Goal: Task Accomplishment & Management: Complete application form

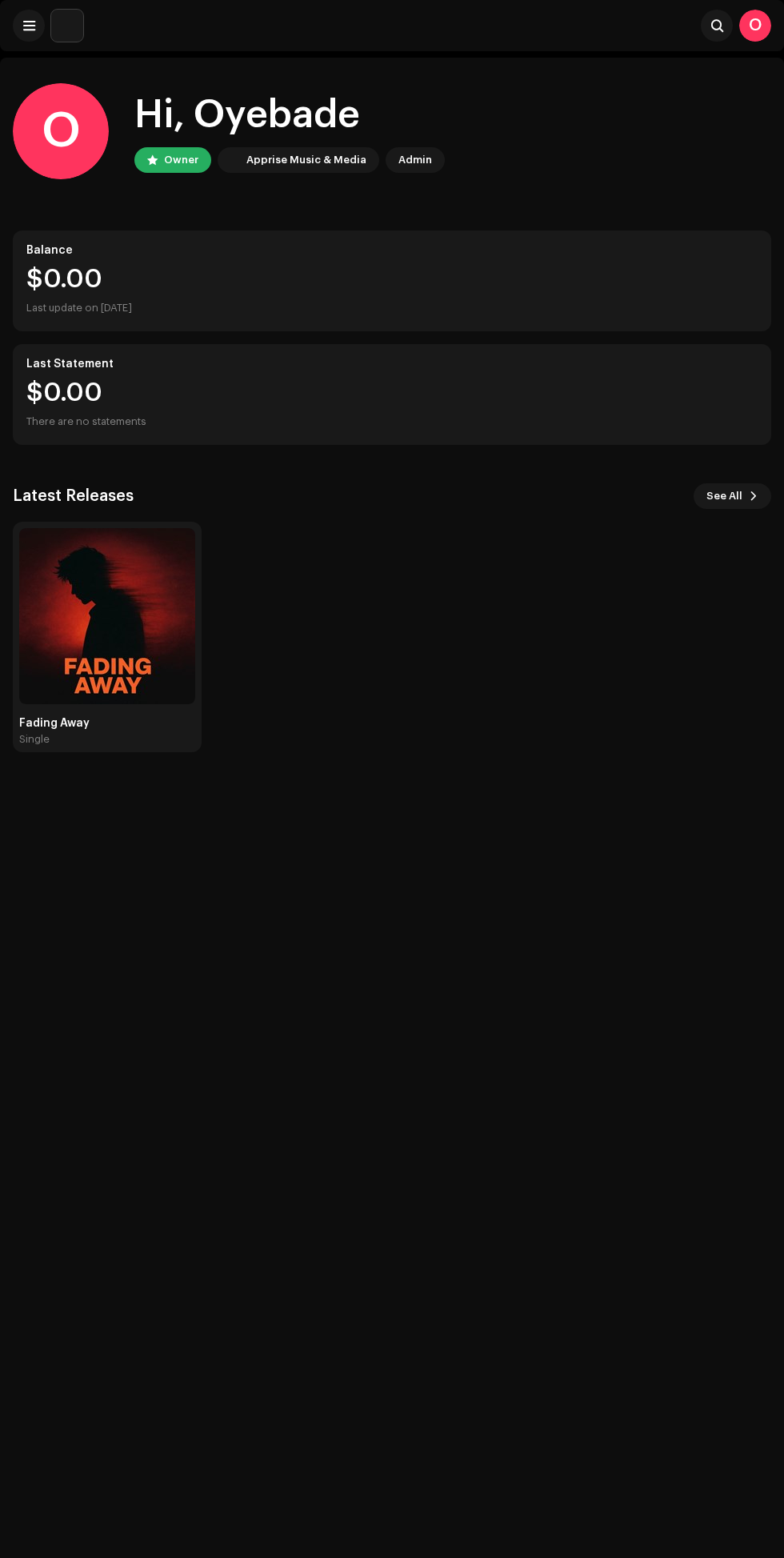
click at [29, 25] on span at bounding box center [29, 25] width 12 height 13
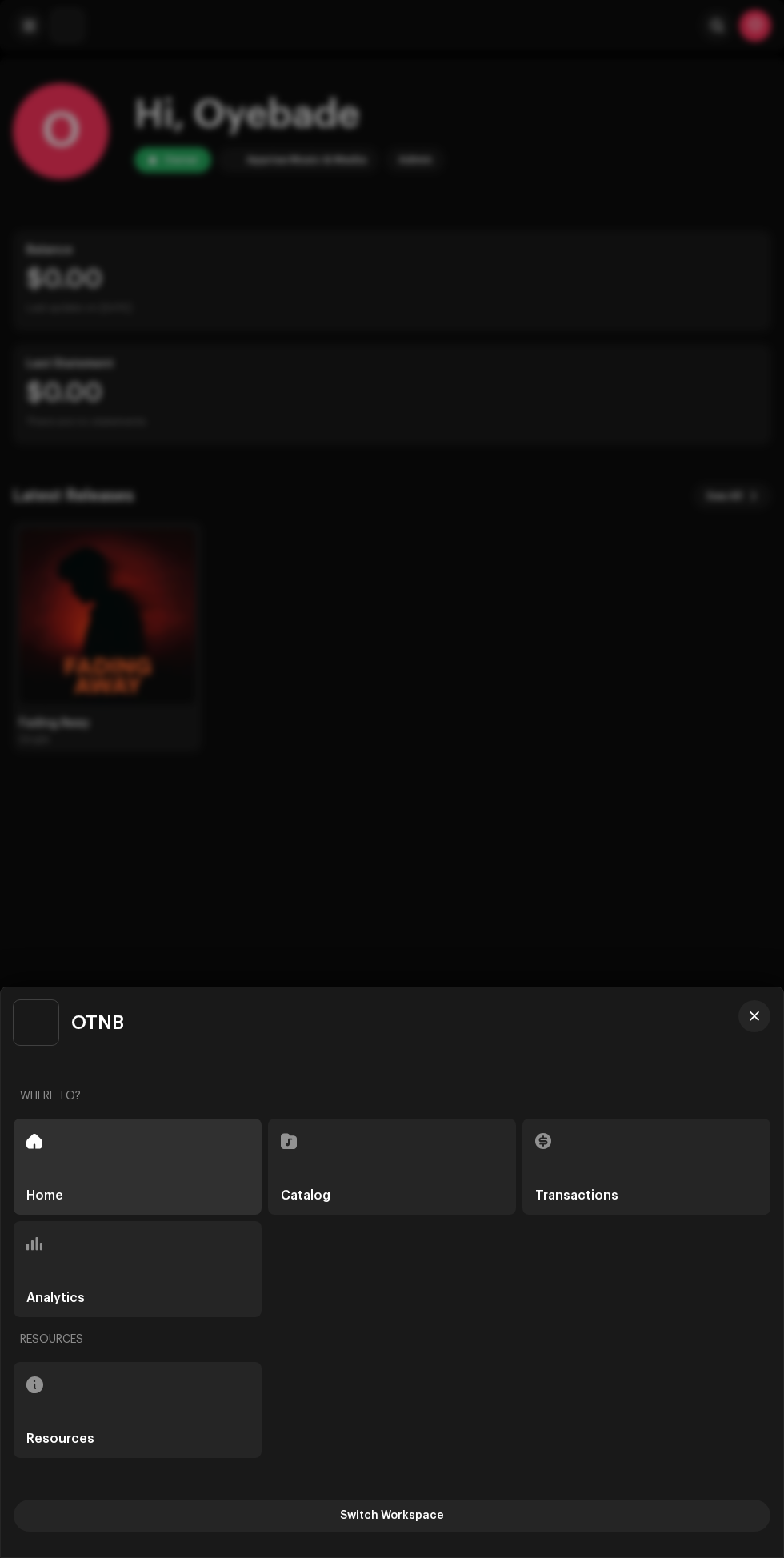
click at [520, 818] on div at bounding box center [392, 779] width 784 height 1558
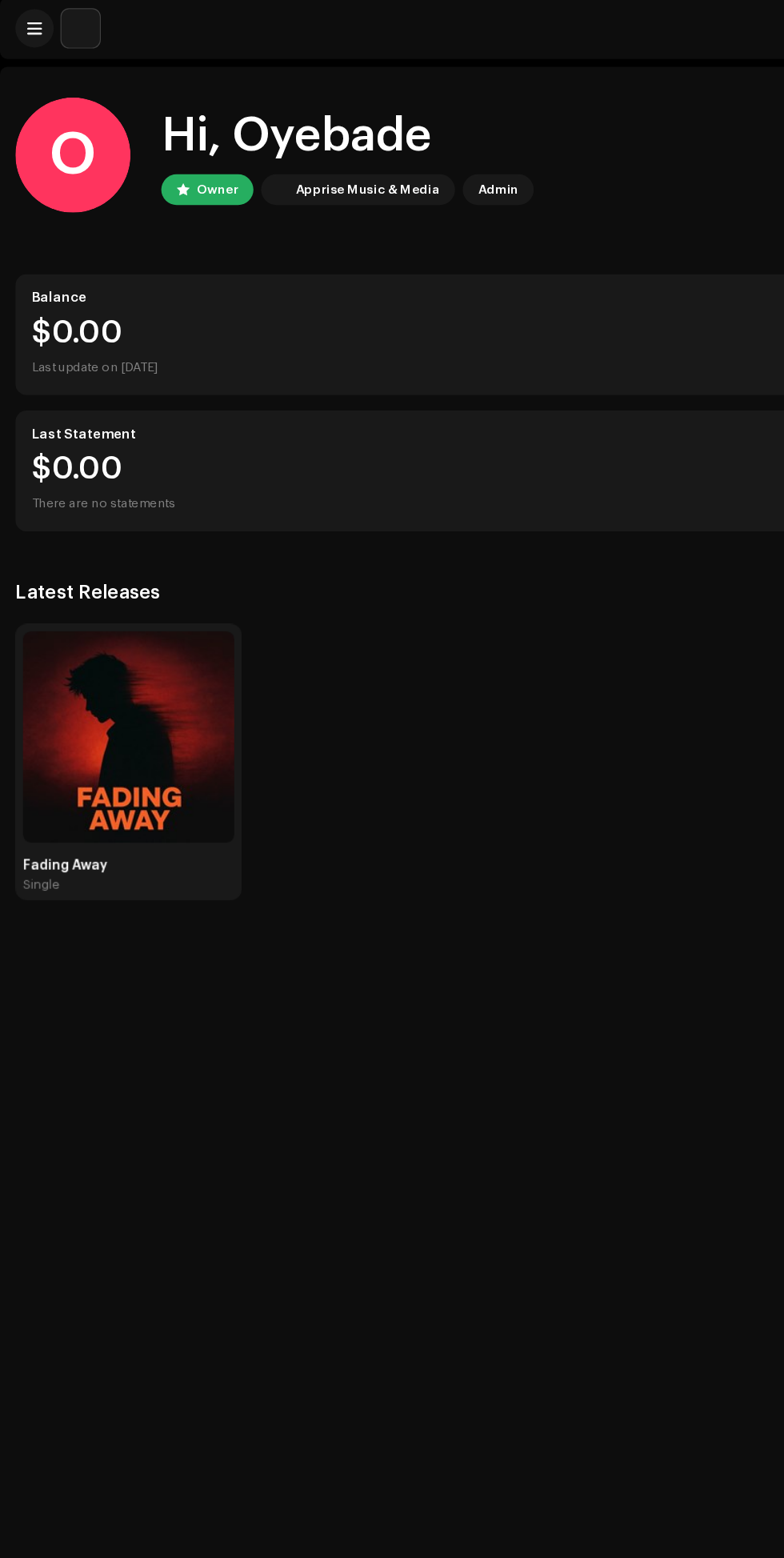
click at [63, 29] on img at bounding box center [67, 25] width 32 height 32
click at [59, 30] on img at bounding box center [67, 25] width 32 height 32
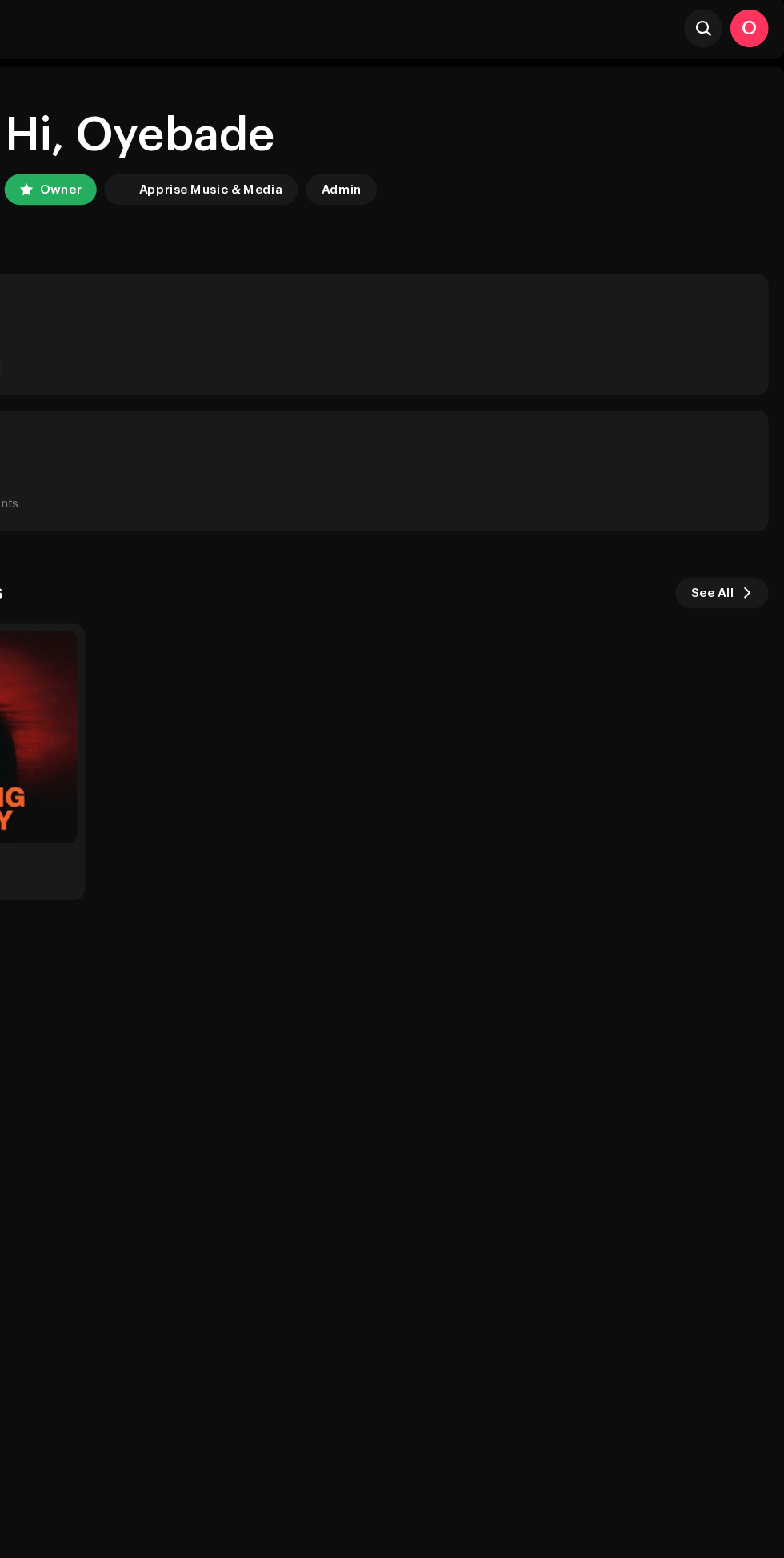
click at [733, 489] on span "See All" at bounding box center [725, 496] width 36 height 32
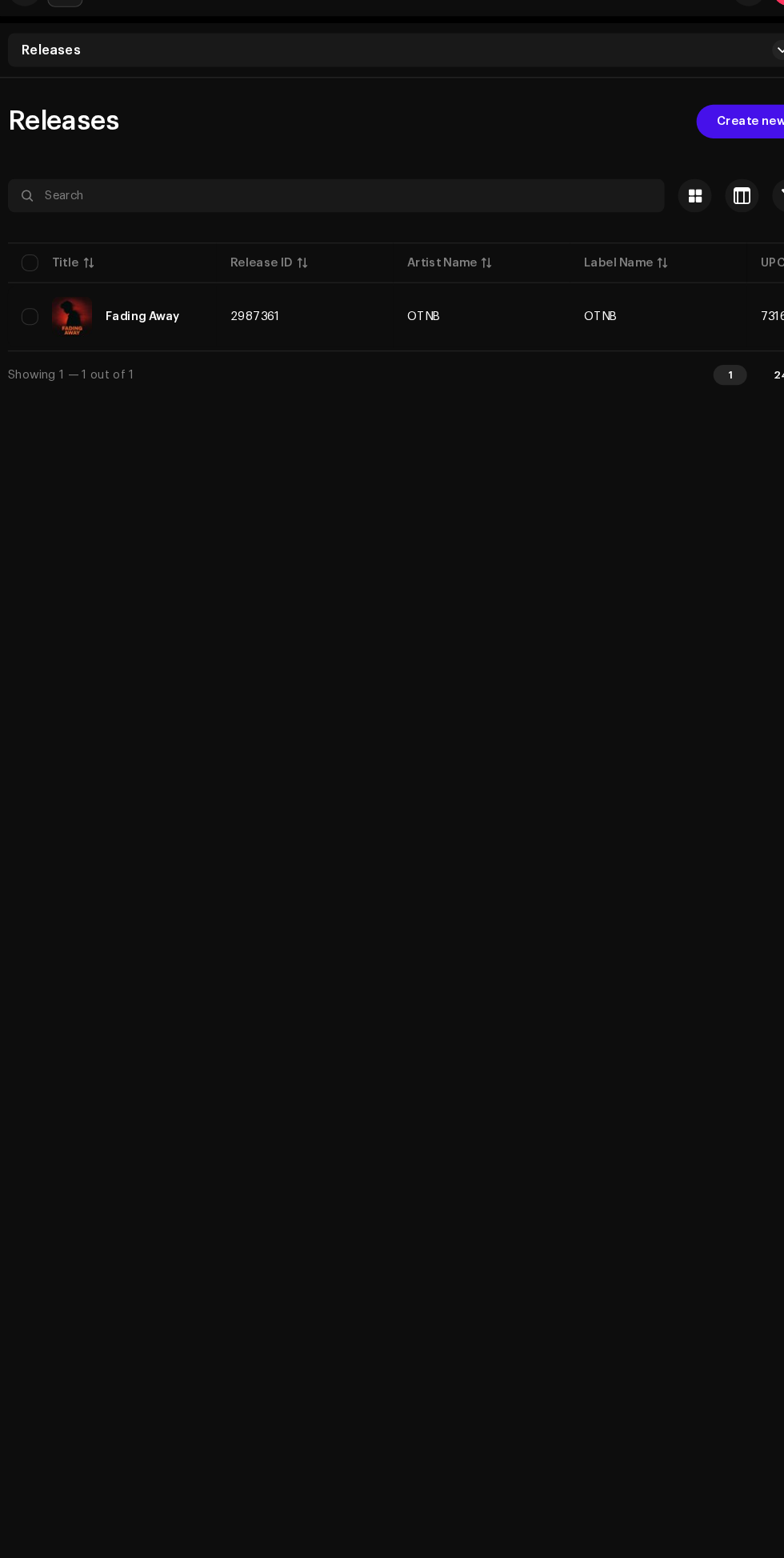
click at [694, 159] on span "Create new" at bounding box center [720, 152] width 66 height 32
click at [693, 145] on span "Create new" at bounding box center [720, 152] width 66 height 32
click at [696, 151] on div "Releases Create new Selected 0 Options Filters Distribution status Never Distri…" at bounding box center [392, 274] width 784 height 279
click at [700, 140] on span "Create new" at bounding box center [720, 152] width 66 height 32
click at [708, 151] on span "Create new" at bounding box center [720, 152] width 66 height 32
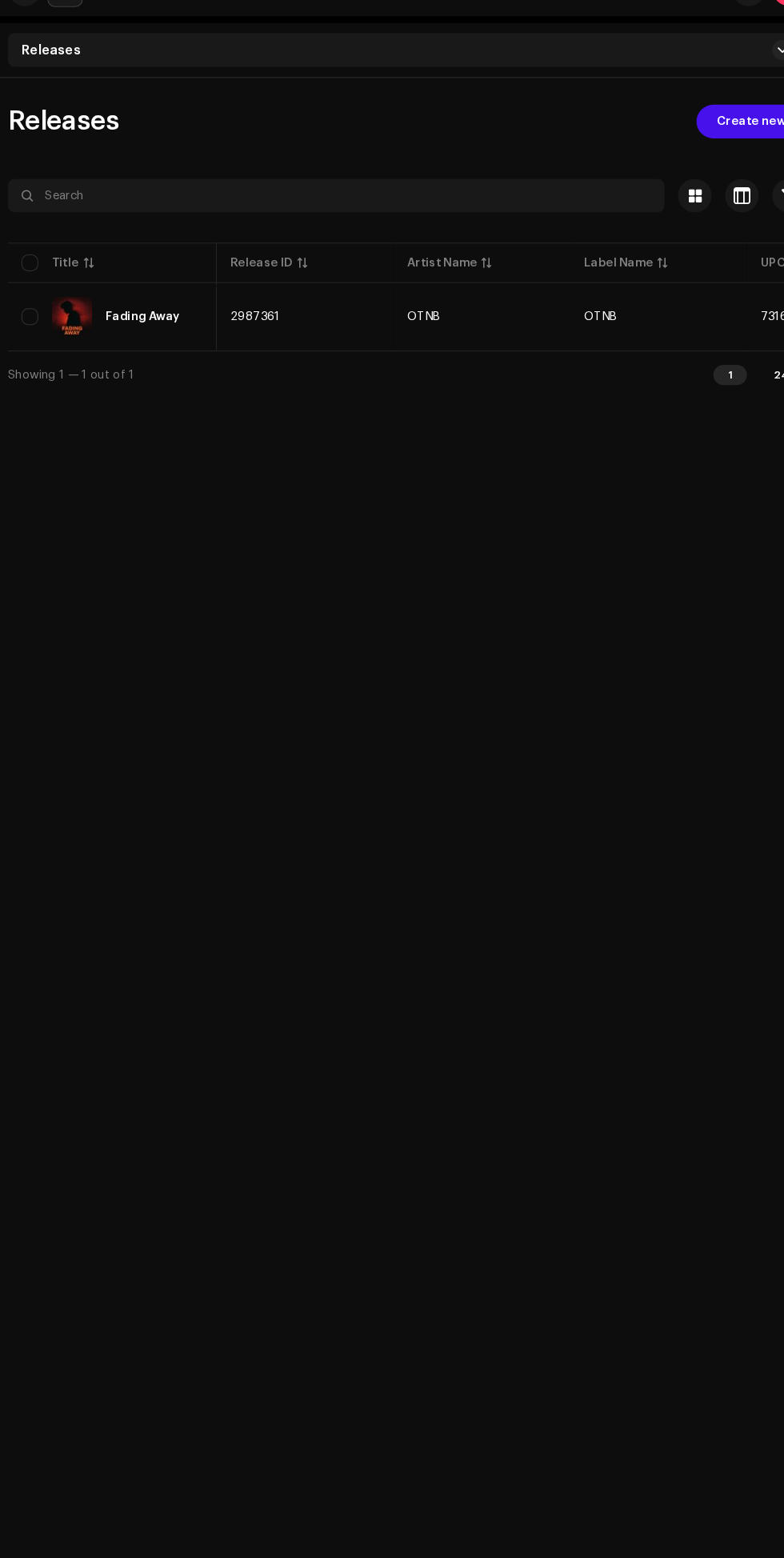
click at [711, 146] on span "Create new" at bounding box center [720, 152] width 66 height 32
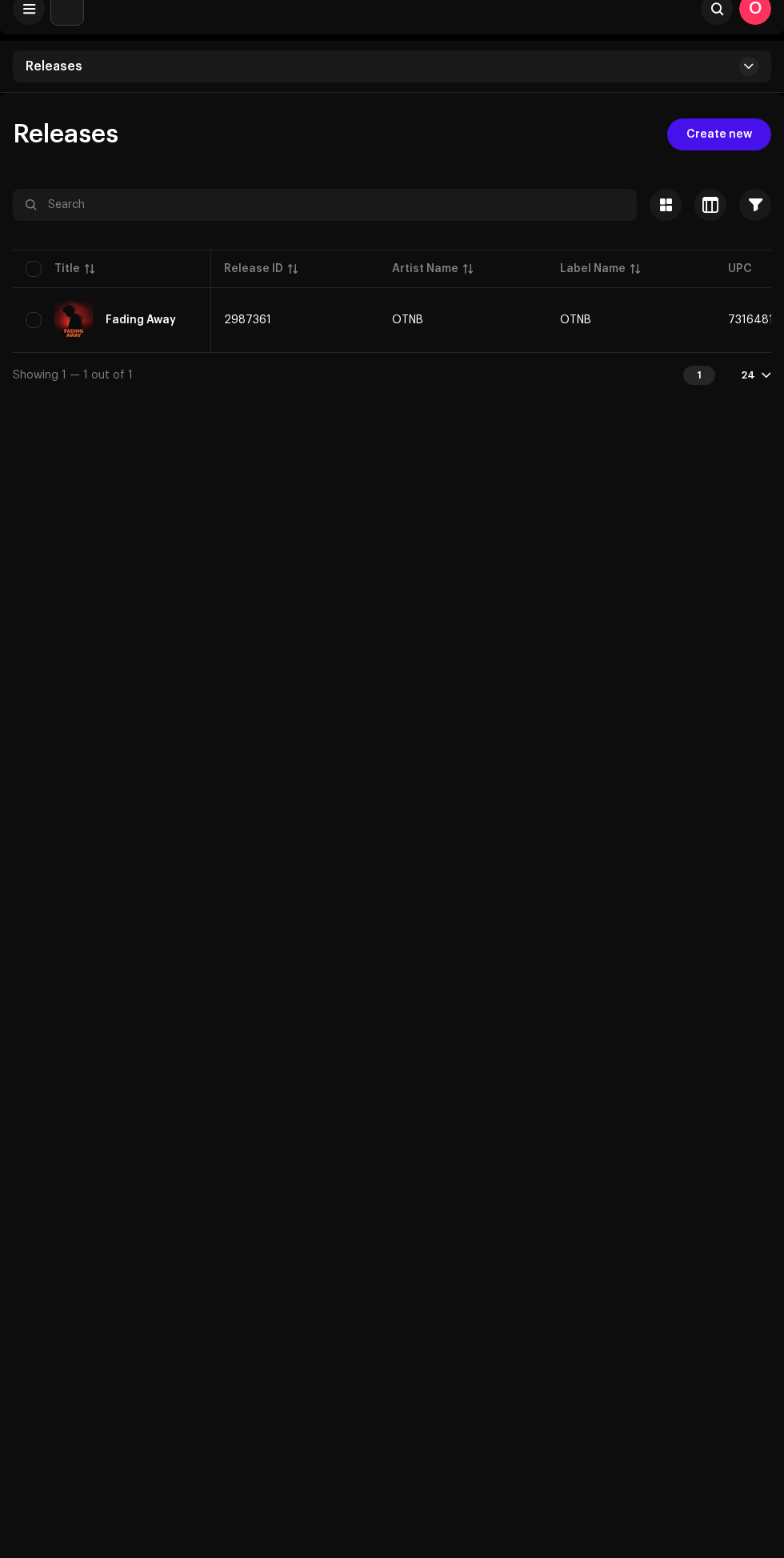
scroll to position [0, 187]
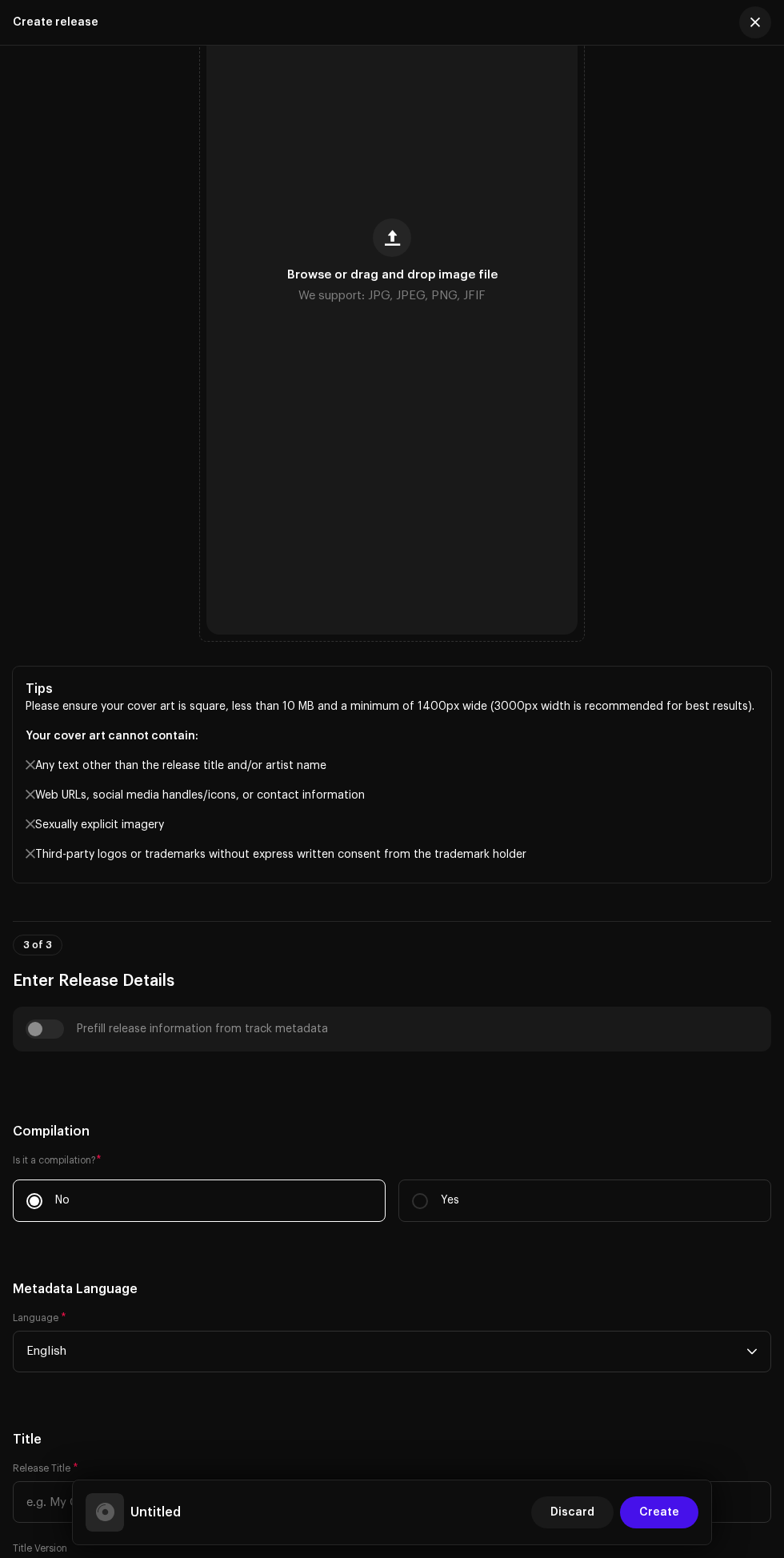
scroll to position [633, 0]
click at [347, 500] on div "Browse or drag and drop image file We support: JPG, JPEG, PNG, JFIF" at bounding box center [392, 262] width 372 height 746
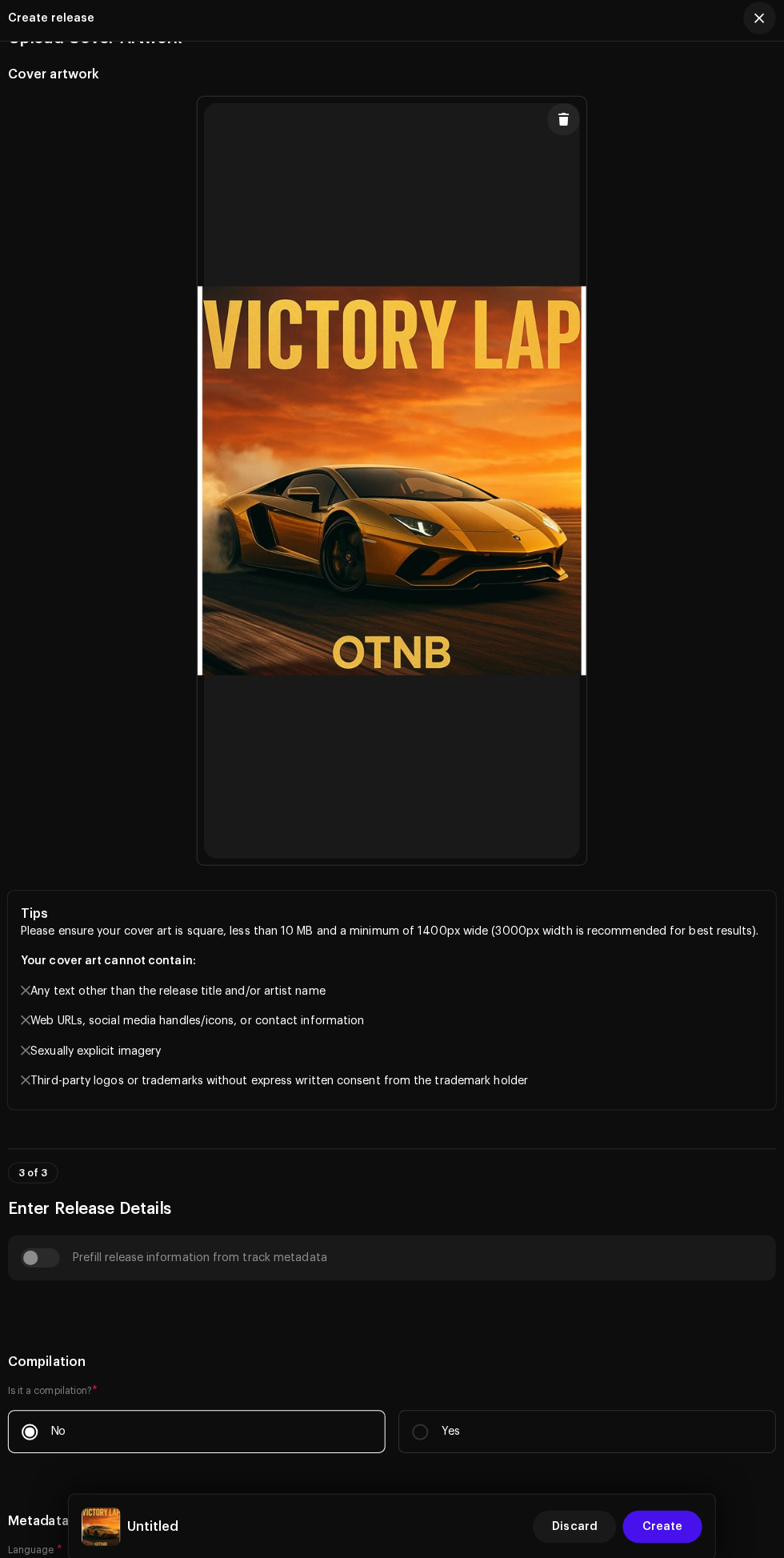
scroll to position [0, 0]
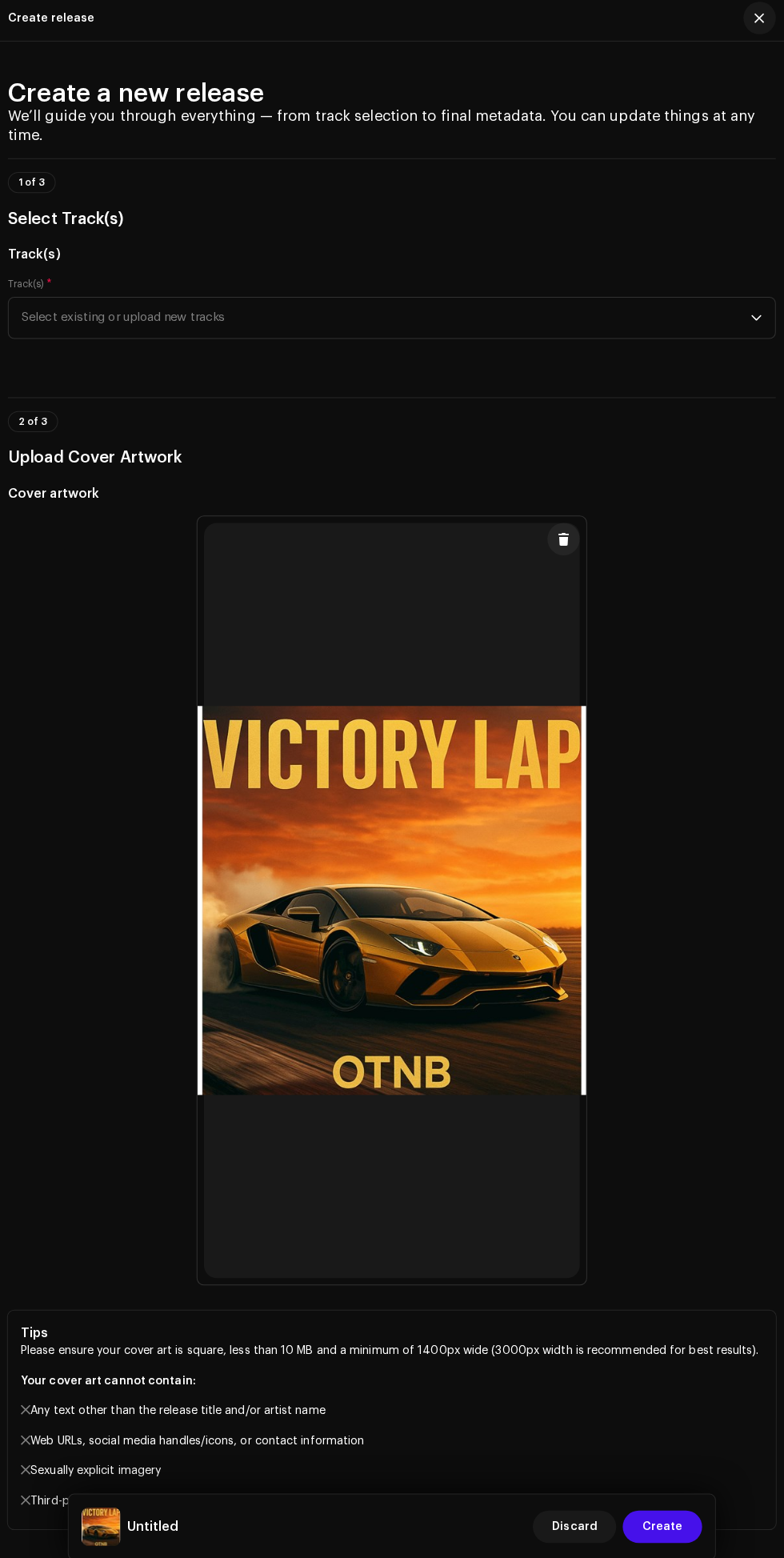
click at [722, 339] on span "Select existing or upload new tracks" at bounding box center [386, 318] width 721 height 40
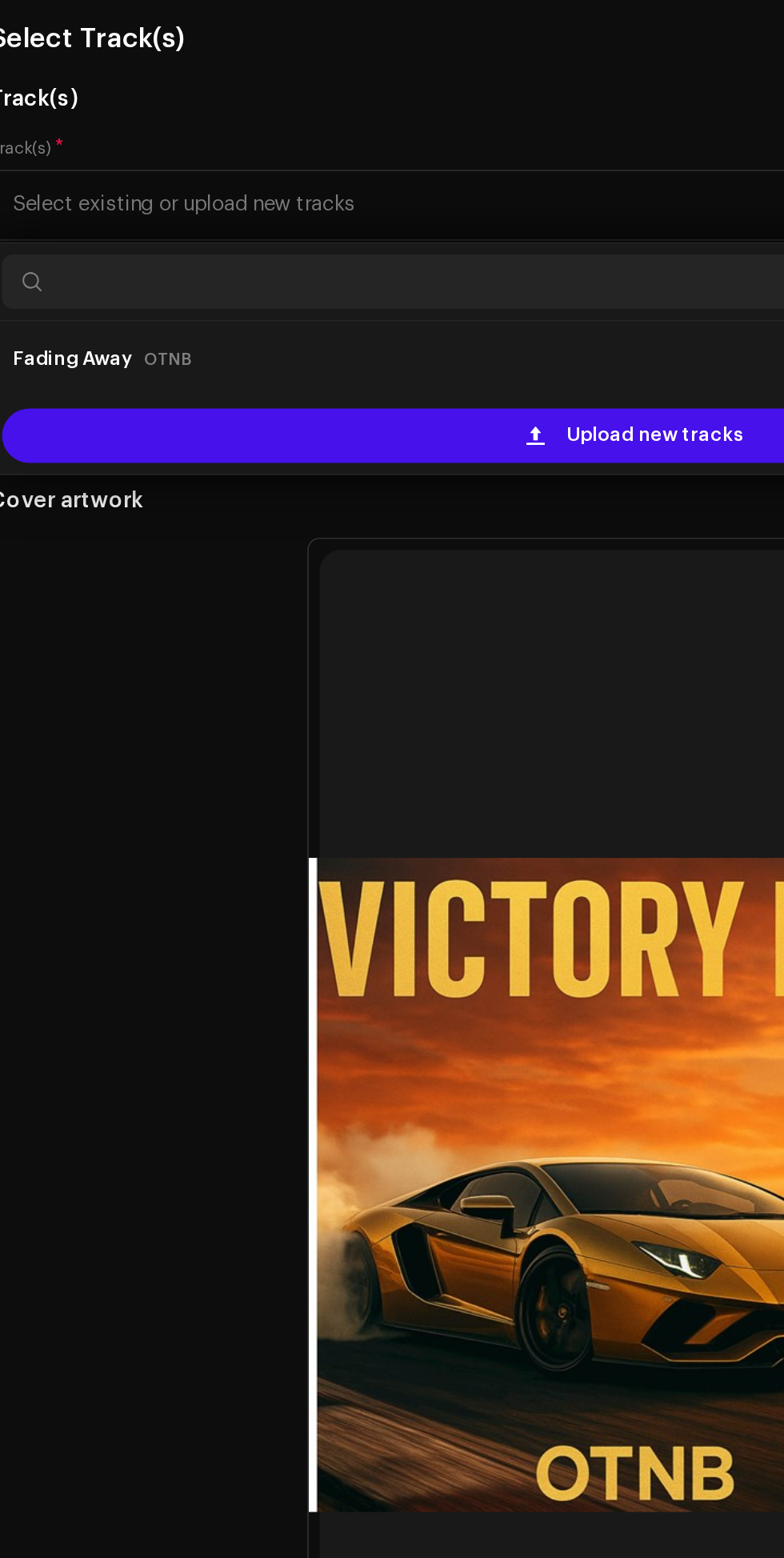
scroll to position [30, 0]
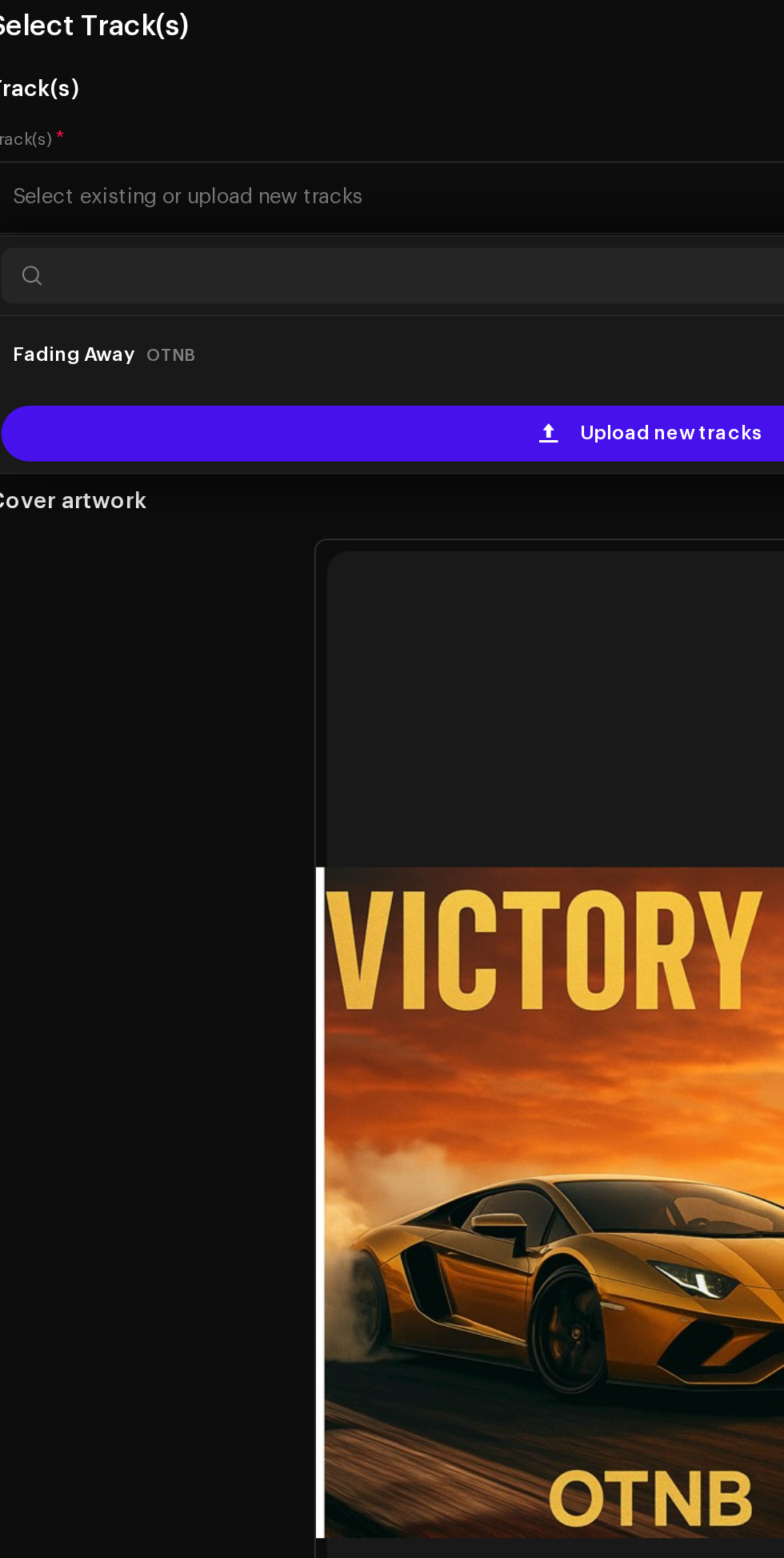
click at [336, 460] on span at bounding box center [334, 453] width 10 height 13
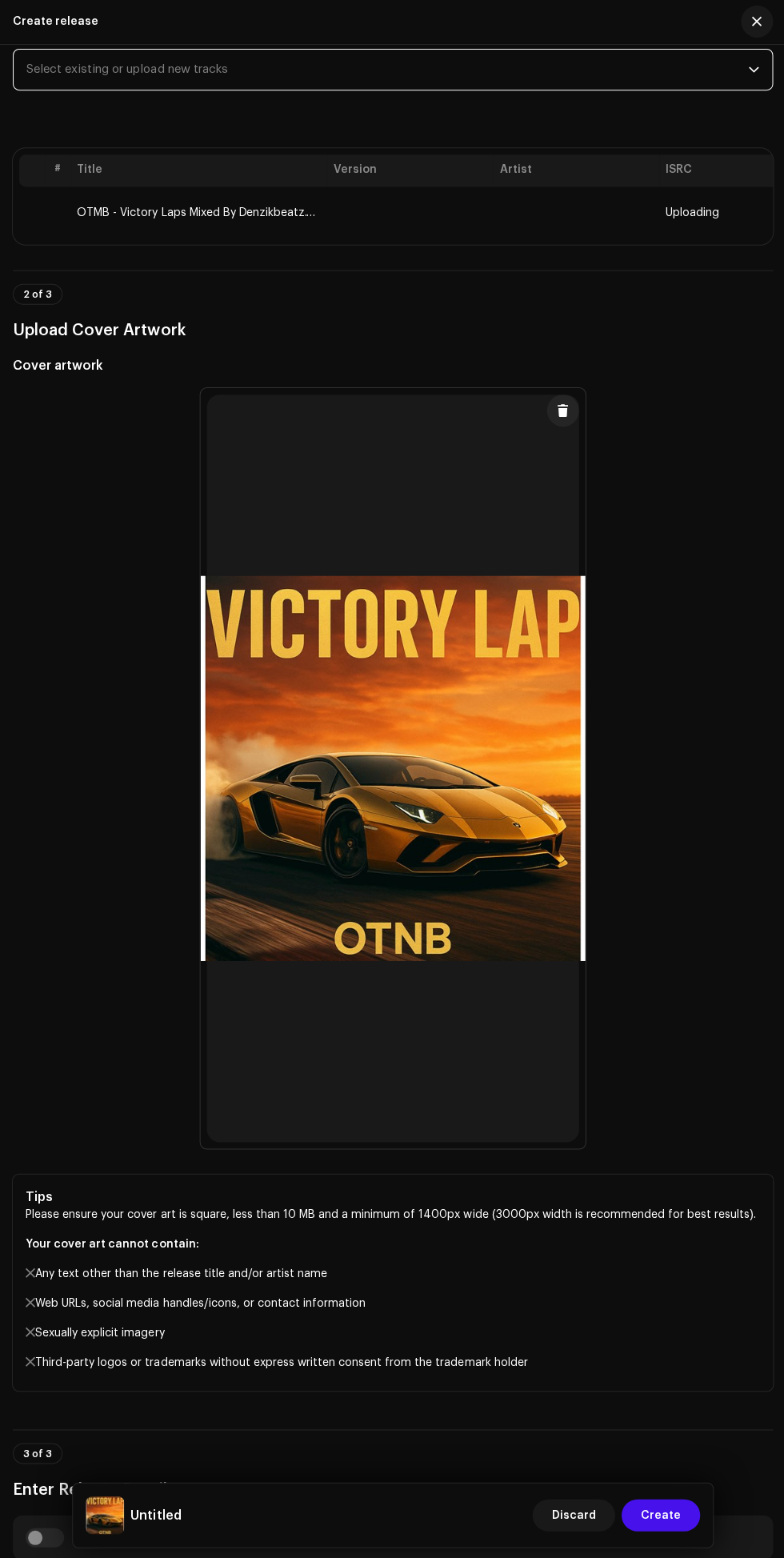
scroll to position [250, 0]
click at [540, 237] on td at bounding box center [575, 211] width 166 height 51
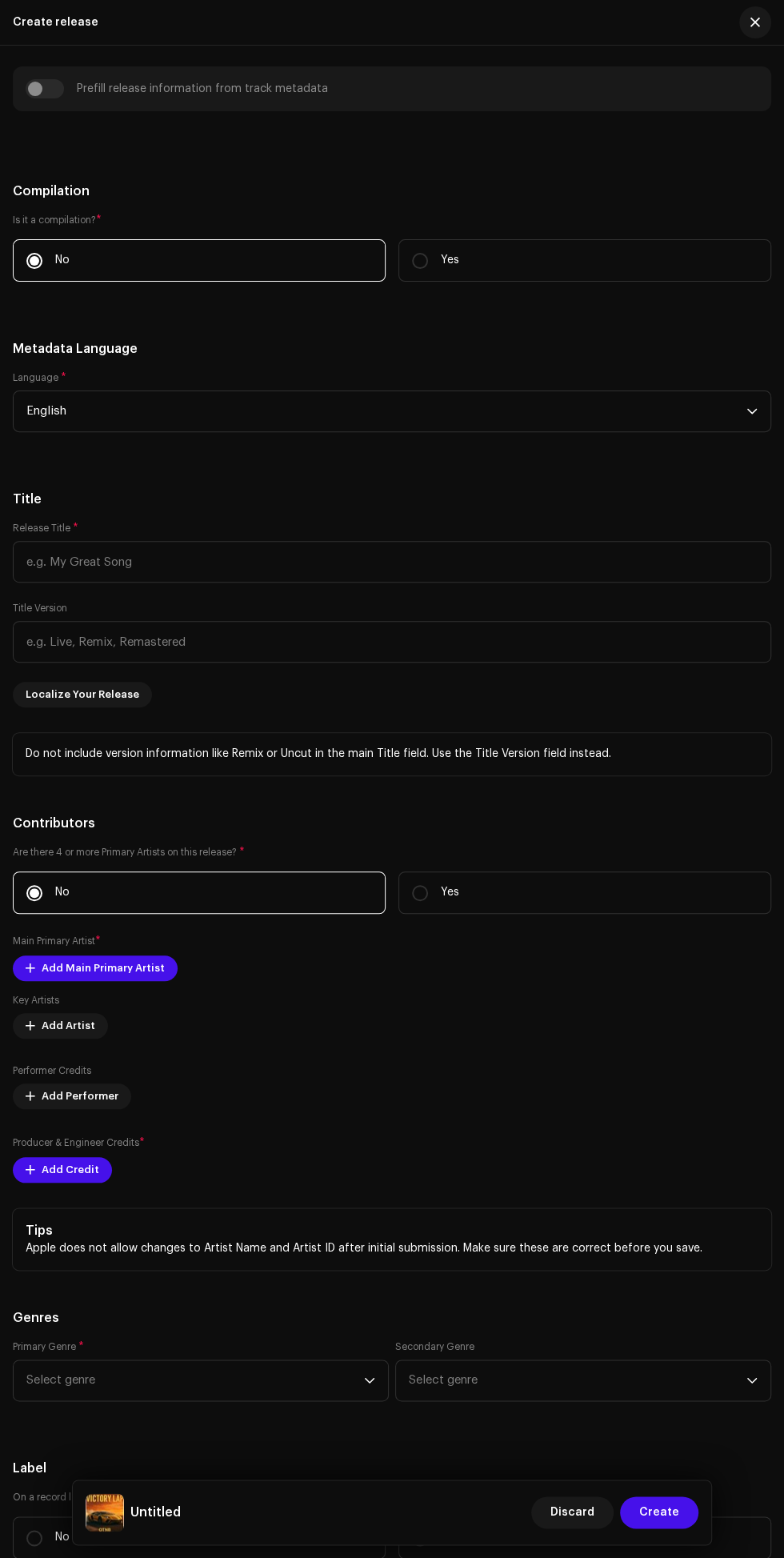
scroll to position [1715, 0]
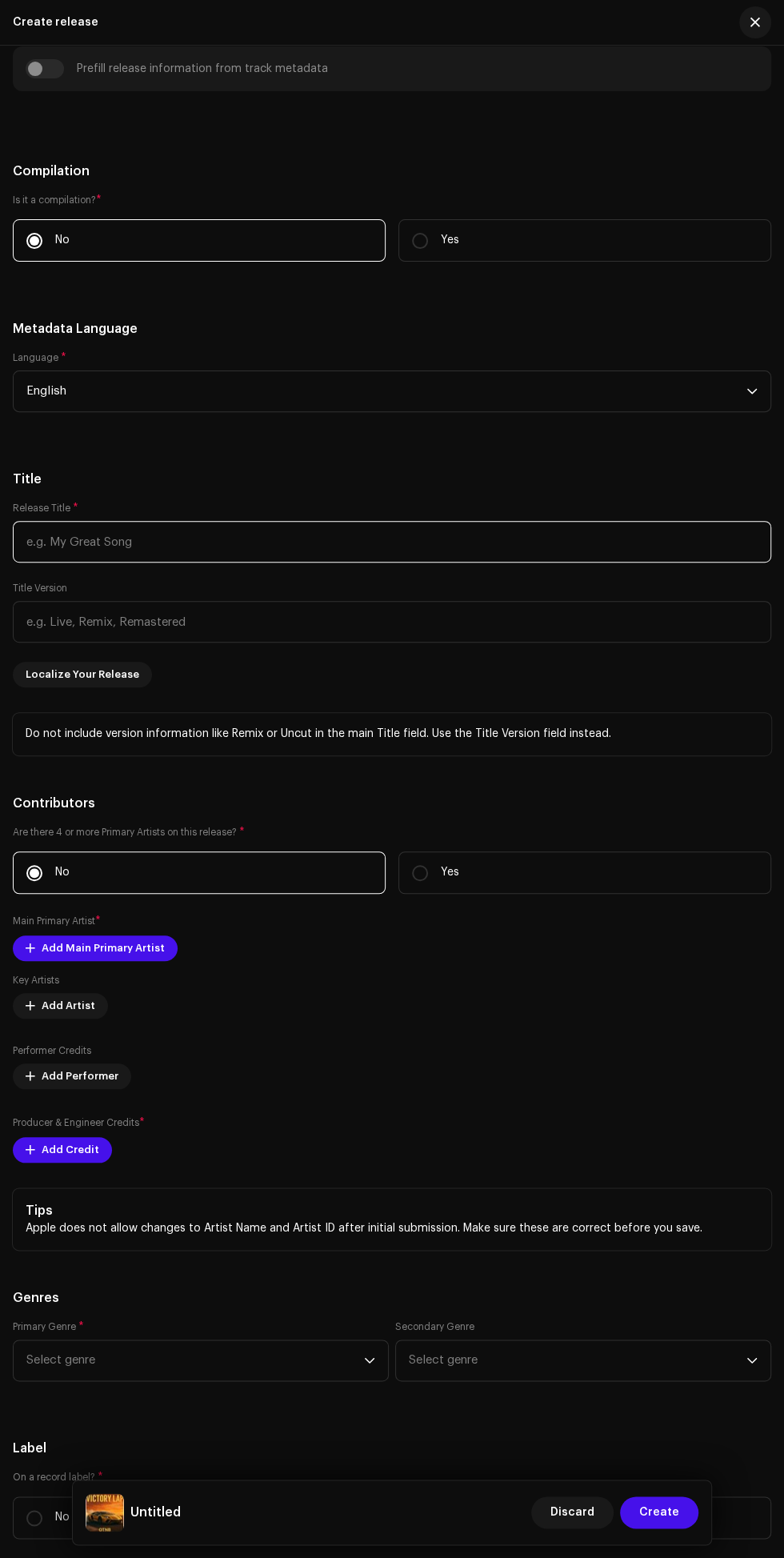
click at [407, 562] on input "text" at bounding box center [392, 541] width 759 height 41
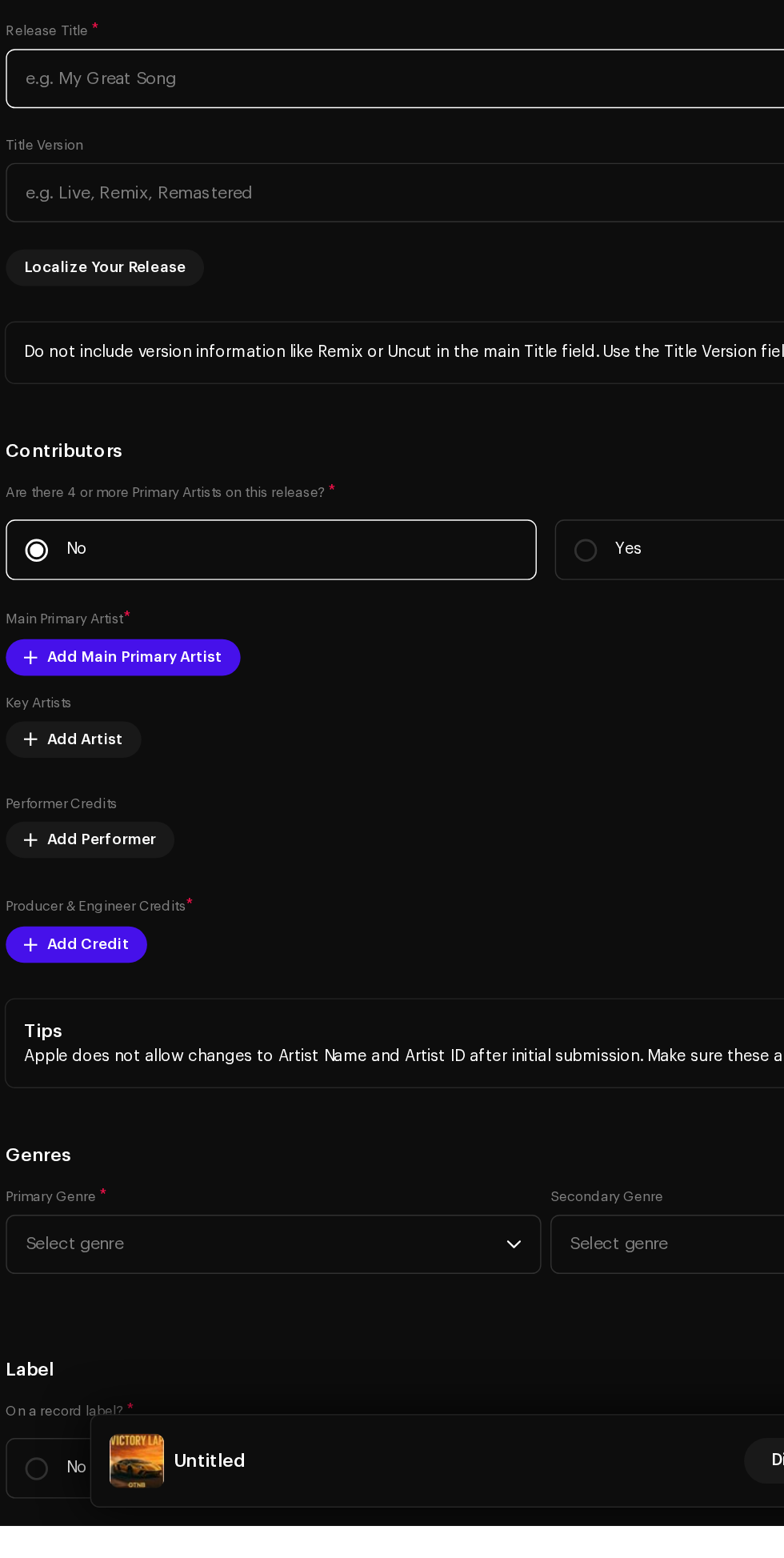
scroll to position [173, 0]
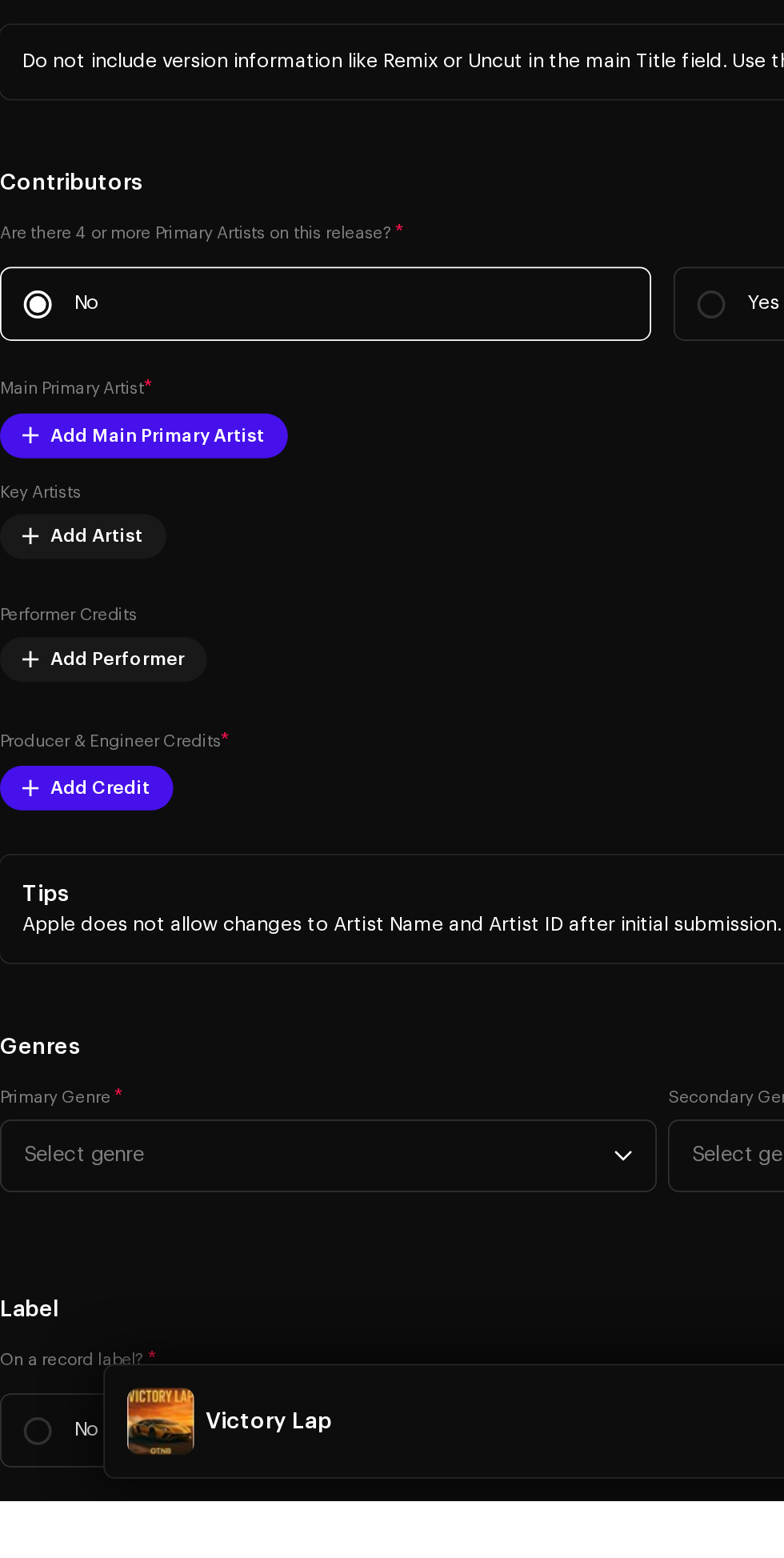
click at [312, 643] on input "text" at bounding box center [392, 622] width 759 height 41
type input "Victory Lap"
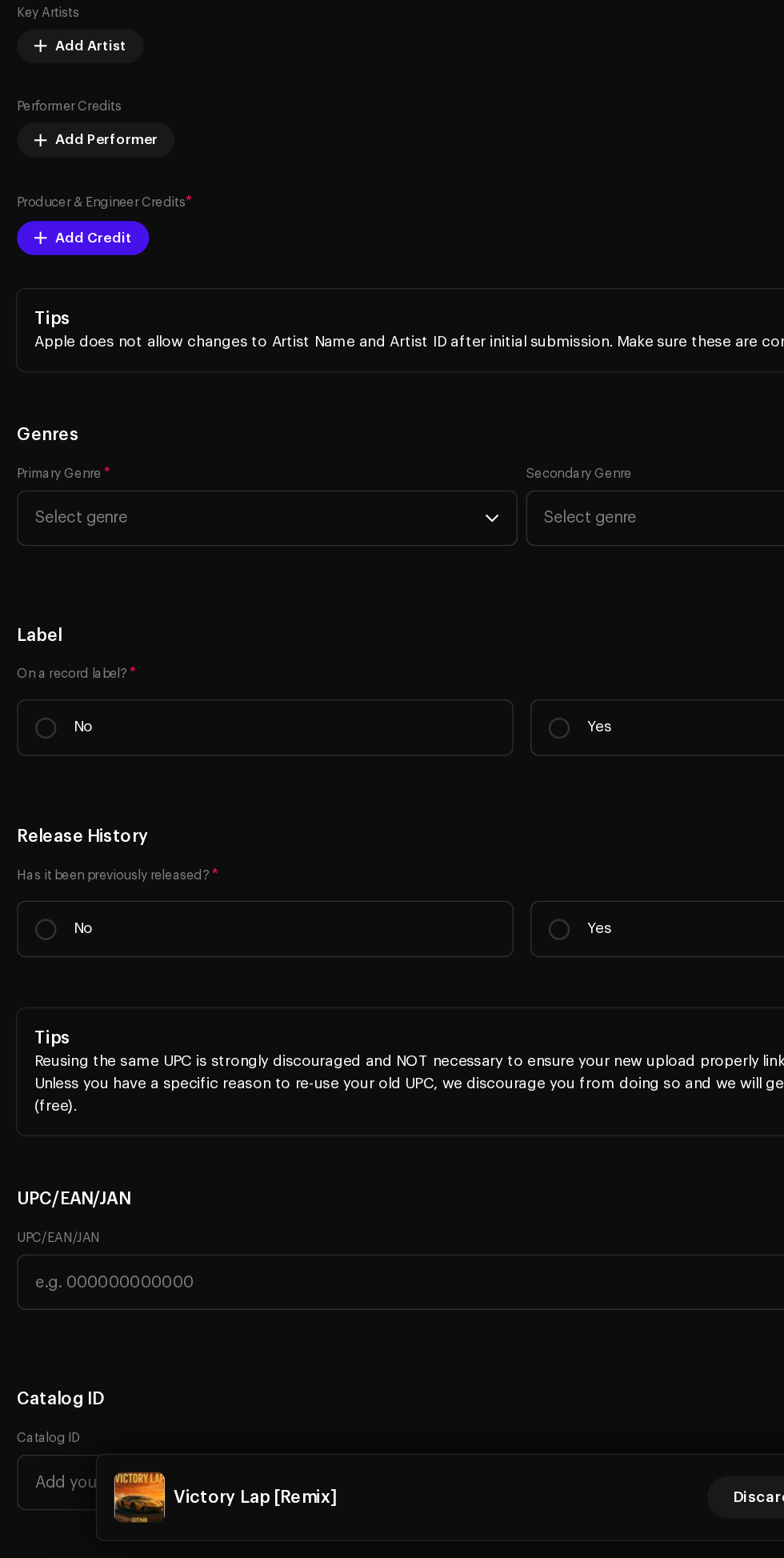
scroll to position [2300, 0]
type input "Remix"
click at [63, 437] on span "Add Artist" at bounding box center [68, 421] width 53 height 32
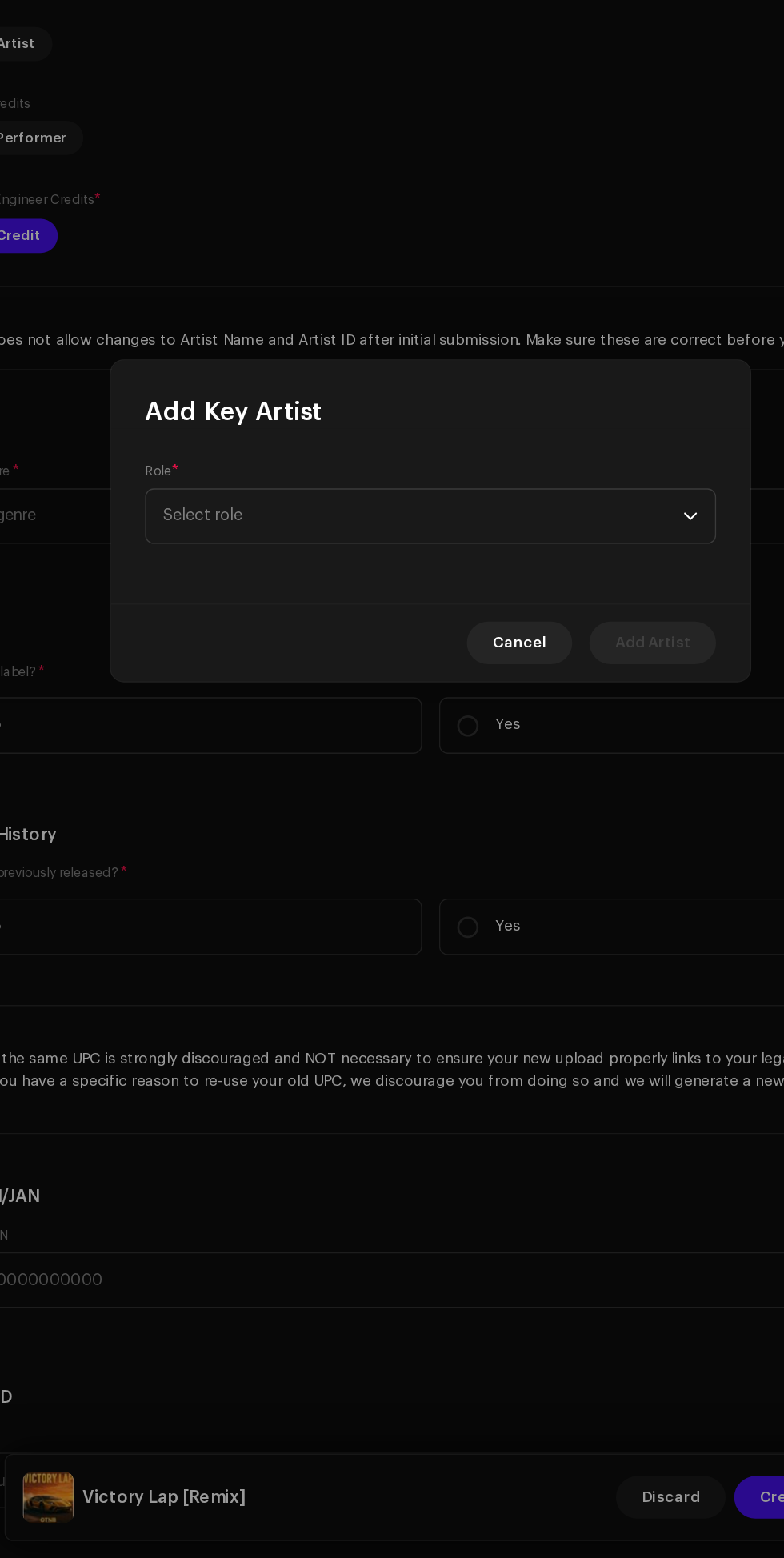
click at [226, 776] on span "Select role" at bounding box center [386, 775] width 390 height 40
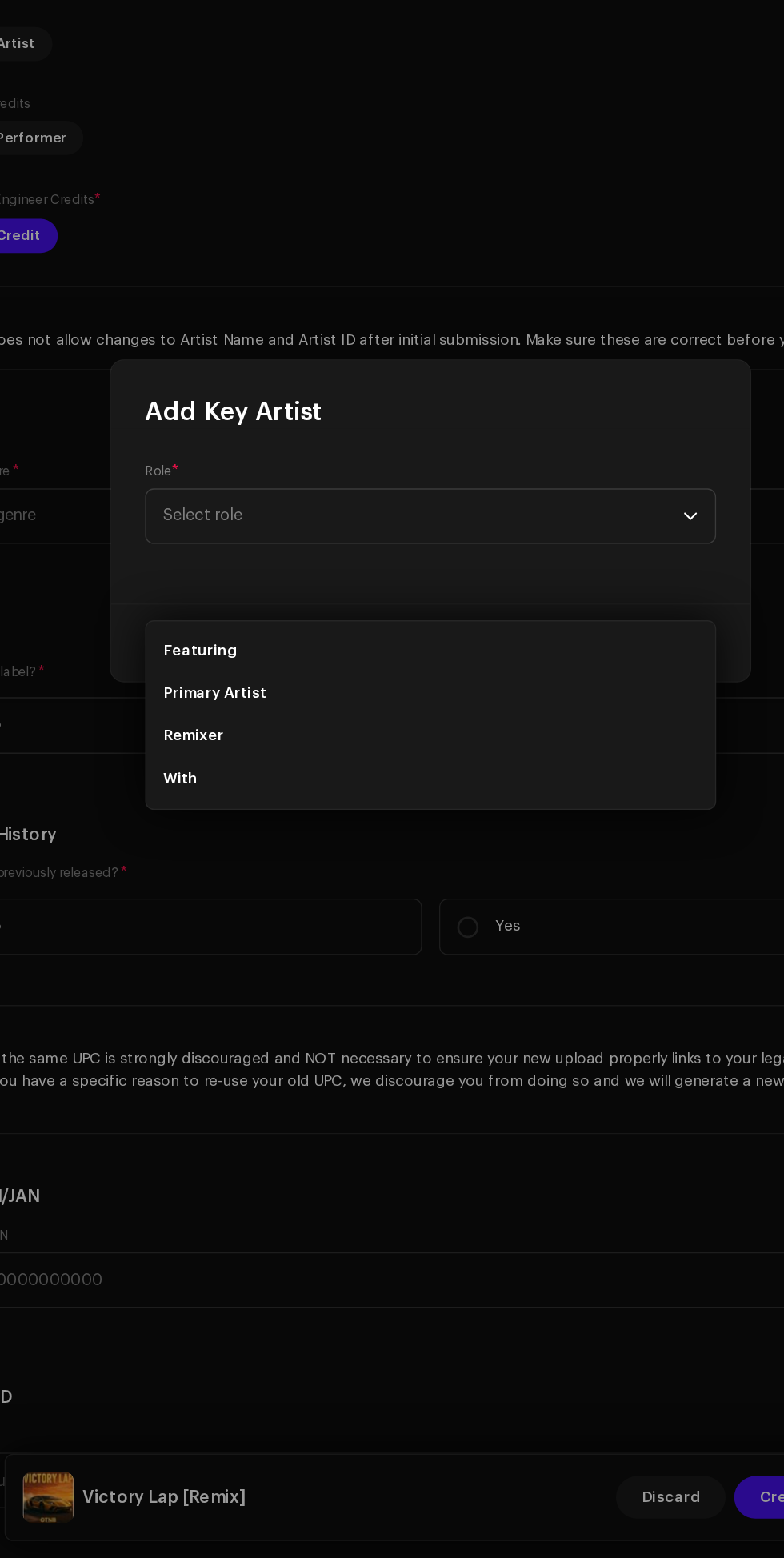
click at [280, 925] on li "Remixer" at bounding box center [392, 942] width 415 height 32
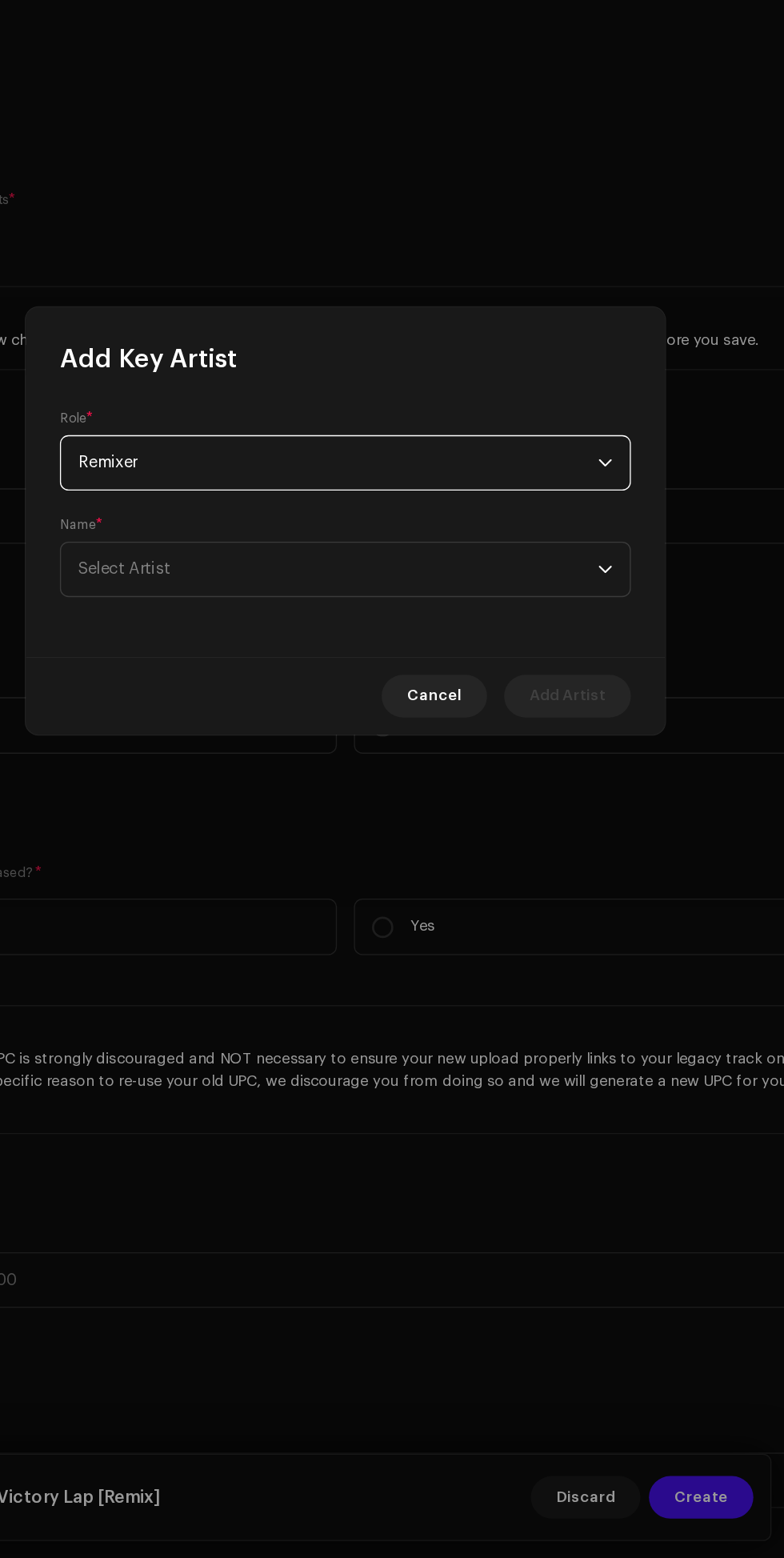
click at [556, 819] on span "Select Artist" at bounding box center [386, 815] width 390 height 40
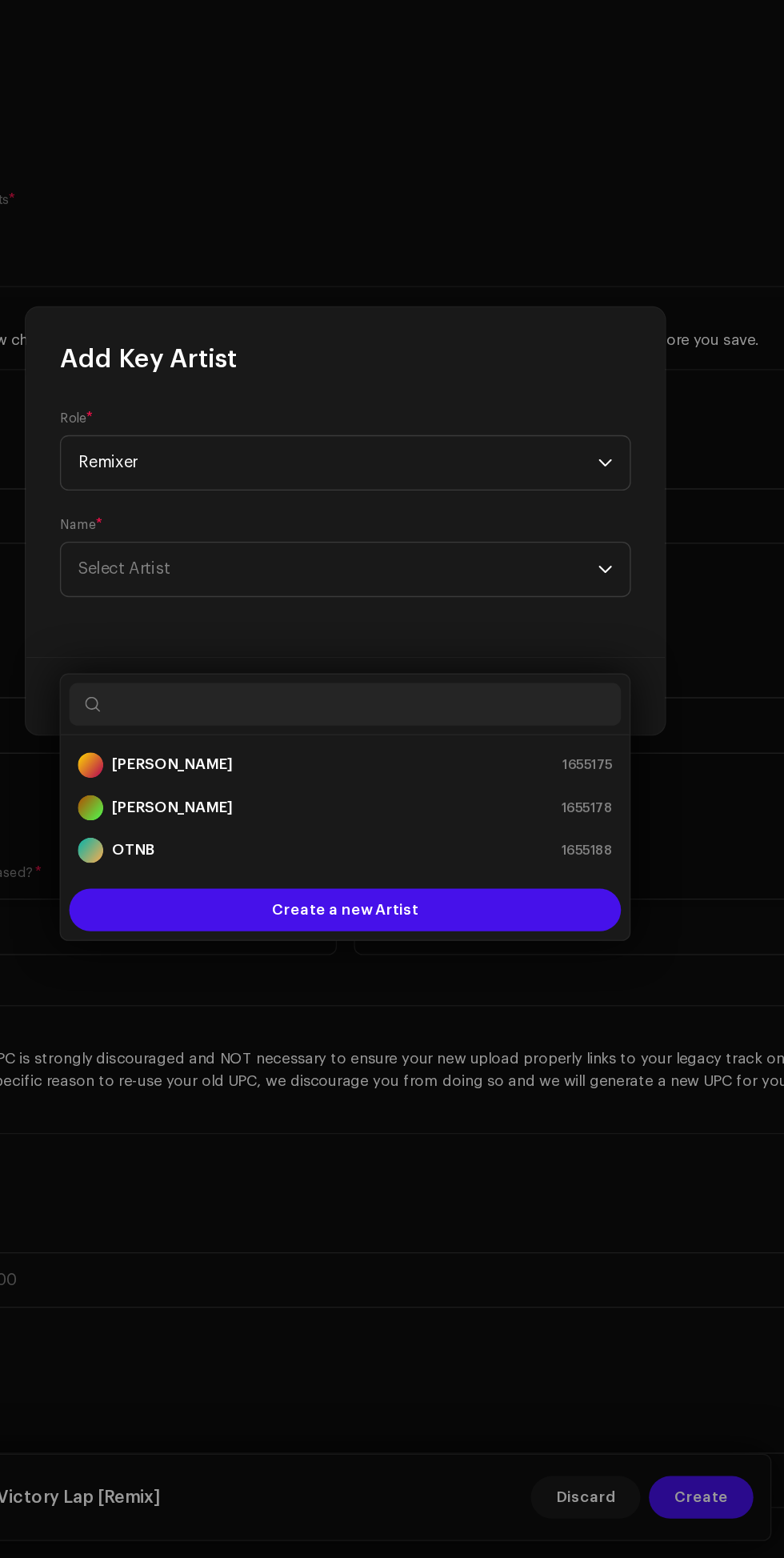
scroll to position [166, 0]
click at [410, 953] on div "[PERSON_NAME] 1655175" at bounding box center [392, 963] width 401 height 19
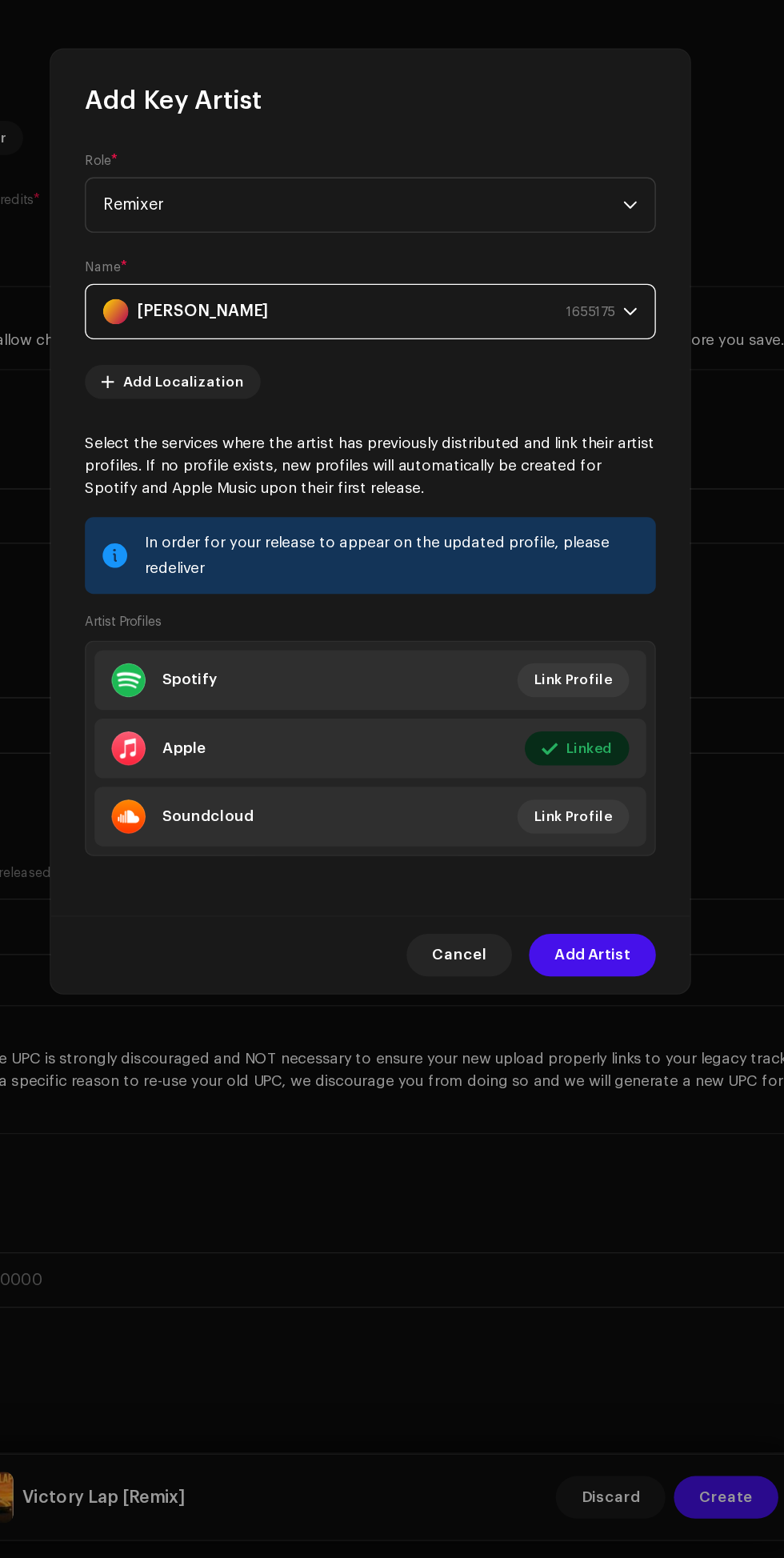
click at [557, 1117] on span "Add Artist" at bounding box center [559, 1105] width 57 height 32
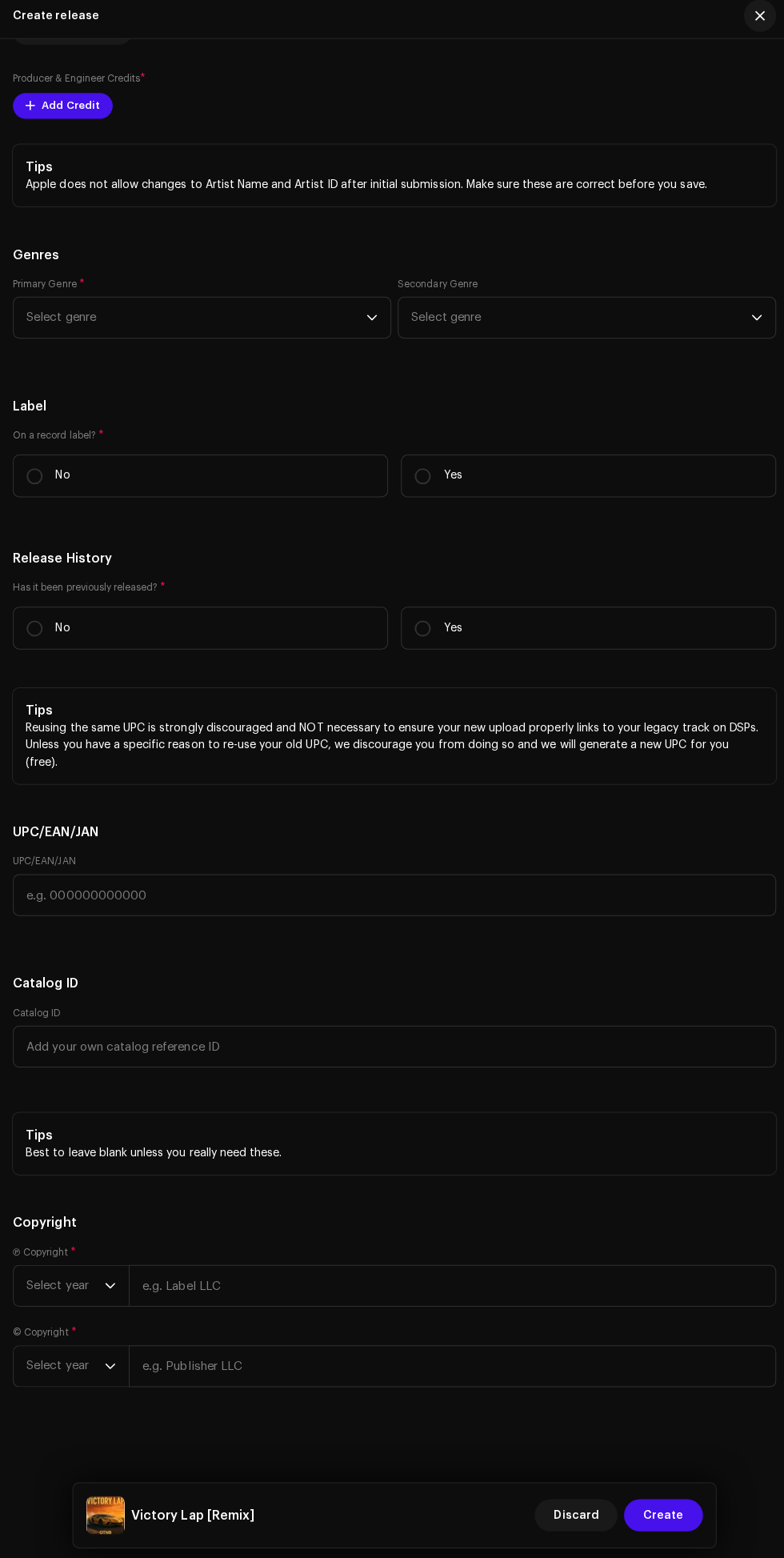
scroll to position [3010, 0]
click at [370, 329] on icon "dropdown trigger" at bounding box center [369, 322] width 11 height 11
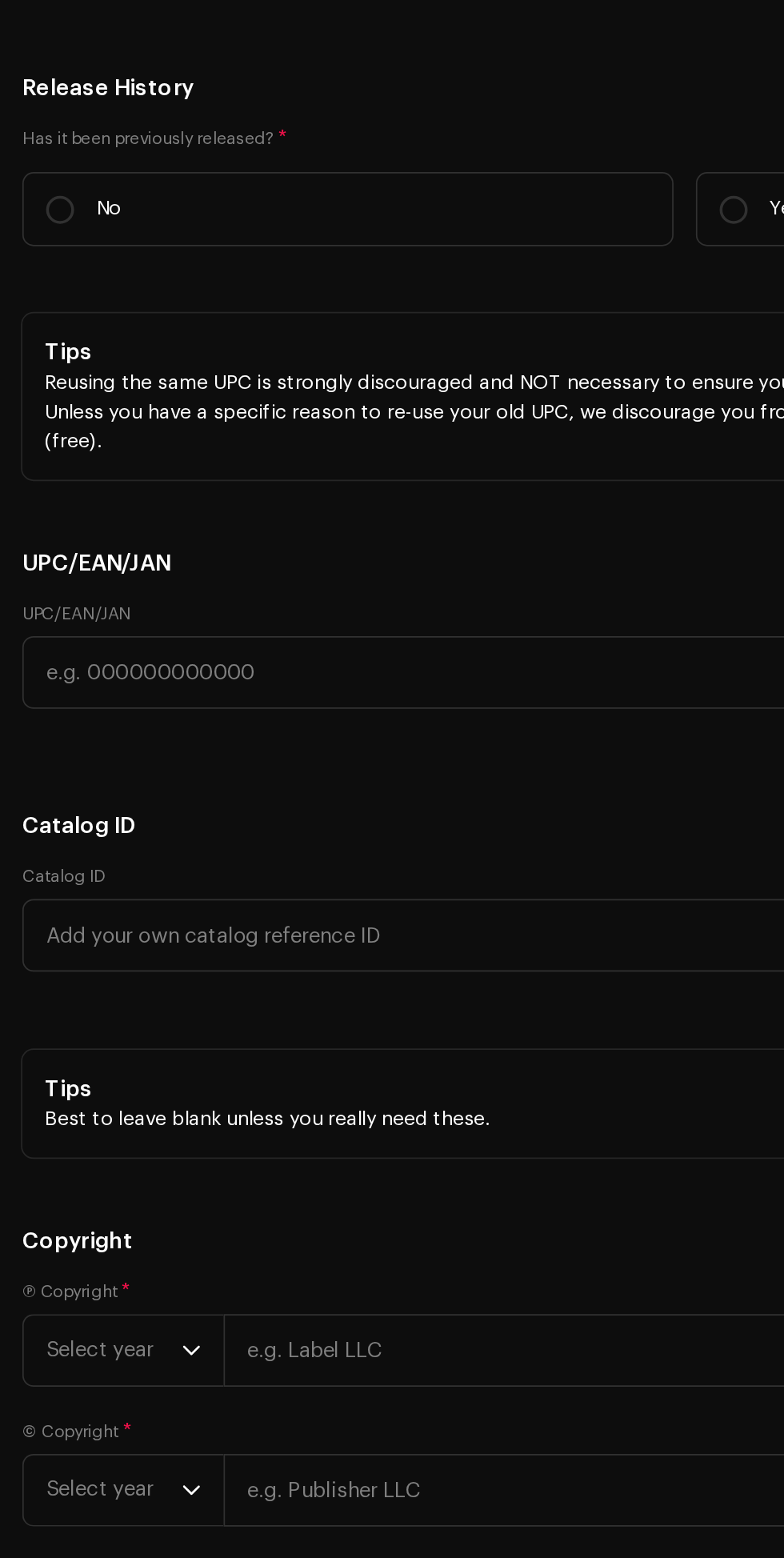
scroll to position [2975, 0]
click at [370, 309] on icon "dropdown trigger" at bounding box center [369, 303] width 11 height 11
click at [372, 309] on icon "dropdown trigger" at bounding box center [369, 303] width 11 height 11
type input "Emo"
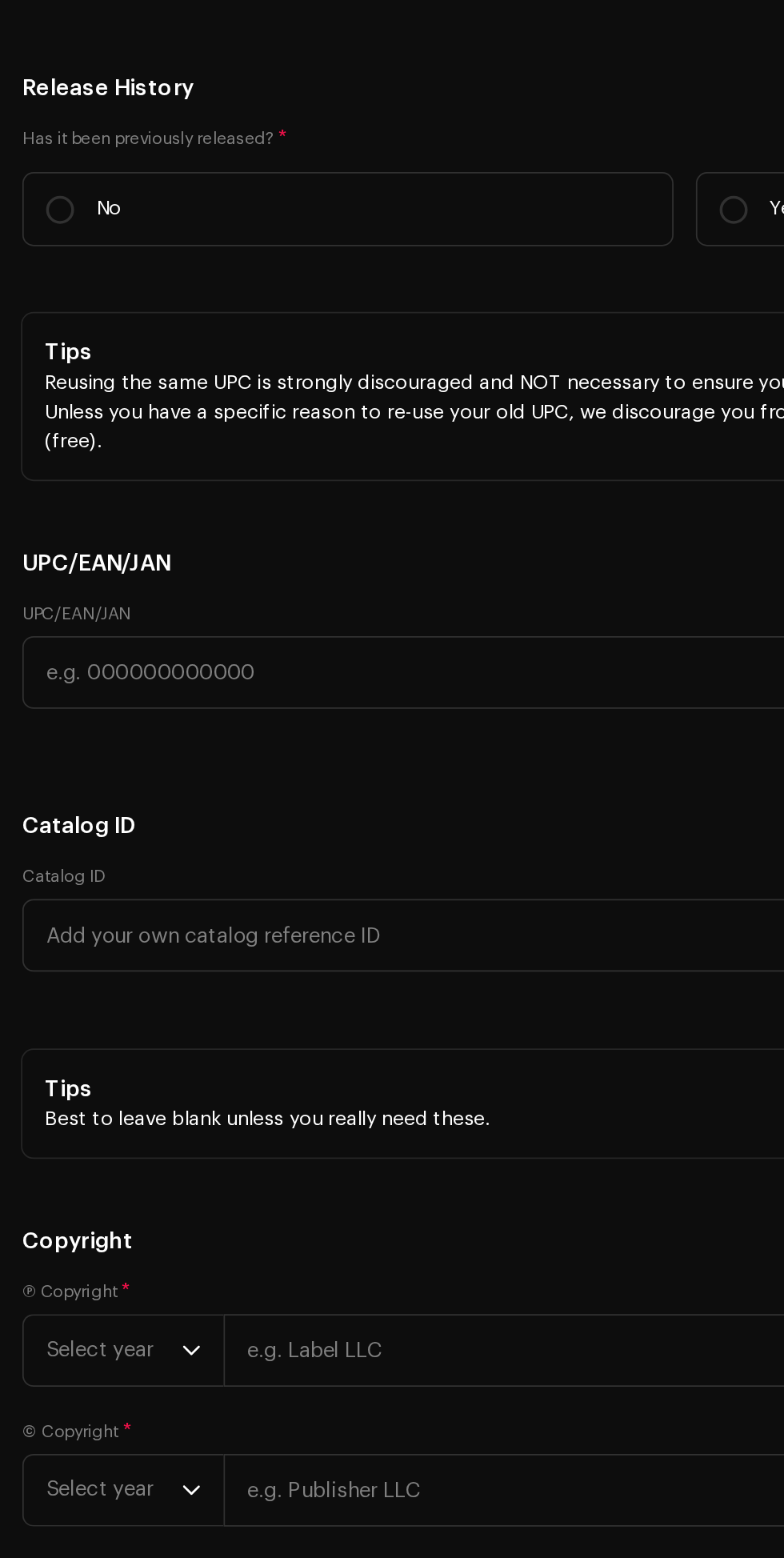
click at [112, 442] on li "EMO" at bounding box center [201, 426] width 362 height 32
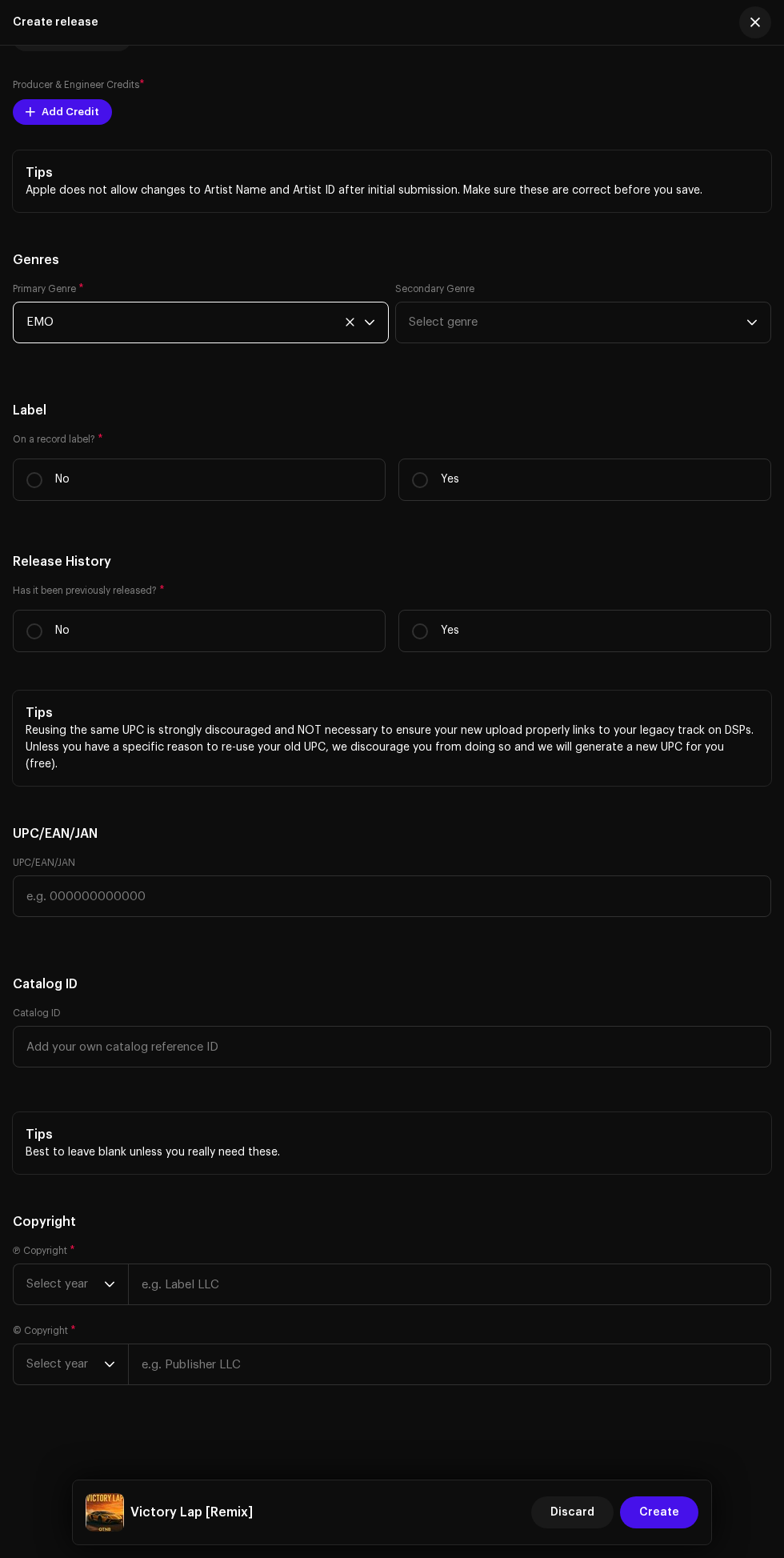
scroll to position [124, 0]
click at [667, 343] on span "Select genre" at bounding box center [577, 322] width 338 height 40
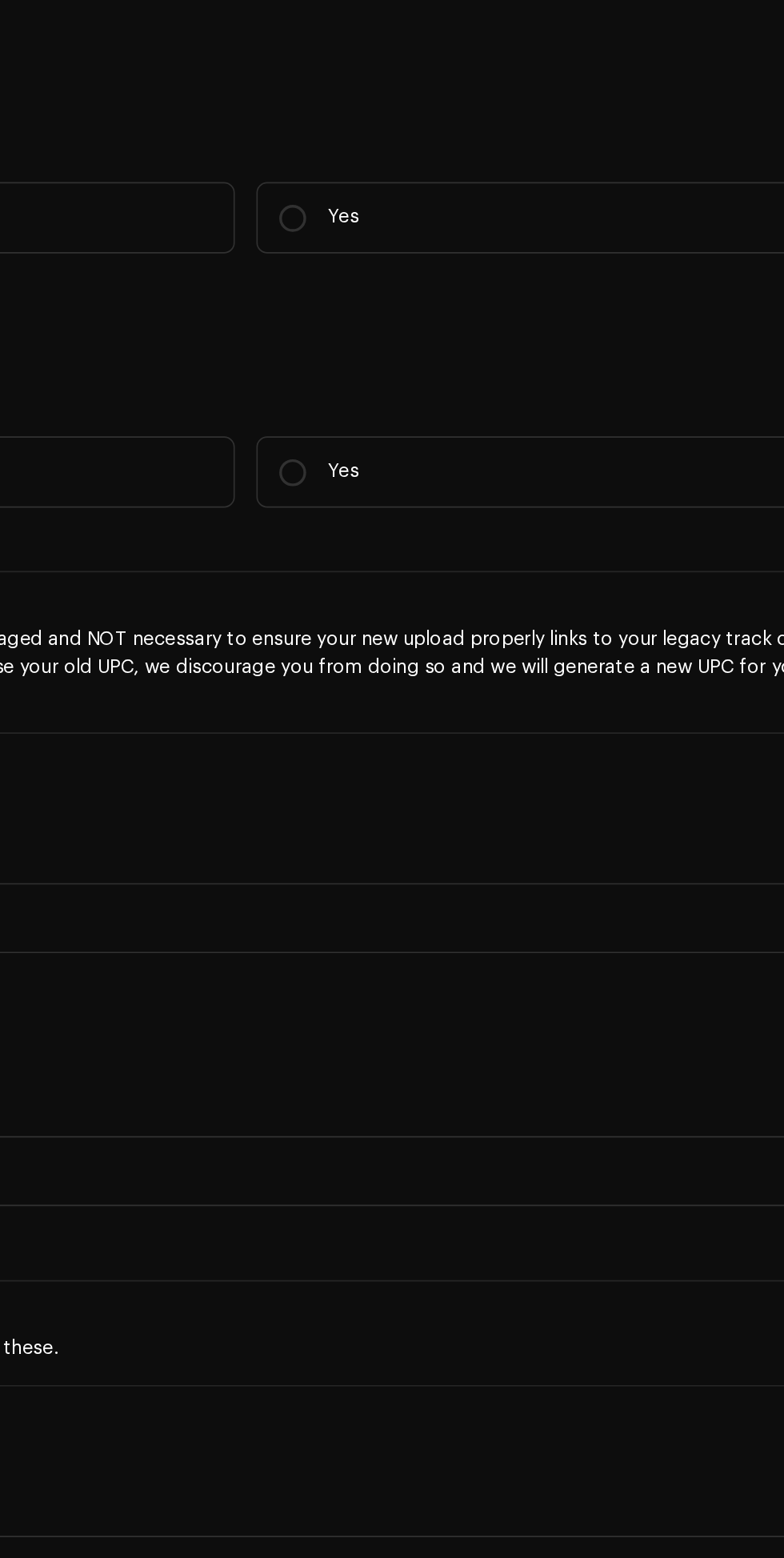
scroll to position [2985, 0]
click at [596, 343] on span "Select genre" at bounding box center [577, 322] width 338 height 40
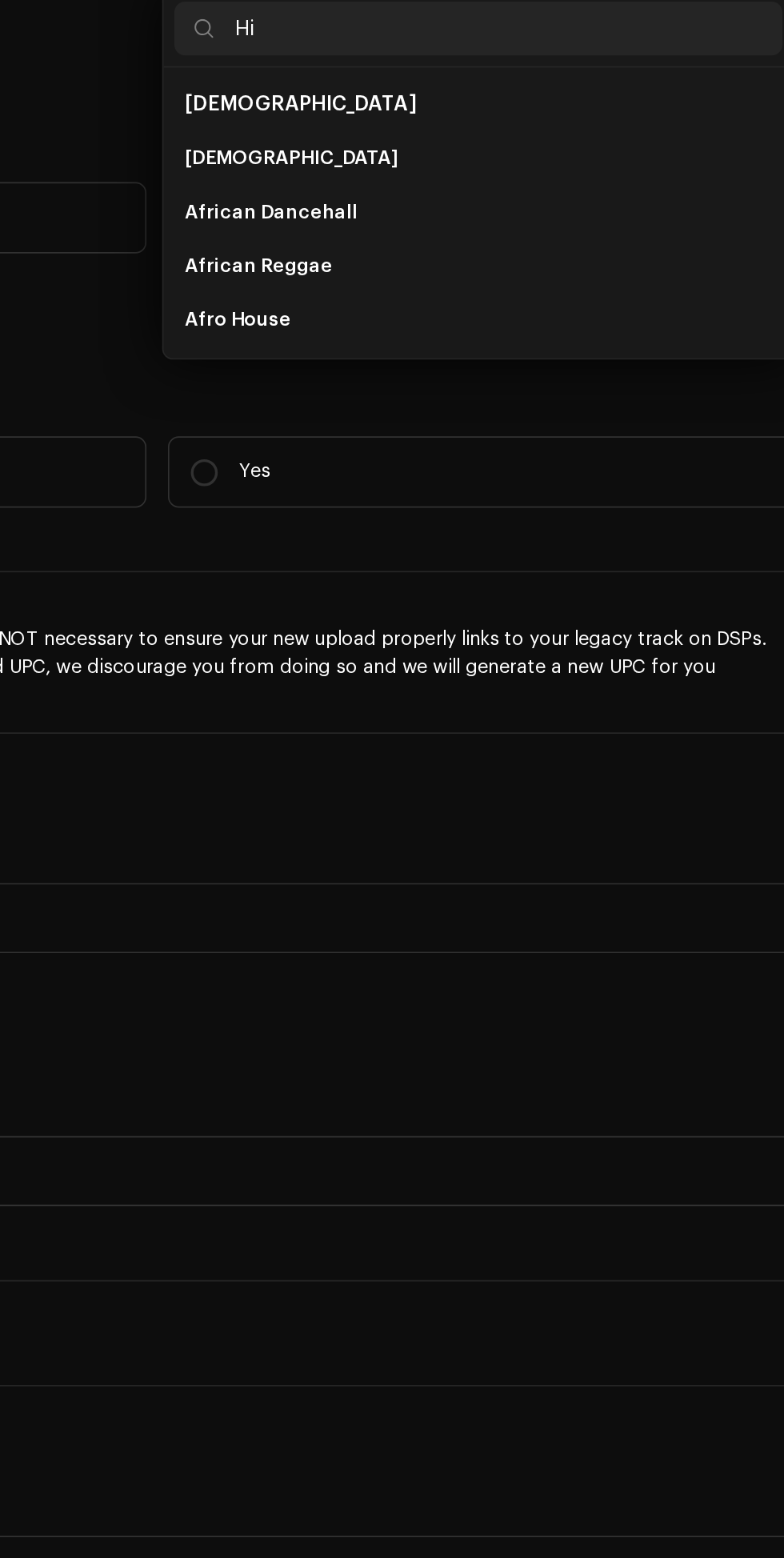
type input "Hip"
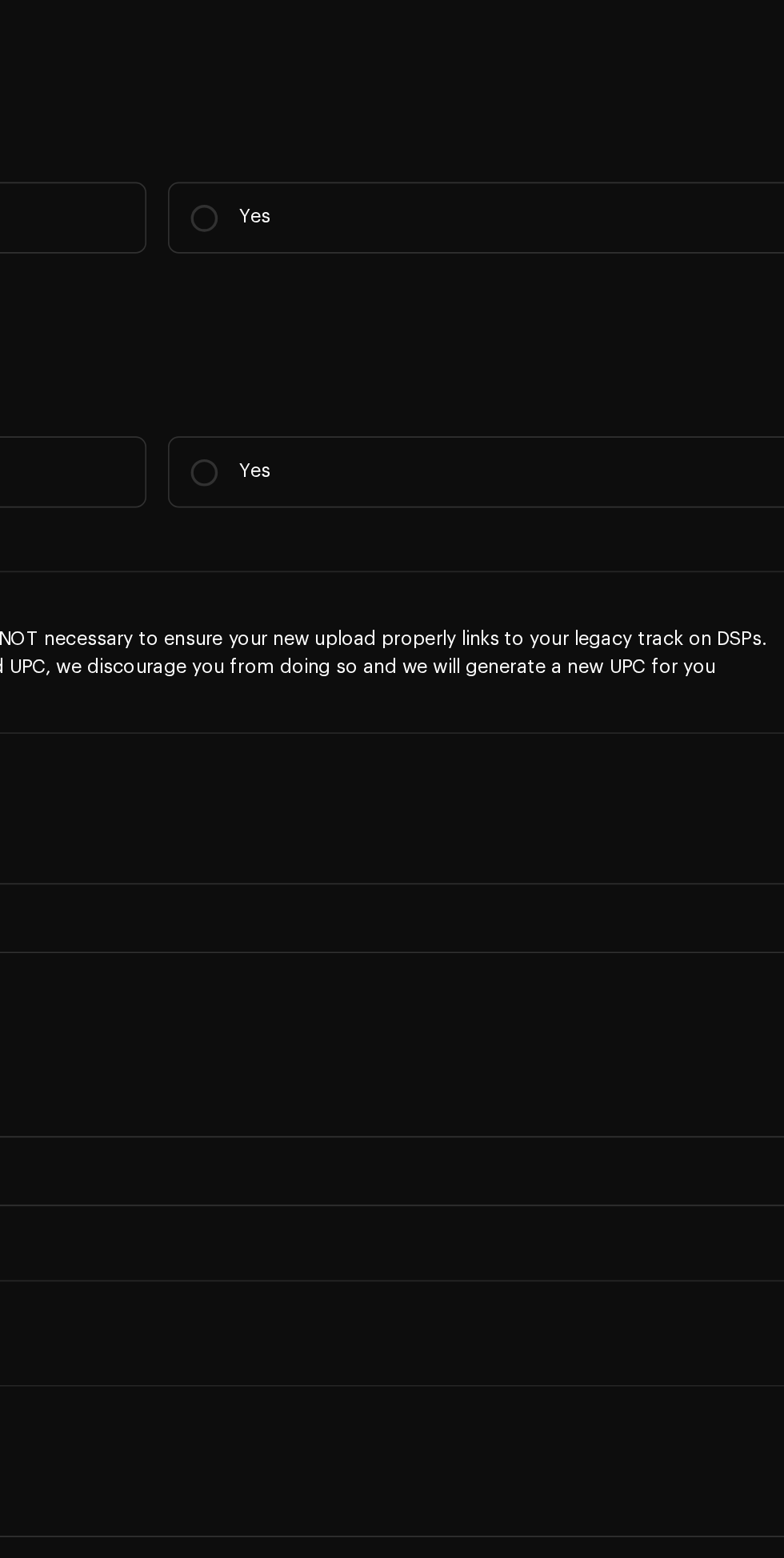
scroll to position [3087, 0]
click at [623, 343] on span "Select genre" at bounding box center [577, 322] width 338 height 40
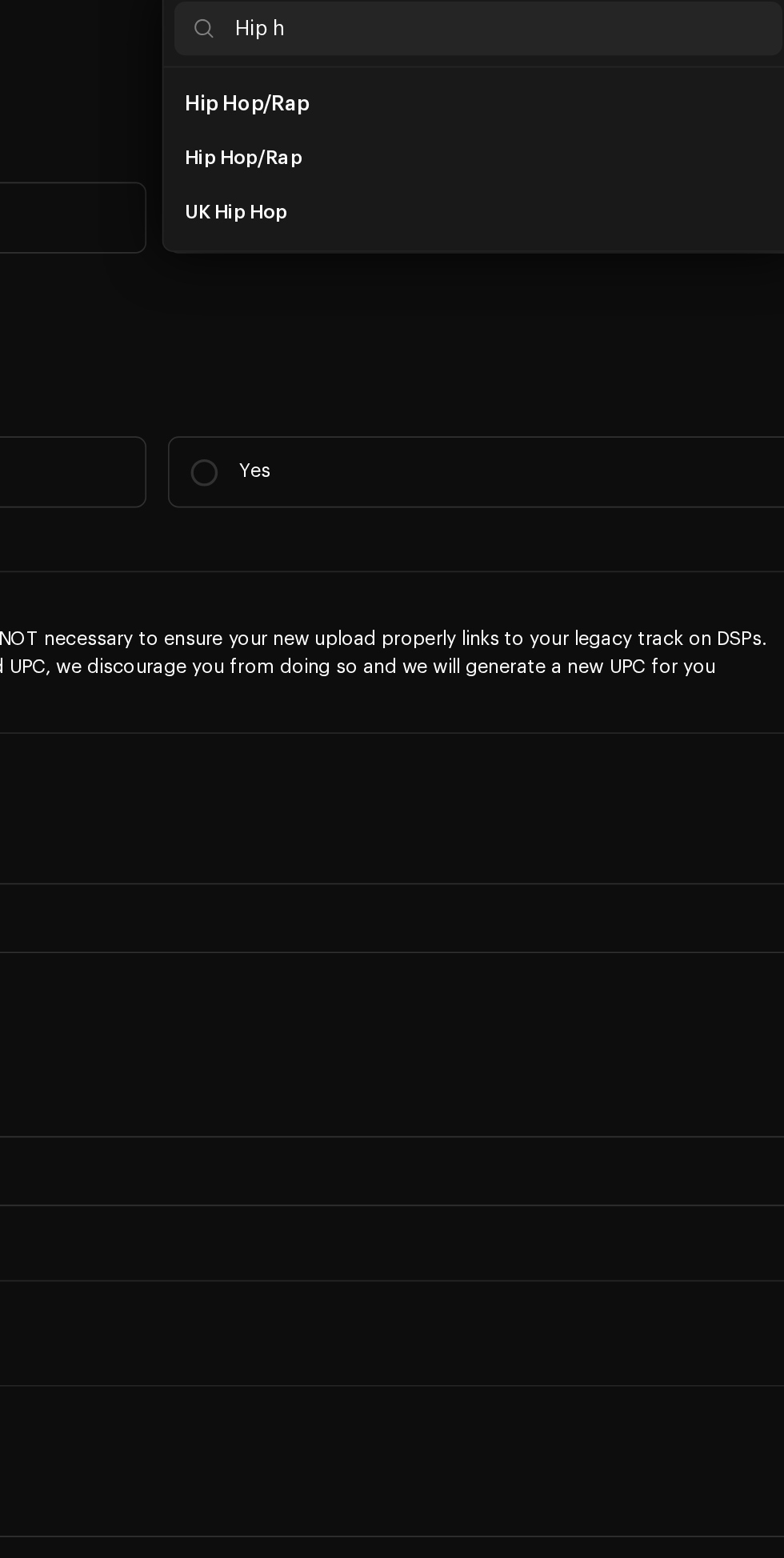
type input "Hip h"
click at [544, 429] on li "Hip Hop/Rap" at bounding box center [582, 413] width 362 height 32
click at [453, 418] on span "Hip Hop/Rap" at bounding box center [445, 412] width 74 height 12
click at [489, 429] on li "Hip Hop/Rap" at bounding box center [582, 413] width 362 height 32
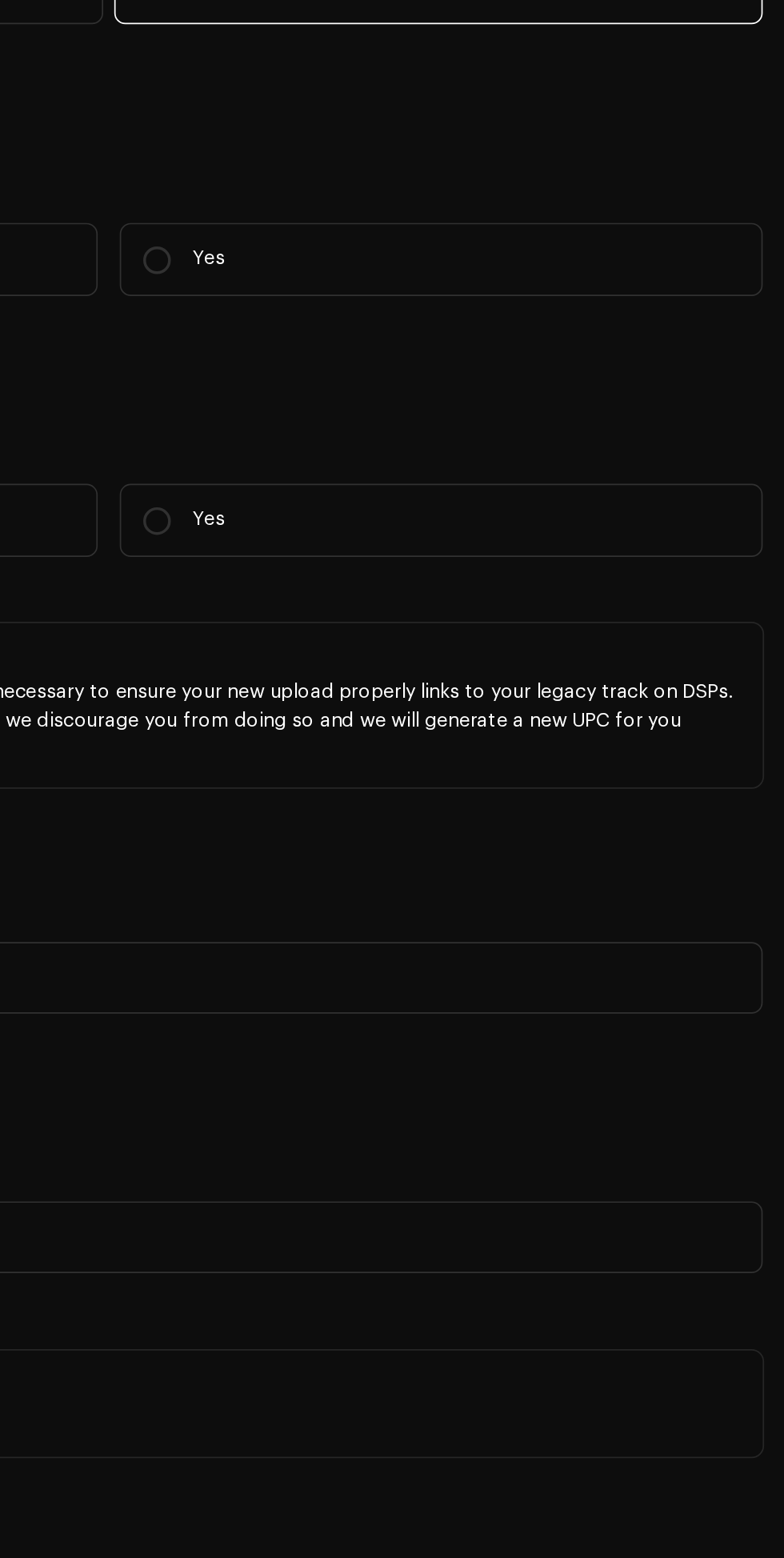
scroll to position [3121, 0]
click at [734, 343] on span "Select genre" at bounding box center [577, 322] width 338 height 40
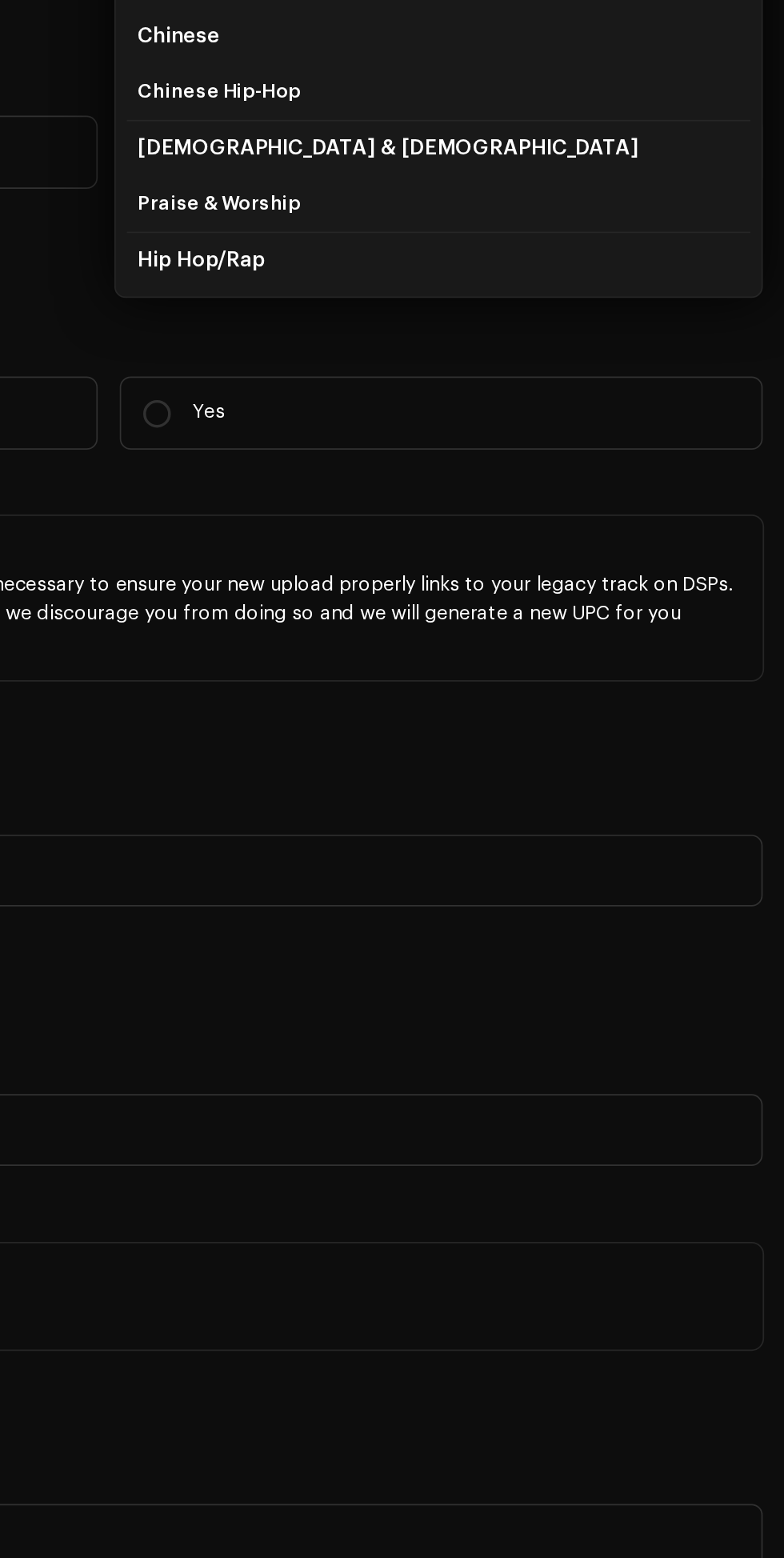
type input "Hip"
click at [512, 559] on li "Hip Hop/Rap" at bounding box center [582, 542] width 362 height 33
click at [472, 548] on span "Hip Hop/Rap" at bounding box center [445, 542] width 74 height 12
click at [474, 548] on span "Hip Hop/Rap" at bounding box center [445, 542] width 74 height 12
click at [478, 548] on span "Hip Hop/Rap" at bounding box center [445, 542] width 74 height 12
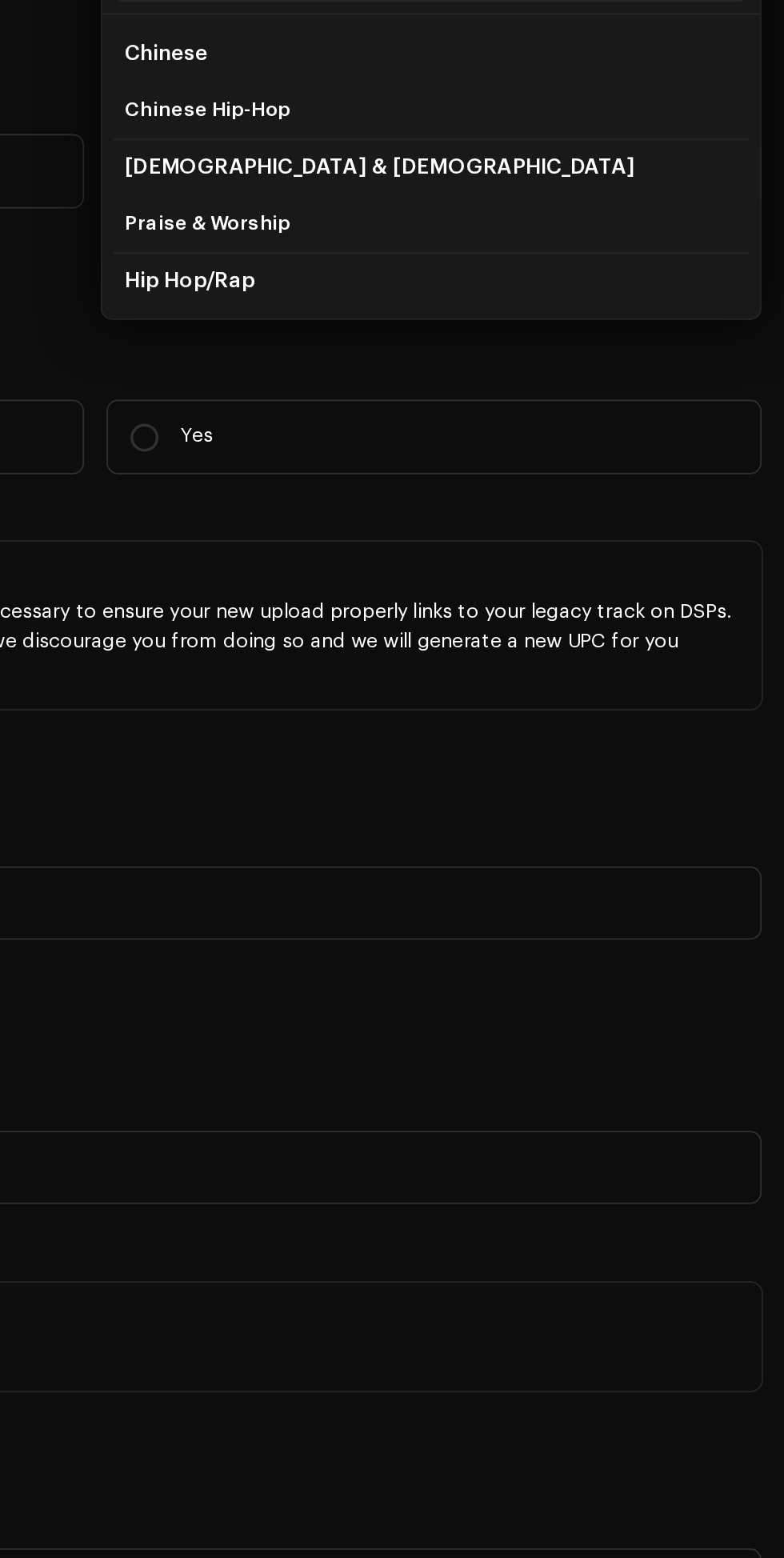
click at [194, 501] on label "No" at bounding box center [199, 480] width 373 height 42
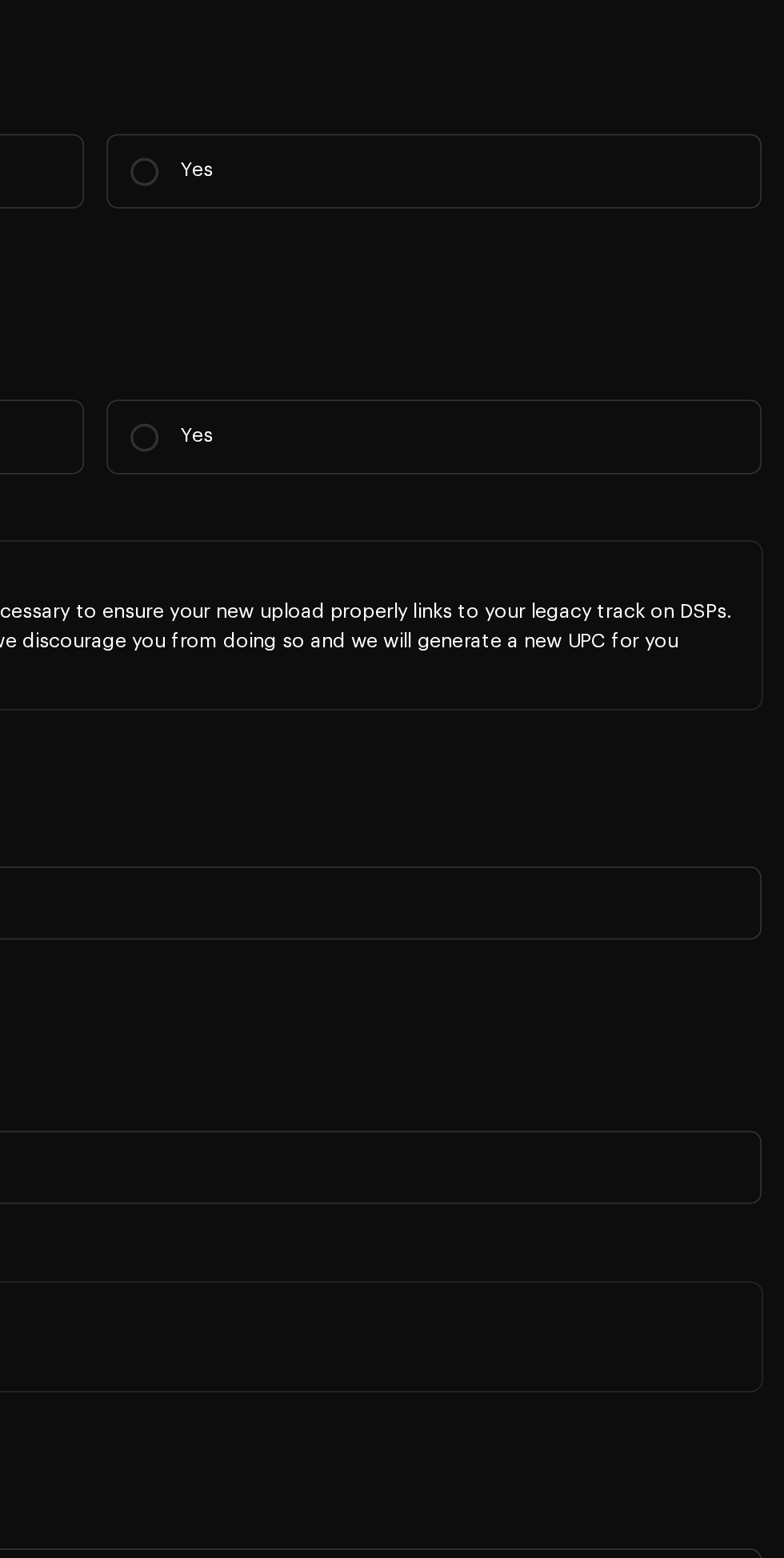
click at [42, 489] on input "No" at bounding box center [34, 480] width 16 height 16
radio input "true"
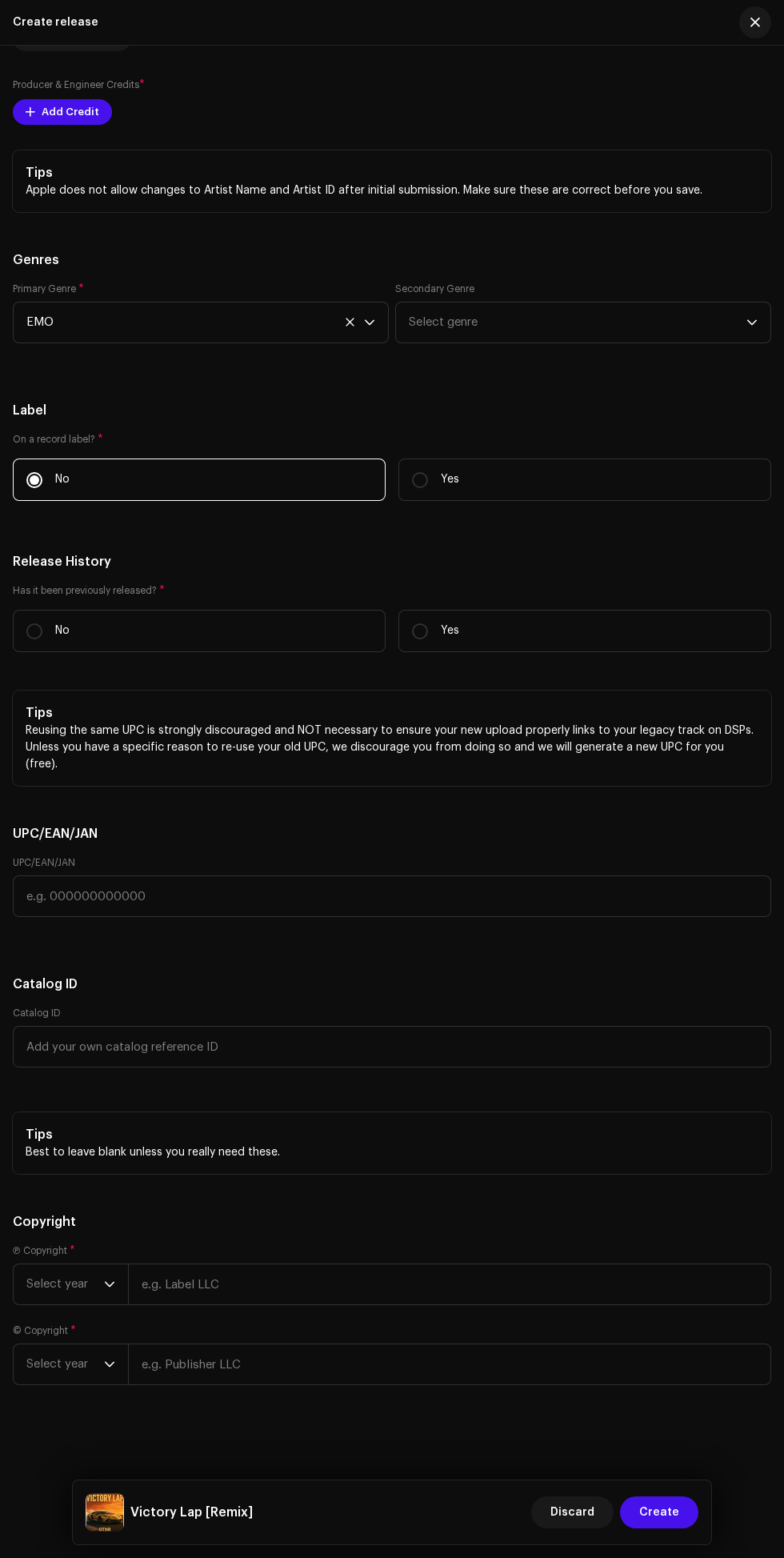
scroll to position [3250, 0]
click at [62, 639] on p "No" at bounding box center [62, 631] width 14 height 17
click at [42, 639] on input "No" at bounding box center [34, 631] width 16 height 16
radio input "true"
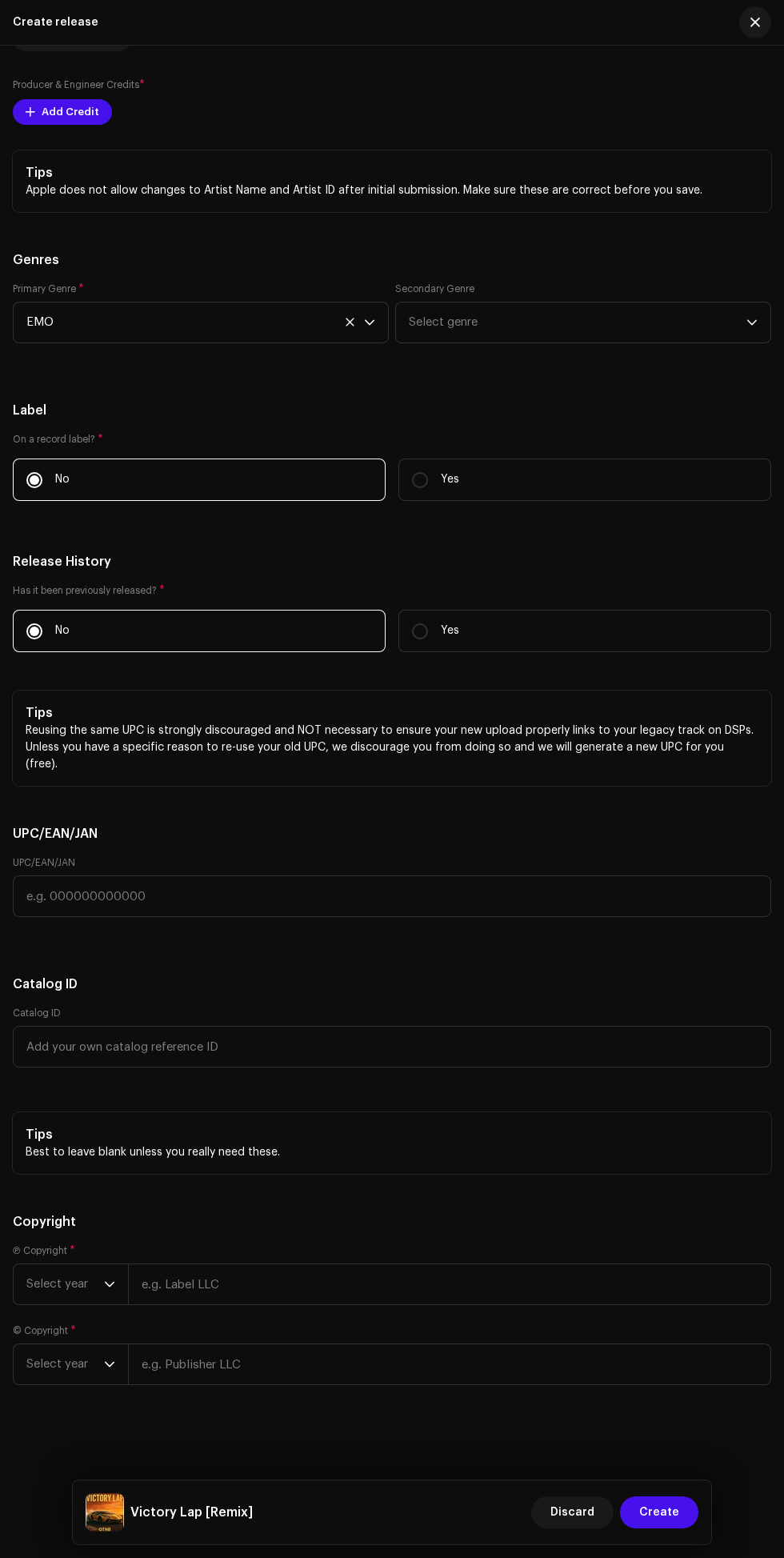
click at [109, 1285] on icon "dropdown trigger" at bounding box center [109, 1284] width 11 height 11
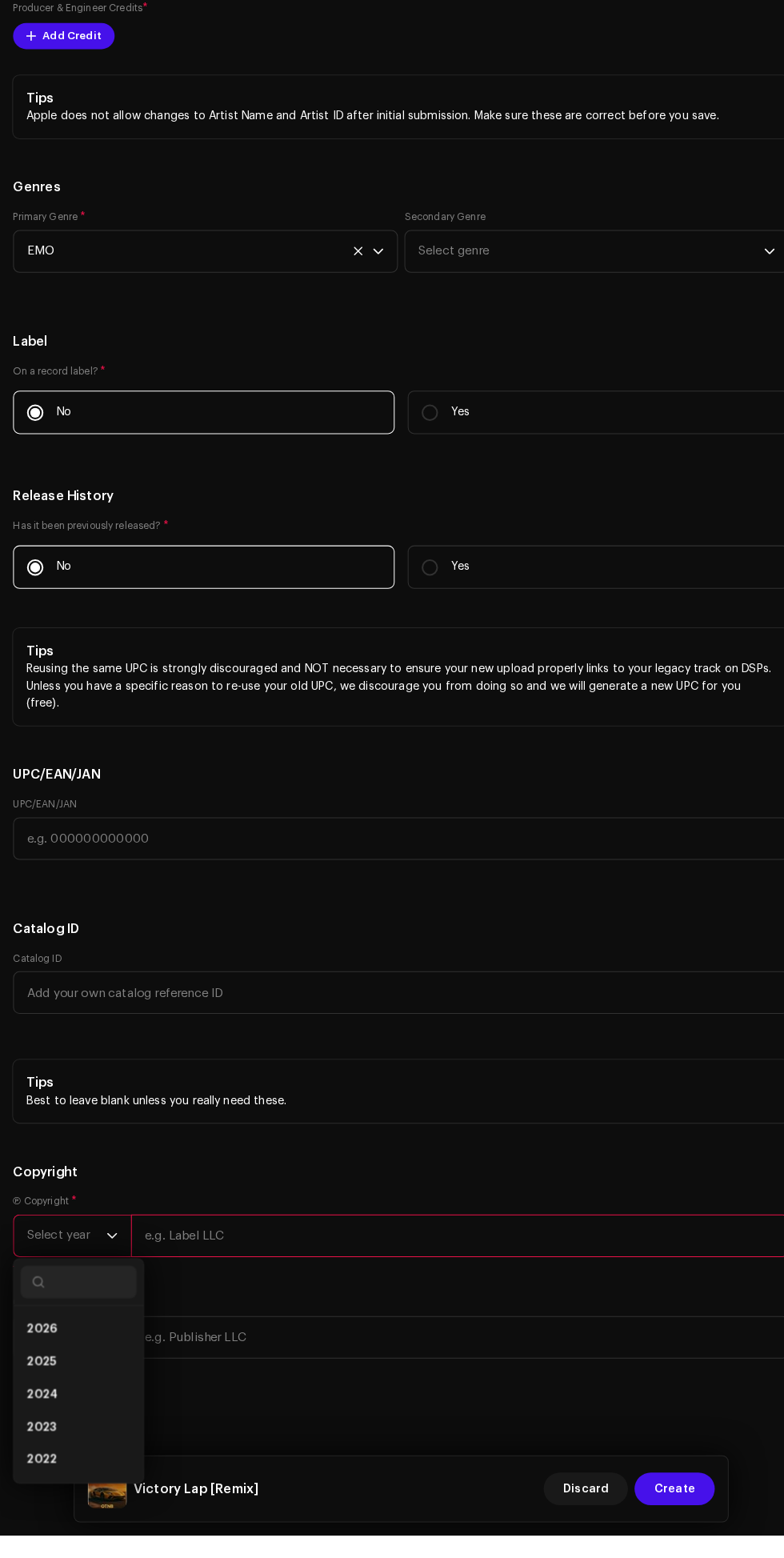
scroll to position [180, 0]
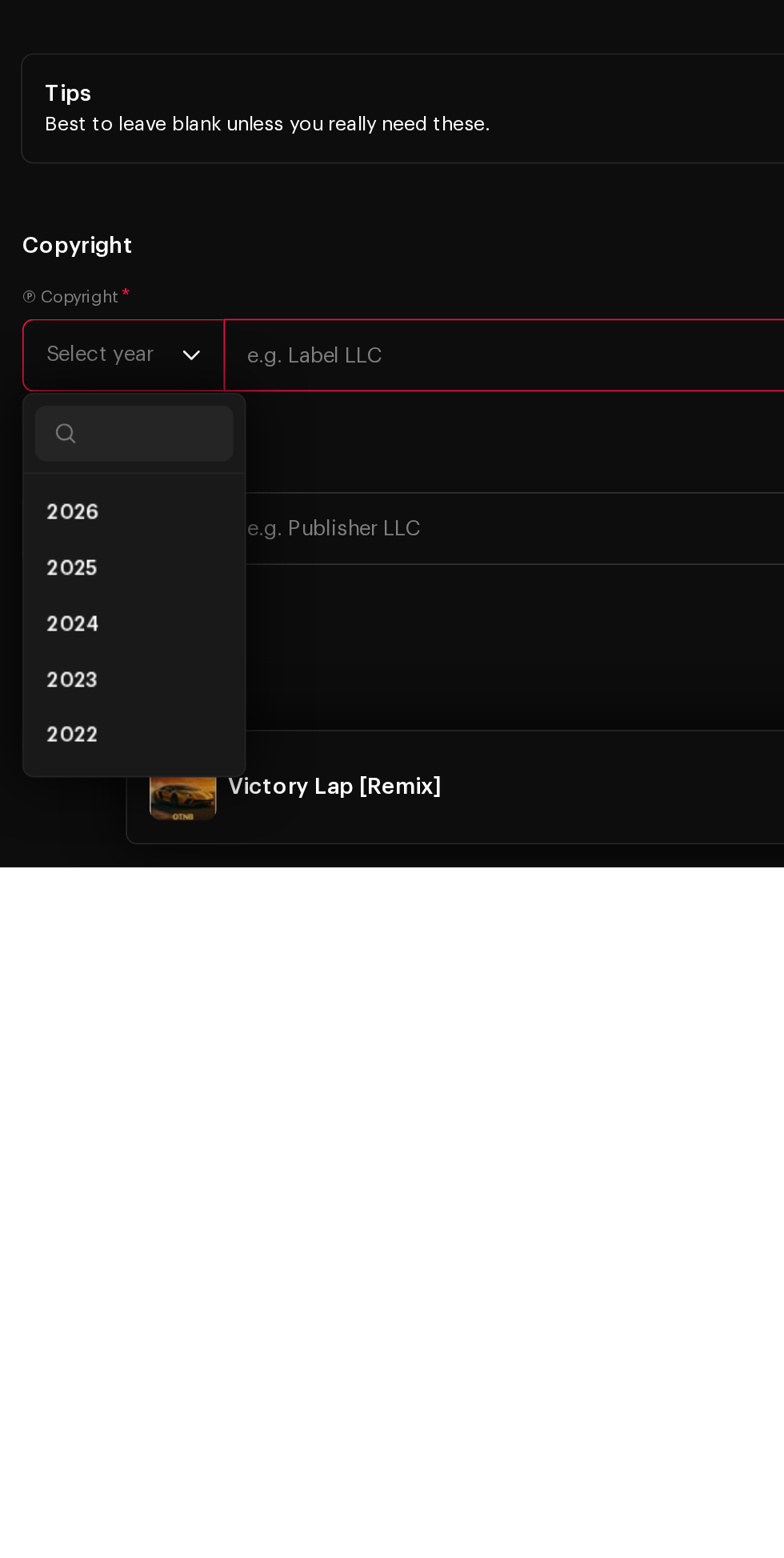
click at [95, 1404] on li "2025" at bounding box center [77, 1388] width 113 height 32
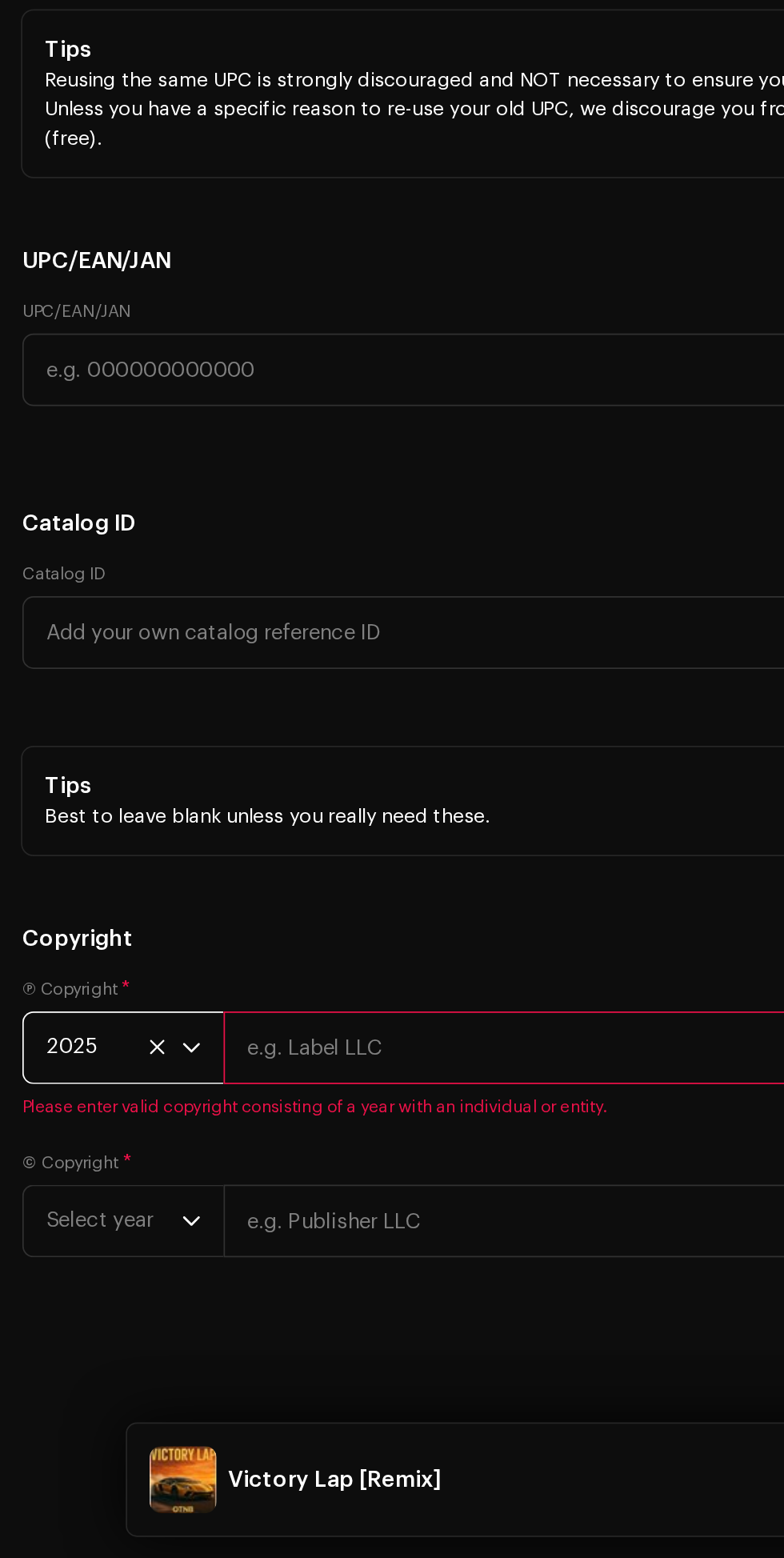
click at [109, 1370] on icon "dropdown trigger" at bounding box center [109, 1364] width 11 height 11
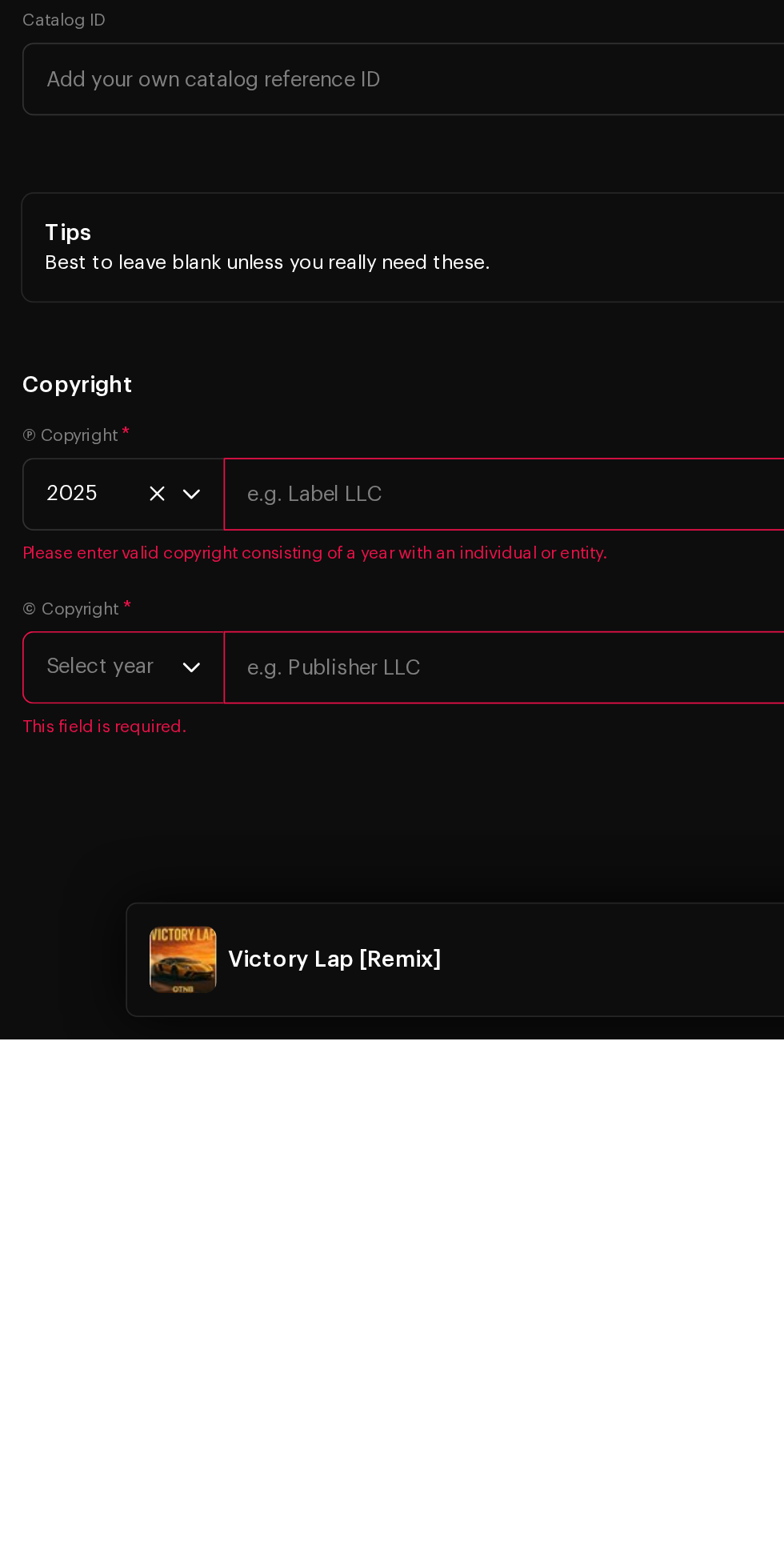
scroll to position [181, 0]
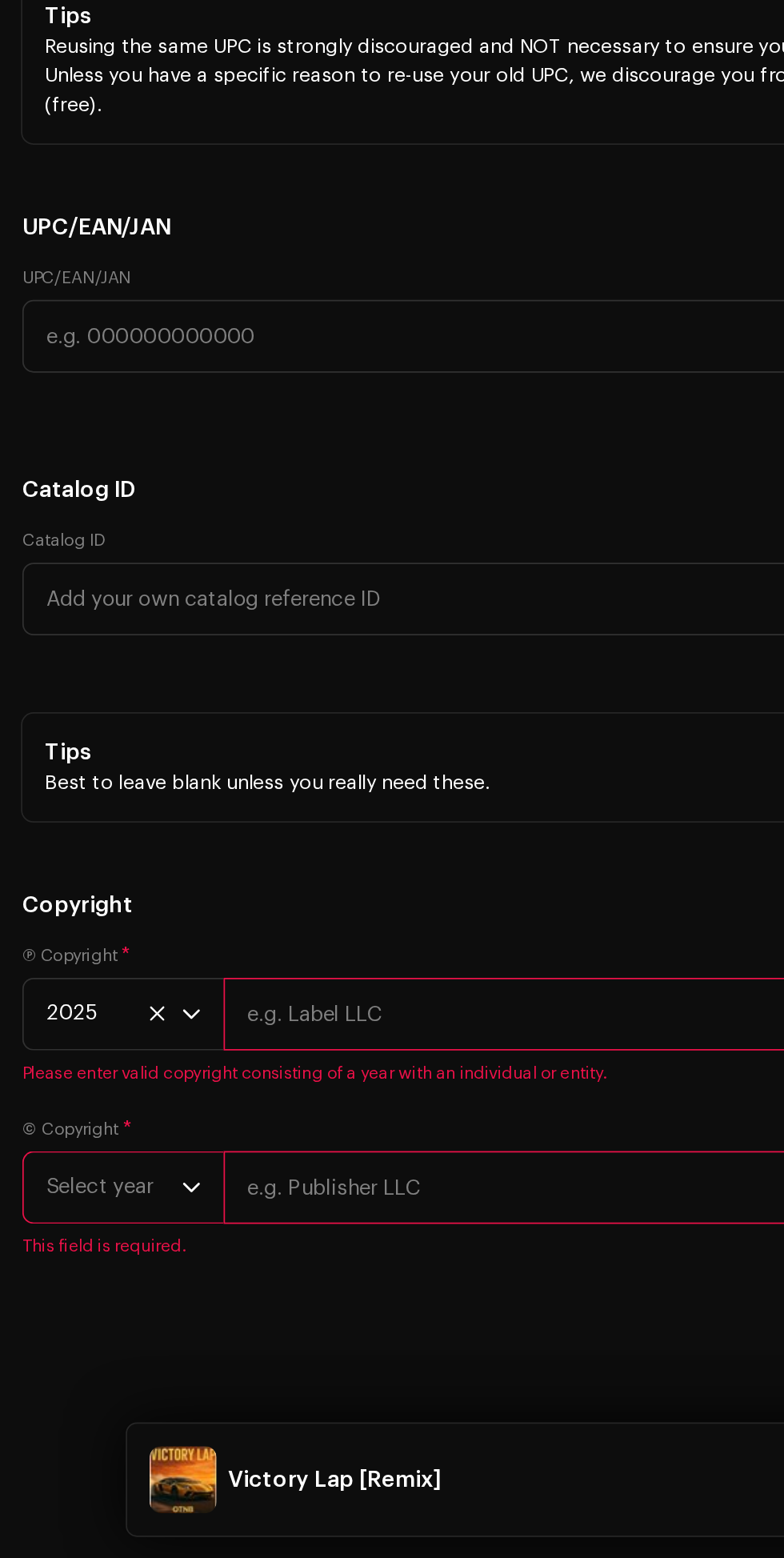
click at [109, 1351] on icon "dropdown trigger" at bounding box center [109, 1345] width 11 height 11
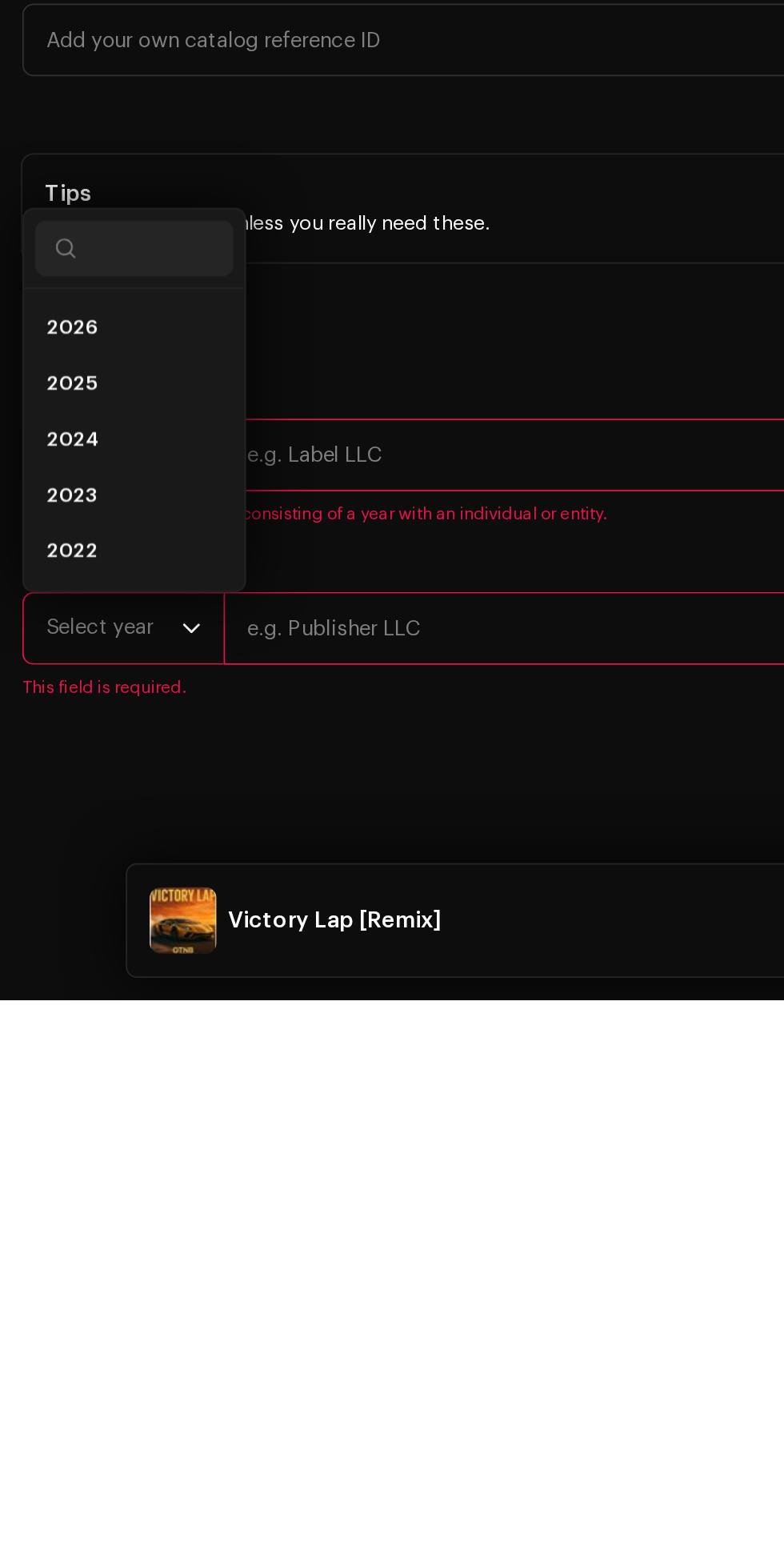
click at [75, 1221] on li "2025" at bounding box center [77, 1206] width 113 height 32
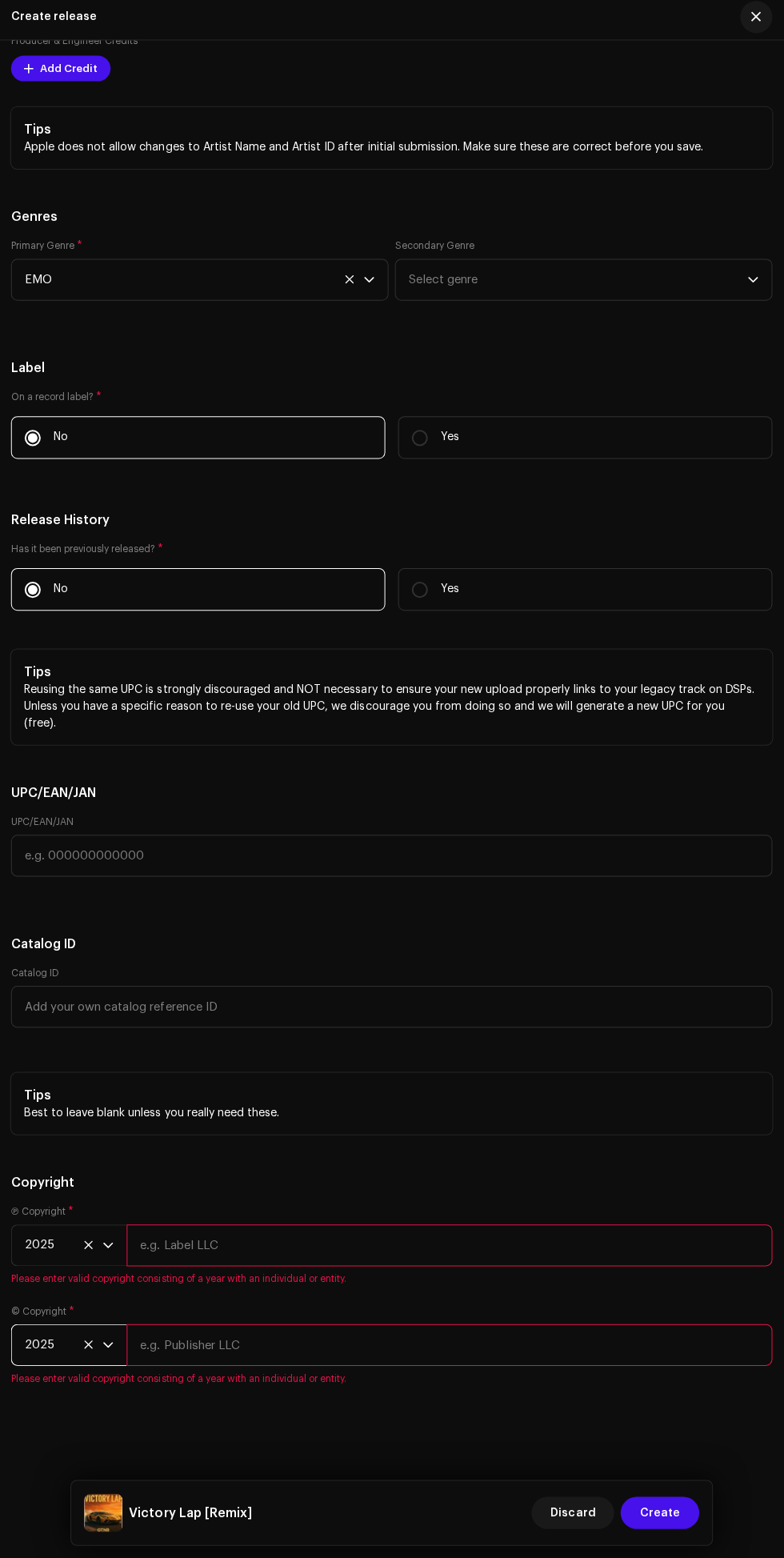
scroll to position [3659, 0]
click at [390, 1267] on input "text" at bounding box center [450, 1246] width 643 height 41
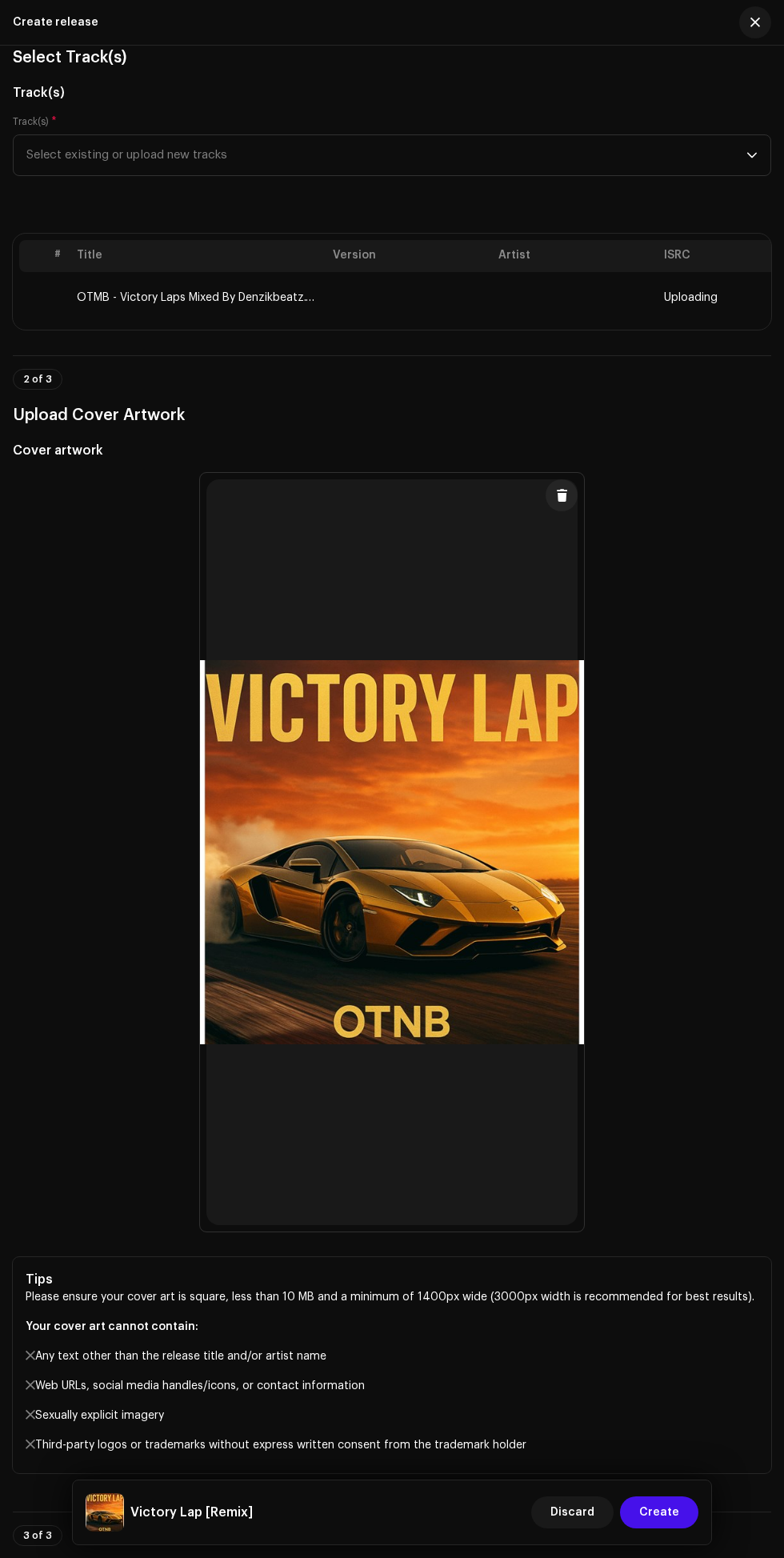
scroll to position [0, 0]
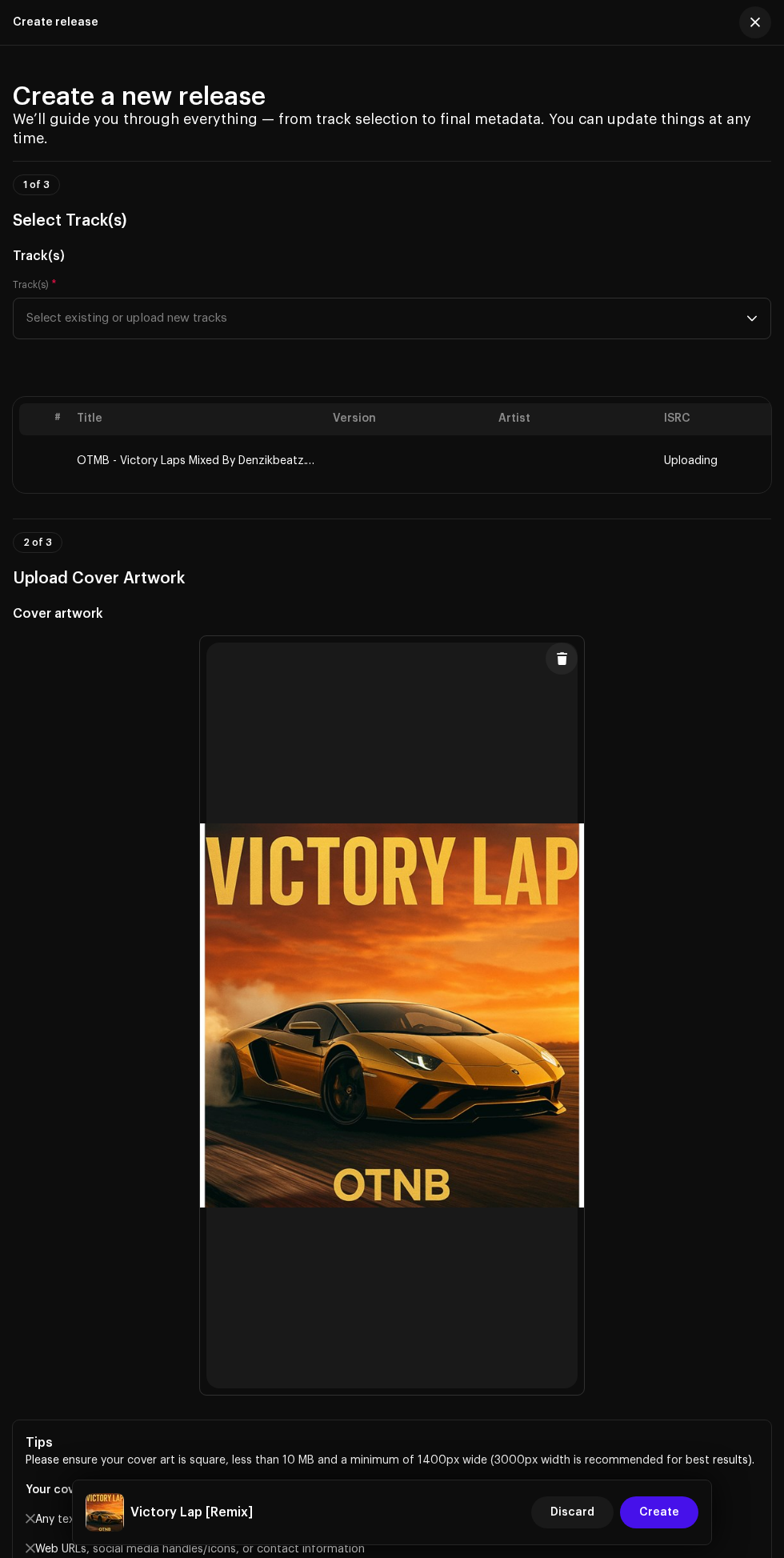
click at [667, 1484] on div "Victory Lap [Remix] Discard Create" at bounding box center [392, 1513] width 638 height 64
click at [391, 435] on th "Version" at bounding box center [410, 419] width 166 height 32
click at [549, 435] on th "Artist" at bounding box center [575, 419] width 166 height 32
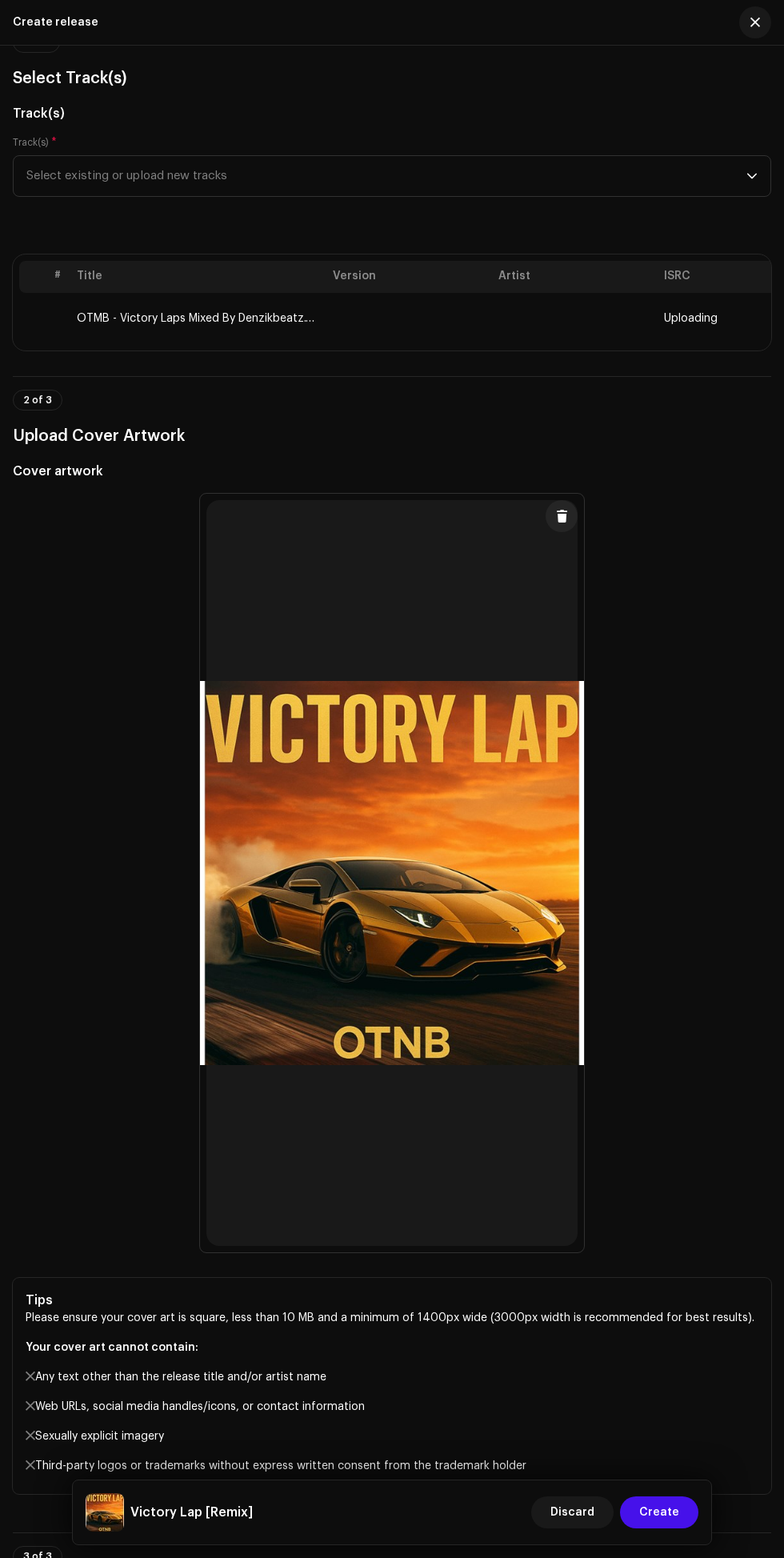
scroll to position [171, 0]
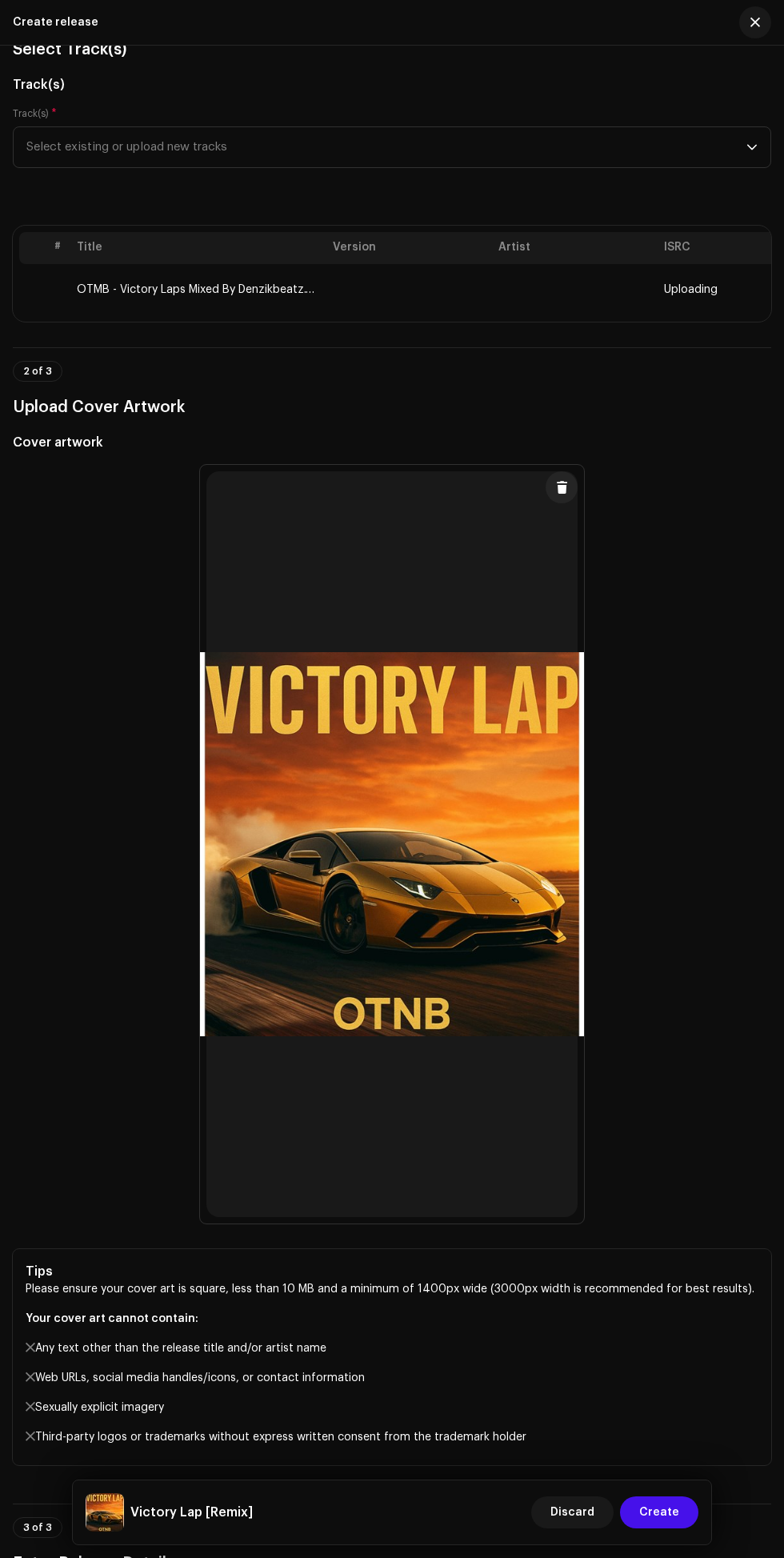
click at [533, 264] on th "Artist" at bounding box center [575, 248] width 166 height 32
click at [513, 264] on th "Artist" at bounding box center [575, 248] width 166 height 32
click at [679, 264] on th "ISRC" at bounding box center [741, 248] width 166 height 32
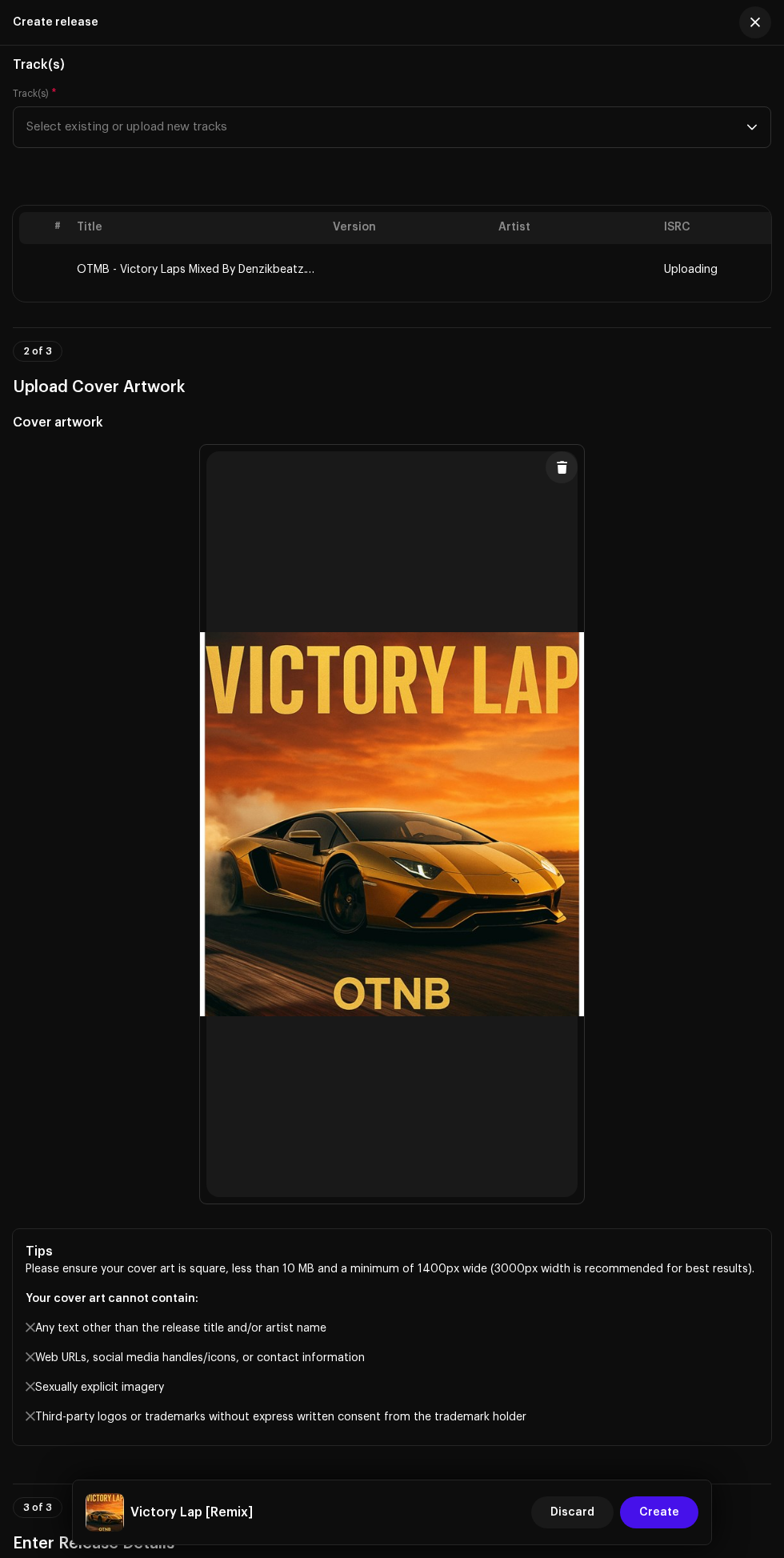
scroll to position [191, 0]
click at [543, 245] on th "Artist" at bounding box center [575, 229] width 166 height 32
click at [513, 245] on th "Artist" at bounding box center [575, 229] width 166 height 32
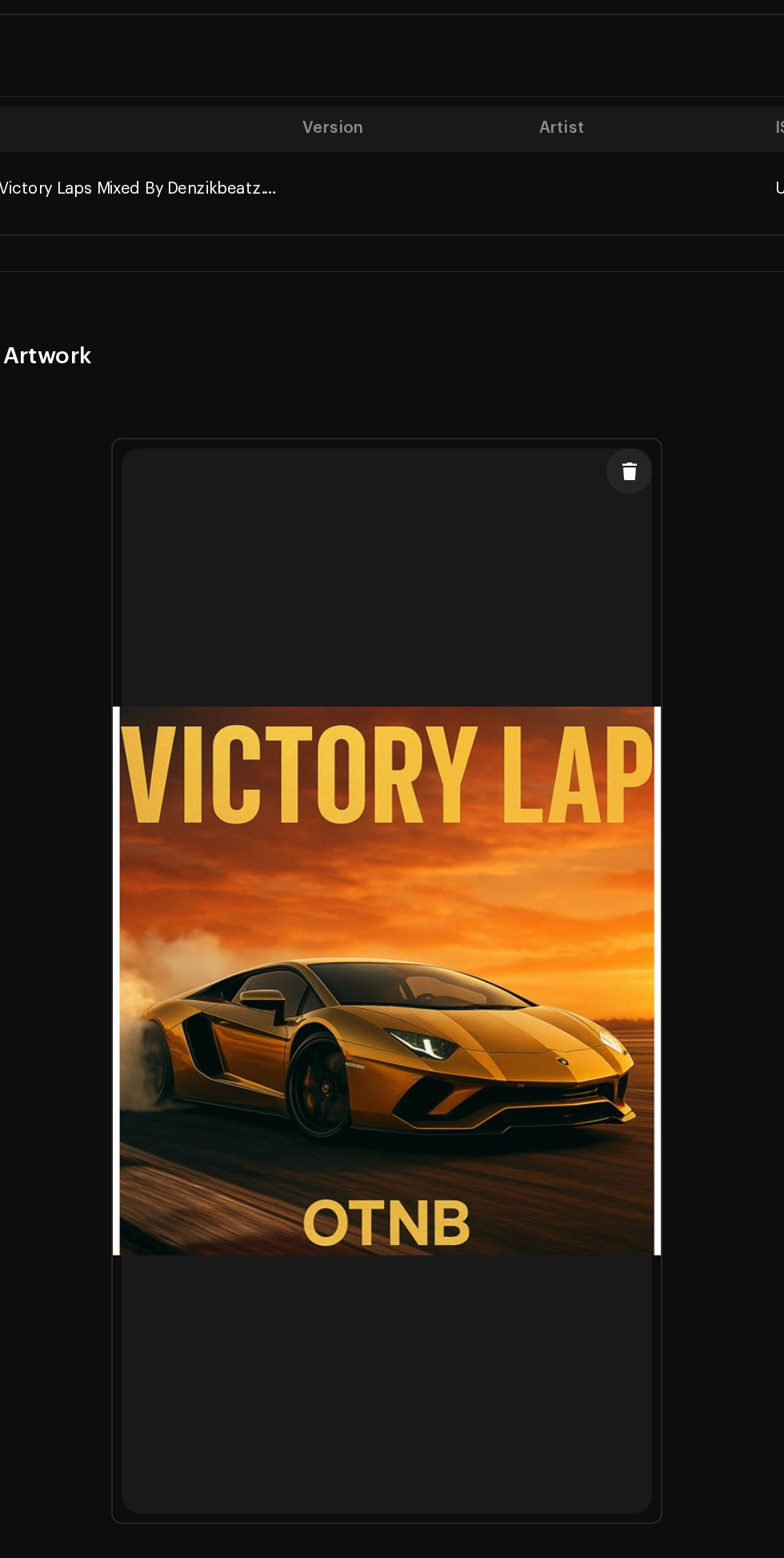
scroll to position [183, 0]
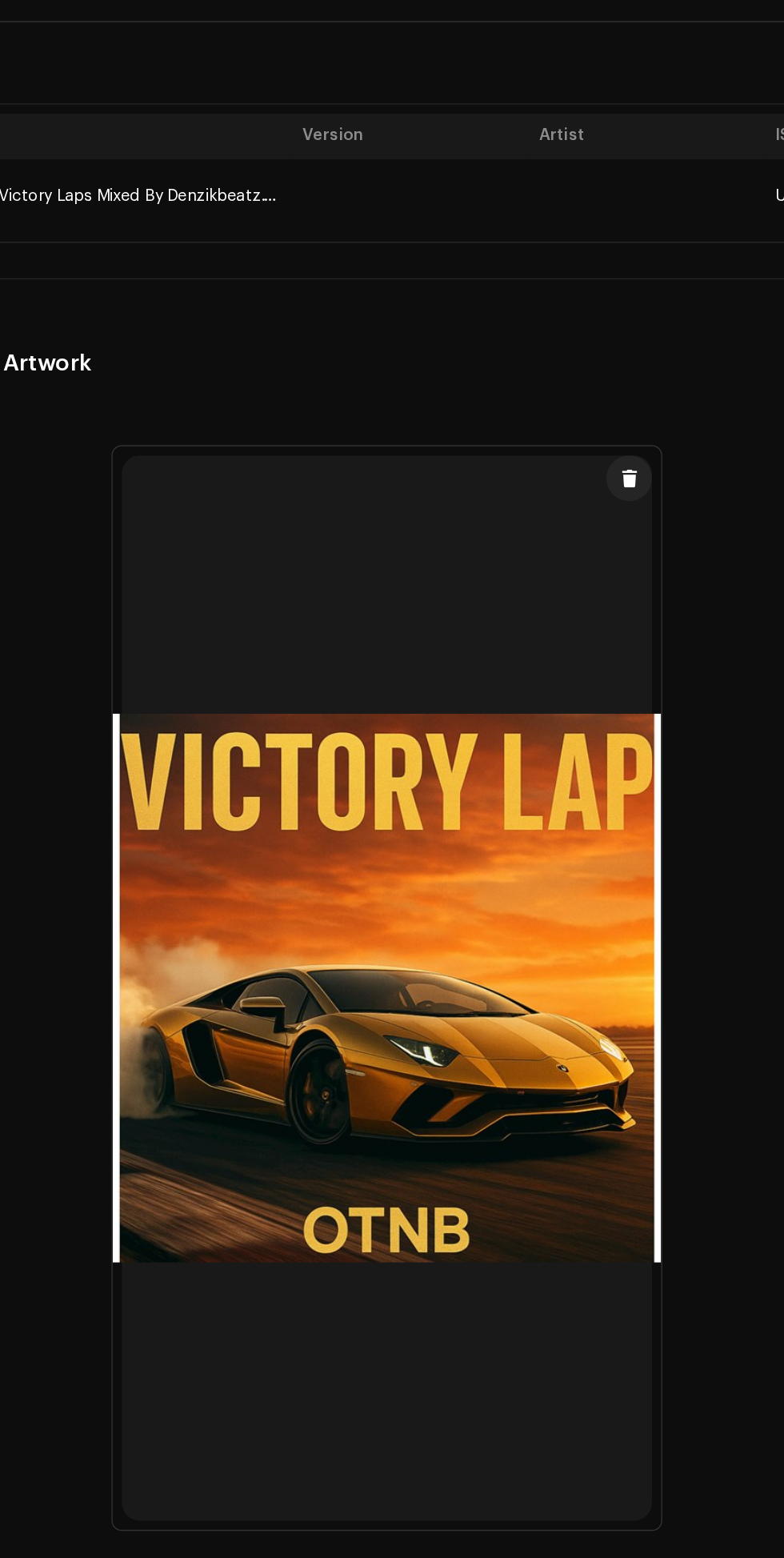
click at [533, 250] on th "Artist" at bounding box center [575, 234] width 166 height 32
click at [527, 250] on th "Artist" at bounding box center [575, 234] width 166 height 32
click at [352, 250] on th "Version" at bounding box center [410, 234] width 166 height 32
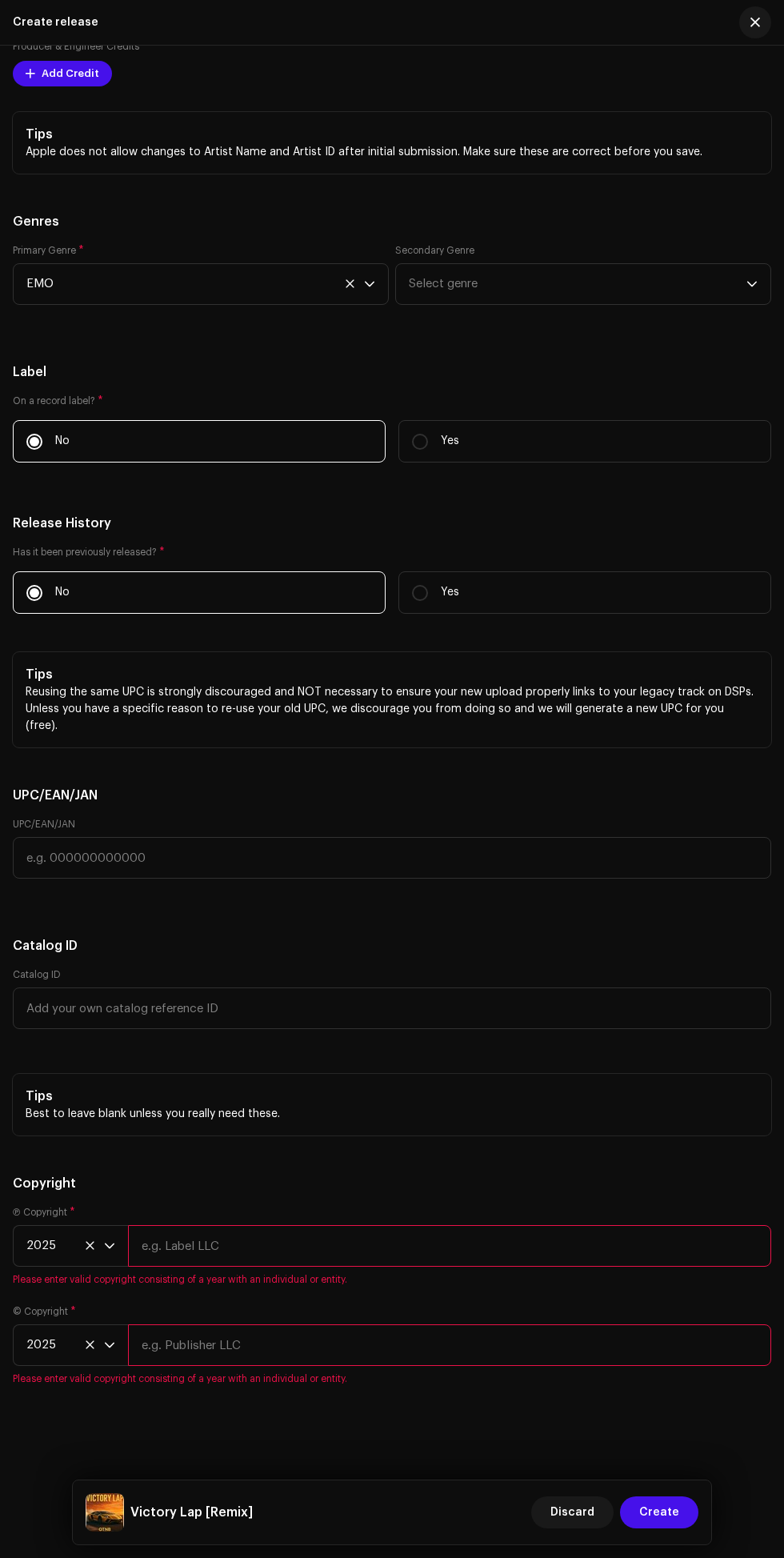
scroll to position [3778, 0]
click at [666, 1488] on div "Victory Lap [Remix] Discard Create" at bounding box center [392, 1513] width 638 height 64
click at [664, 1508] on span "Create" at bounding box center [659, 1512] width 40 height 32
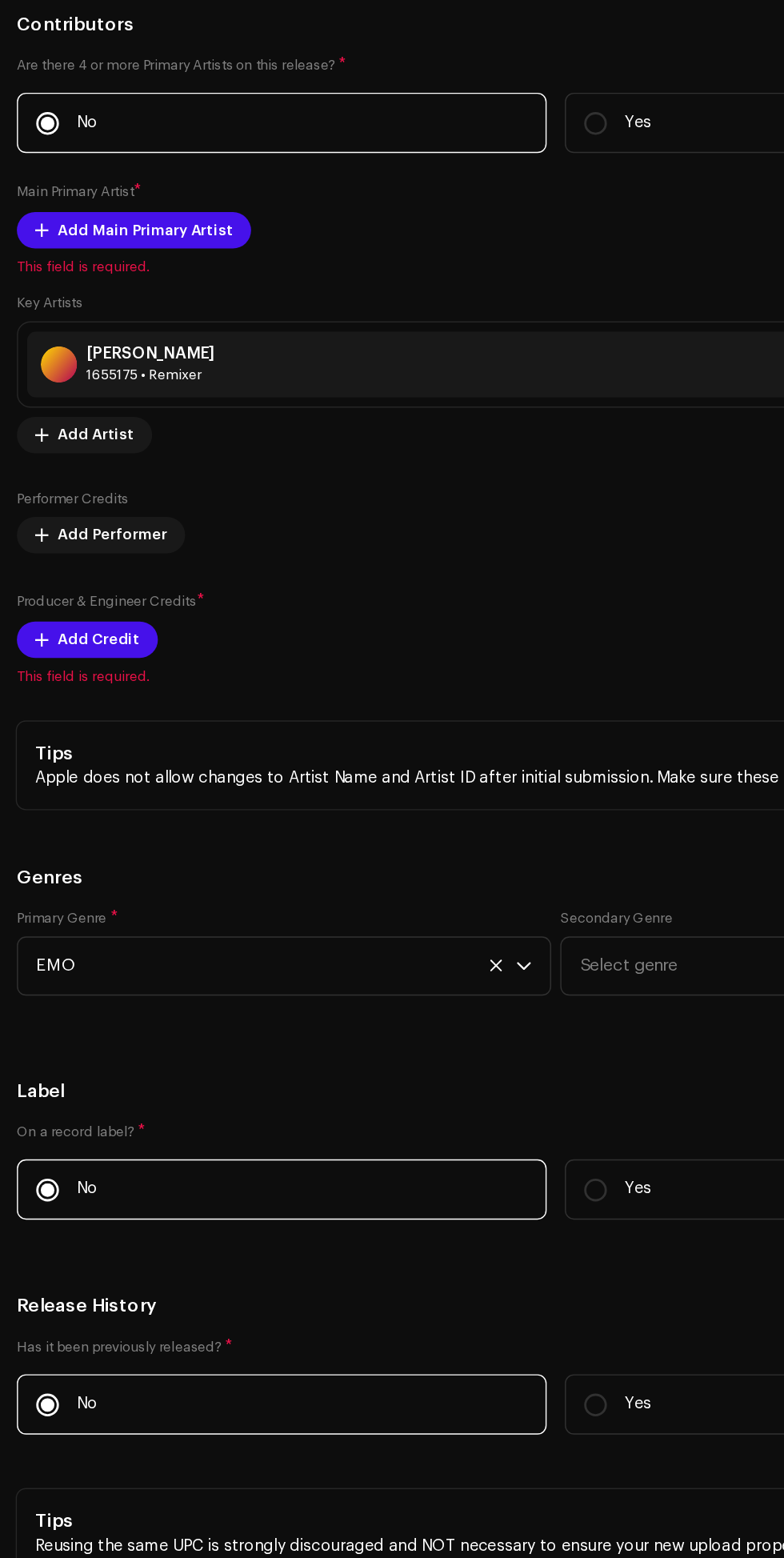
scroll to position [8, 0]
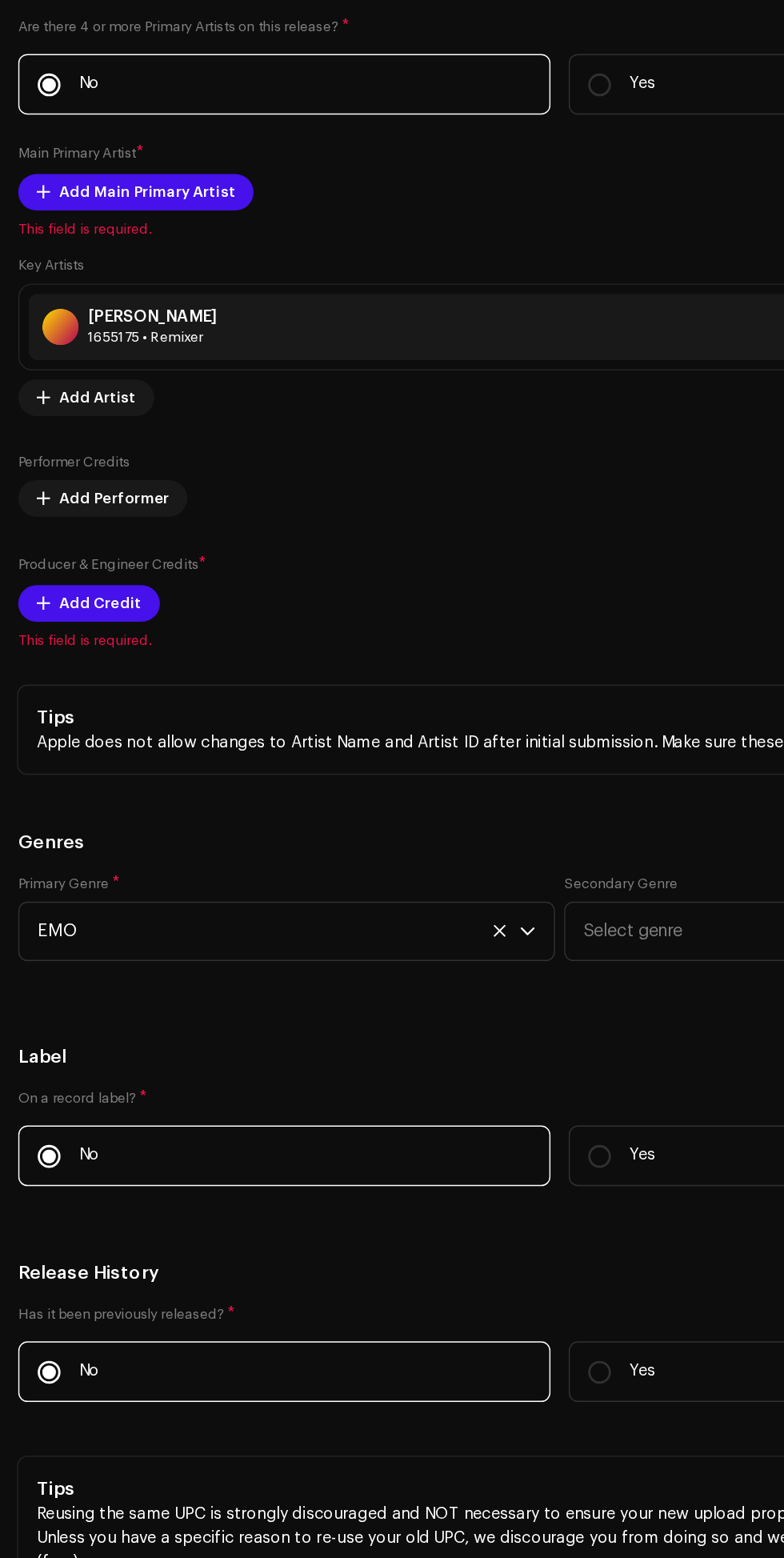
click at [139, 370] on span "Add Main Primary Artist" at bounding box center [103, 354] width 124 height 32
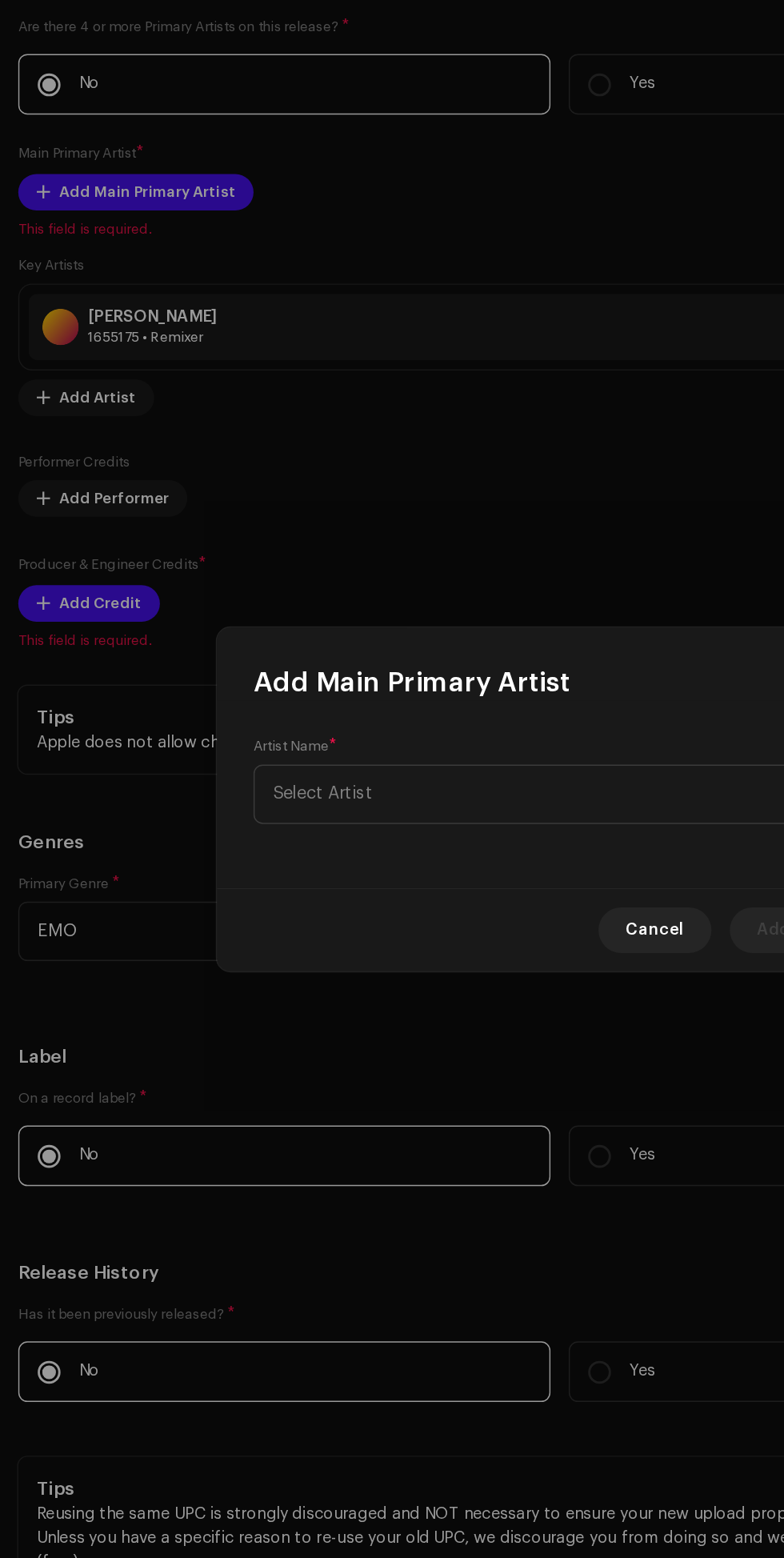
click at [361, 781] on span "Select Artist" at bounding box center [386, 775] width 390 height 40
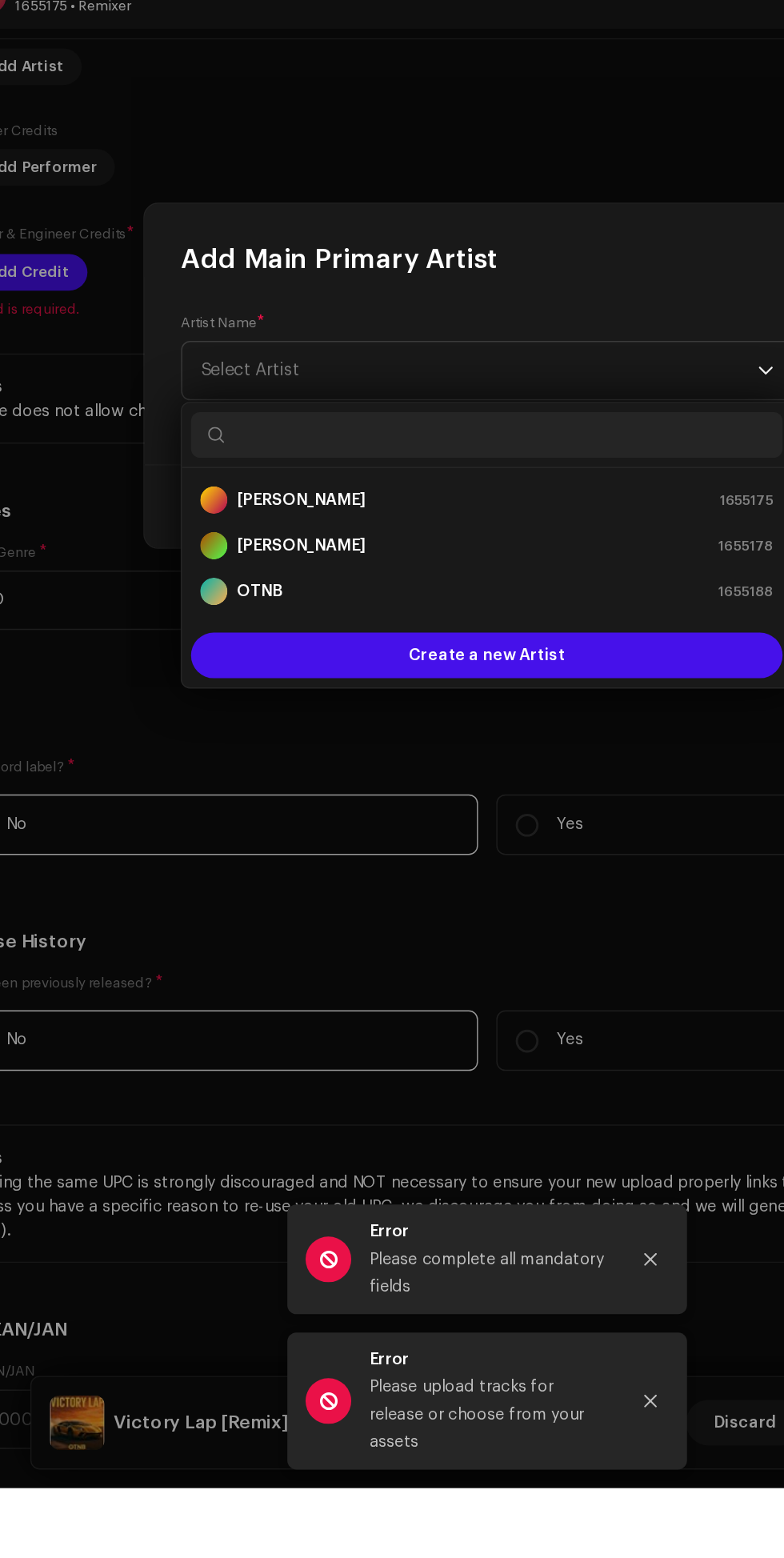
scroll to position [2373, 0]
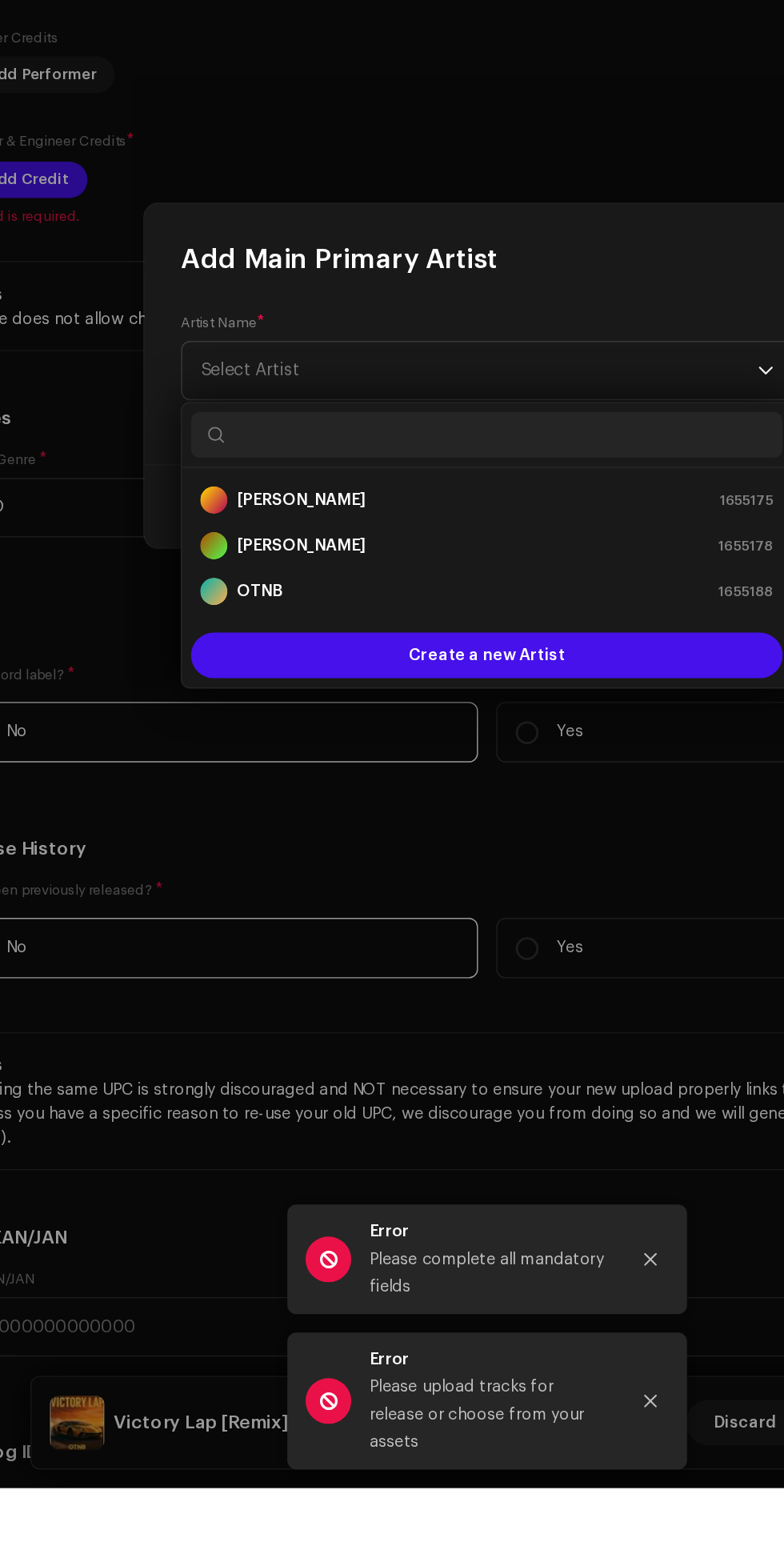
click at [448, 929] on div "OTNB 1655188" at bounding box center [392, 930] width 401 height 19
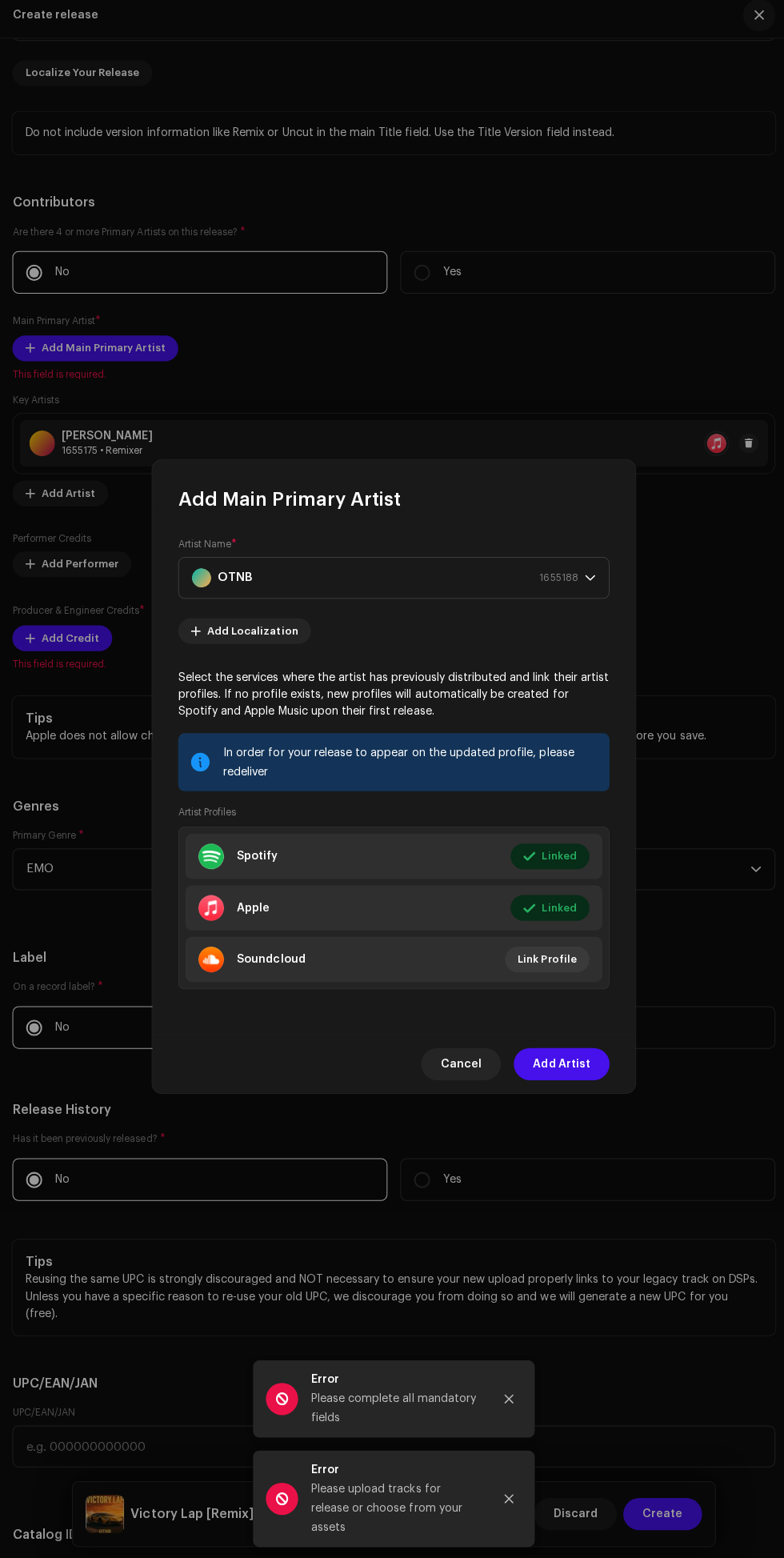
scroll to position [9, 0]
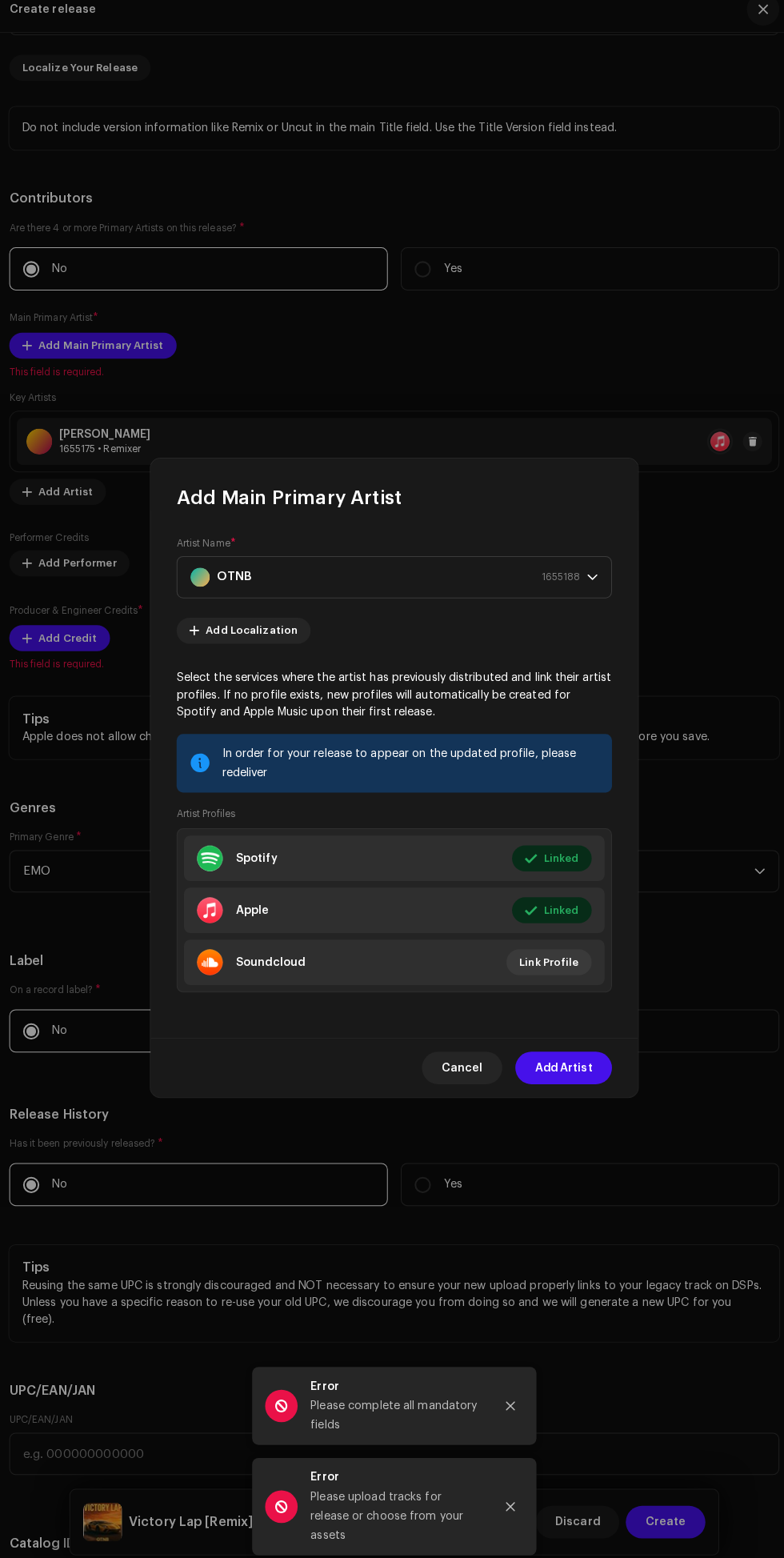
click at [559, 1076] on span "Add Artist" at bounding box center [559, 1065] width 57 height 32
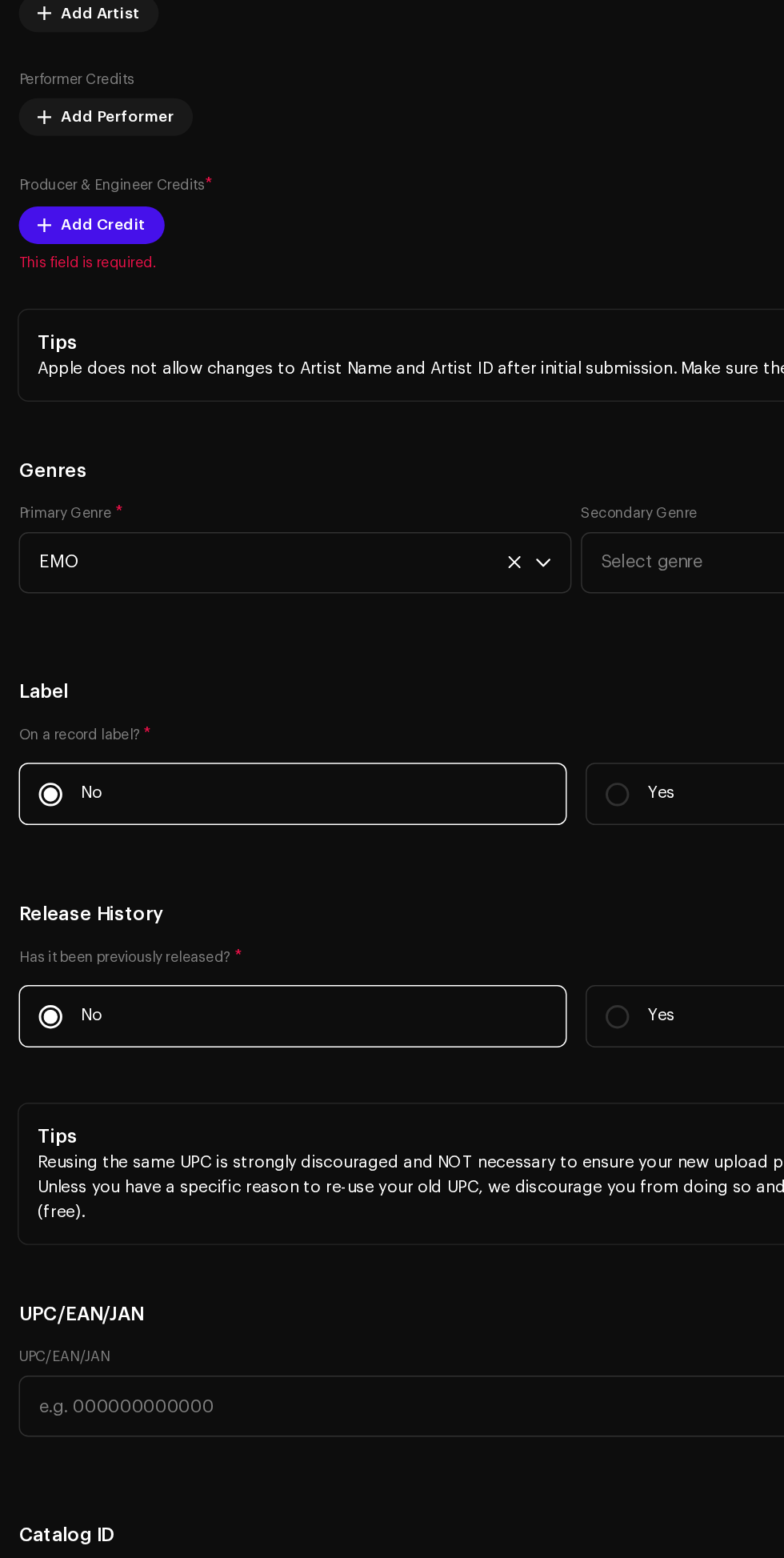
click at [88, 442] on span "Add Credit" at bounding box center [70, 426] width 58 height 32
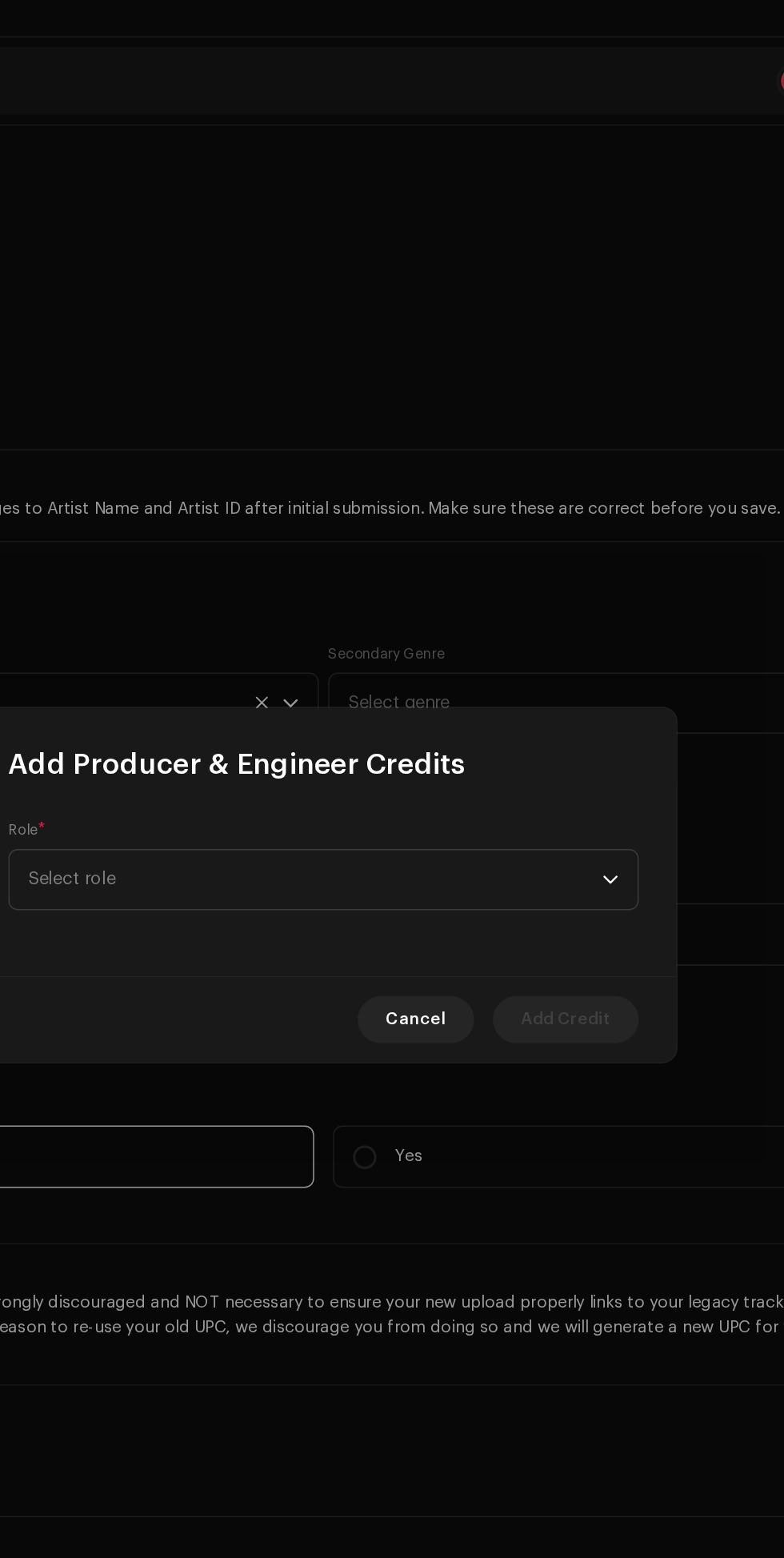
click at [539, 775] on span "Select role" at bounding box center [386, 775] width 390 height 40
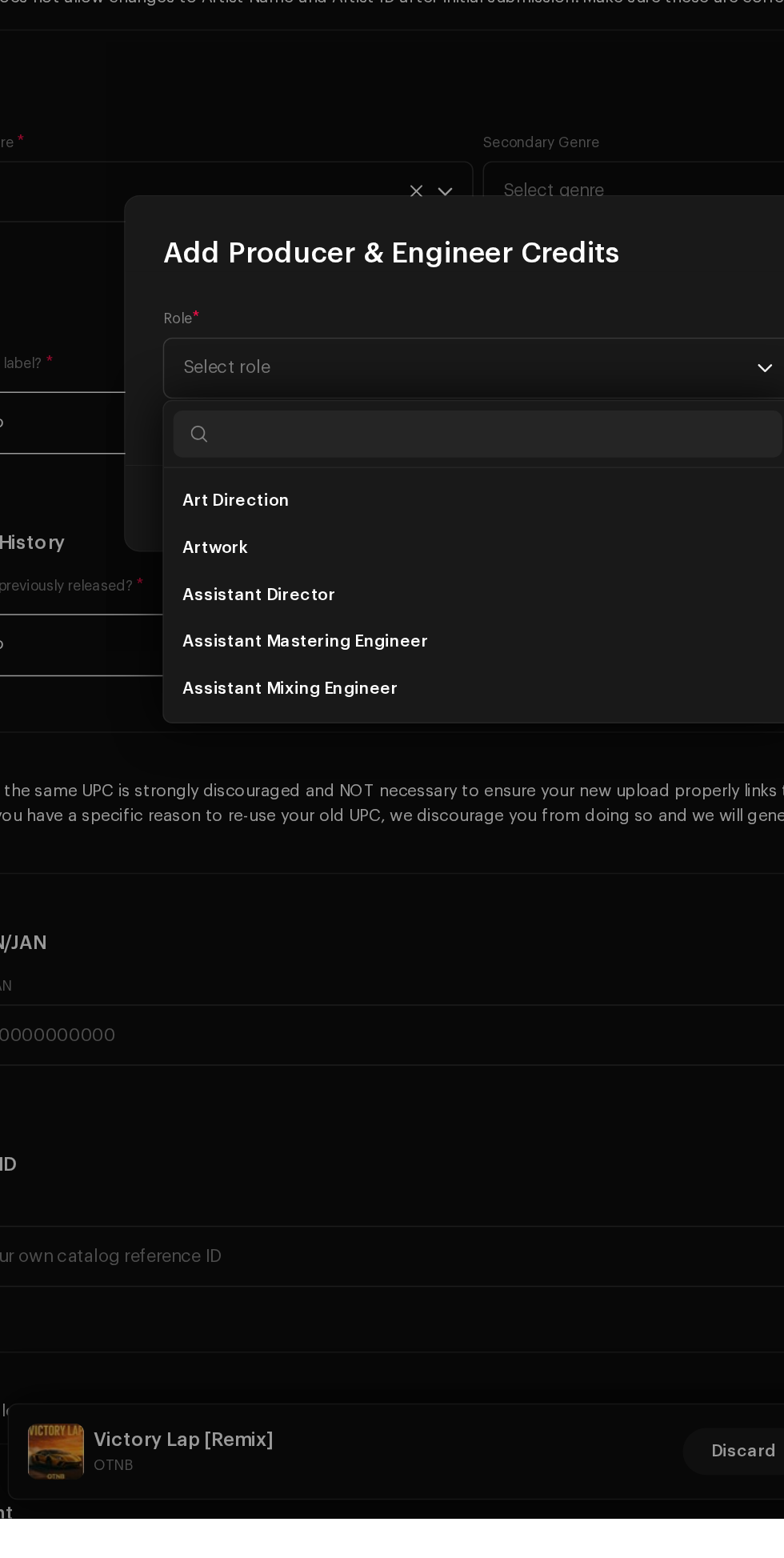
click at [391, 998] on li "Assistant Mixing Engineer" at bounding box center [392, 994] width 415 height 32
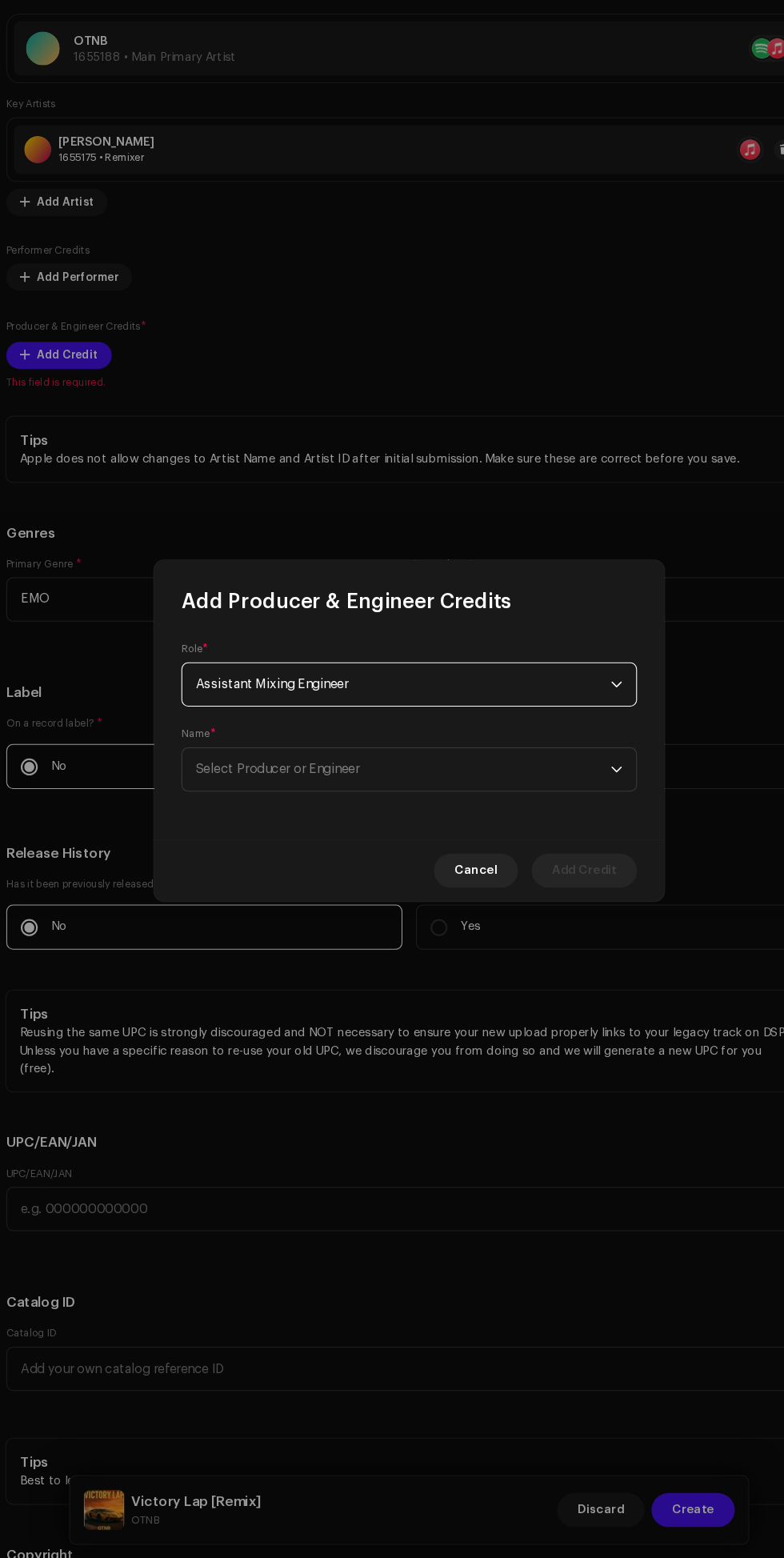
scroll to position [7, 0]
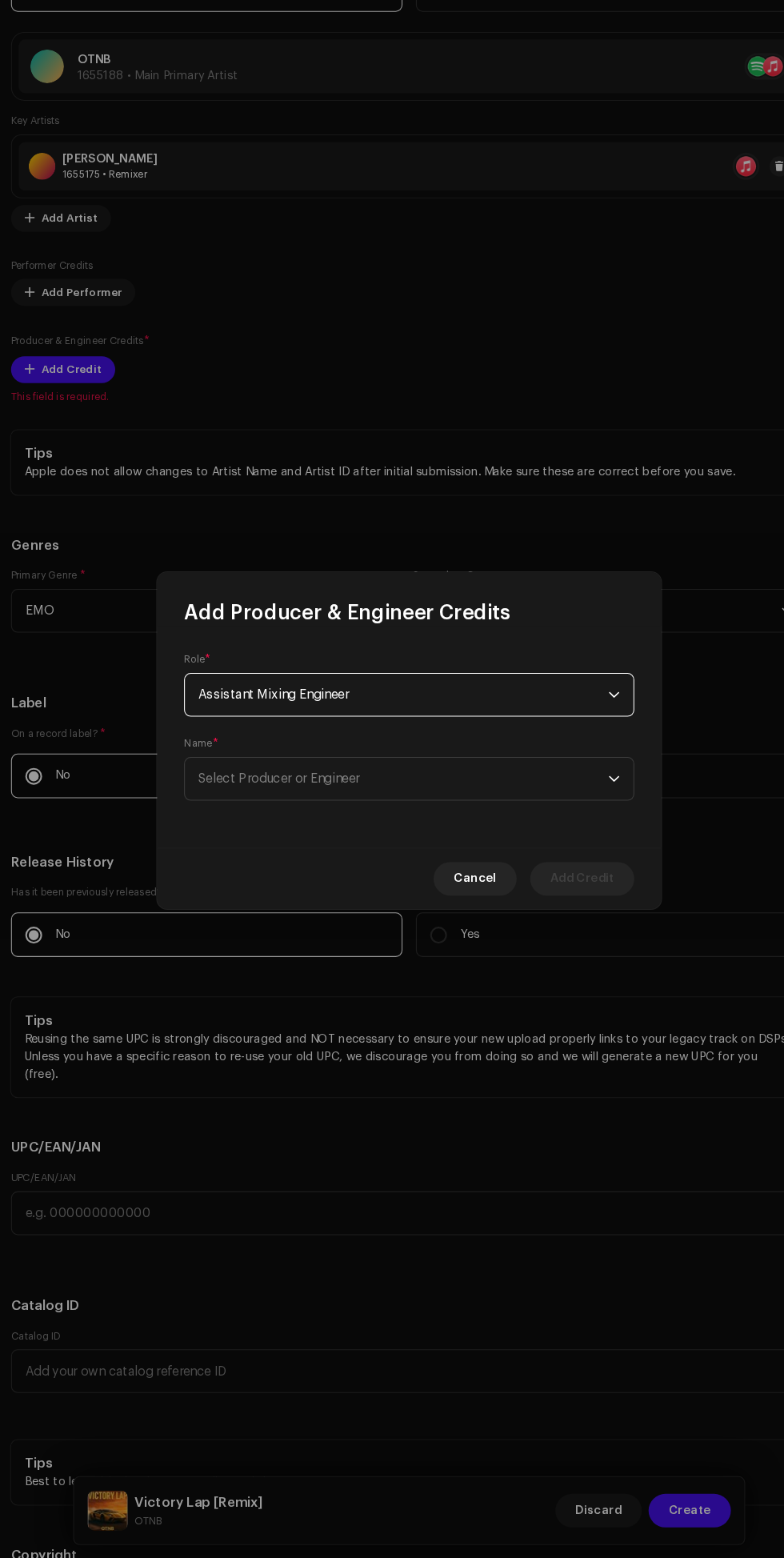
click at [560, 810] on span "Select Producer or Engineer" at bounding box center [386, 815] width 390 height 40
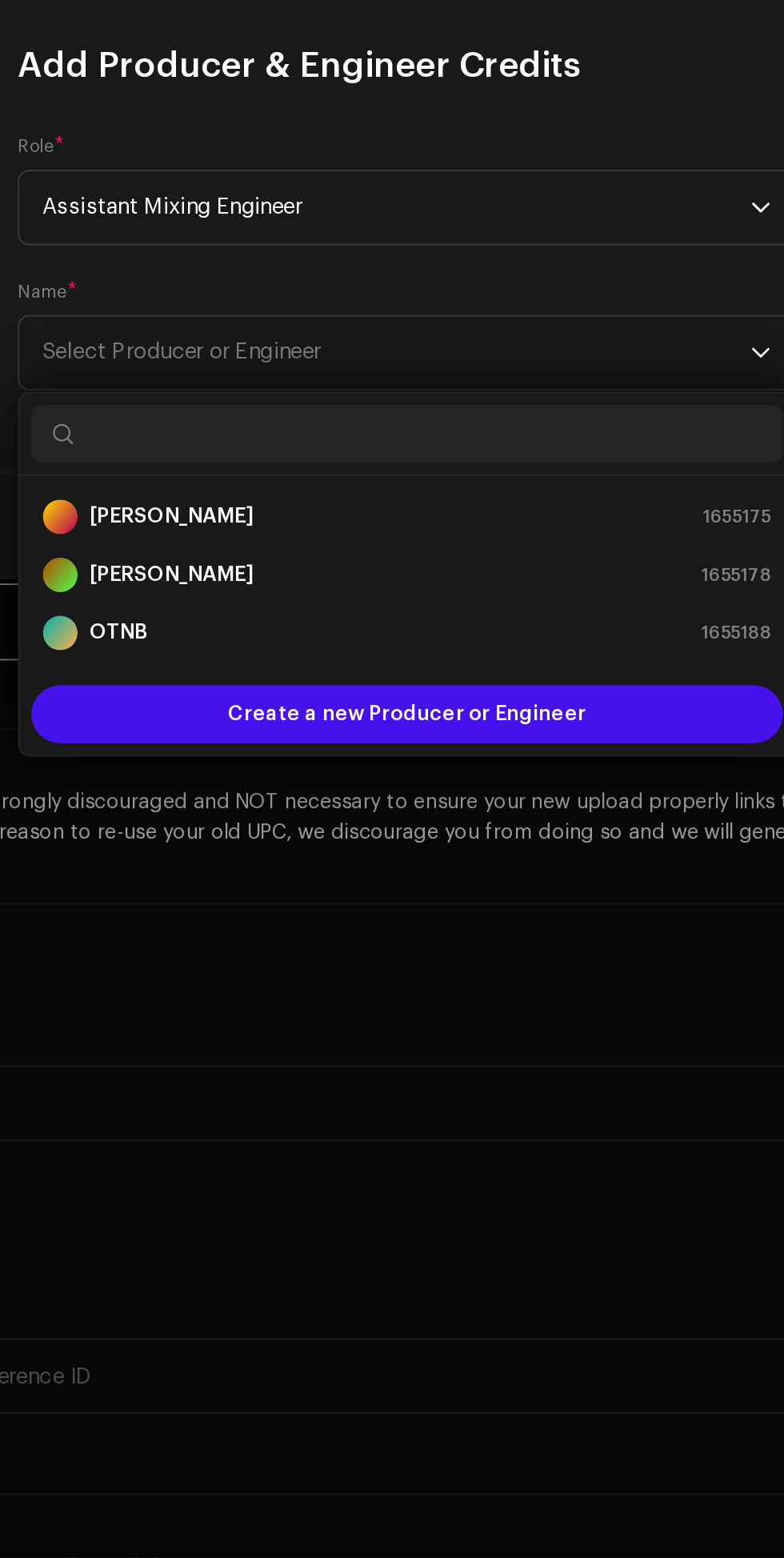
click at [394, 909] on div "[PERSON_NAME] 1655175" at bounding box center [392, 906] width 401 height 19
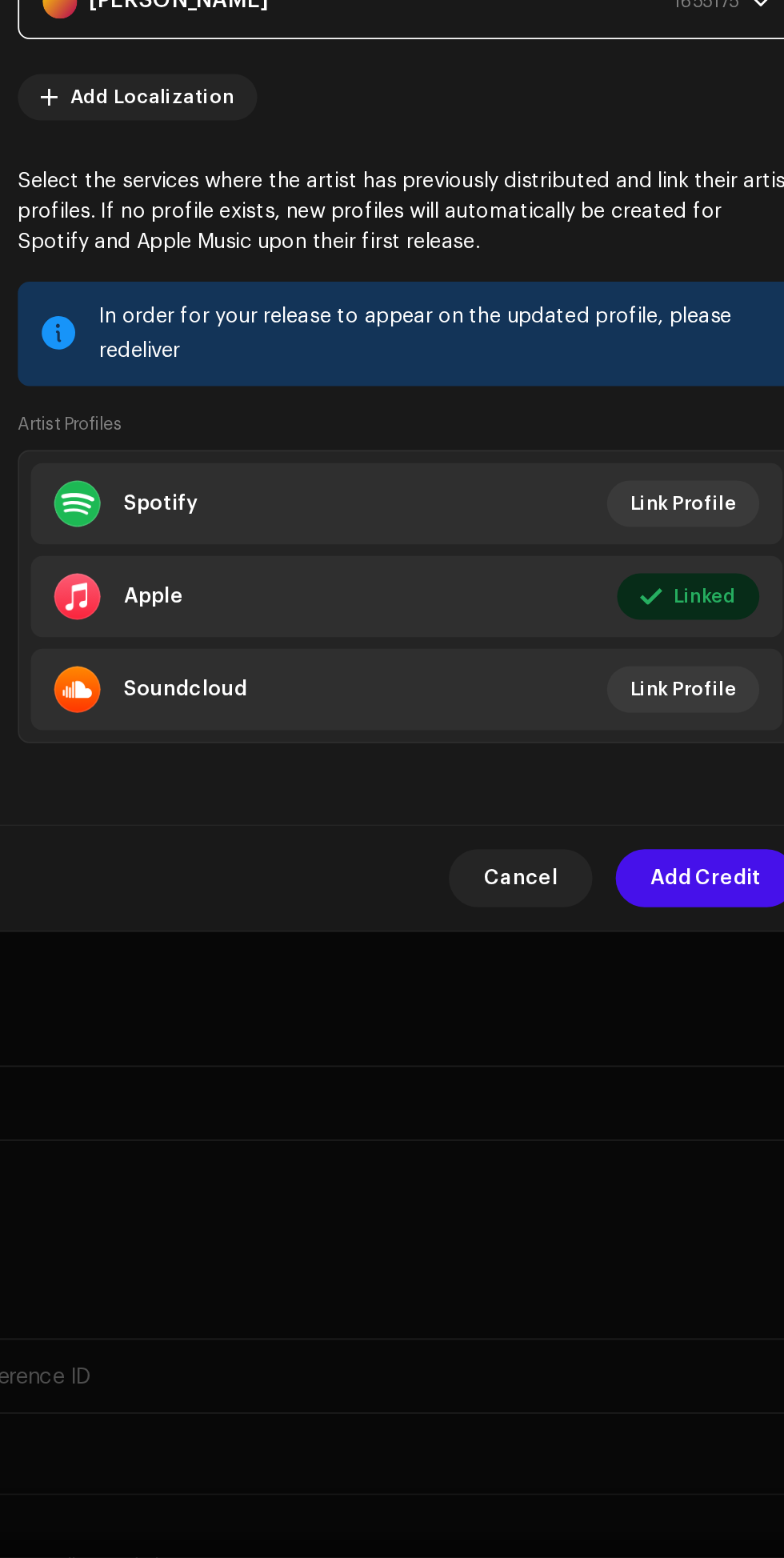
click at [370, 822] on div "In order for your release to appear on the updated profile, please redeliver" at bounding box center [408, 804] width 372 height 38
click at [534, 1118] on span "Add Credit" at bounding box center [557, 1105] width 61 height 32
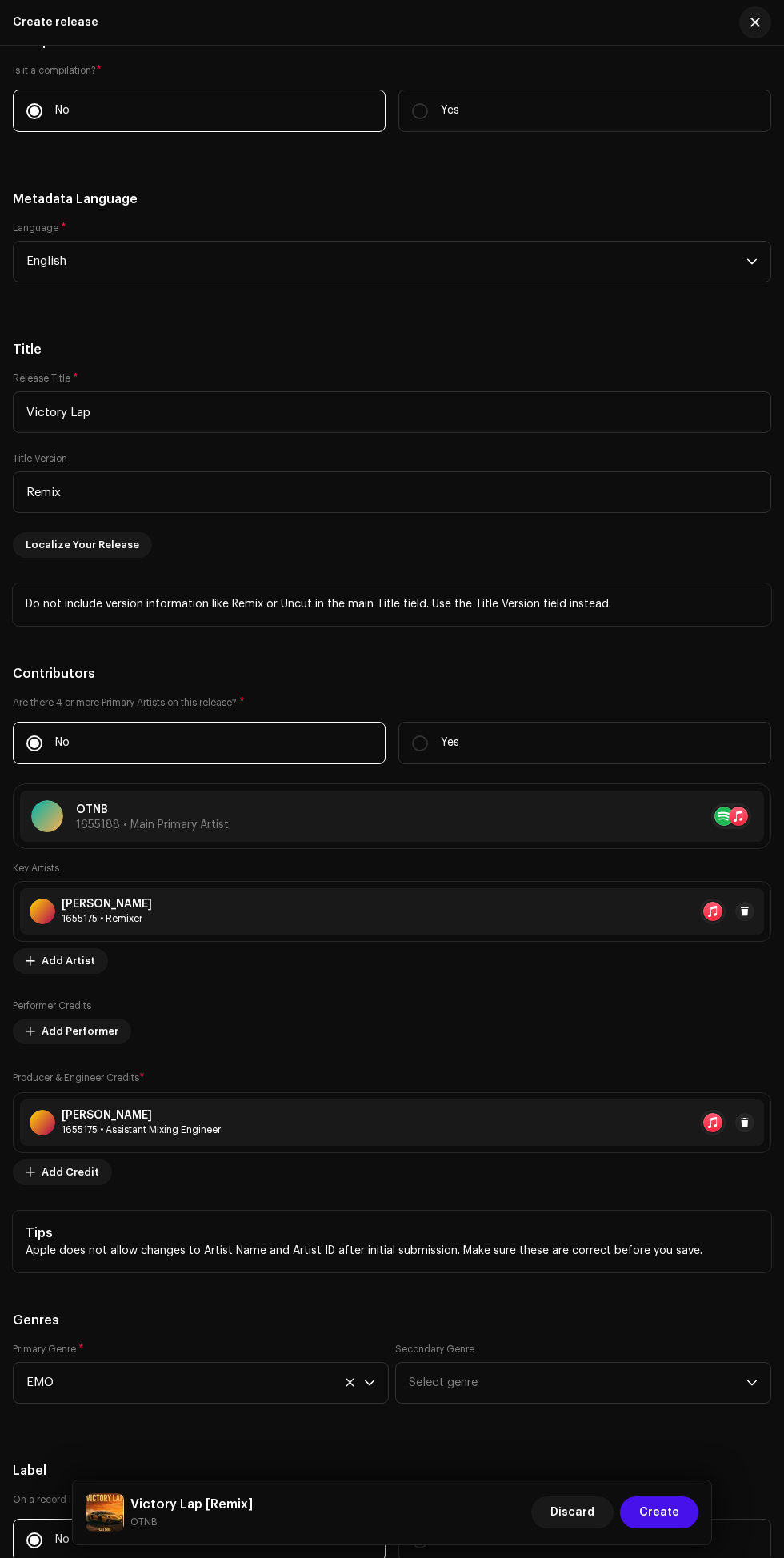
scroll to position [1901, 0]
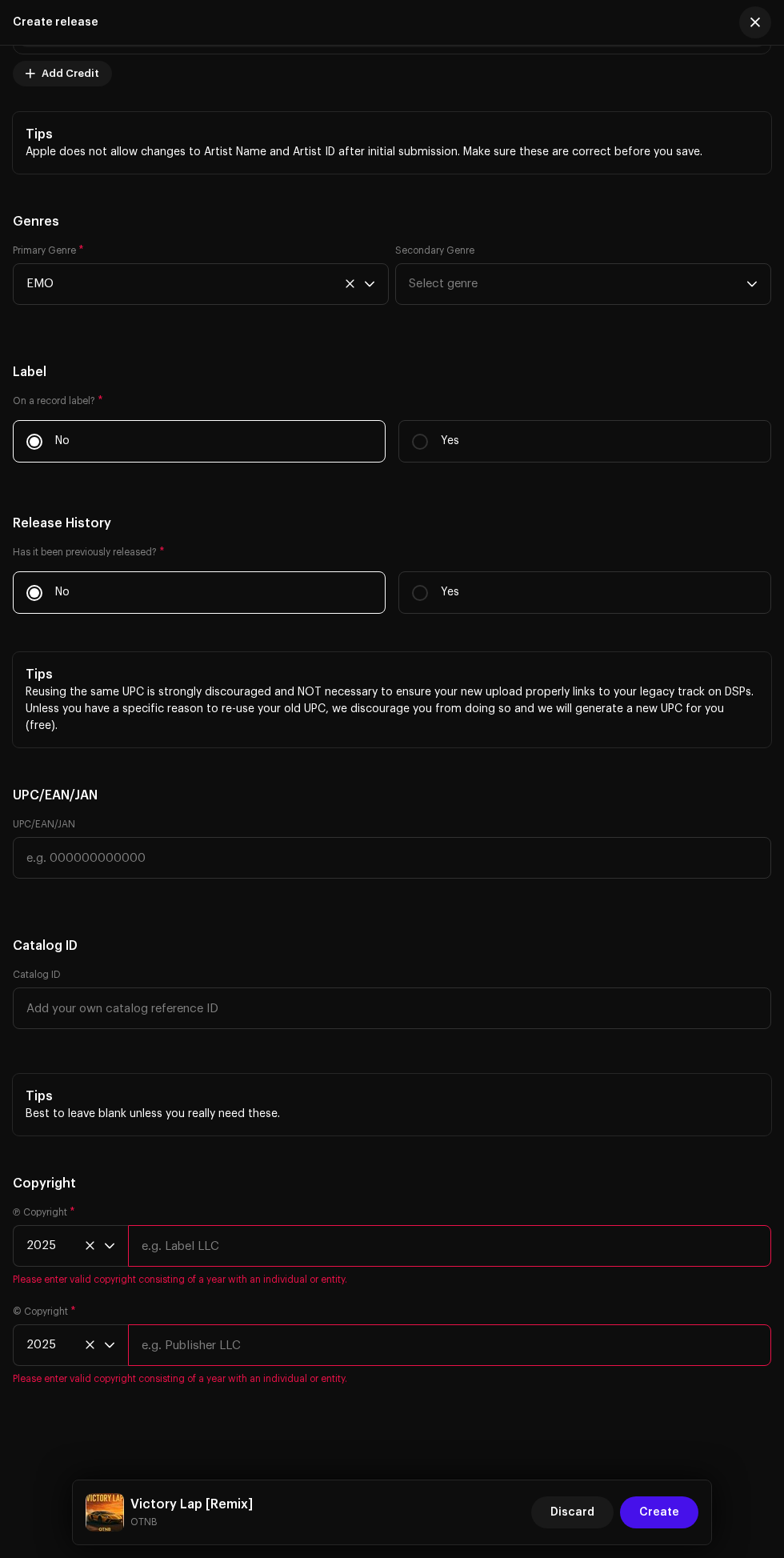
click at [665, 1509] on span "Create" at bounding box center [659, 1512] width 40 height 32
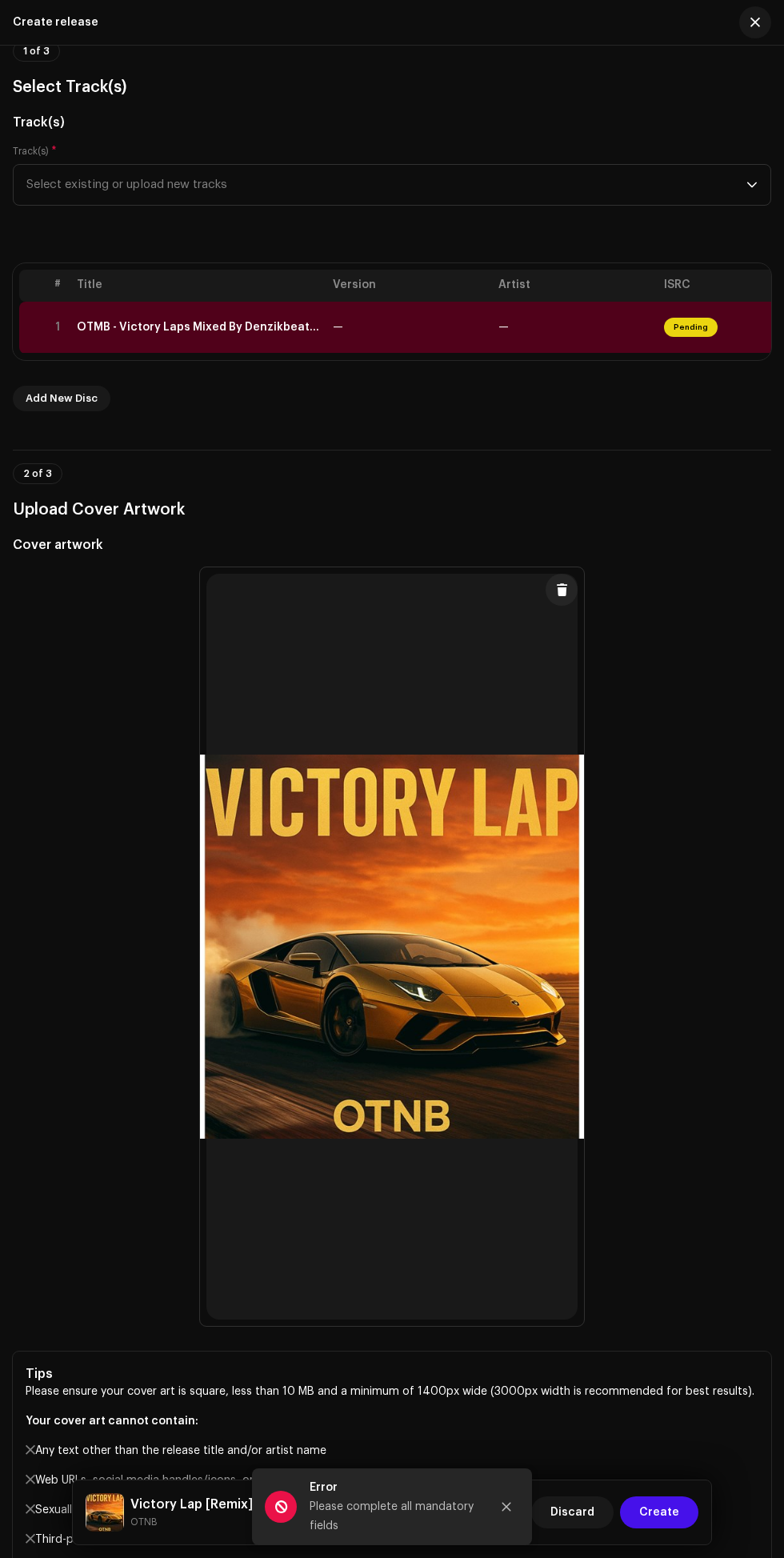
scroll to position [0, 0]
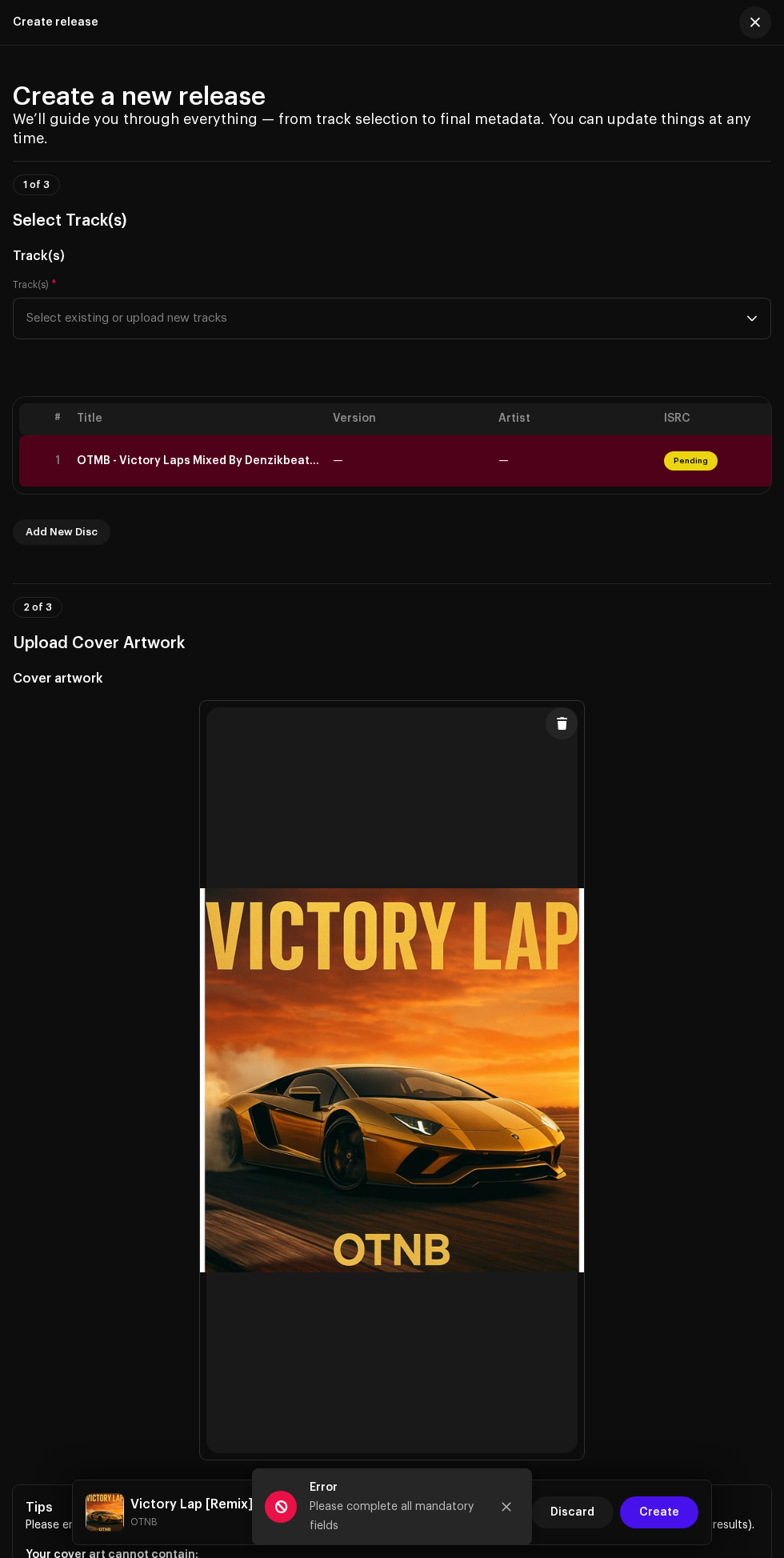
click at [516, 435] on th "Artist" at bounding box center [575, 419] width 166 height 32
click at [514, 435] on th "Artist" at bounding box center [575, 419] width 166 height 32
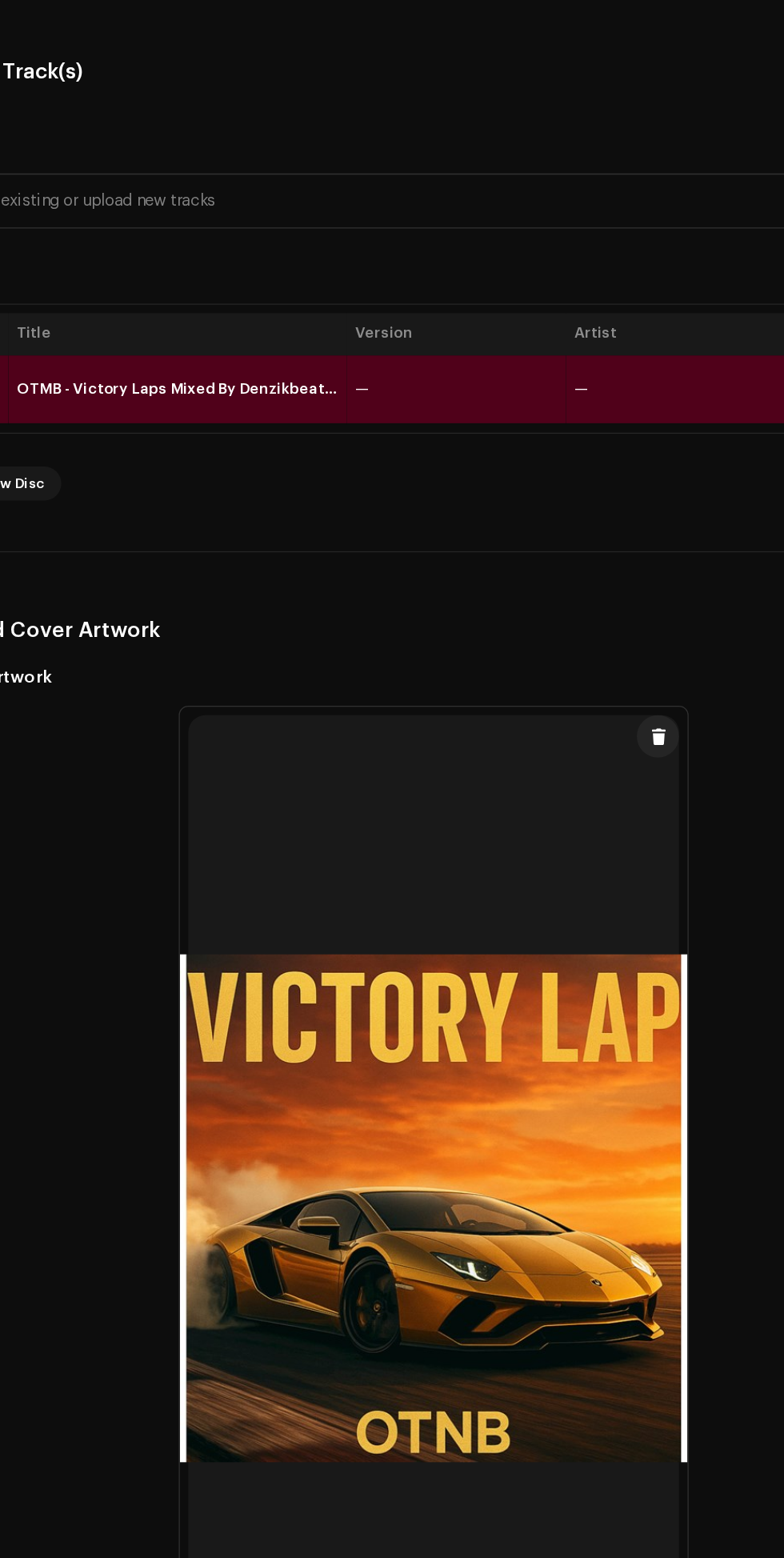
scroll to position [29, 0]
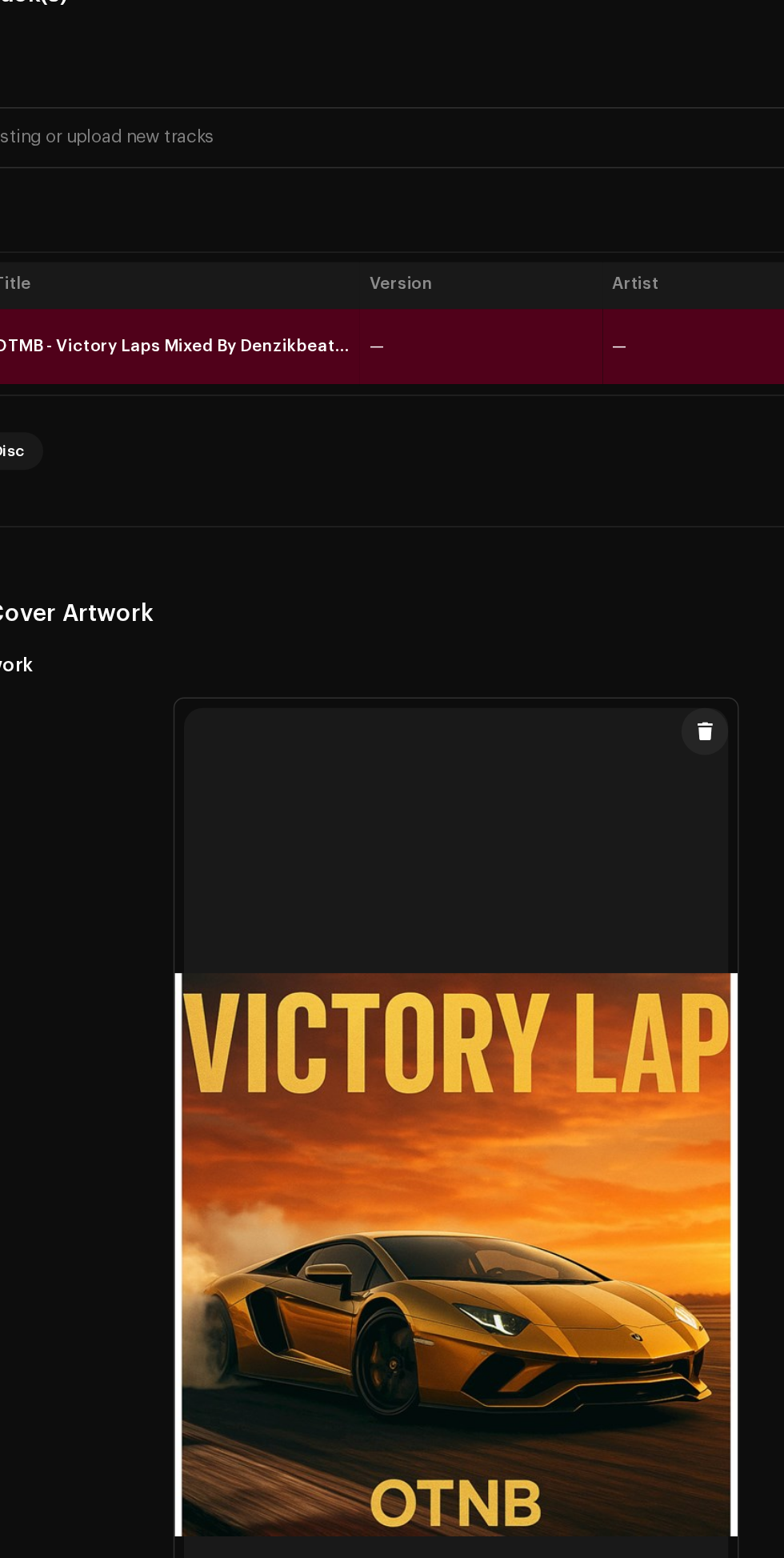
click at [356, 435] on th "Version" at bounding box center [410, 419] width 166 height 32
click at [376, 435] on th "Version" at bounding box center [410, 419] width 166 height 32
click at [500, 435] on th "Artist" at bounding box center [575, 419] width 166 height 32
click at [512, 435] on th "Artist" at bounding box center [575, 419] width 166 height 32
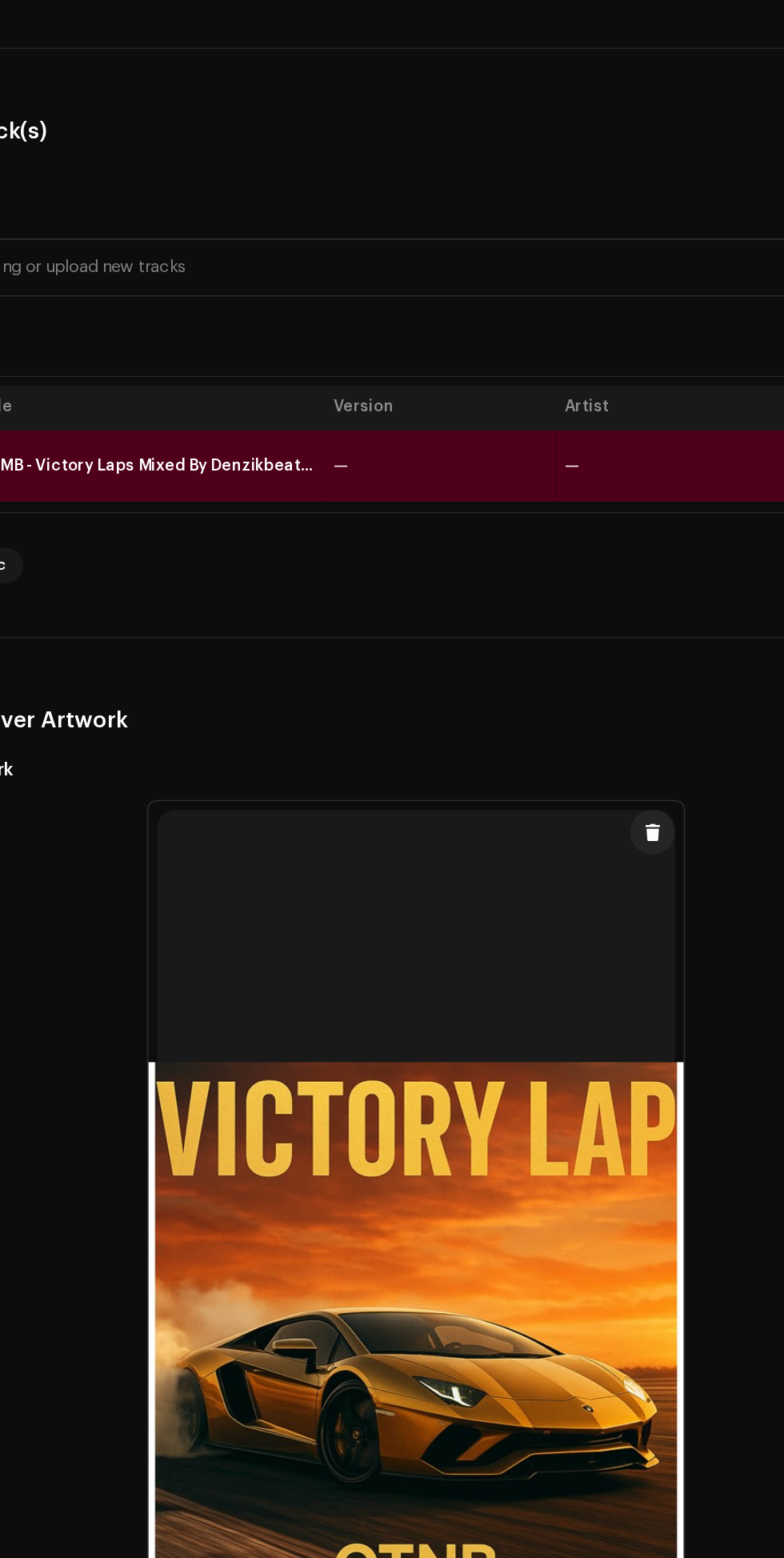
scroll to position [109, 0]
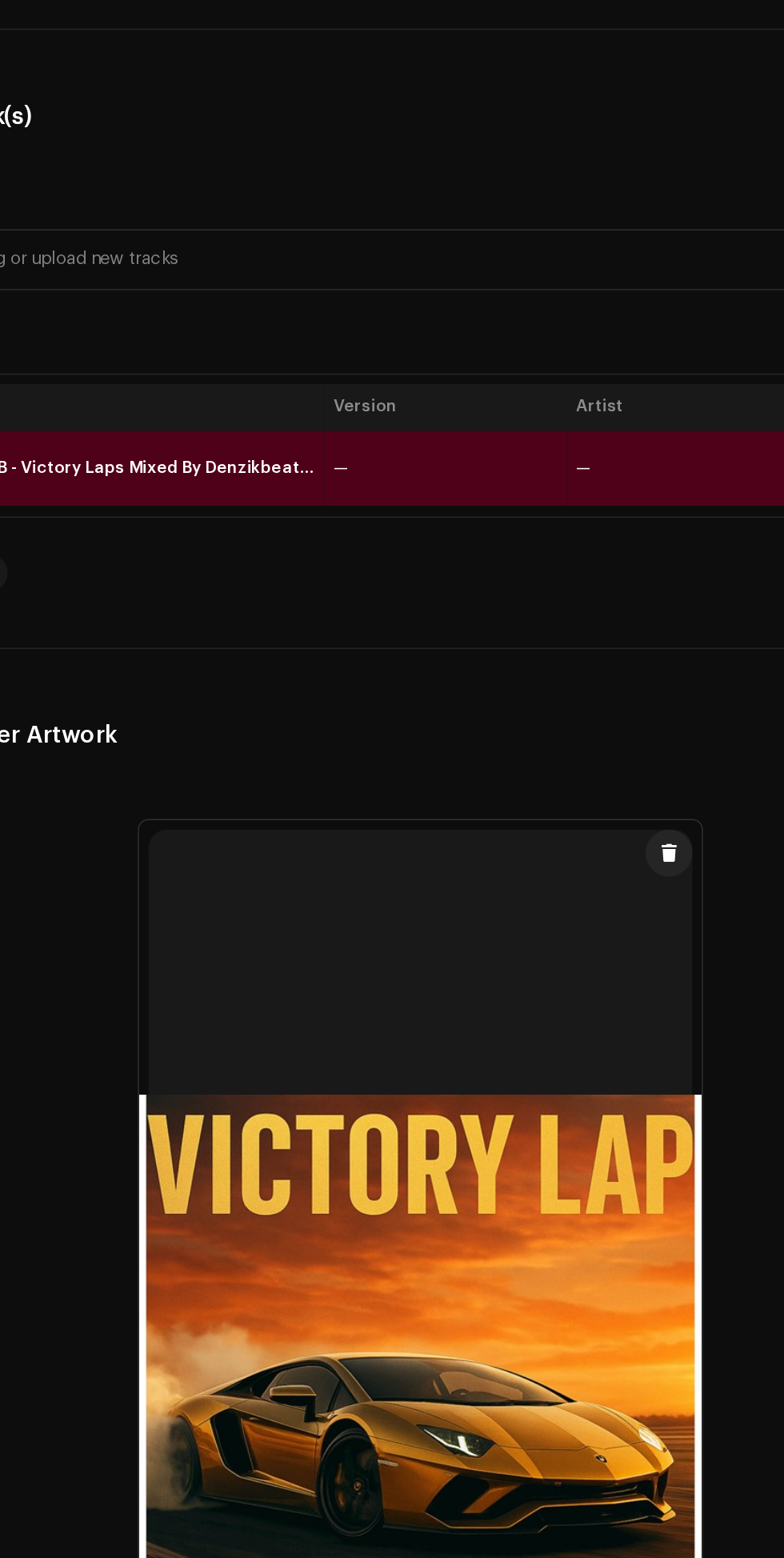
click at [513, 435] on th "Artist" at bounding box center [575, 419] width 166 height 32
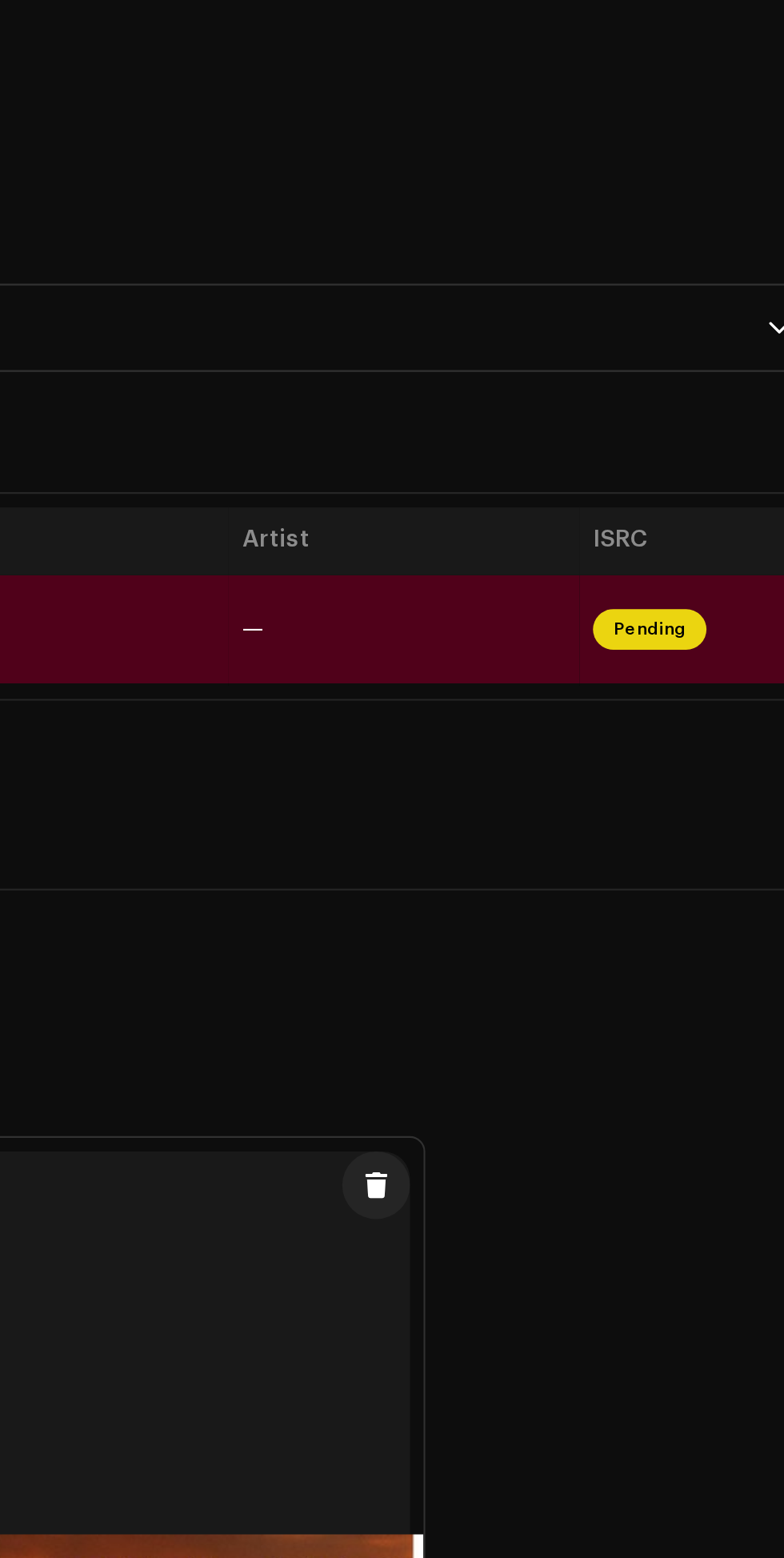
scroll to position [0, 0]
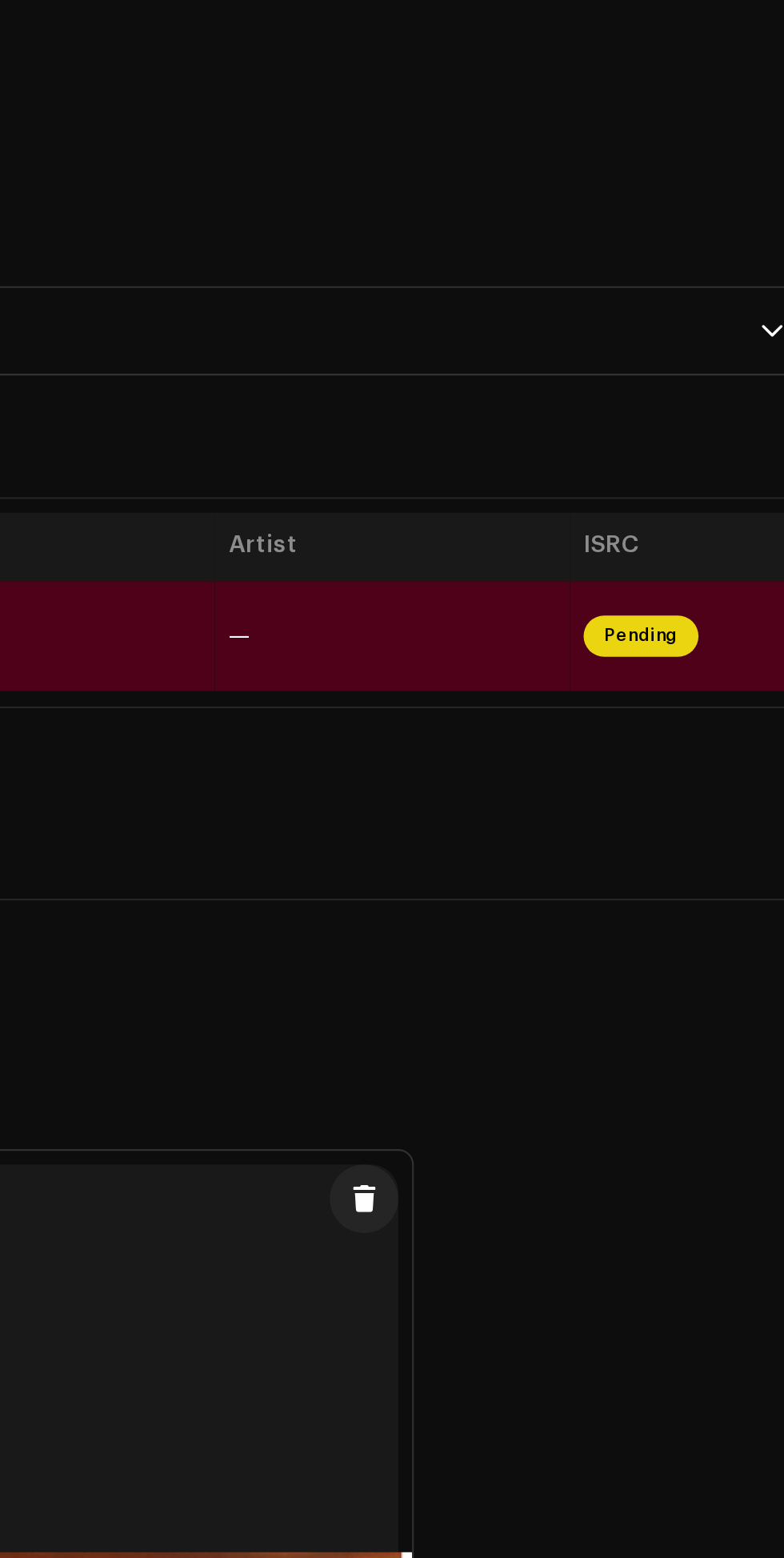
click at [535, 435] on th "Artist" at bounding box center [575, 419] width 166 height 32
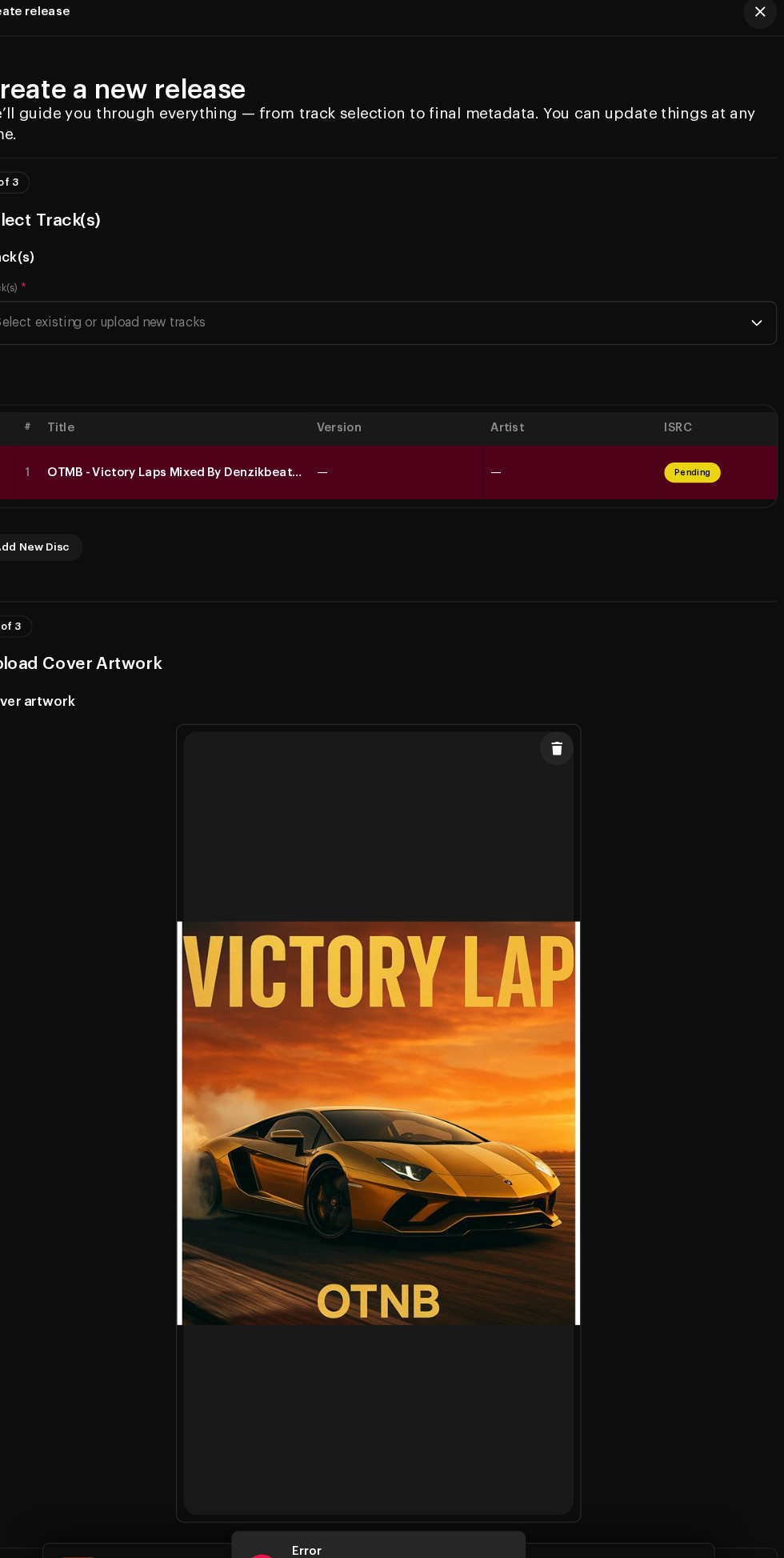
scroll to position [97, 0]
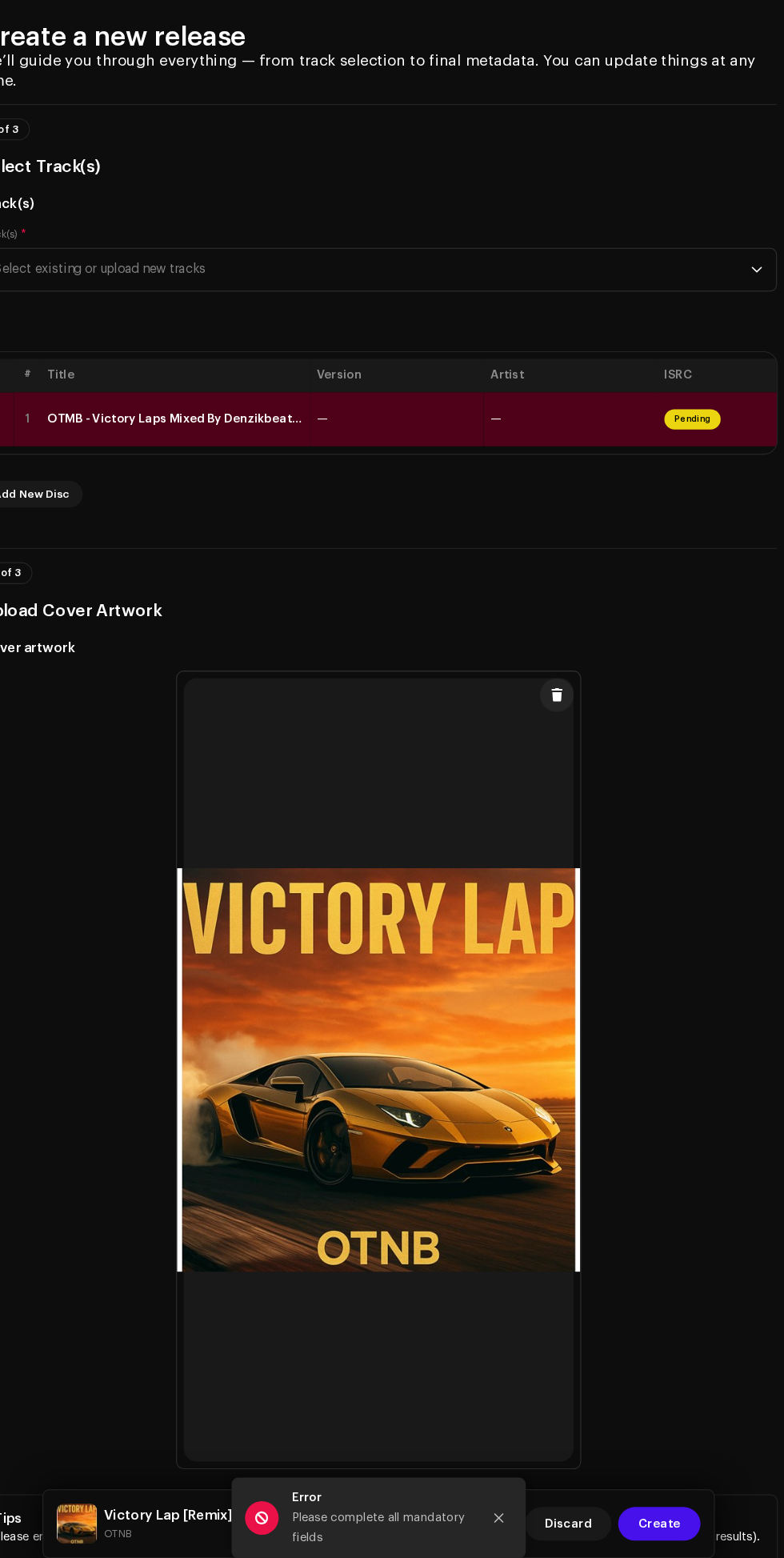
click at [376, 435] on th "Version" at bounding box center [410, 419] width 166 height 32
click at [367, 435] on th "Version" at bounding box center [410, 419] width 166 height 32
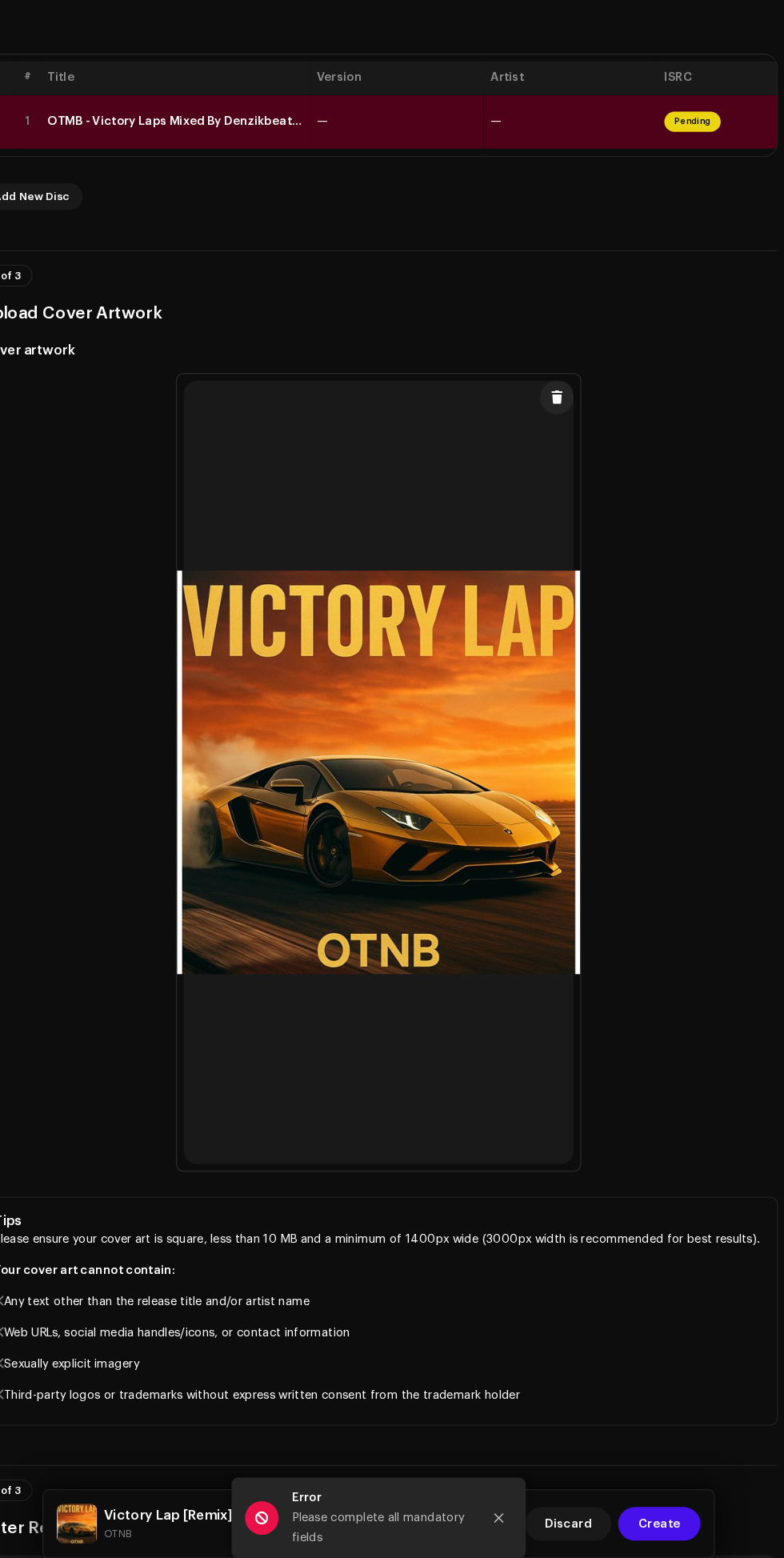
scroll to position [293, 0]
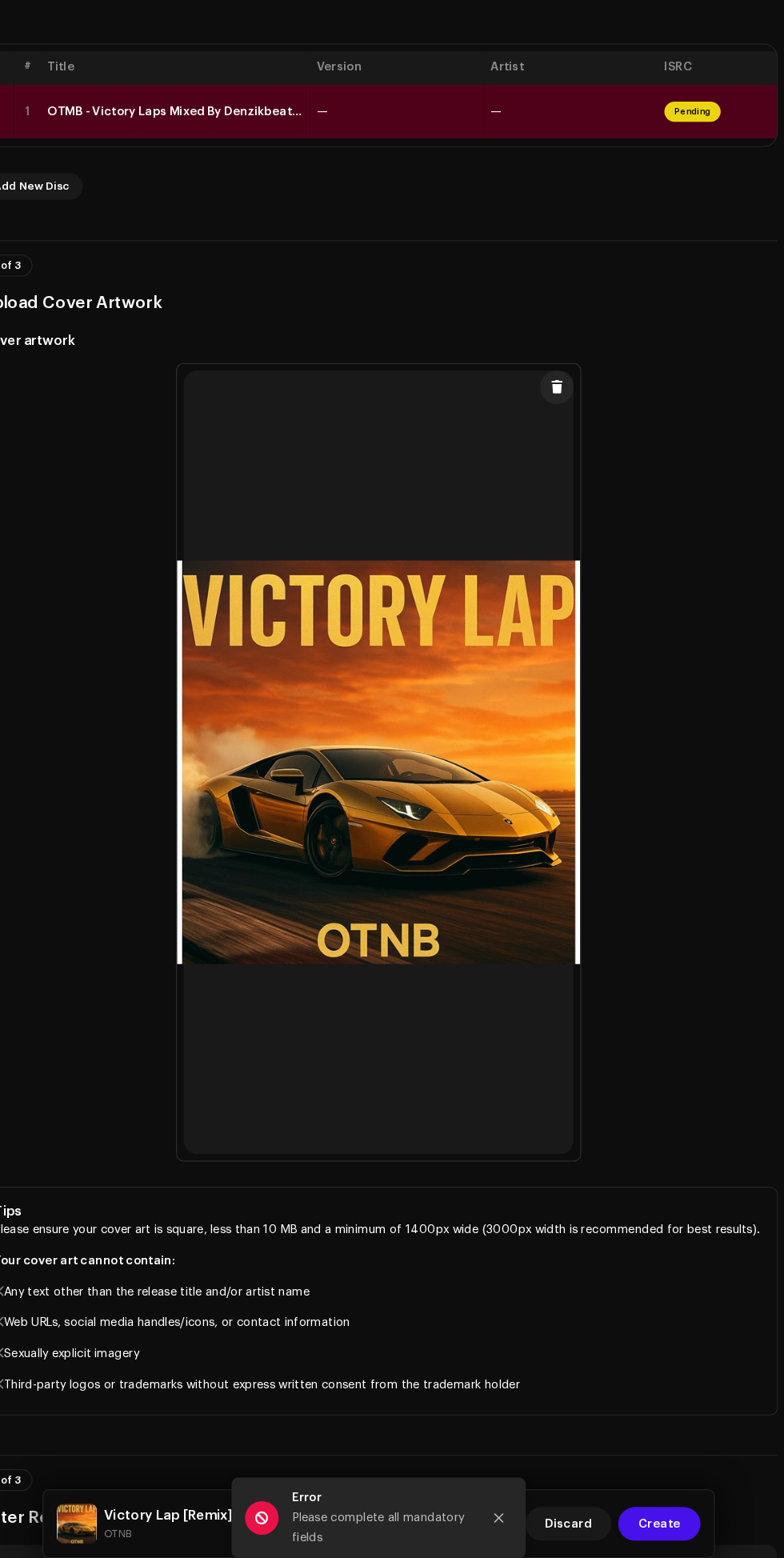
click at [514, 142] on th "Artist" at bounding box center [575, 126] width 166 height 32
click at [513, 142] on th "Artist" at bounding box center [575, 126] width 166 height 32
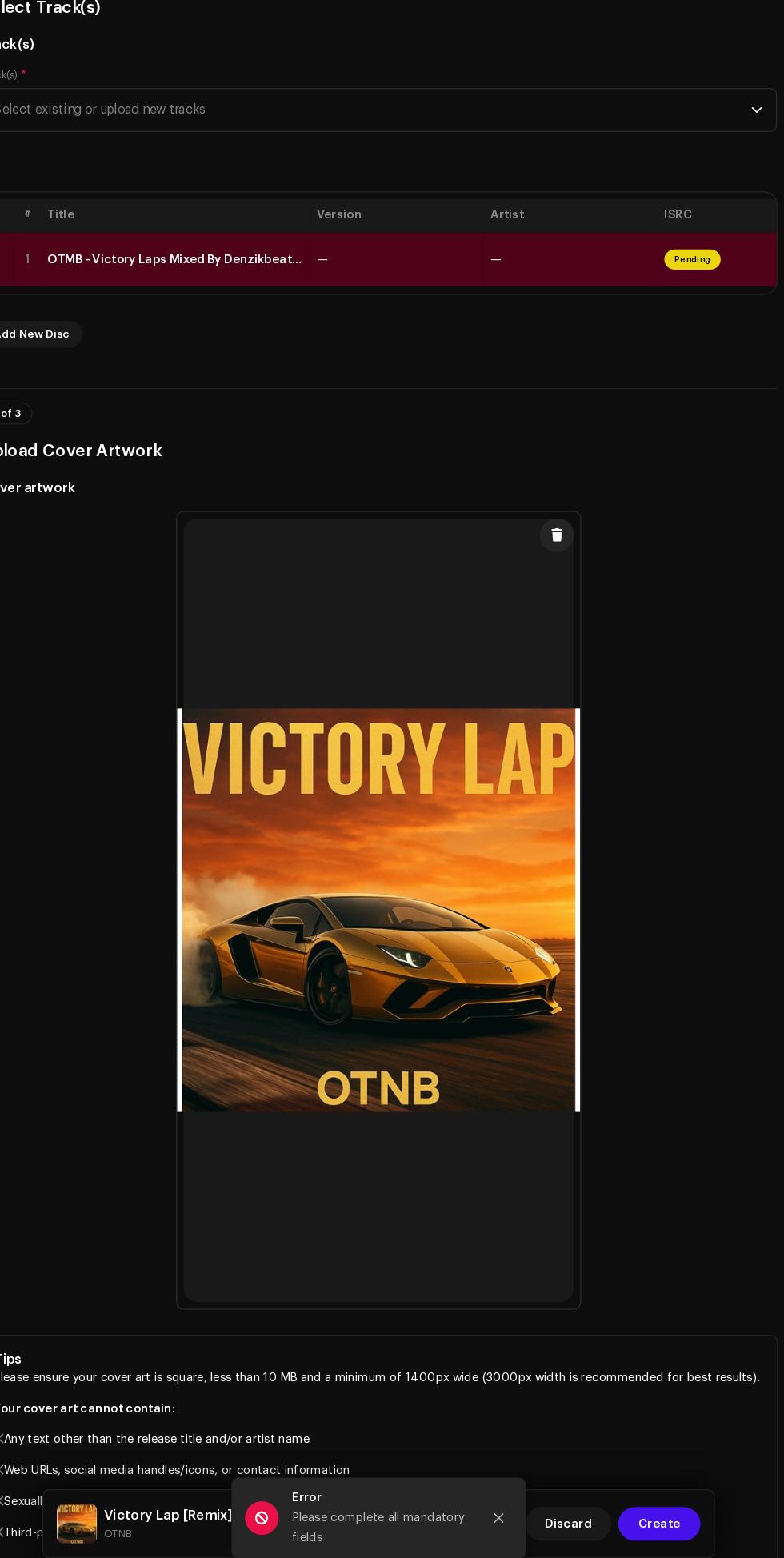
scroll to position [149, 0]
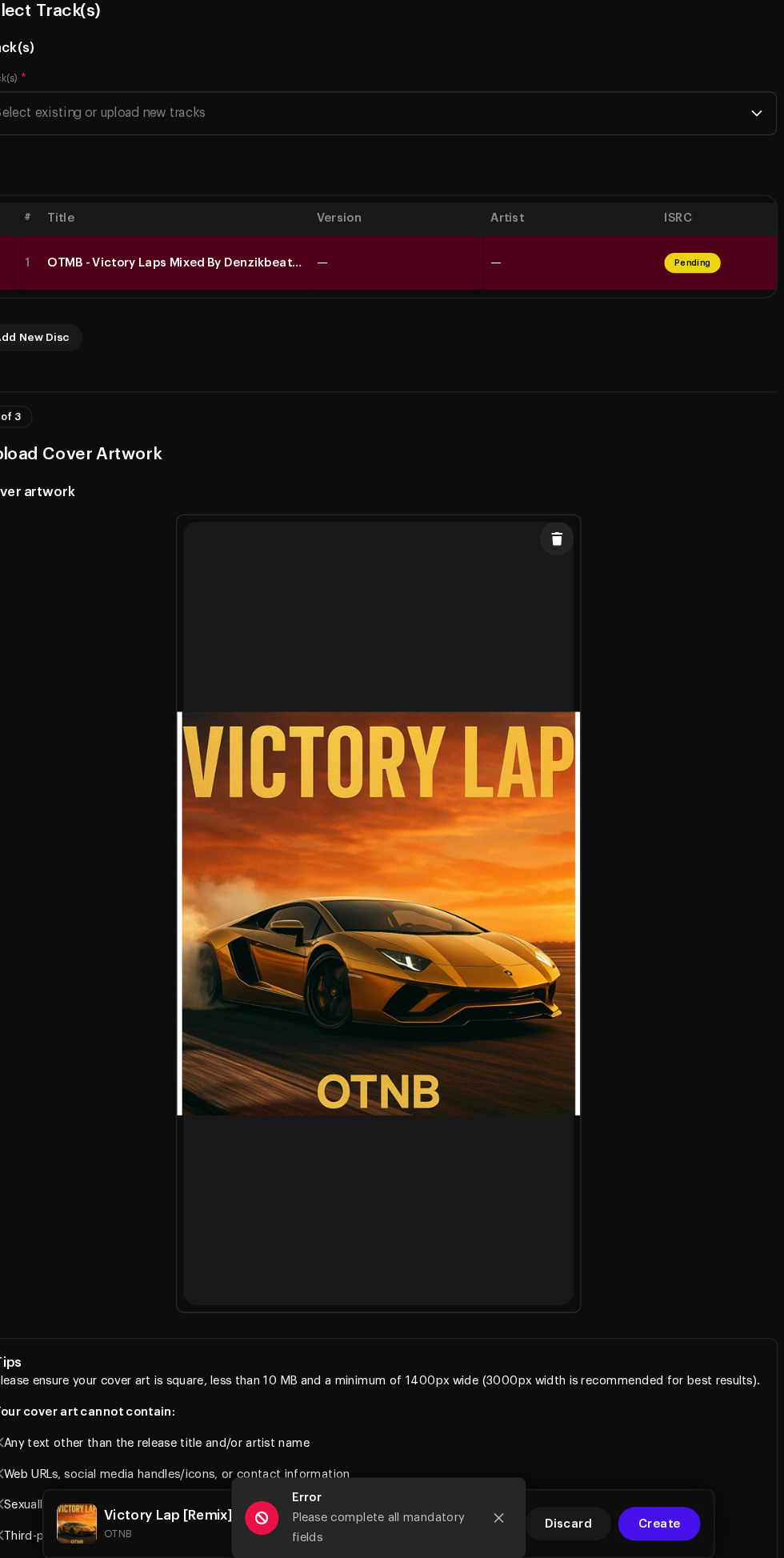
click at [518, 286] on th "Artist" at bounding box center [575, 271] width 166 height 32
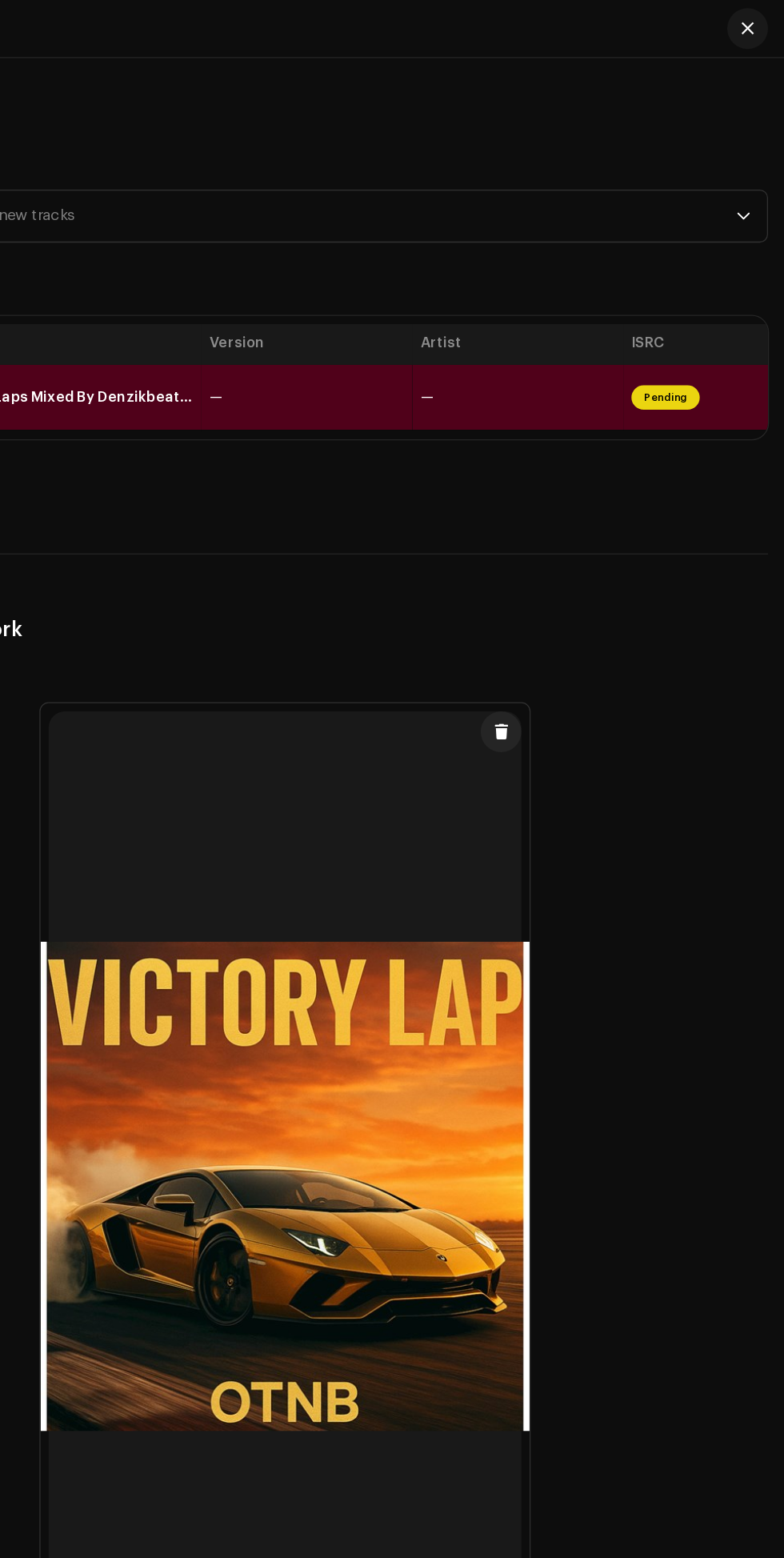
scroll to position [0, 0]
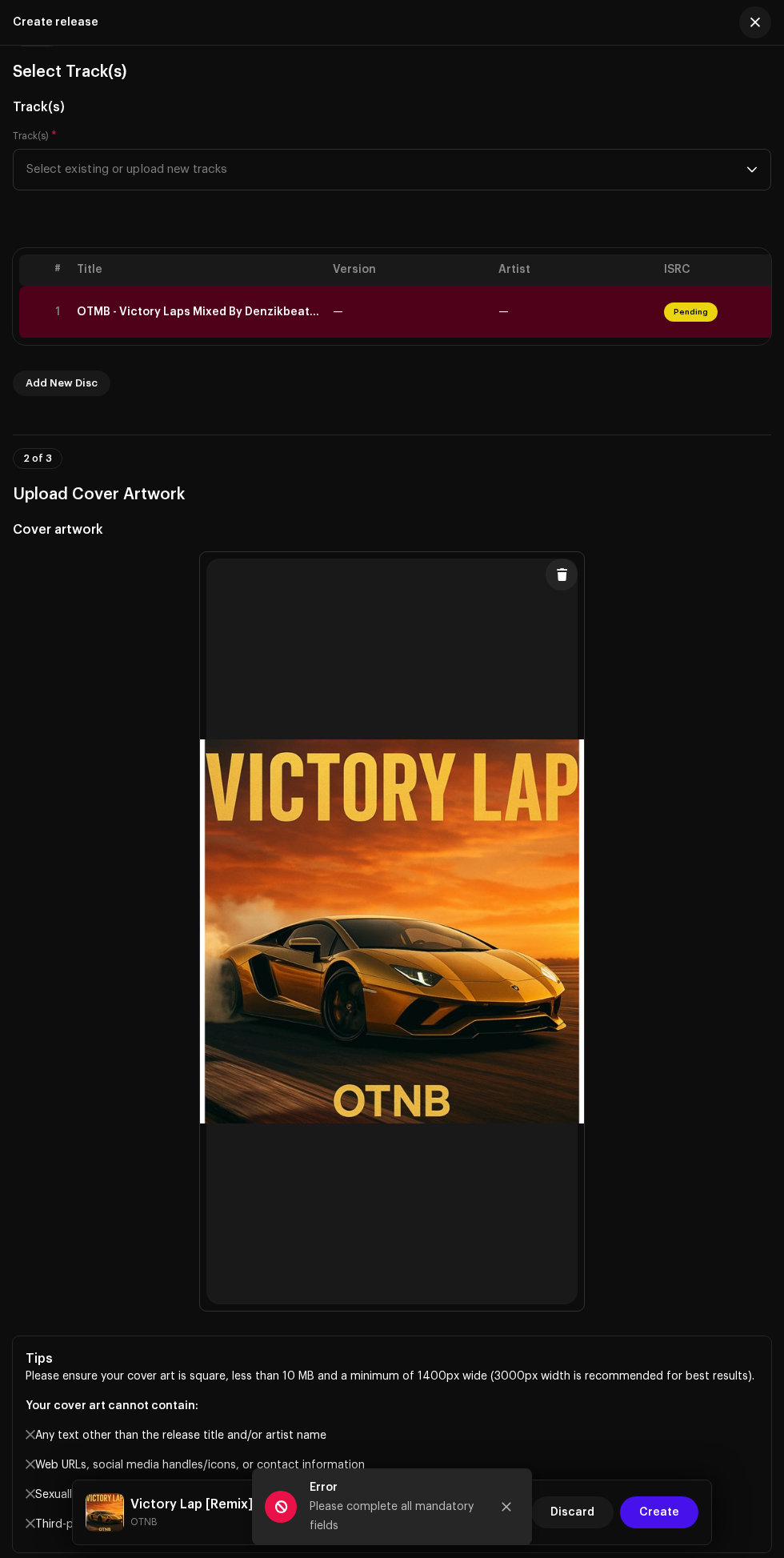
click at [282, 763] on div at bounding box center [392, 931] width 384 height 759
click at [522, 286] on th "Artist" at bounding box center [575, 271] width 166 height 32
click at [504, 318] on span "—" at bounding box center [504, 312] width 10 height 11
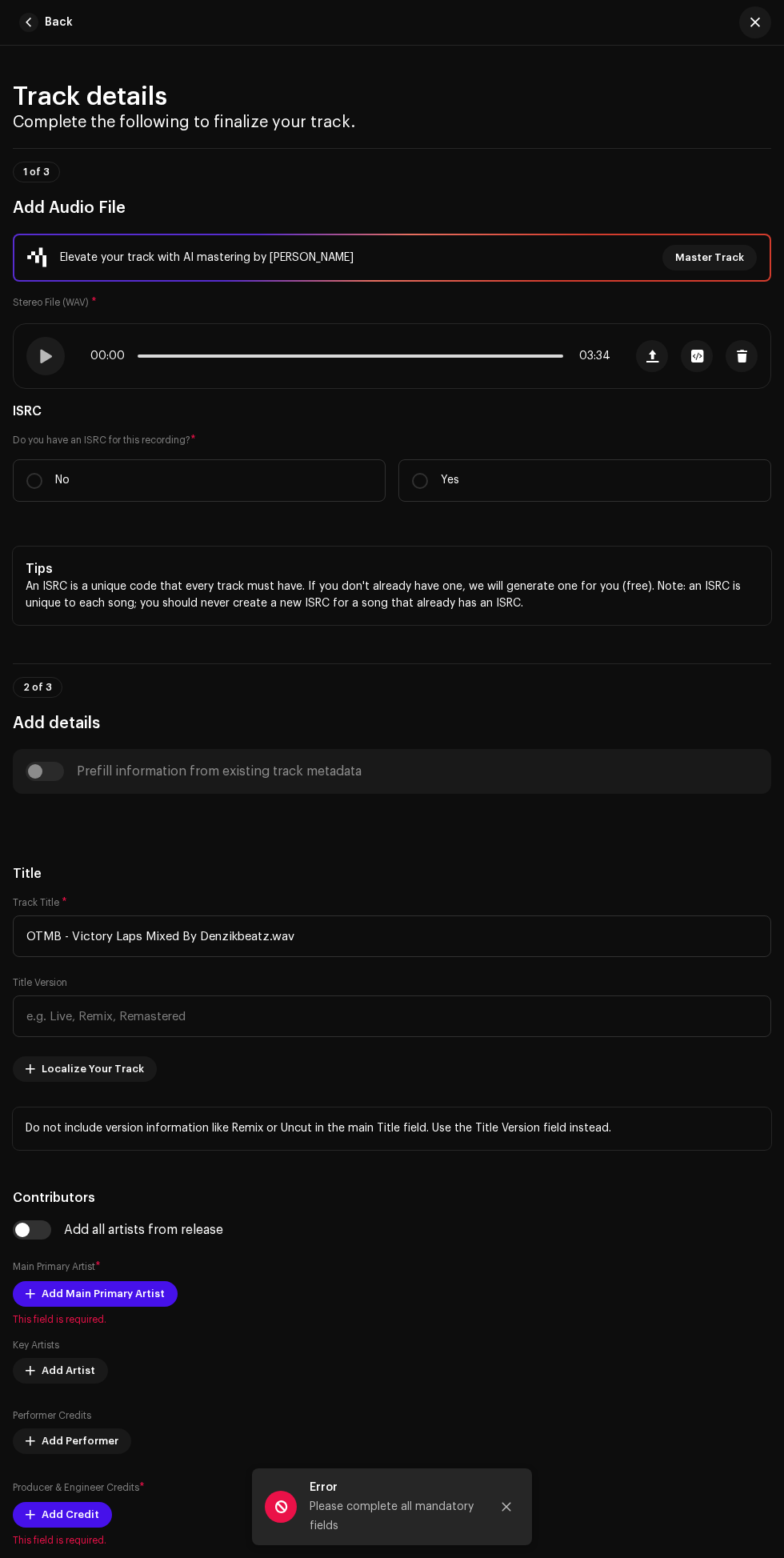
click at [45, 362] on span at bounding box center [45, 356] width 14 height 13
click at [34, 489] on input "No" at bounding box center [34, 481] width 16 height 16
radio input "true"
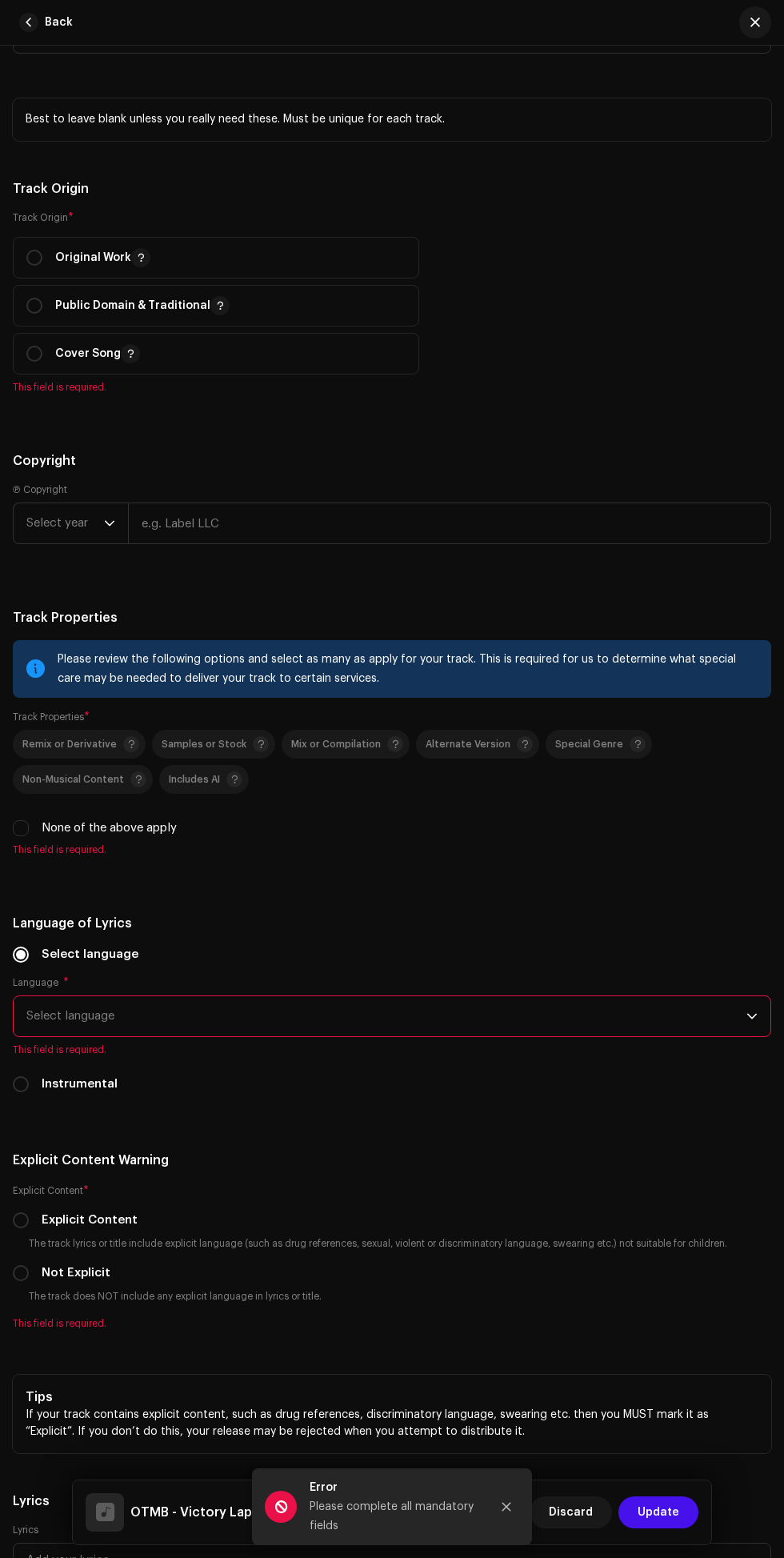
scroll to position [2386, 0]
click at [34, 266] on input "radio" at bounding box center [34, 257] width 16 height 16
radio input "true"
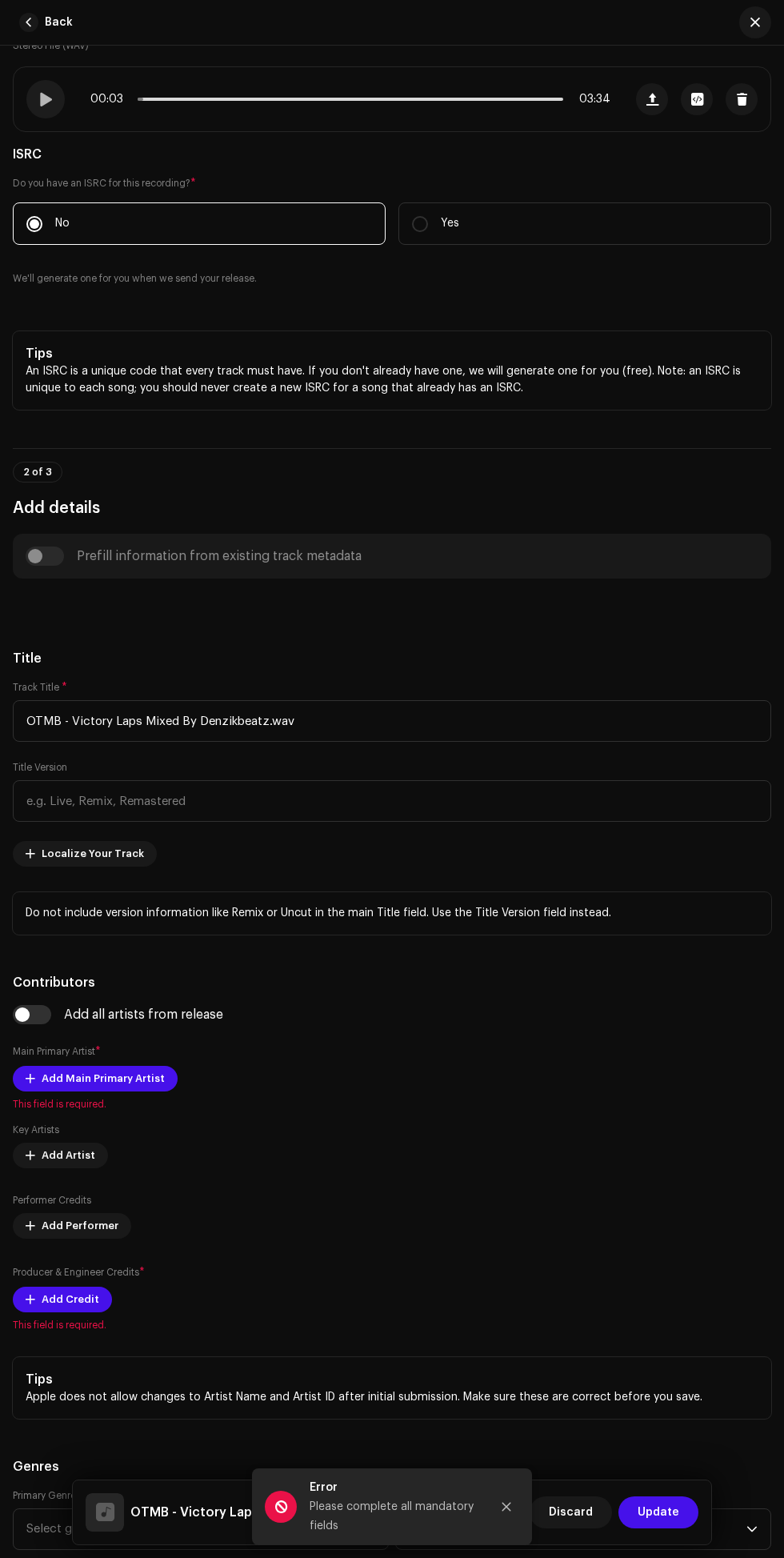
scroll to position [248, 0]
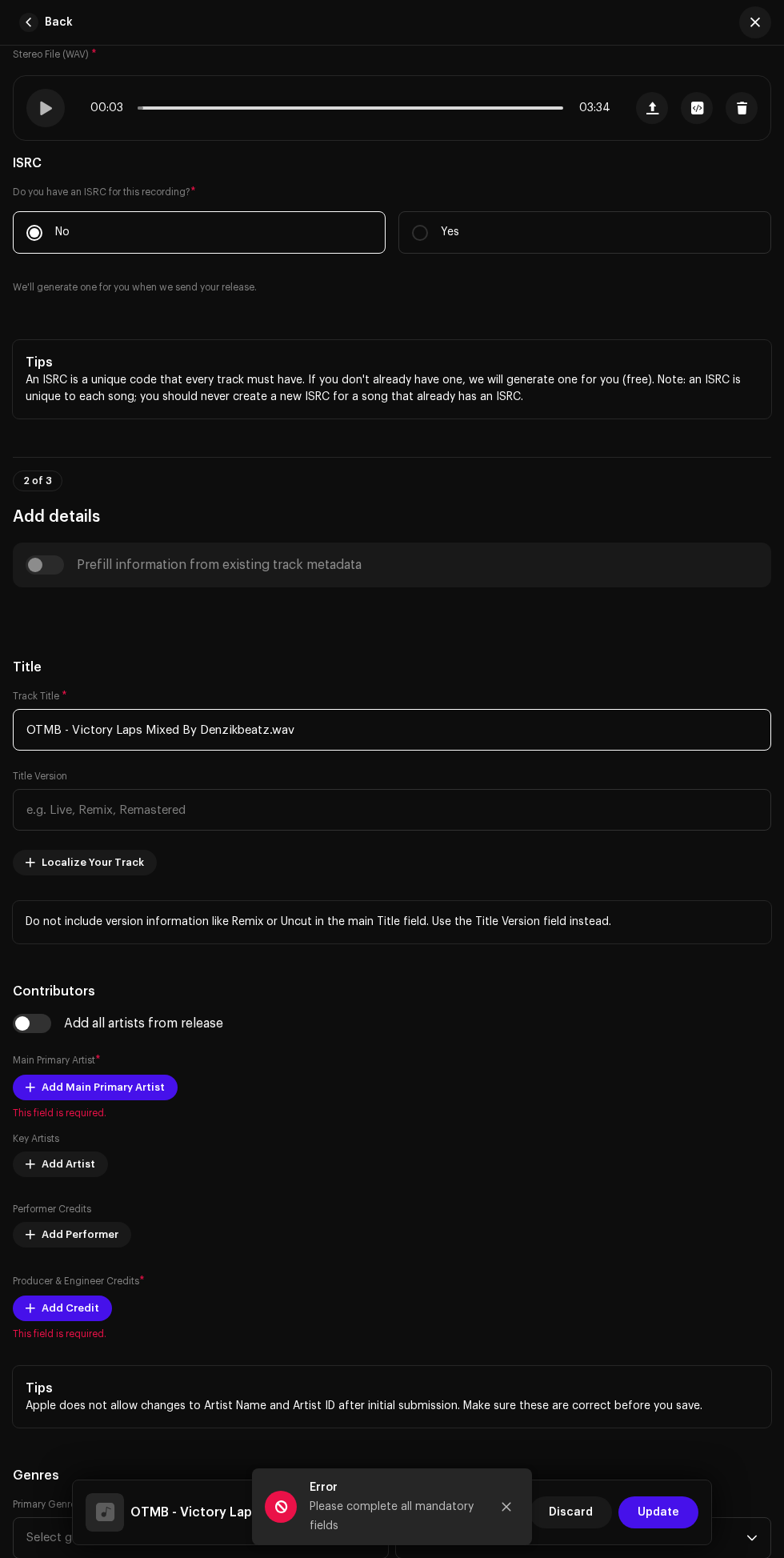
click at [369, 751] on input "OTMB - Victory Laps Mixed By Denzikbeatz.wav" at bounding box center [392, 729] width 759 height 41
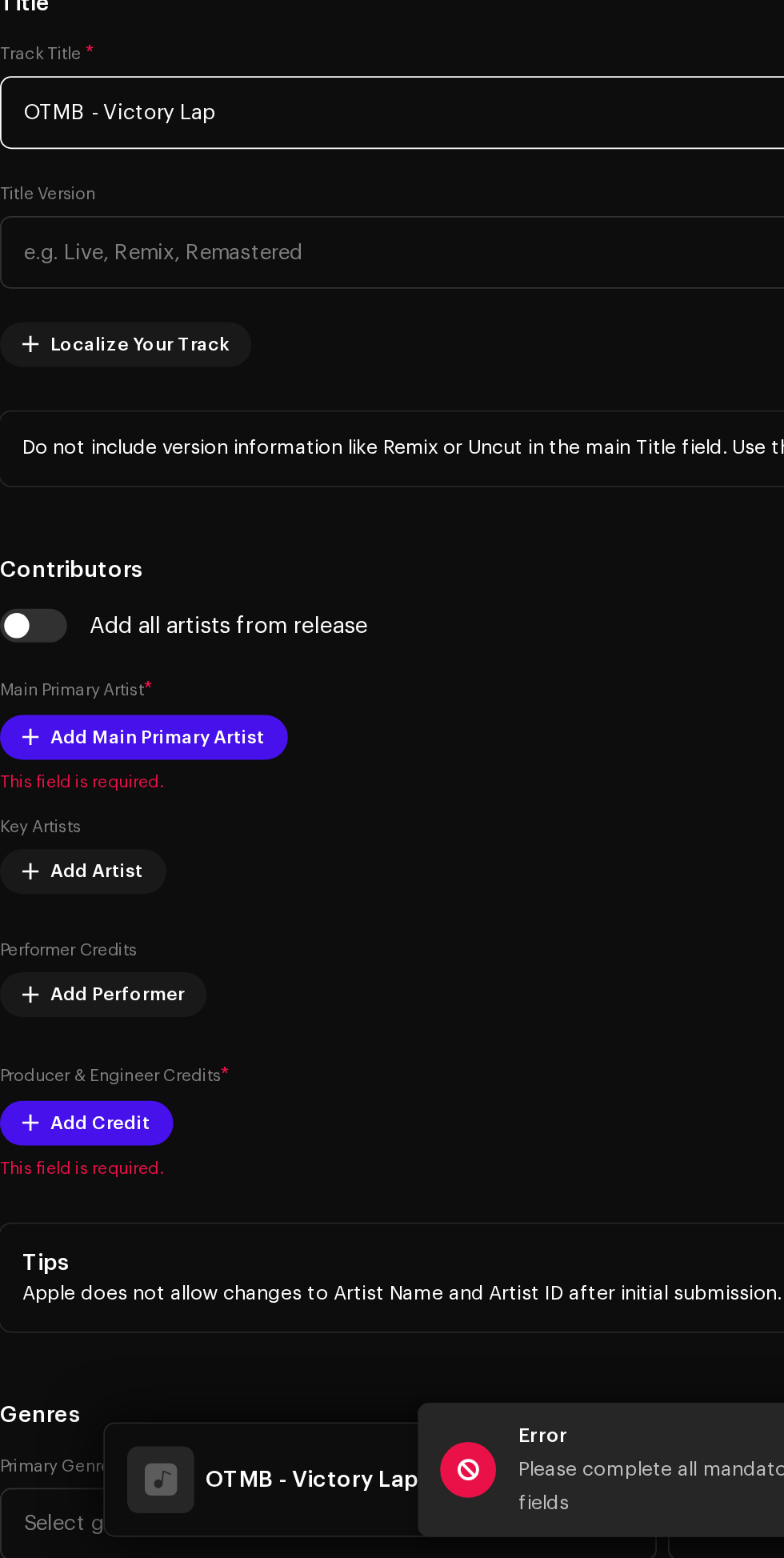
click at [75, 751] on input "OTMB - Victory Lap" at bounding box center [392, 729] width 759 height 41
click at [58, 751] on input "OTMB - Victory Lap" at bounding box center [392, 729] width 759 height 41
click at [66, 751] on input "OTMB - Victory Lap" at bounding box center [392, 729] width 759 height 41
click at [75, 751] on input "OTMB - Victory Lap" at bounding box center [392, 729] width 759 height 41
type input "Victory Lap"
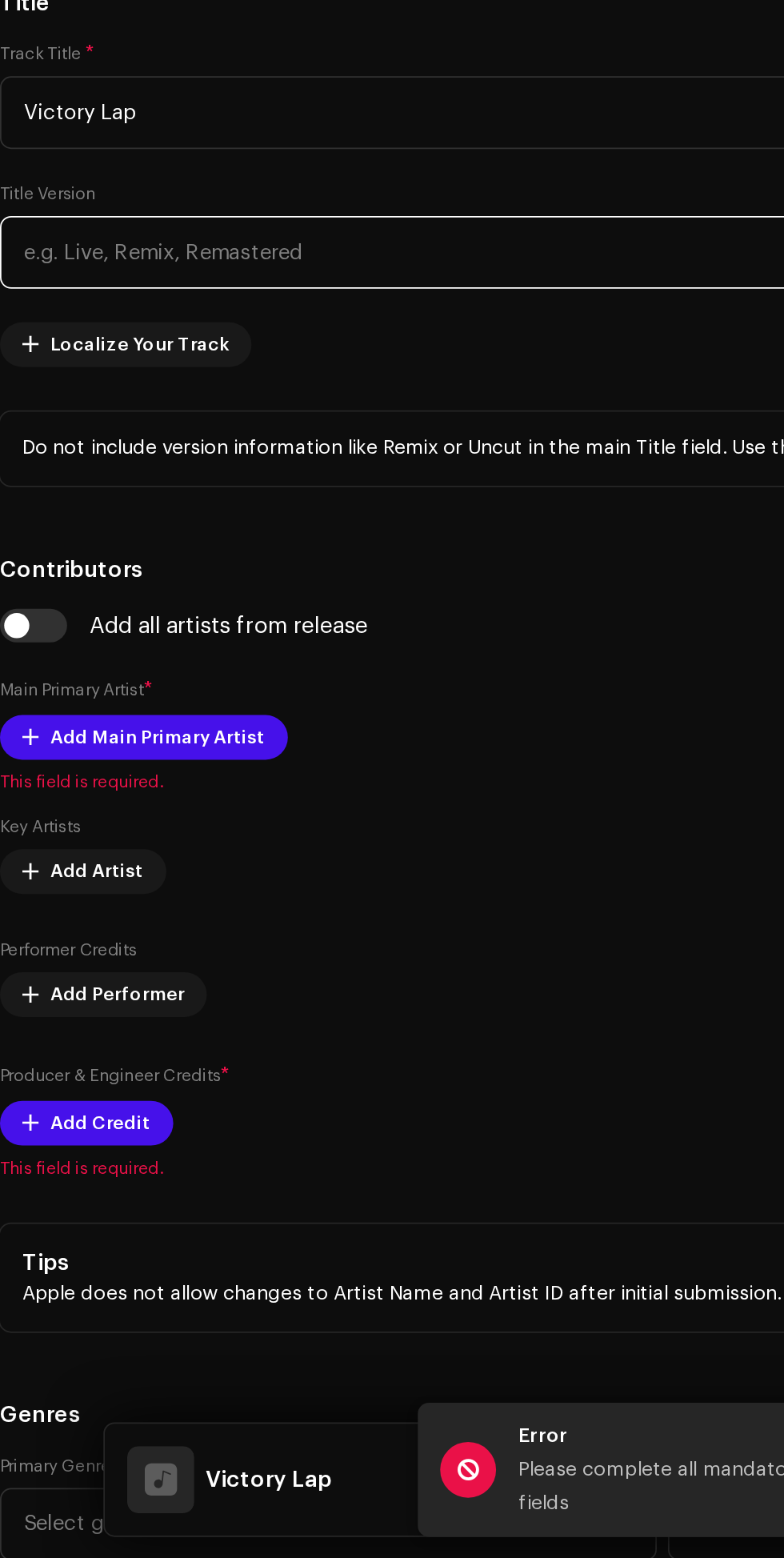
click at [97, 831] on input "text" at bounding box center [392, 809] width 759 height 41
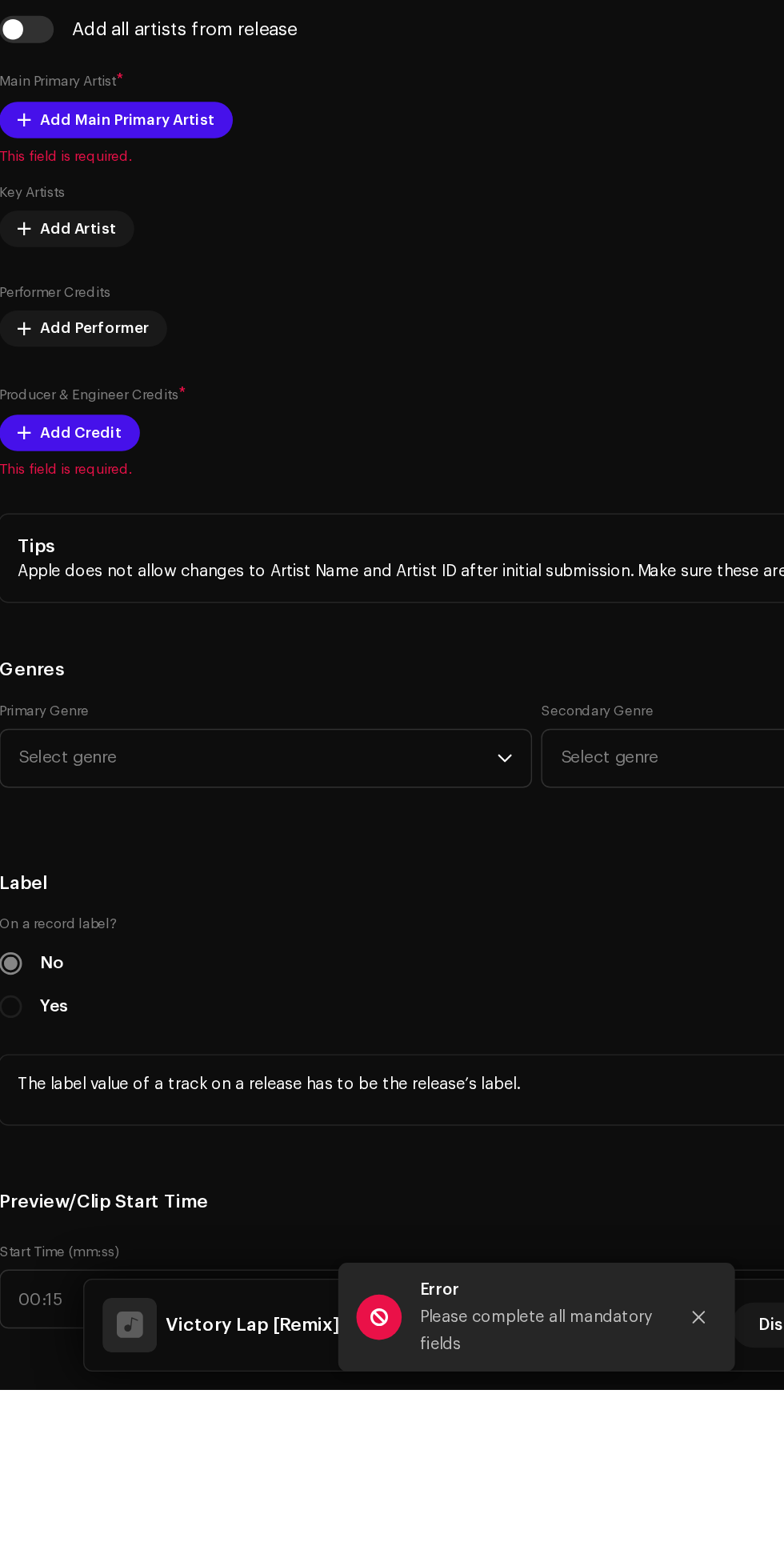
scroll to position [692, 0]
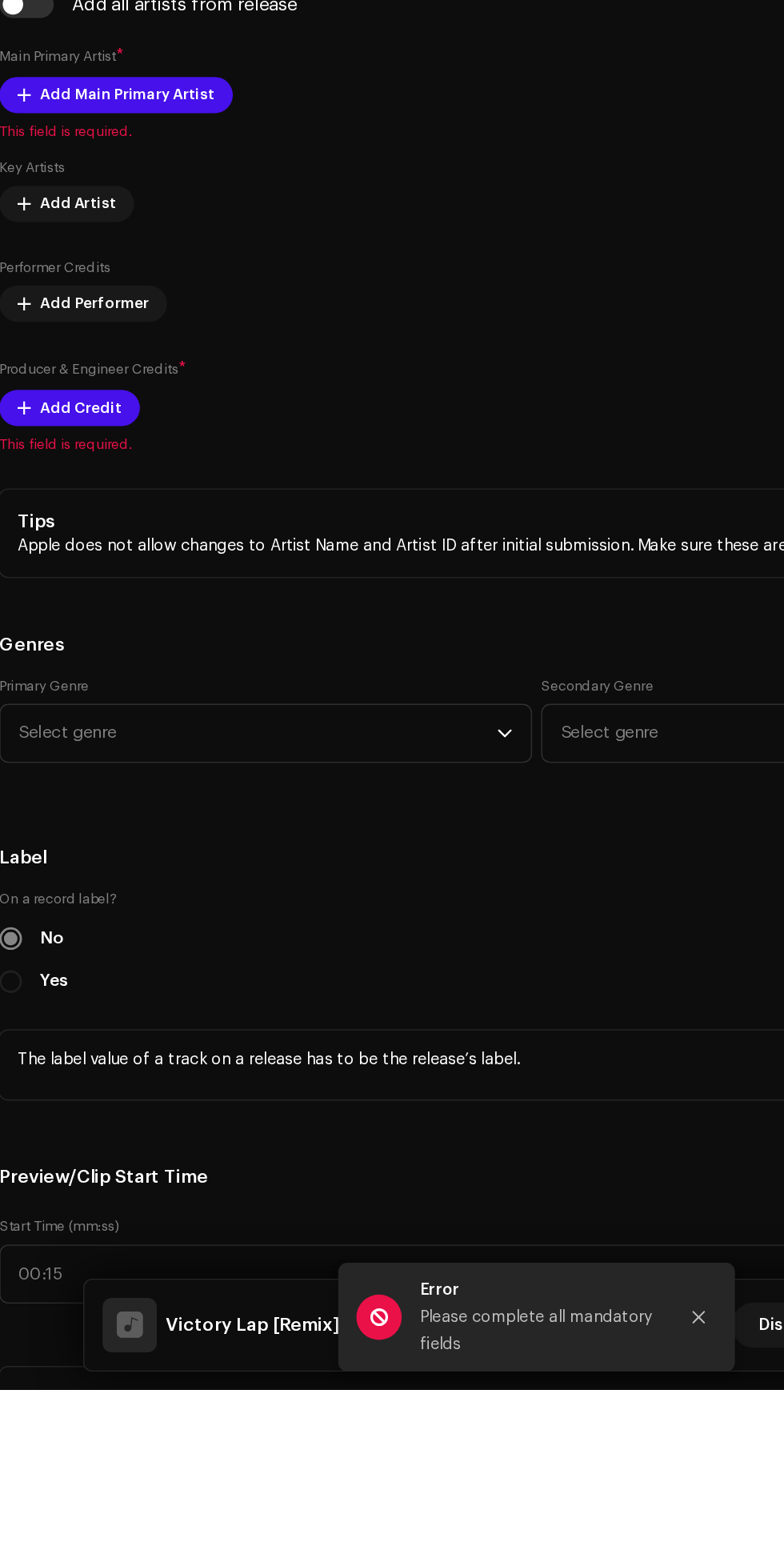
type input "Remix"
click at [134, 660] on span "Add Main Primary Artist" at bounding box center [103, 644] width 124 height 32
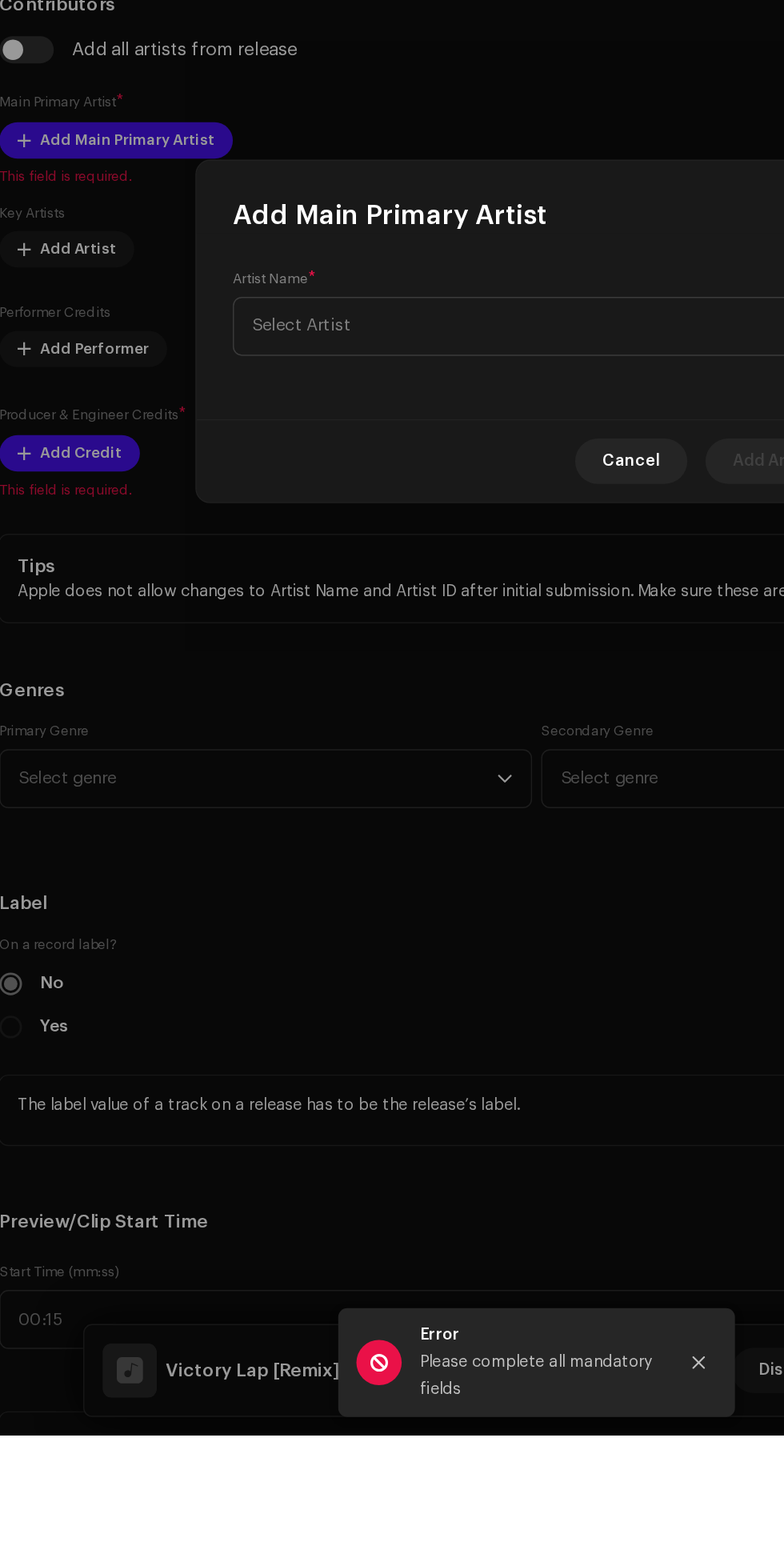
scroll to position [0, 0]
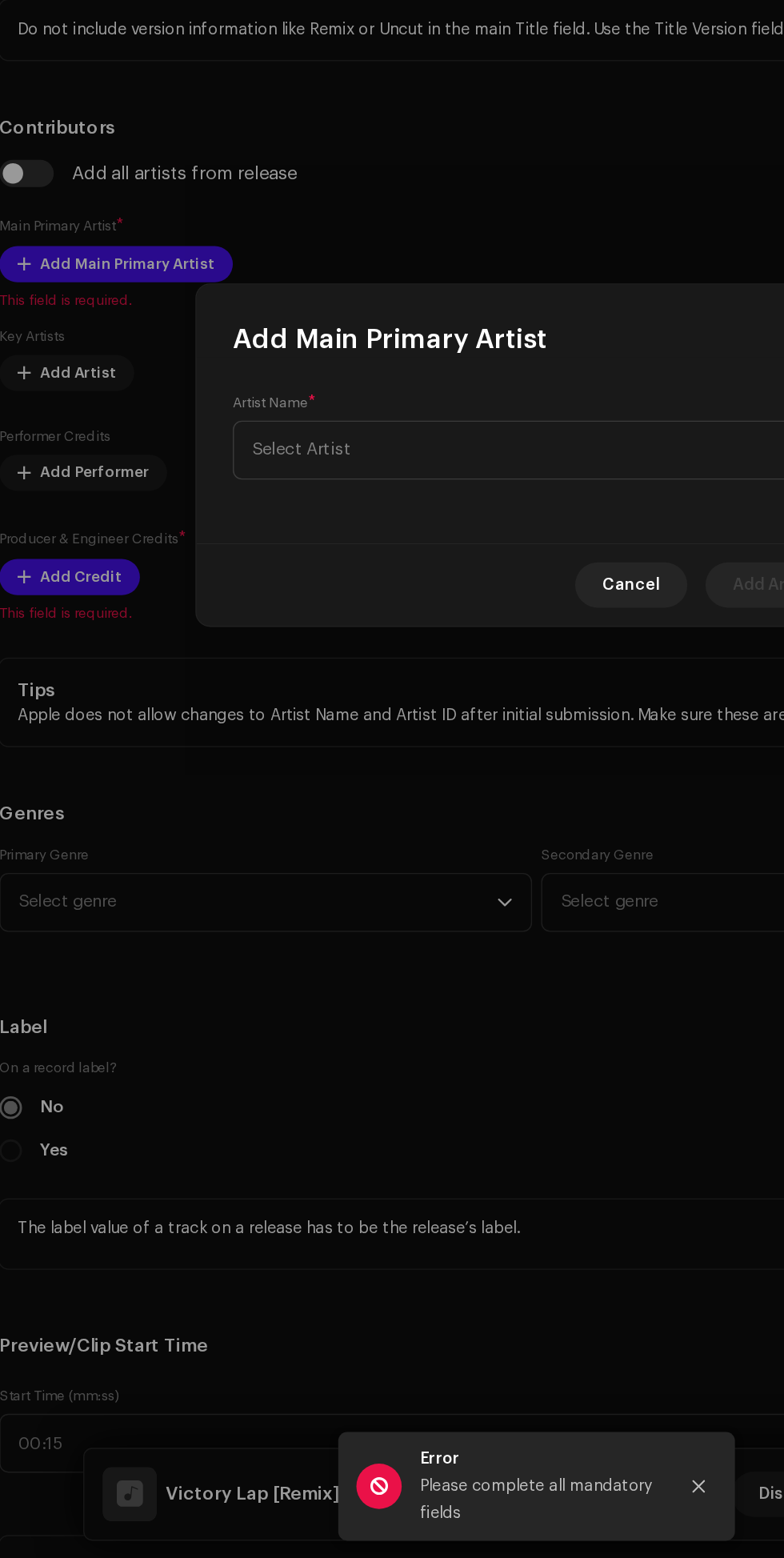
click at [367, 760] on span "Select Artist" at bounding box center [386, 775] width 390 height 40
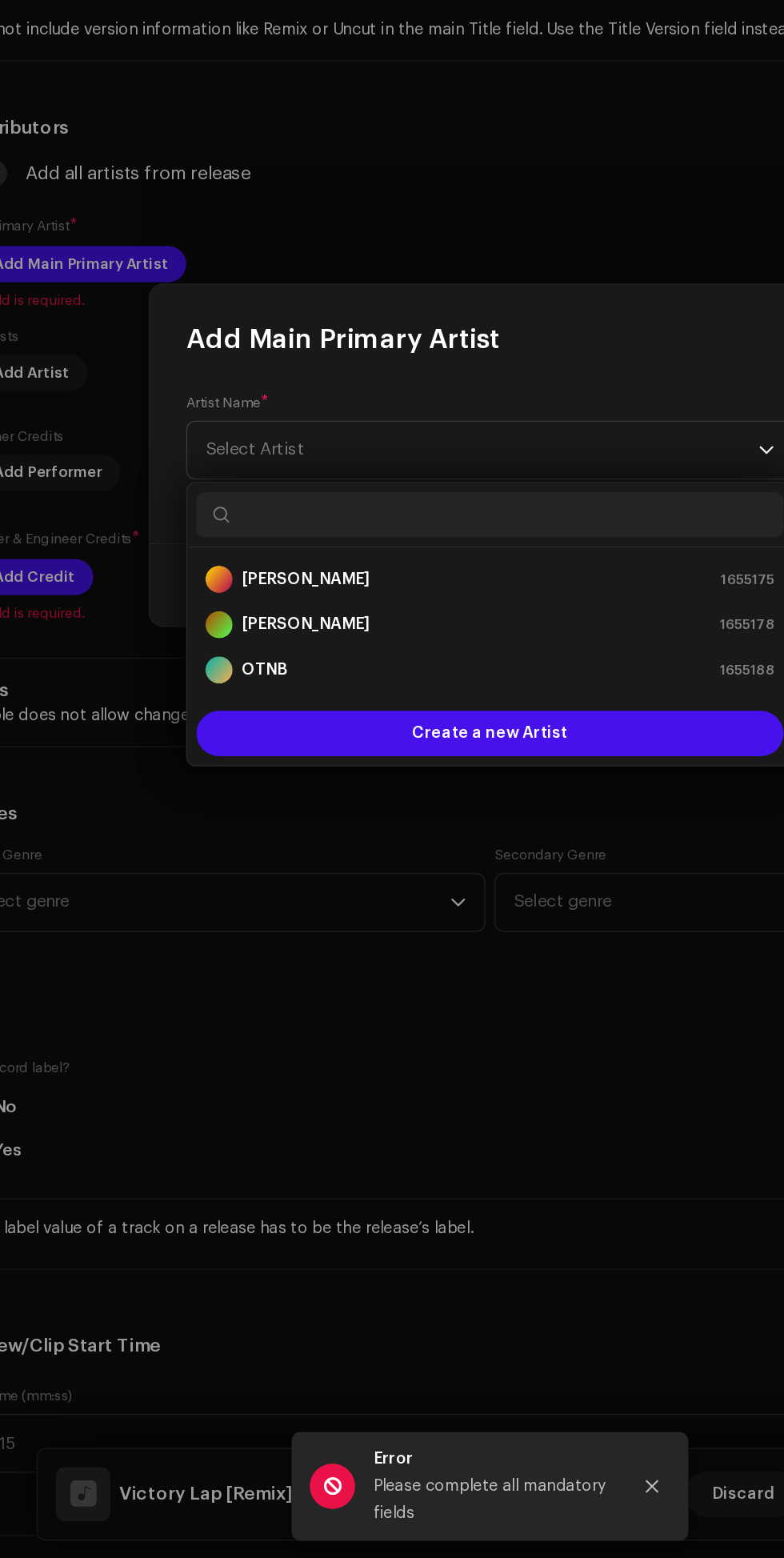
click at [358, 932] on div "OTNB 1655188" at bounding box center [392, 931] width 401 height 19
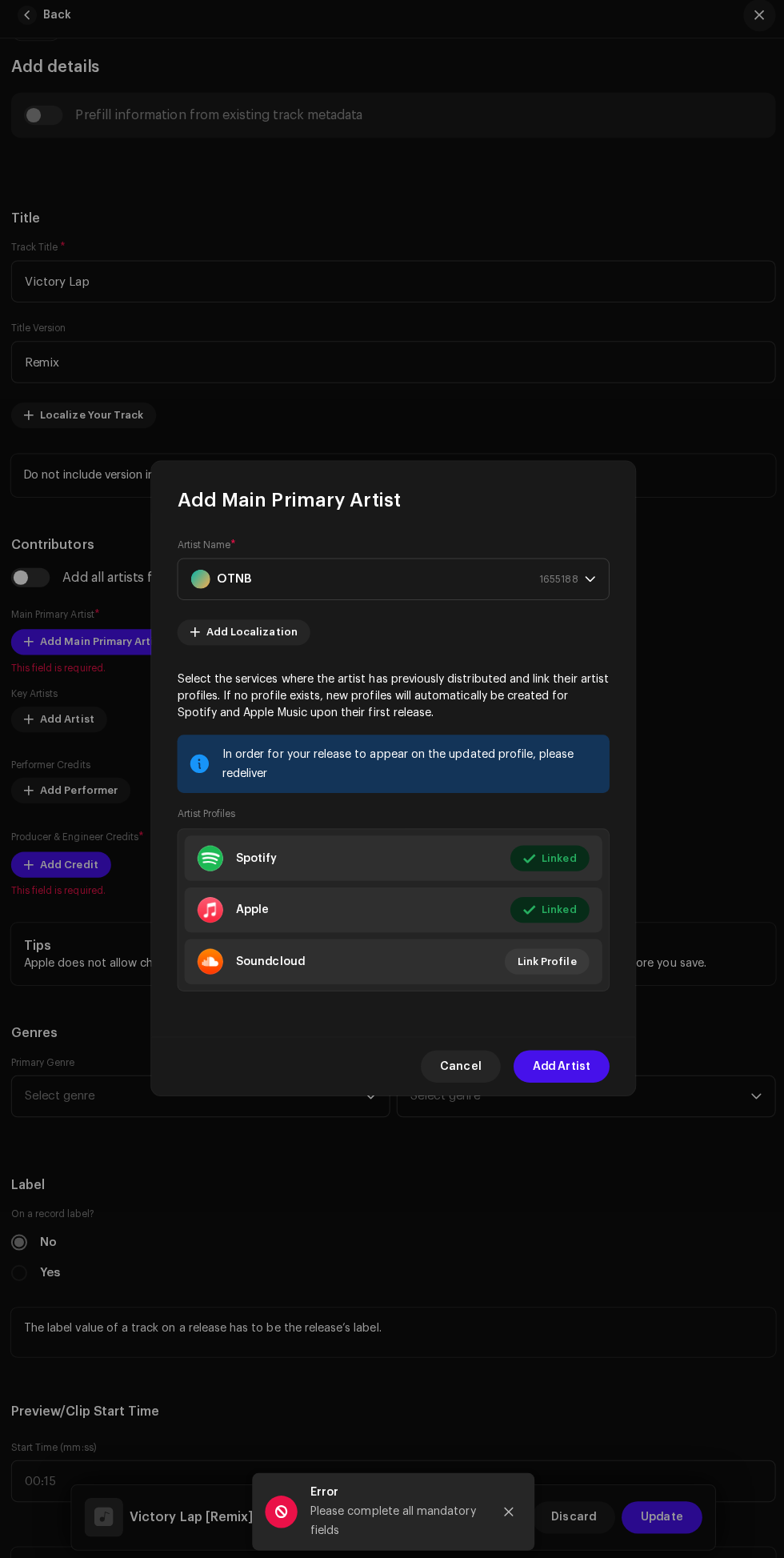
click at [552, 1076] on span "Add Artist" at bounding box center [559, 1065] width 57 height 32
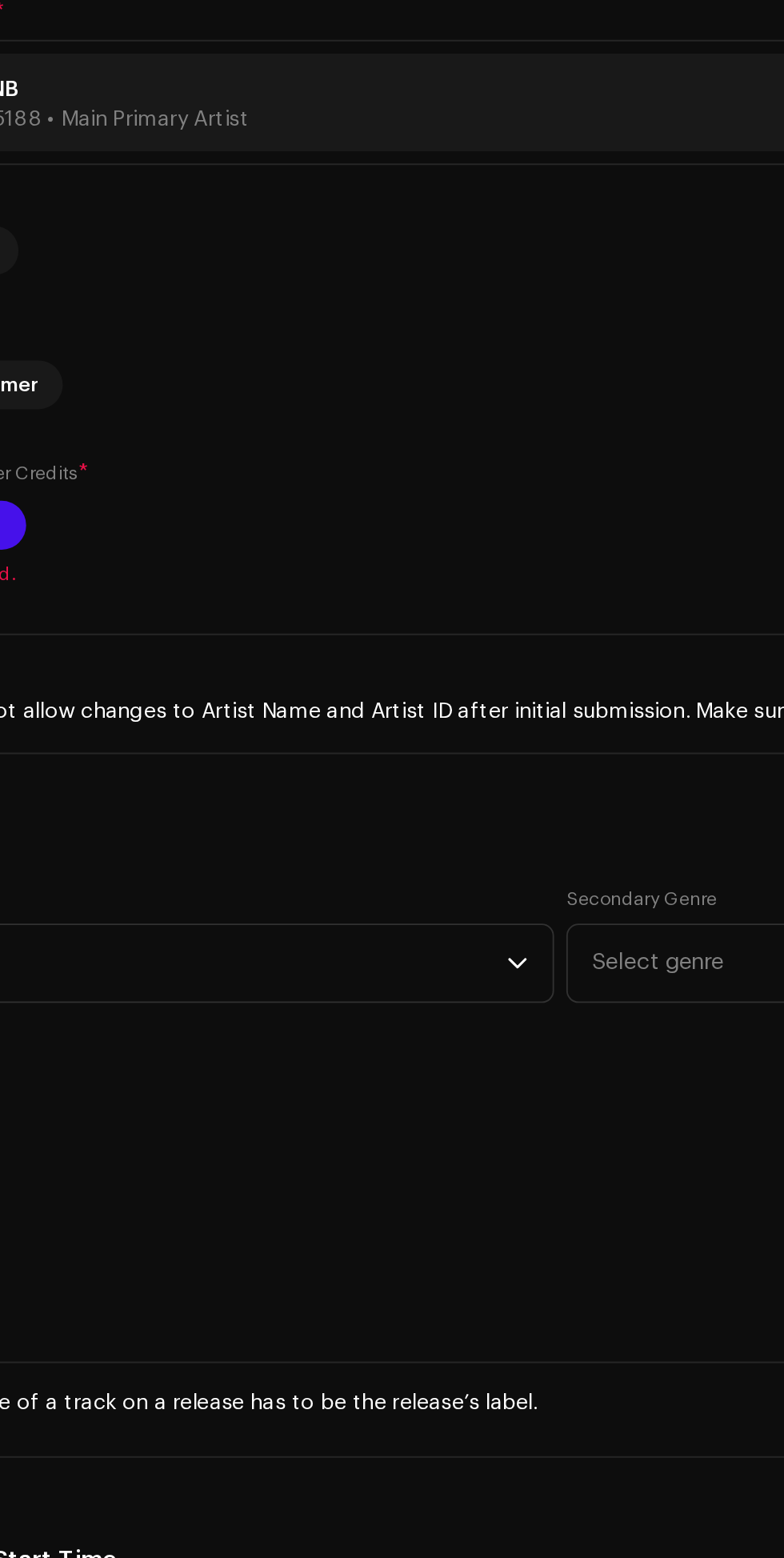
scroll to position [59, 0]
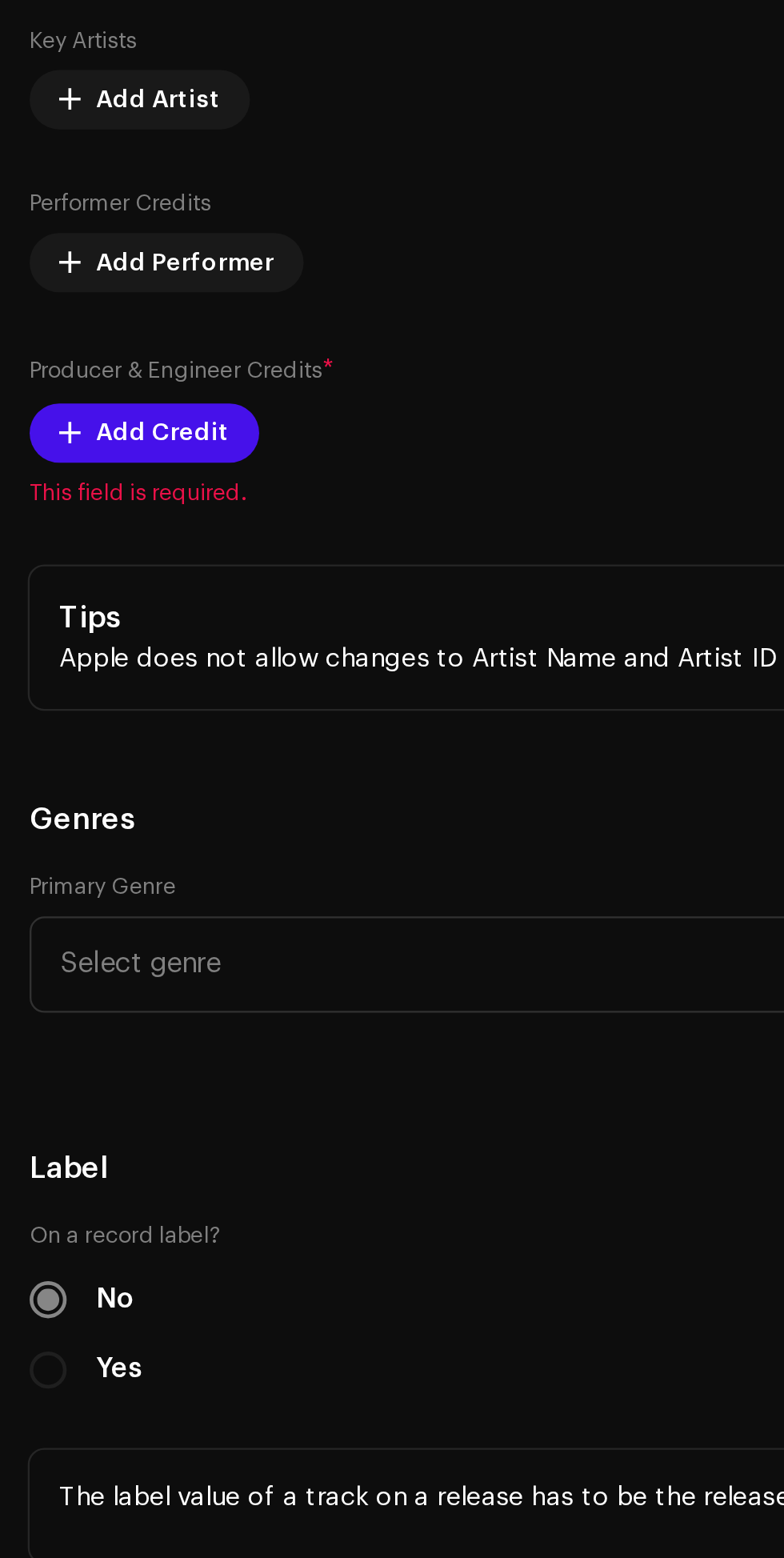
click at [84, 726] on span "Add Credit" at bounding box center [70, 710] width 58 height 32
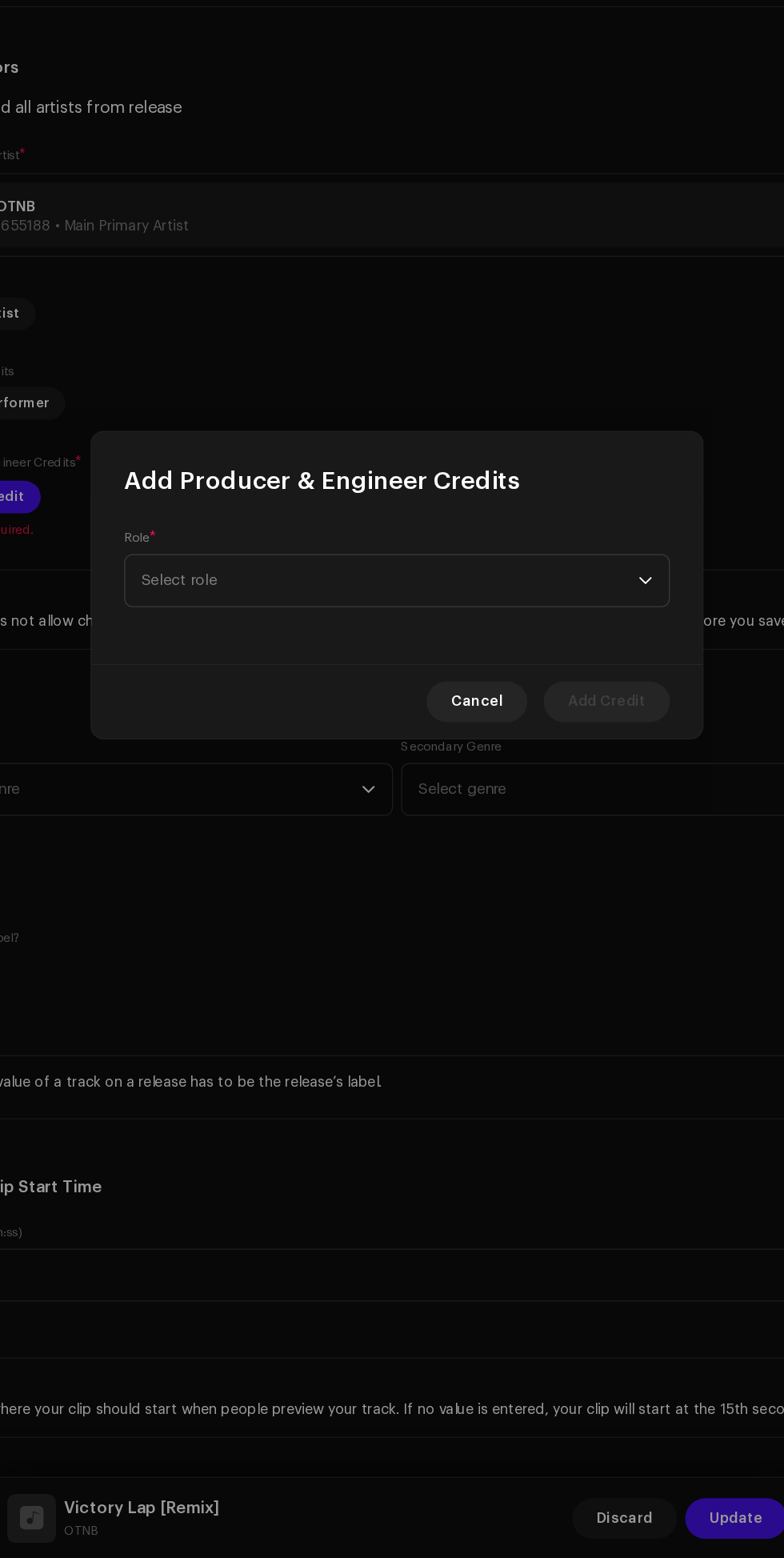
click at [524, 773] on span "Select role" at bounding box center [386, 775] width 390 height 40
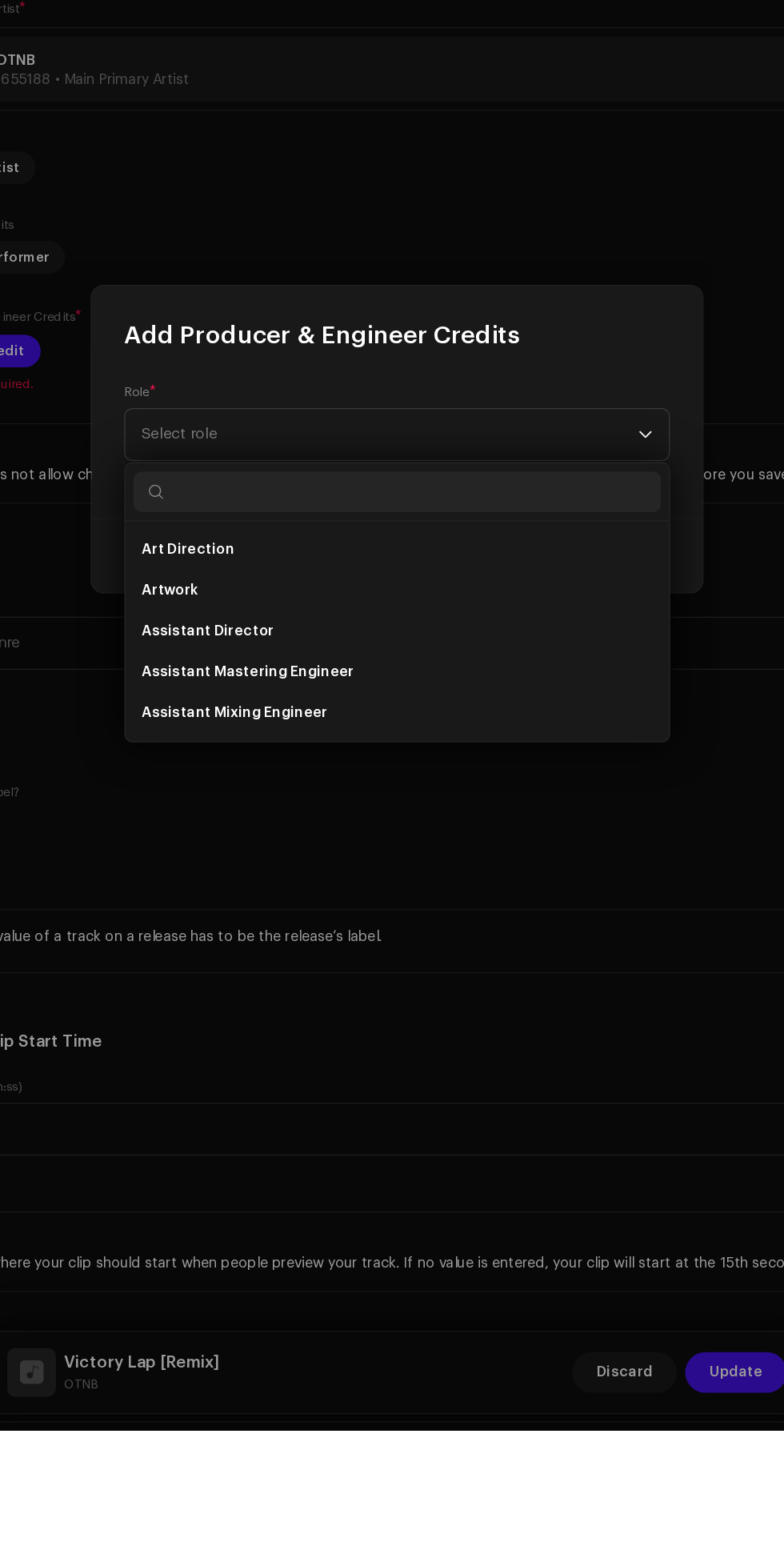
click at [323, 992] on span "Assistant Mixing Engineer" at bounding box center [264, 993] width 146 height 16
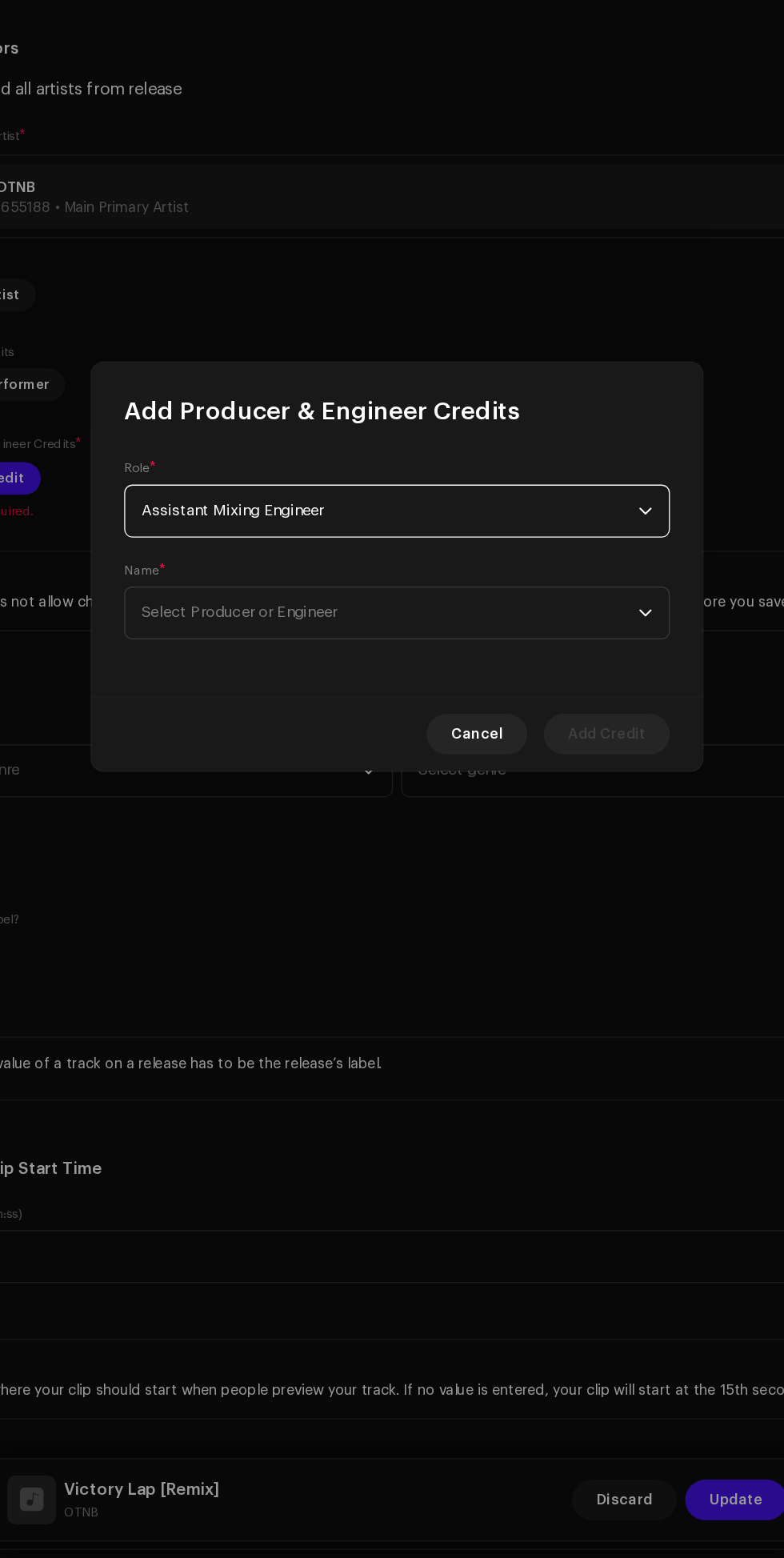
click at [555, 818] on span "Select Producer or Engineer" at bounding box center [386, 815] width 390 height 40
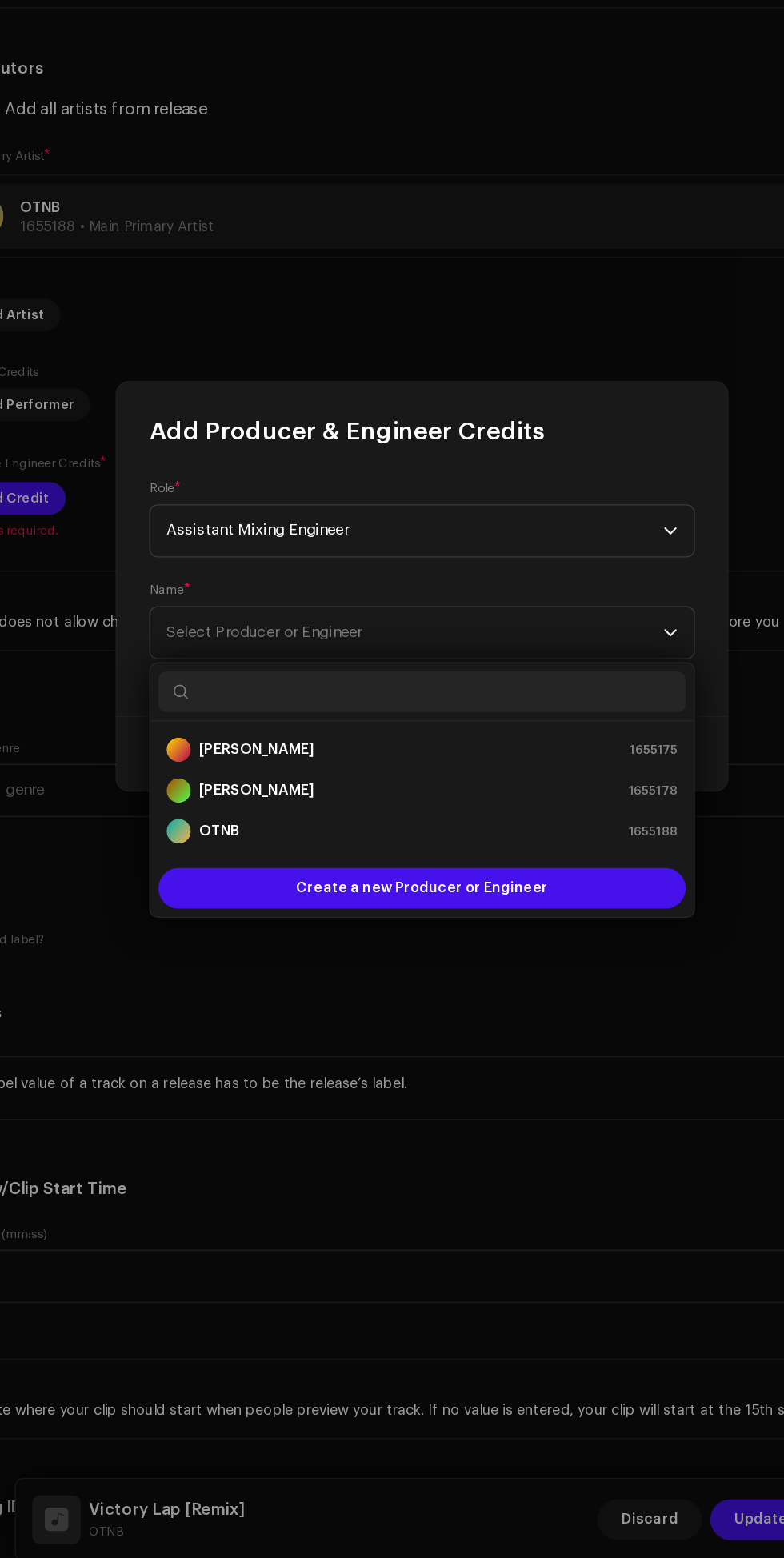
scroll to position [58, 0]
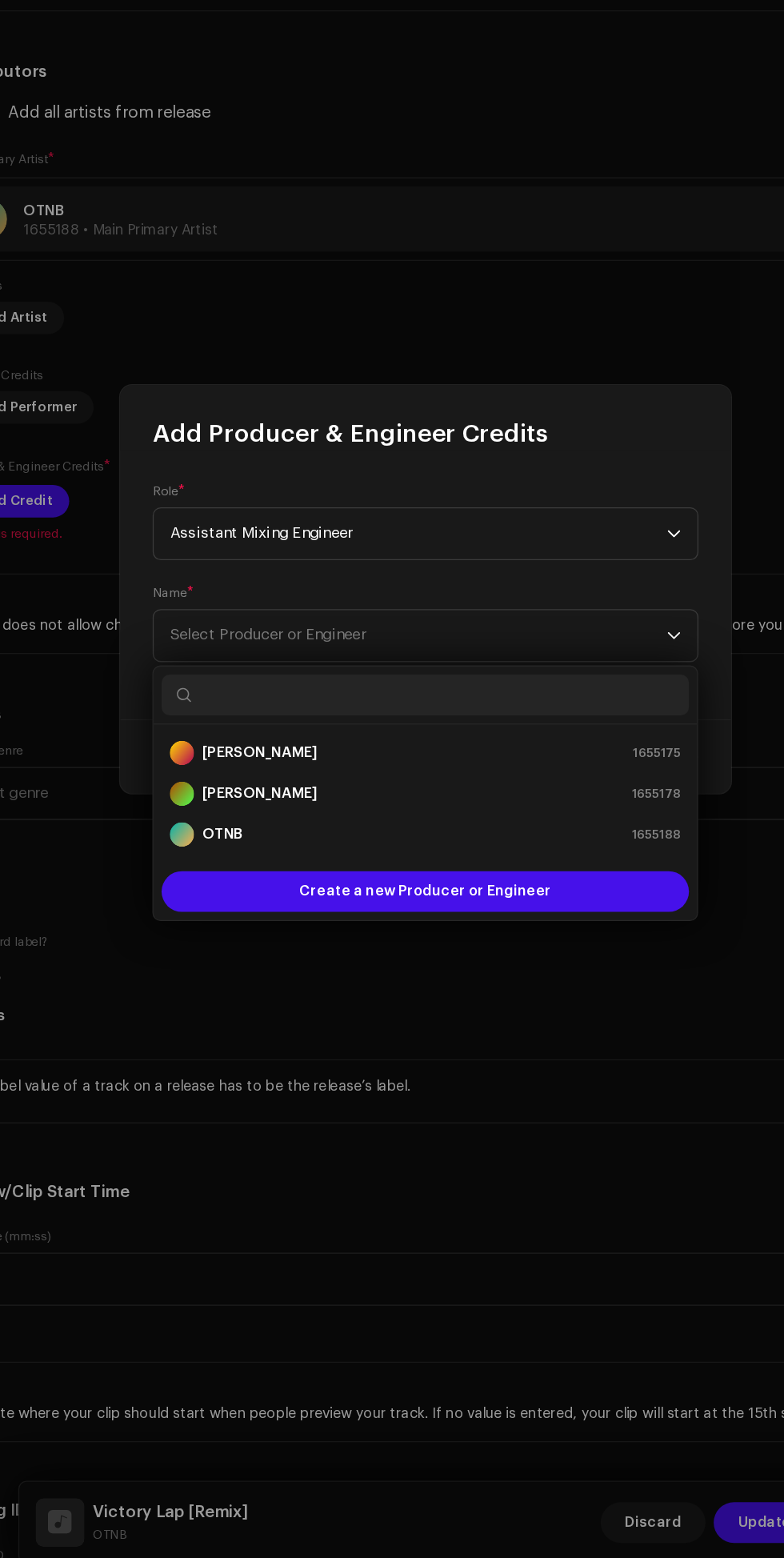
click at [354, 899] on div "[PERSON_NAME] 1655175" at bounding box center [392, 907] width 401 height 19
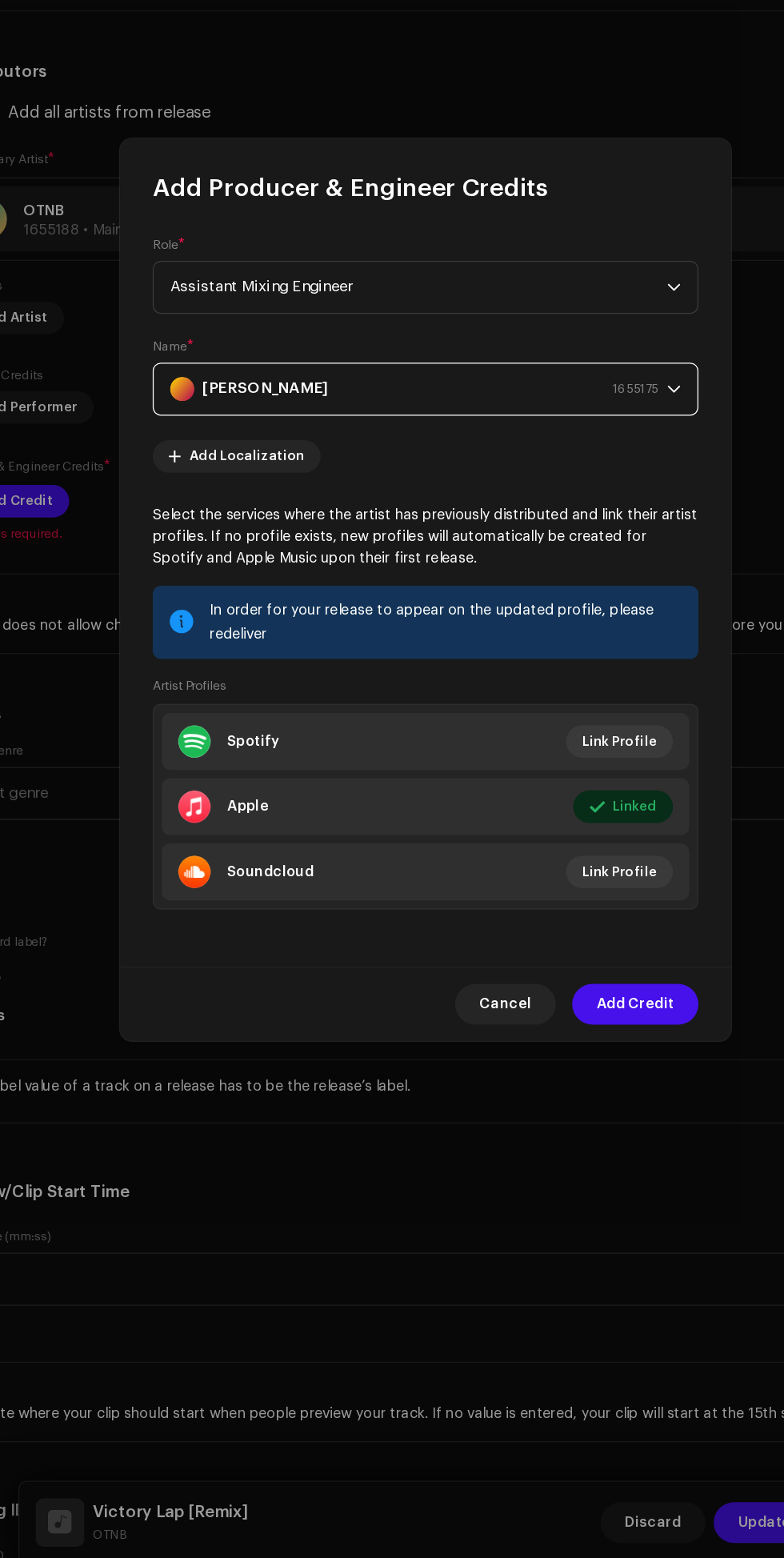
click at [566, 1117] on span "Add Credit" at bounding box center [557, 1105] width 61 height 32
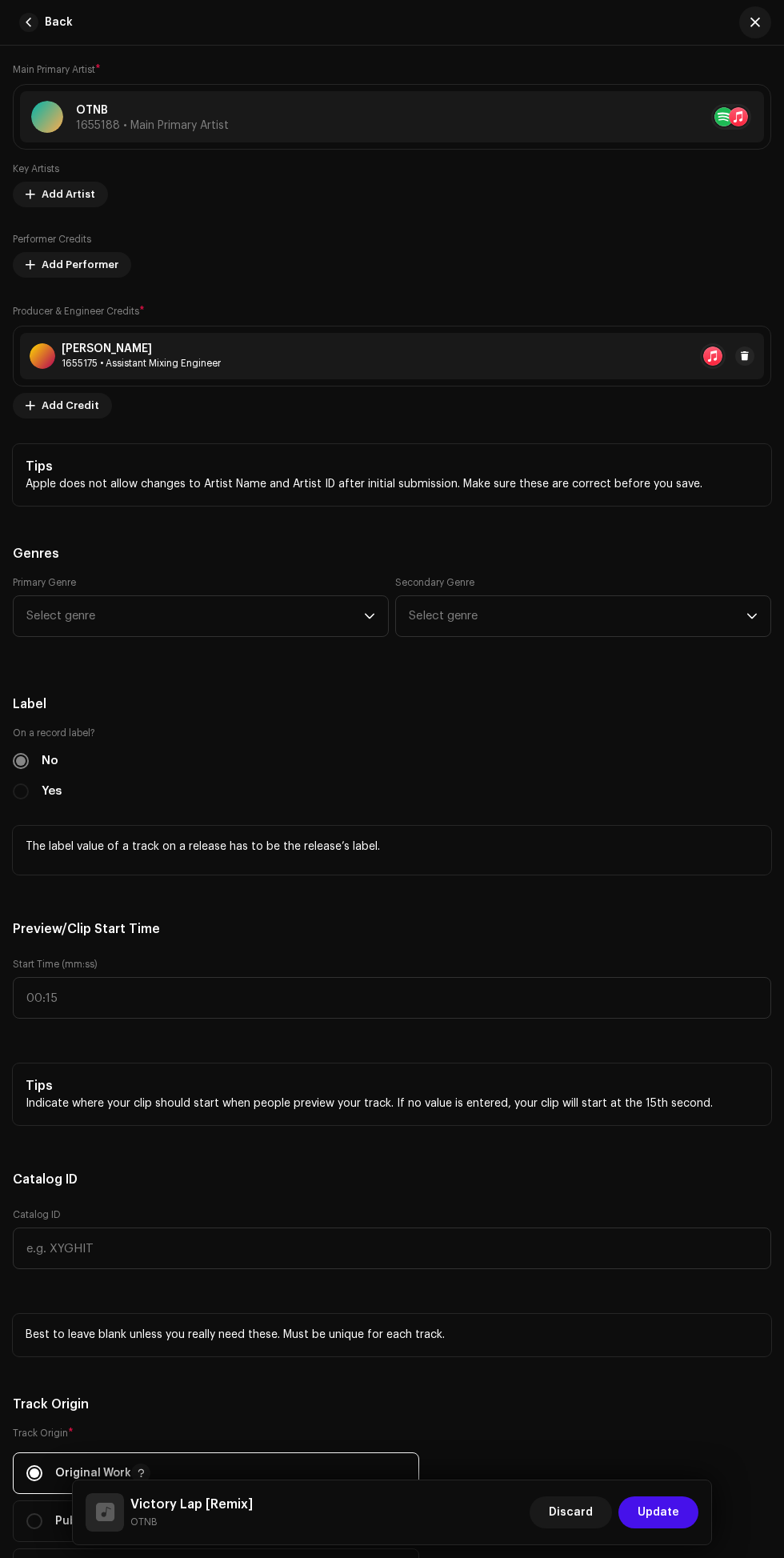
scroll to position [1263, 0]
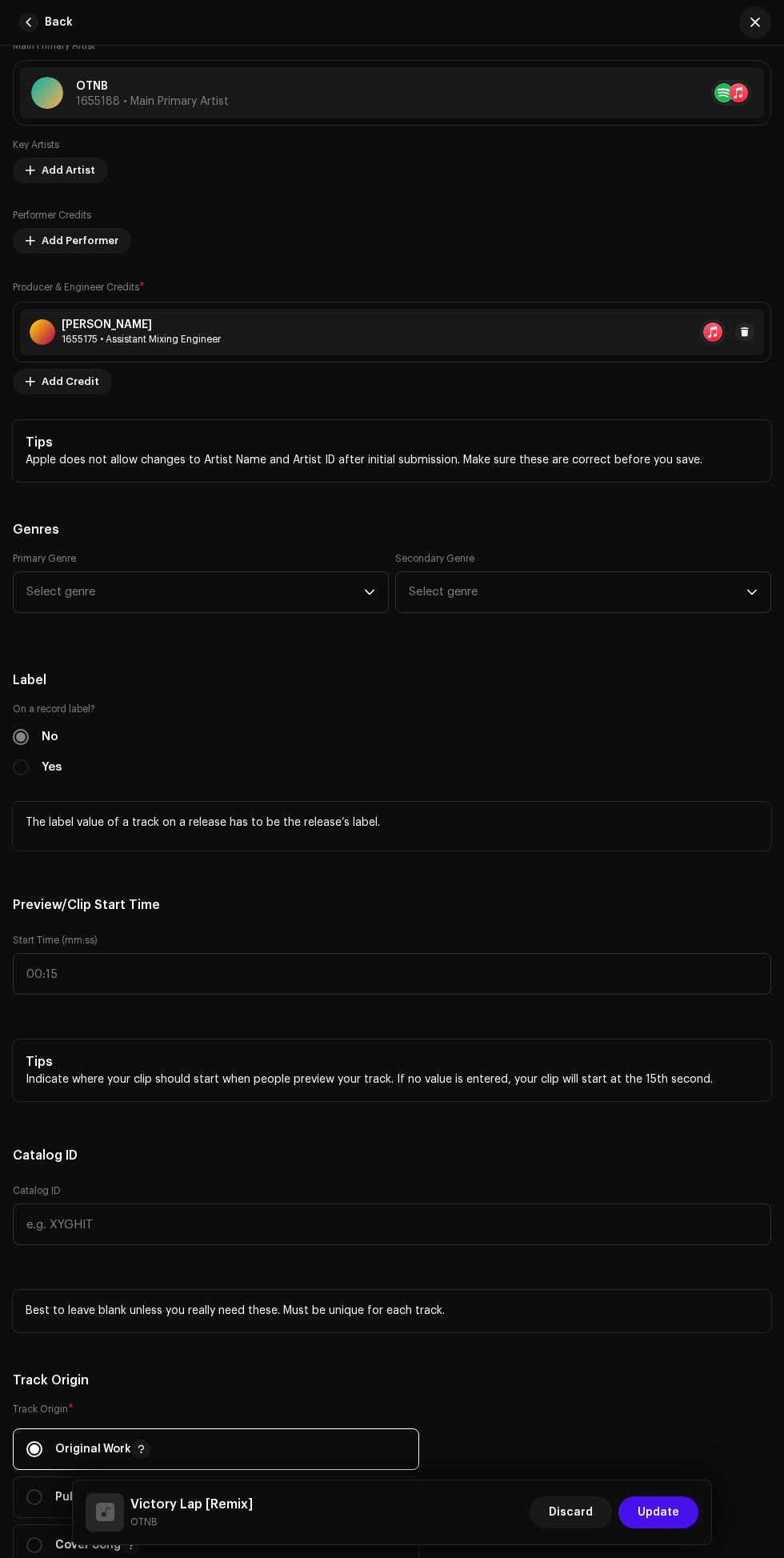
click at [370, 598] on icon "dropdown trigger" at bounding box center [369, 592] width 11 height 11
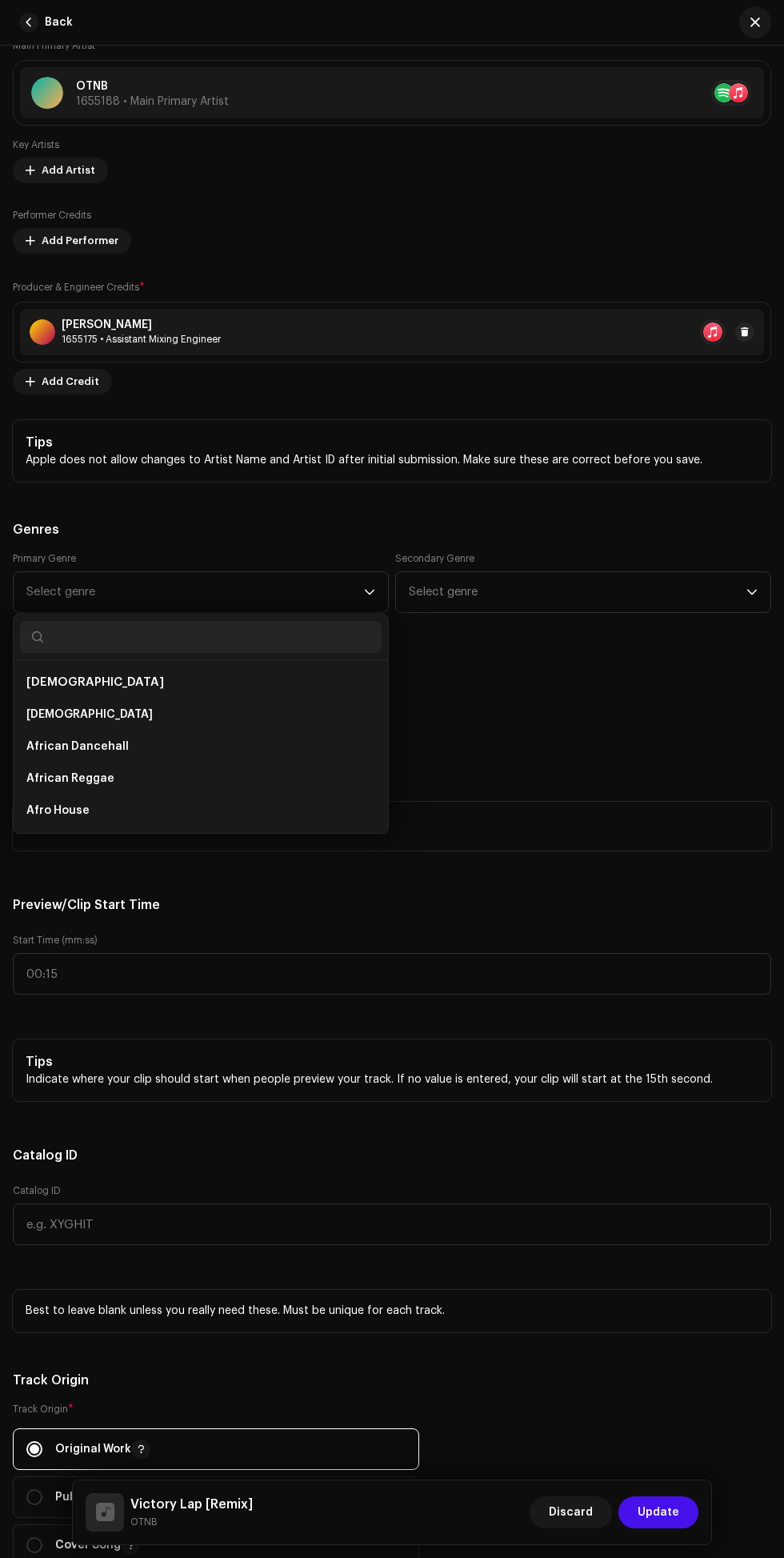
scroll to position [104, 0]
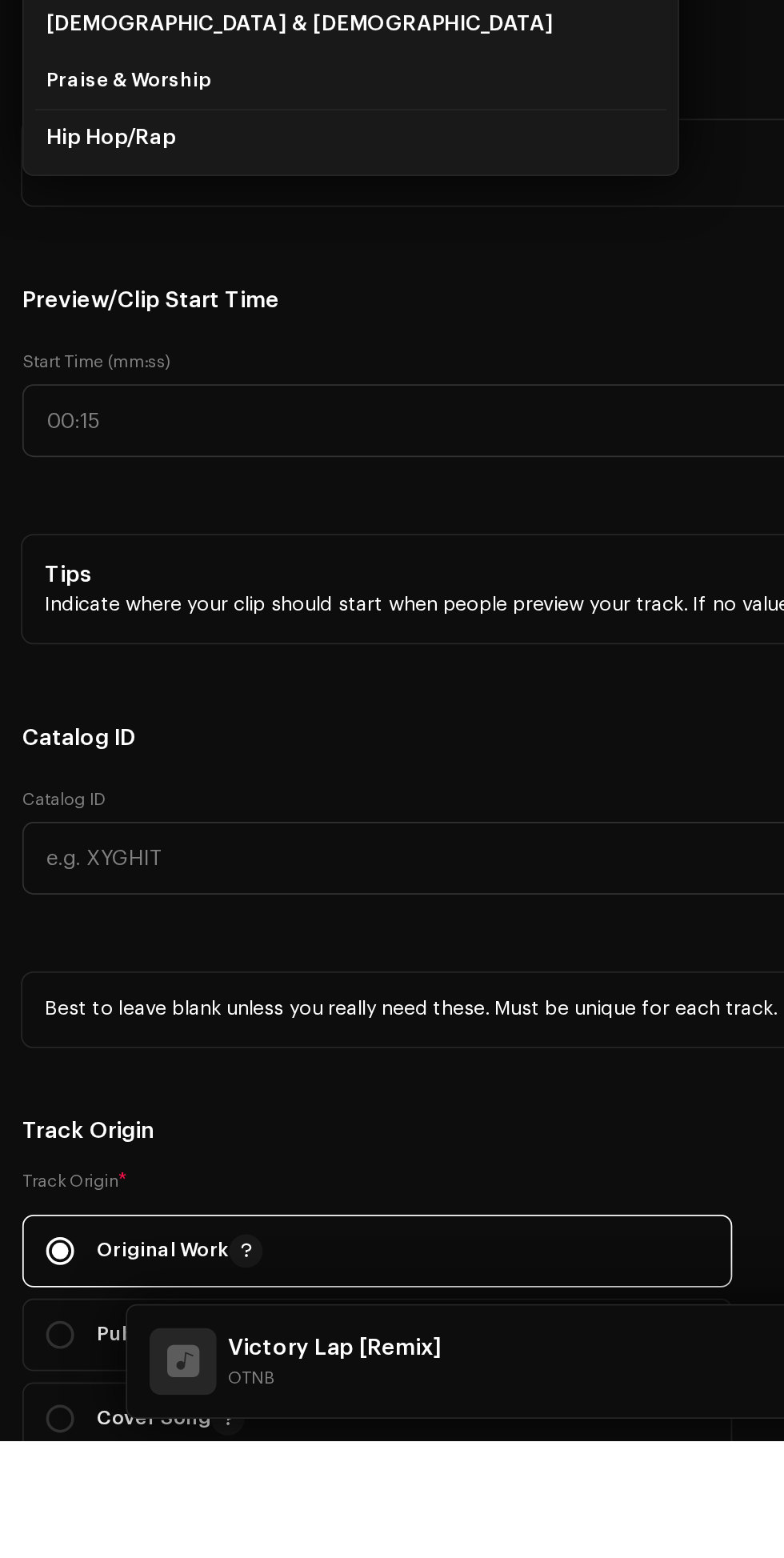
type input "Hip"
click at [224, 828] on li "Hip Hop/Rap" at bounding box center [201, 812] width 362 height 33
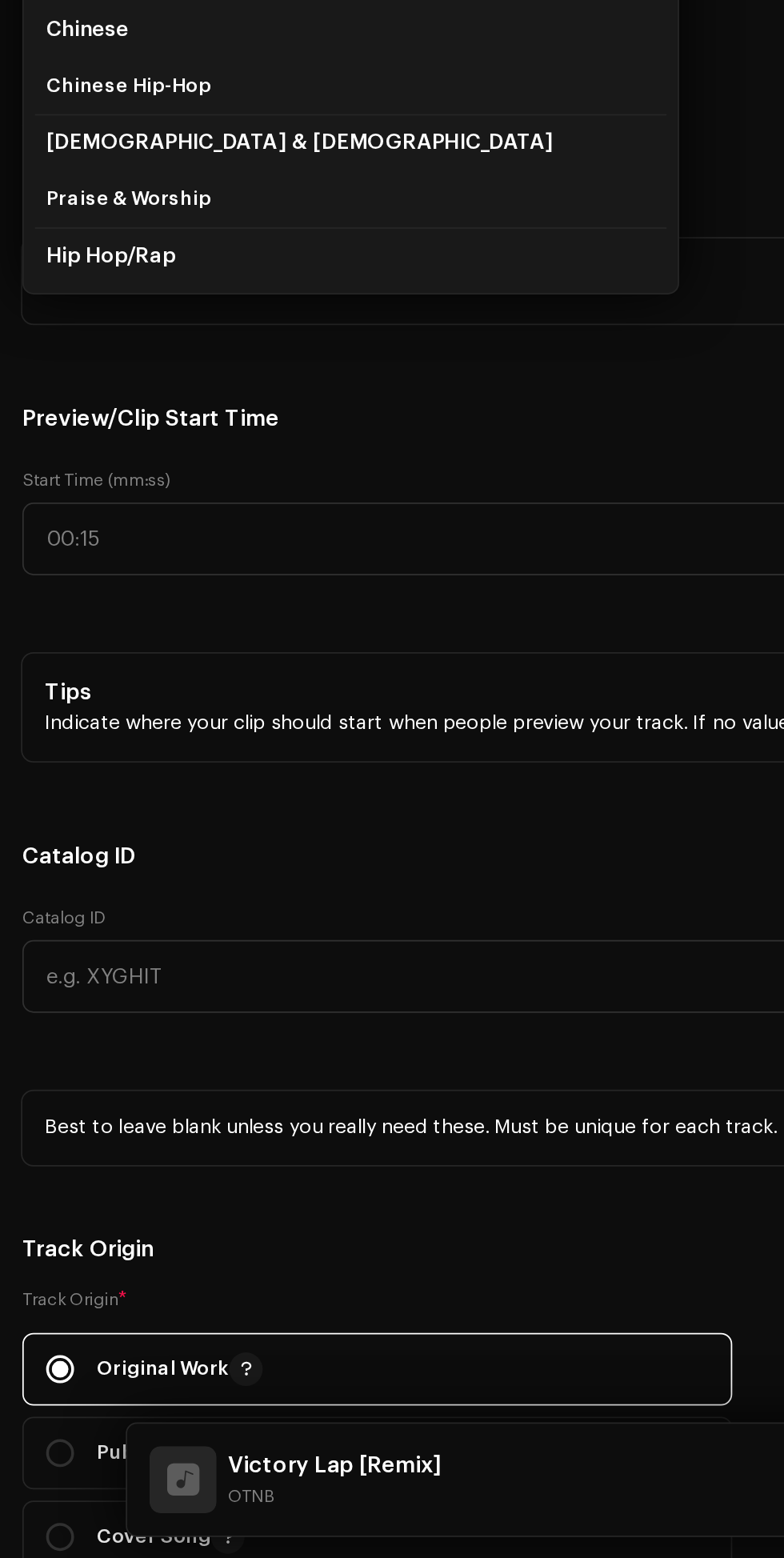
click at [95, 818] on span "Hip Hop/Rap" at bounding box center [63, 812] width 74 height 12
click at [100, 818] on span "Hip Hop/Rap" at bounding box center [63, 812] width 74 height 12
click at [97, 818] on span "Hip Hop/Rap" at bounding box center [63, 812] width 74 height 12
click at [94, 818] on span "Hip Hop/Rap" at bounding box center [63, 812] width 74 height 12
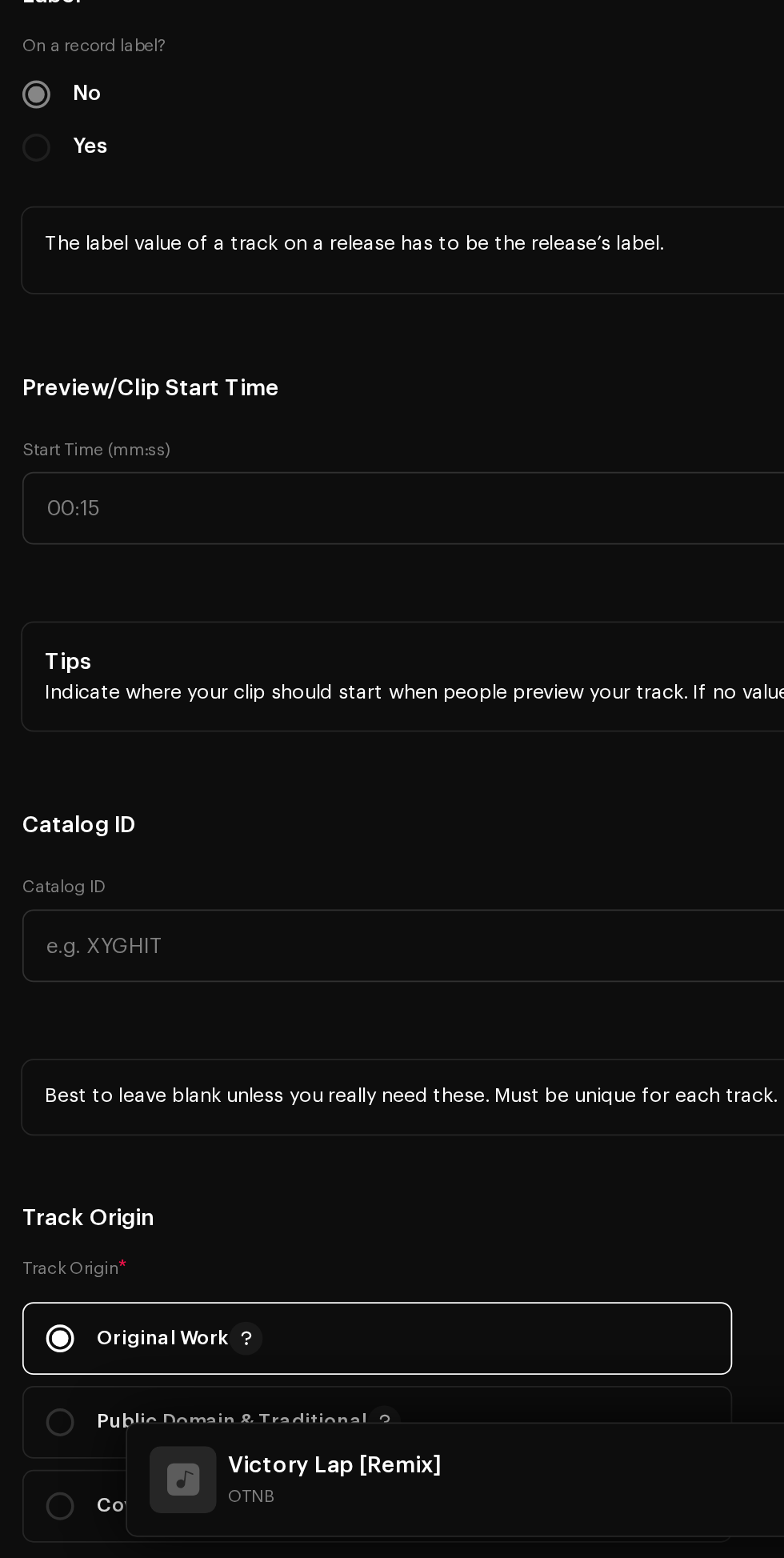
scroll to position [1276, 0]
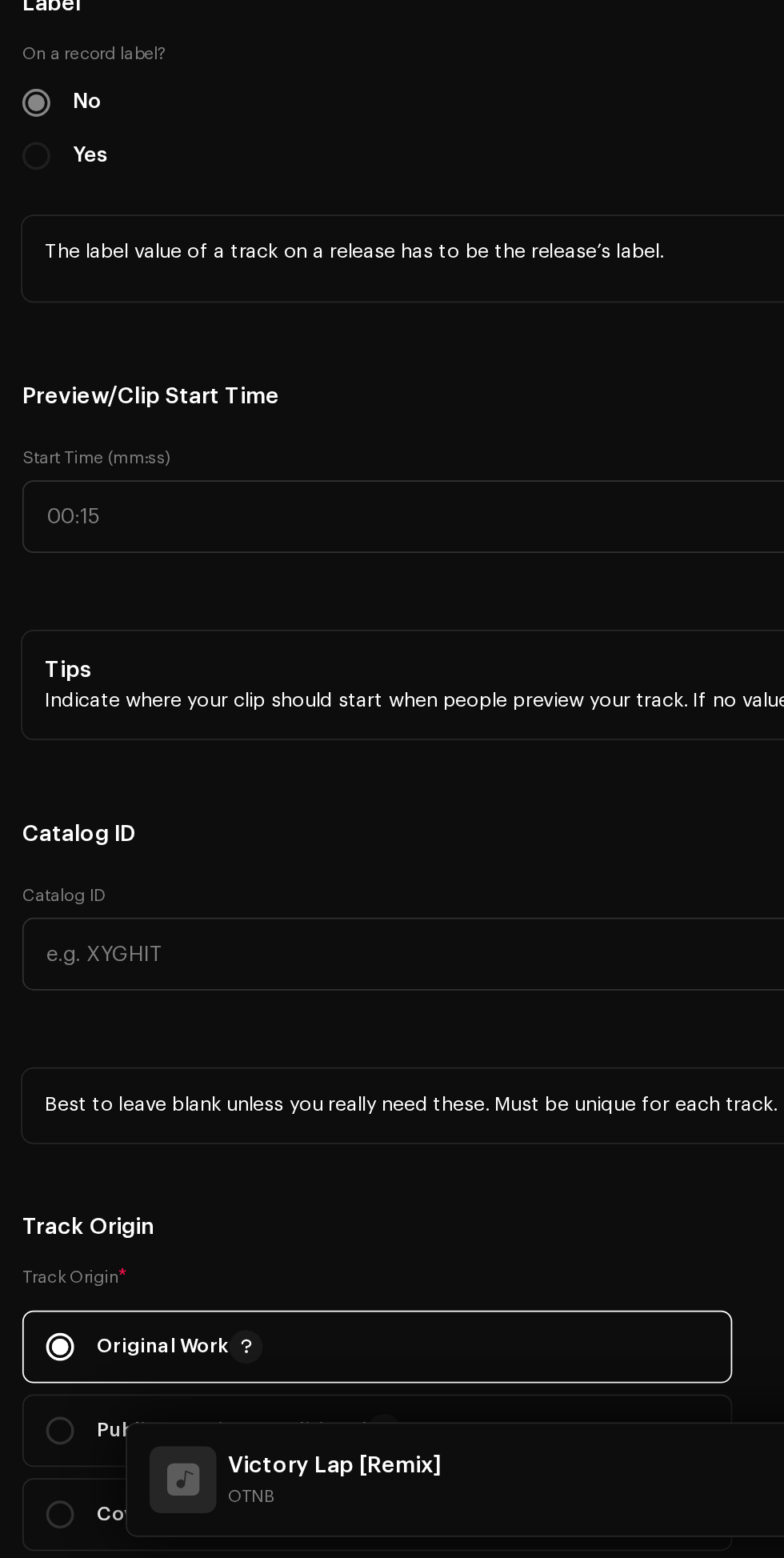
click at [370, 585] on icon "dropdown trigger" at bounding box center [369, 579] width 11 height 11
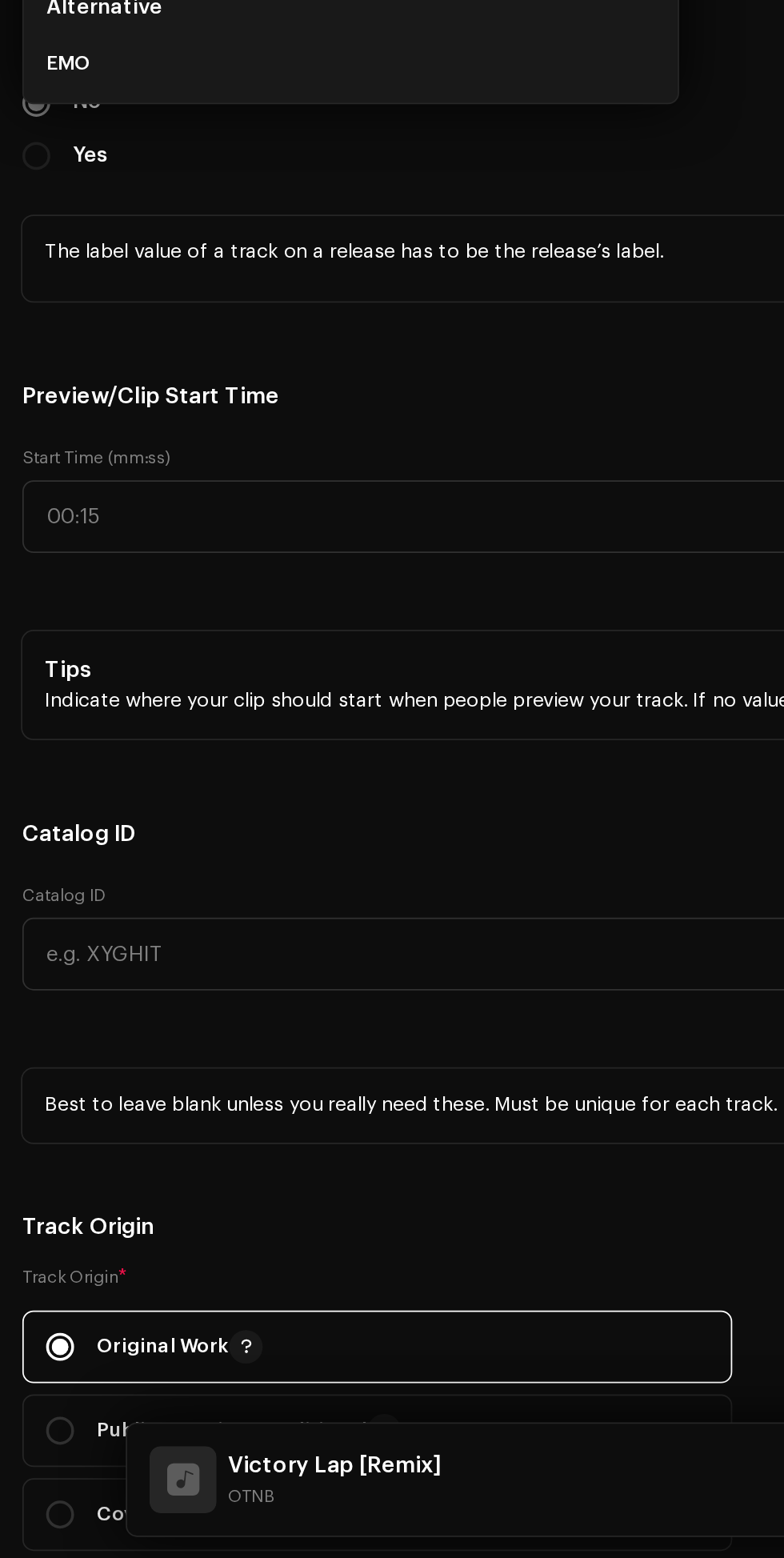
type input "Emo"
click at [106, 718] on li "EMO" at bounding box center [201, 702] width 362 height 32
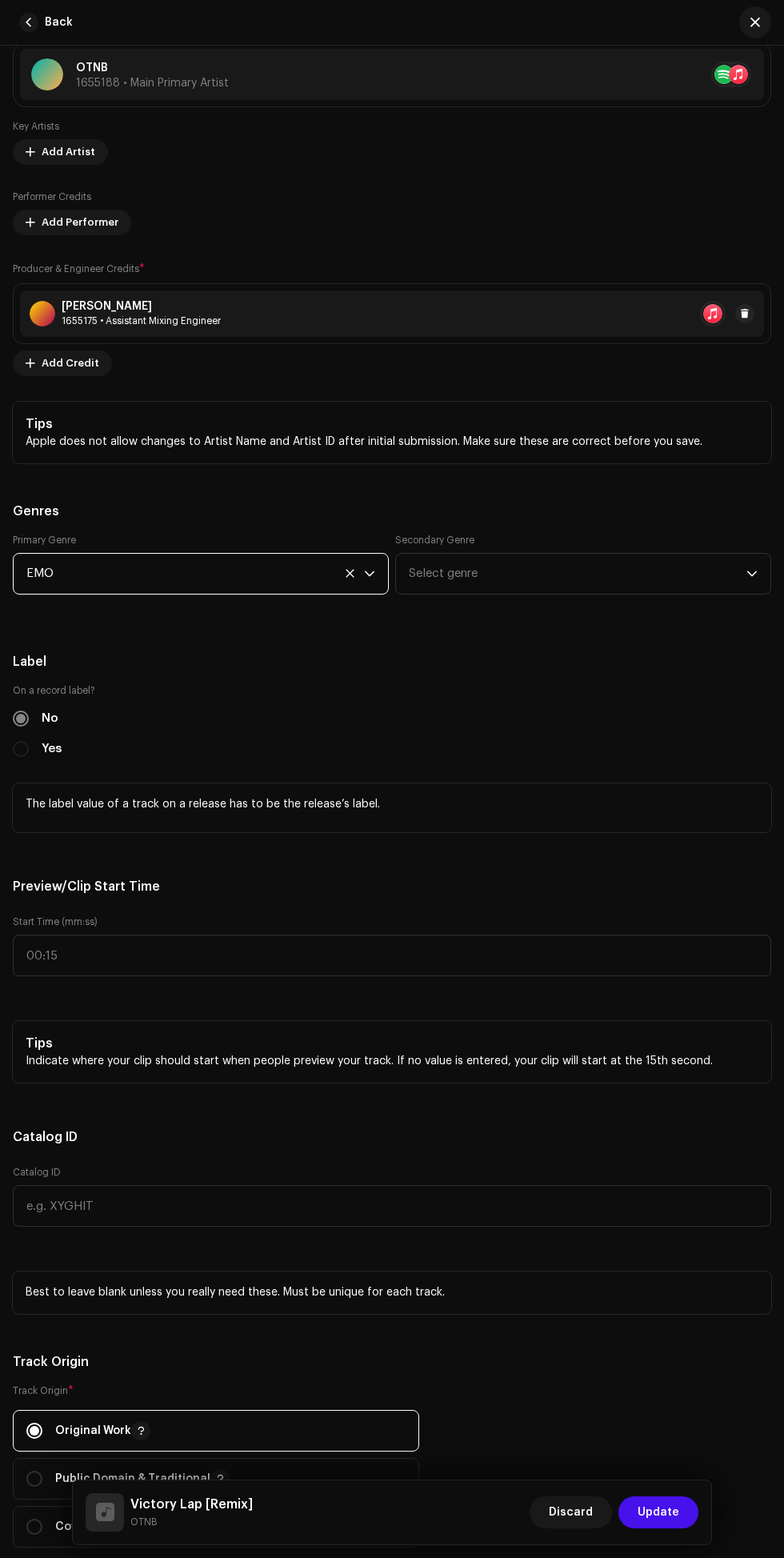
scroll to position [117, 0]
click at [651, 594] on span "Select genre" at bounding box center [577, 573] width 338 height 40
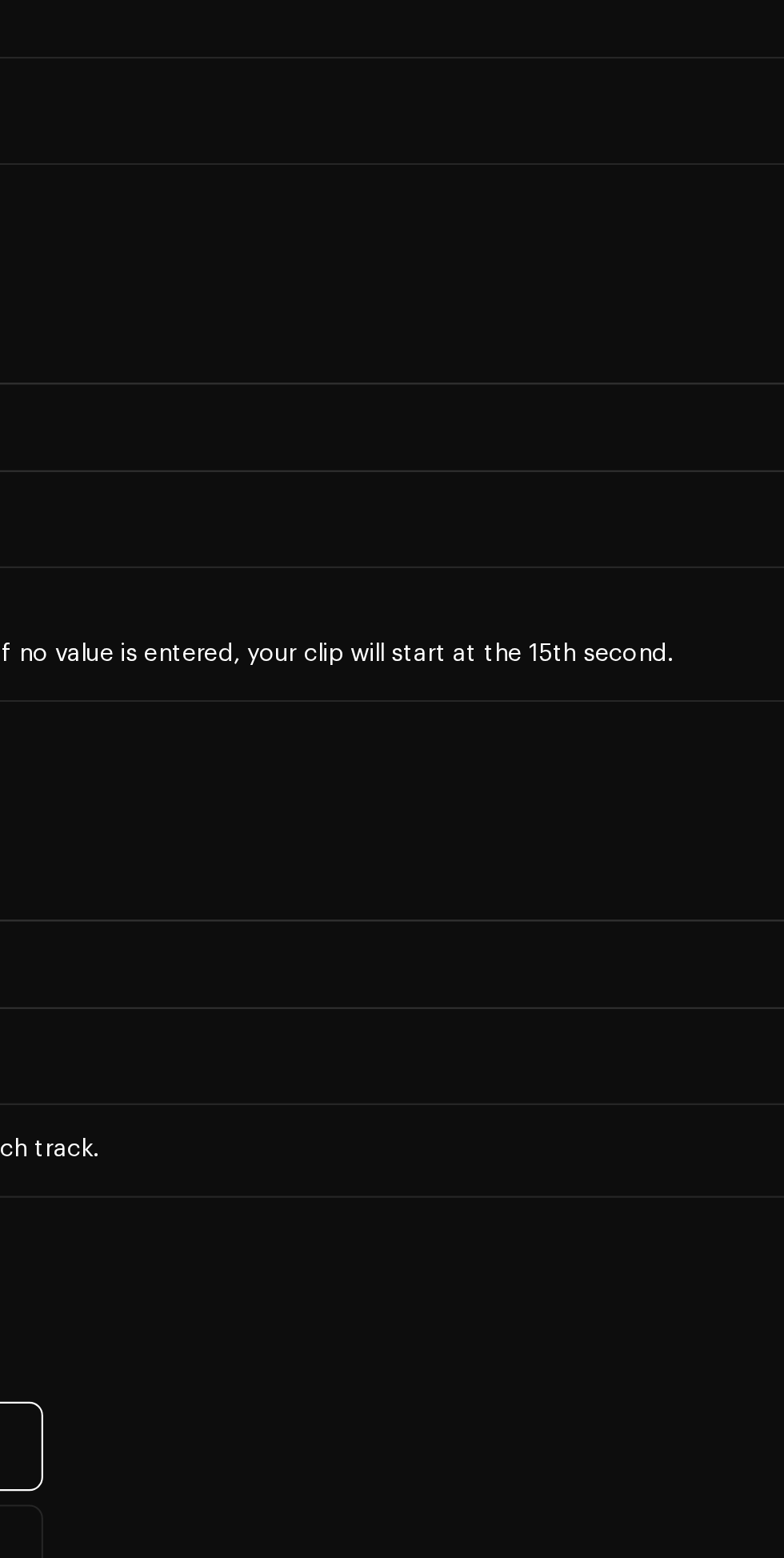
click at [692, 29] on span "Select genre" at bounding box center [577, 8] width 338 height 40
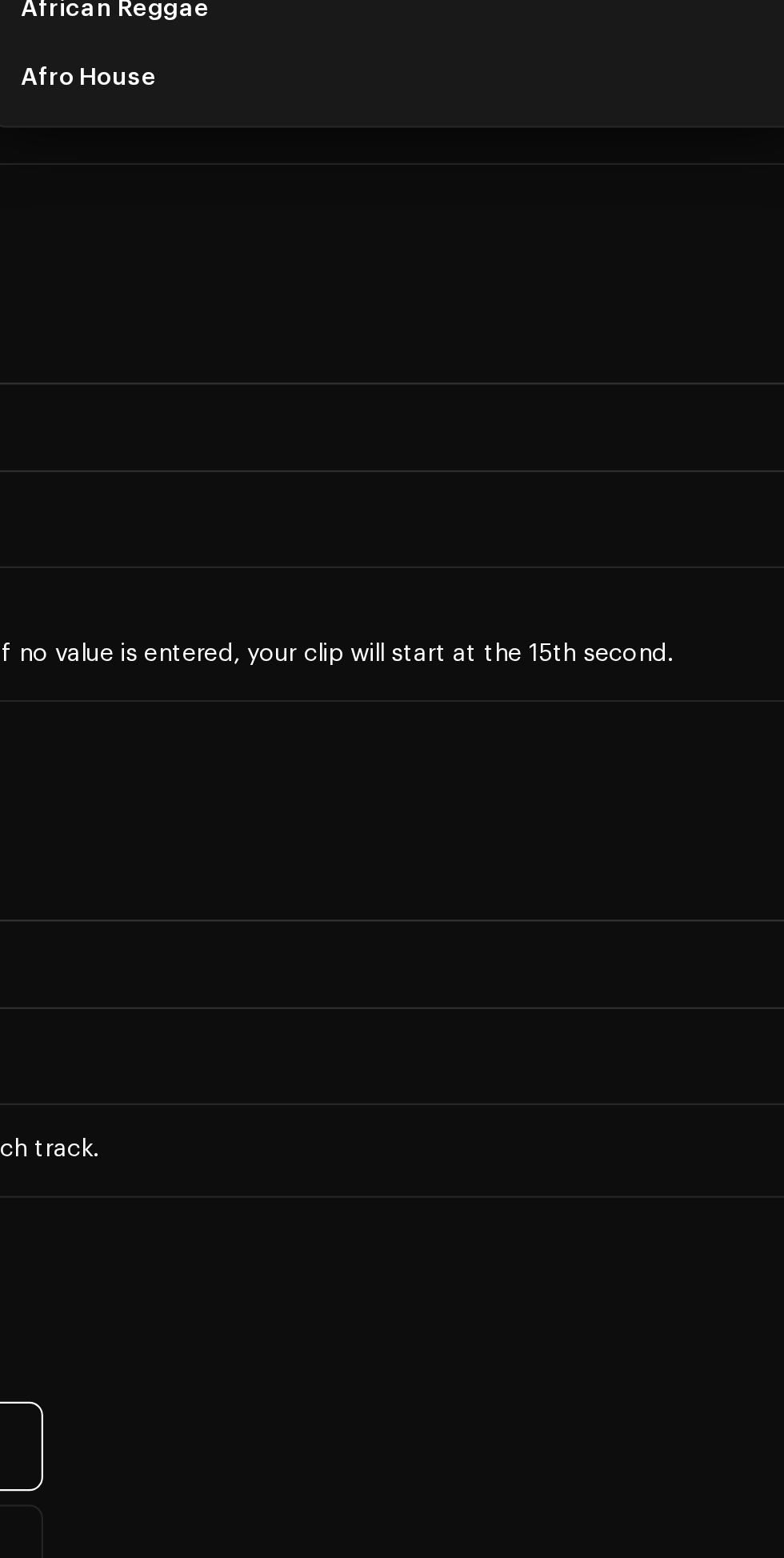
click at [515, 115] on li "[DEMOGRAPHIC_DATA]" at bounding box center [582, 99] width 362 height 32
click at [488, 147] on li "[DEMOGRAPHIC_DATA]" at bounding box center [582, 131] width 362 height 32
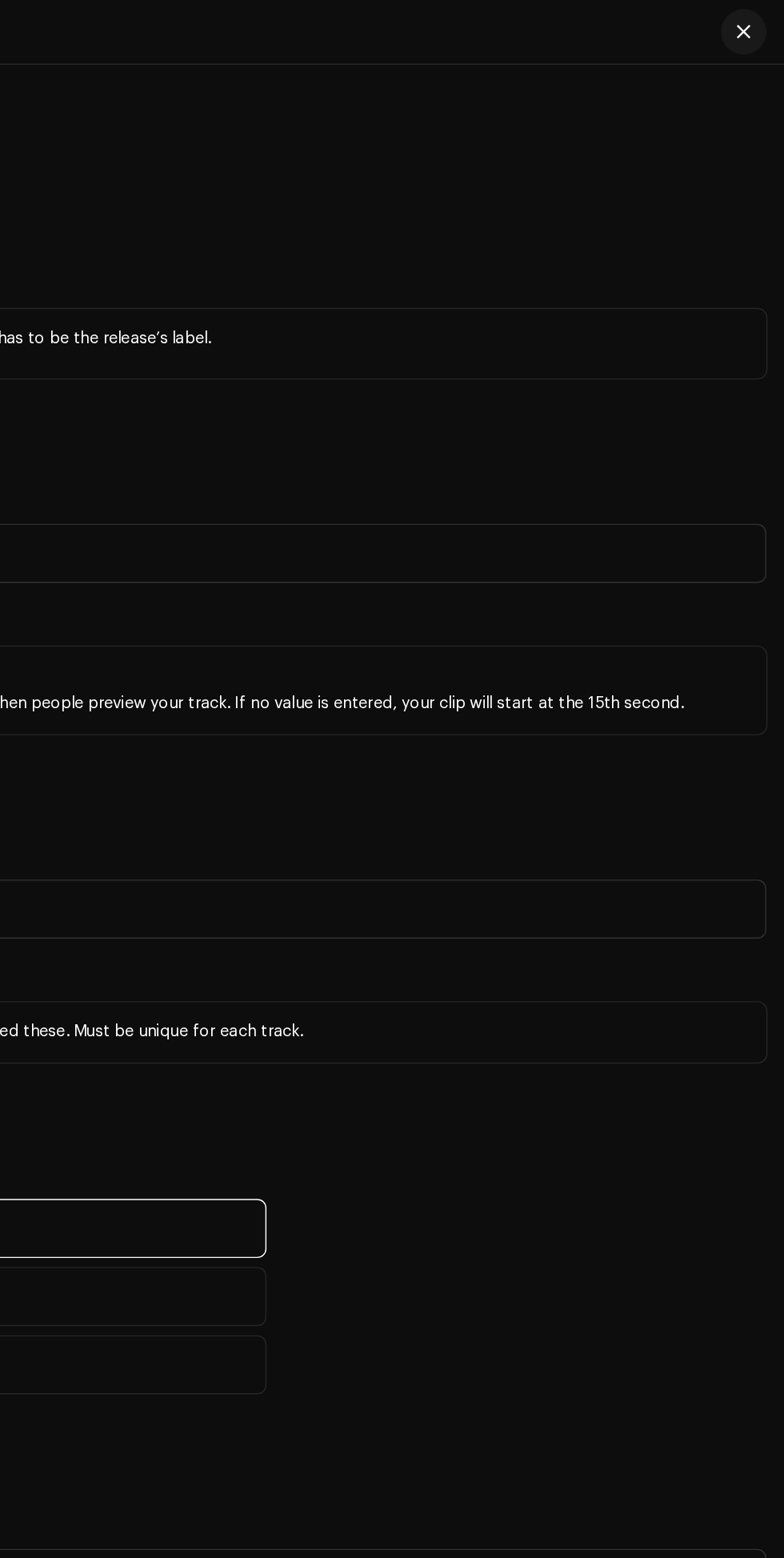
scroll to position [116, 0]
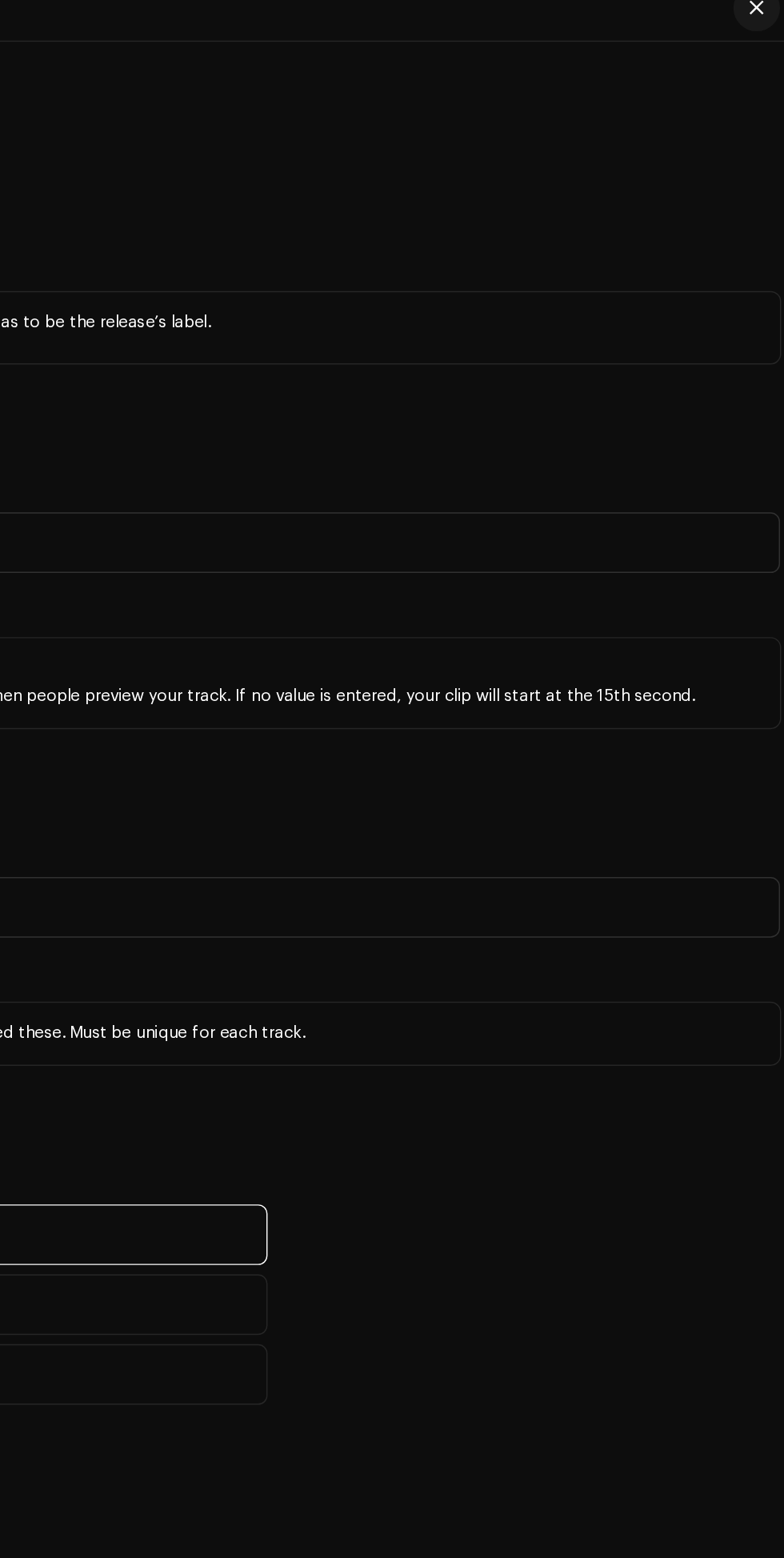
click at [720, 28] on span "[DEMOGRAPHIC_DATA]" at bounding box center [577, 8] width 338 height 40
click at [717, 28] on span "[DEMOGRAPHIC_DATA]" at bounding box center [577, 8] width 338 height 40
click at [722, 28] on span "[DEMOGRAPHIC_DATA]" at bounding box center [577, 8] width 338 height 40
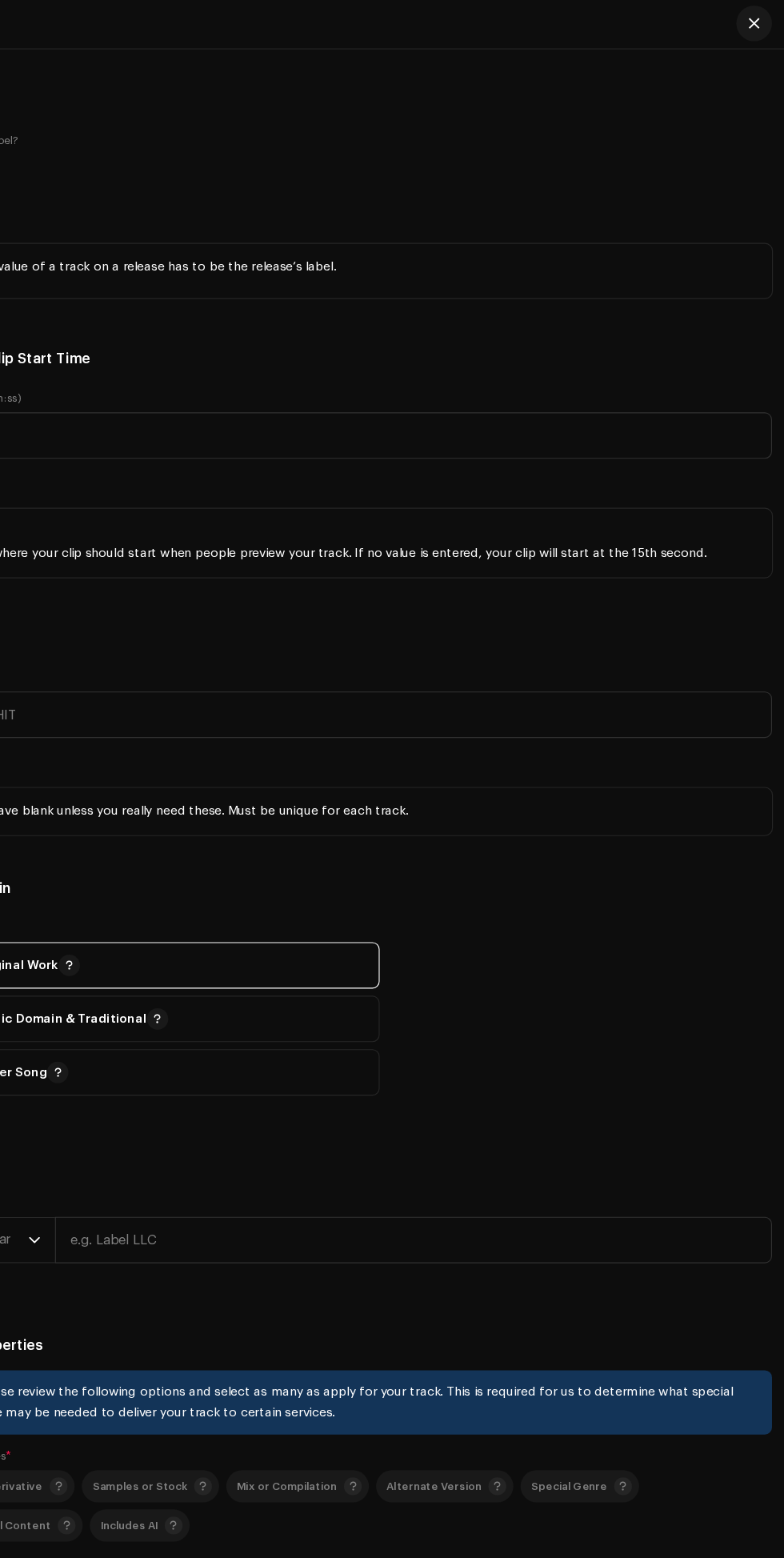
scroll to position [108, 0]
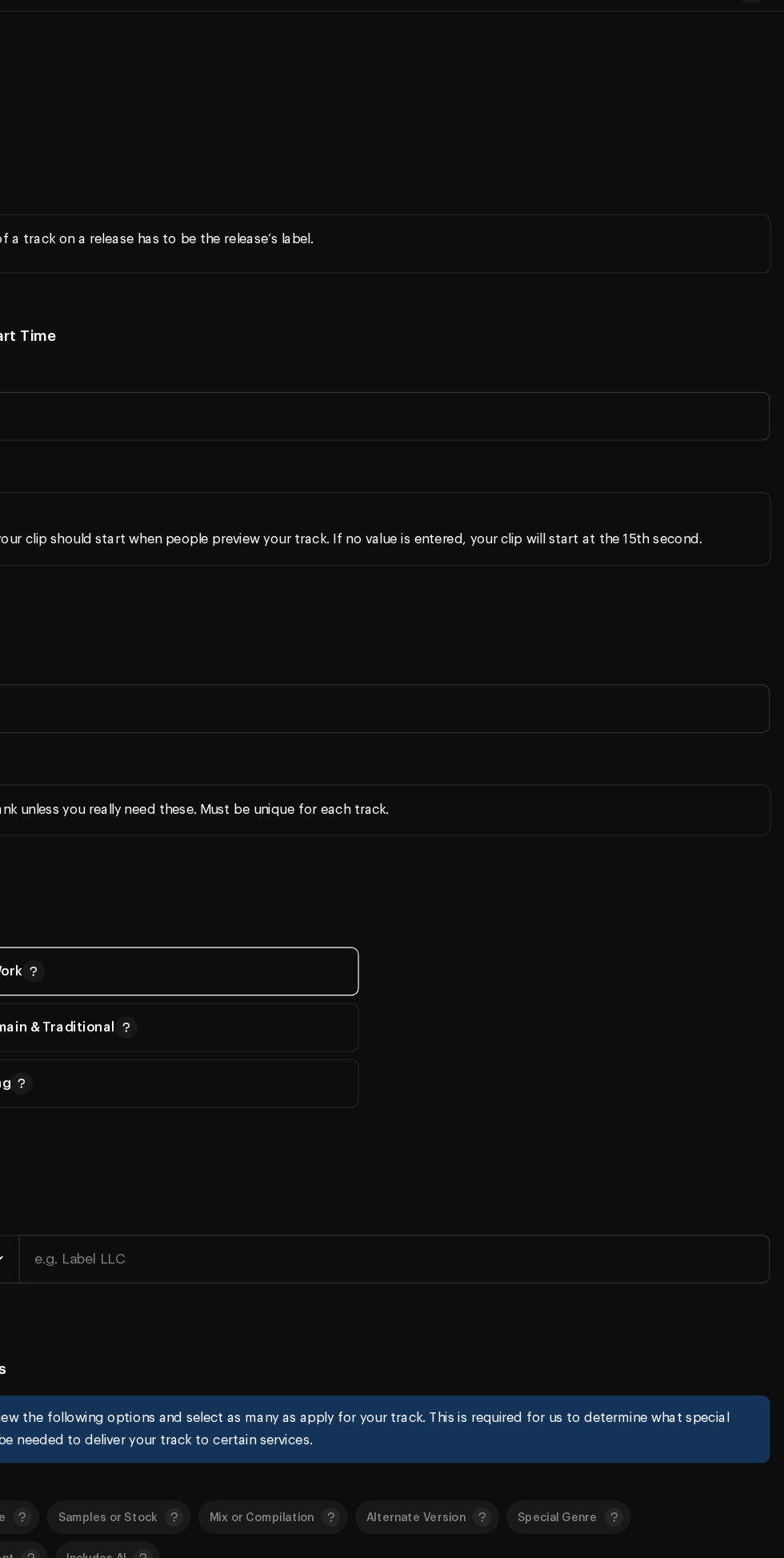
click at [732, 14] on icon at bounding box center [732, 9] width 8 height 8
click at [752, 16] on icon "dropdown trigger" at bounding box center [752, 10] width 11 height 11
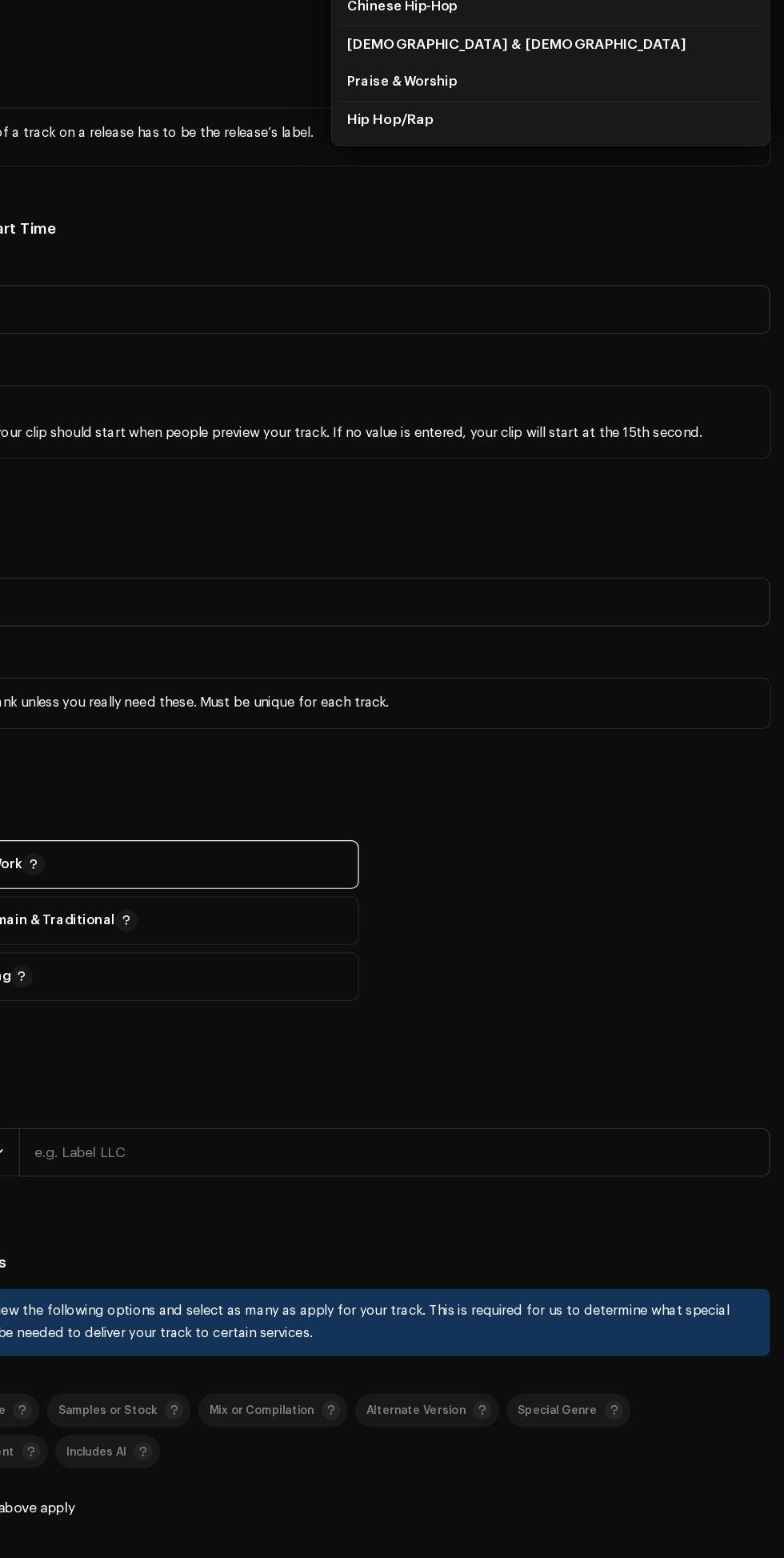
click at [520, 246] on li "Hip Hop/Rap" at bounding box center [582, 229] width 362 height 33
click at [538, 71] on input "Hip" at bounding box center [582, 55] width 362 height 32
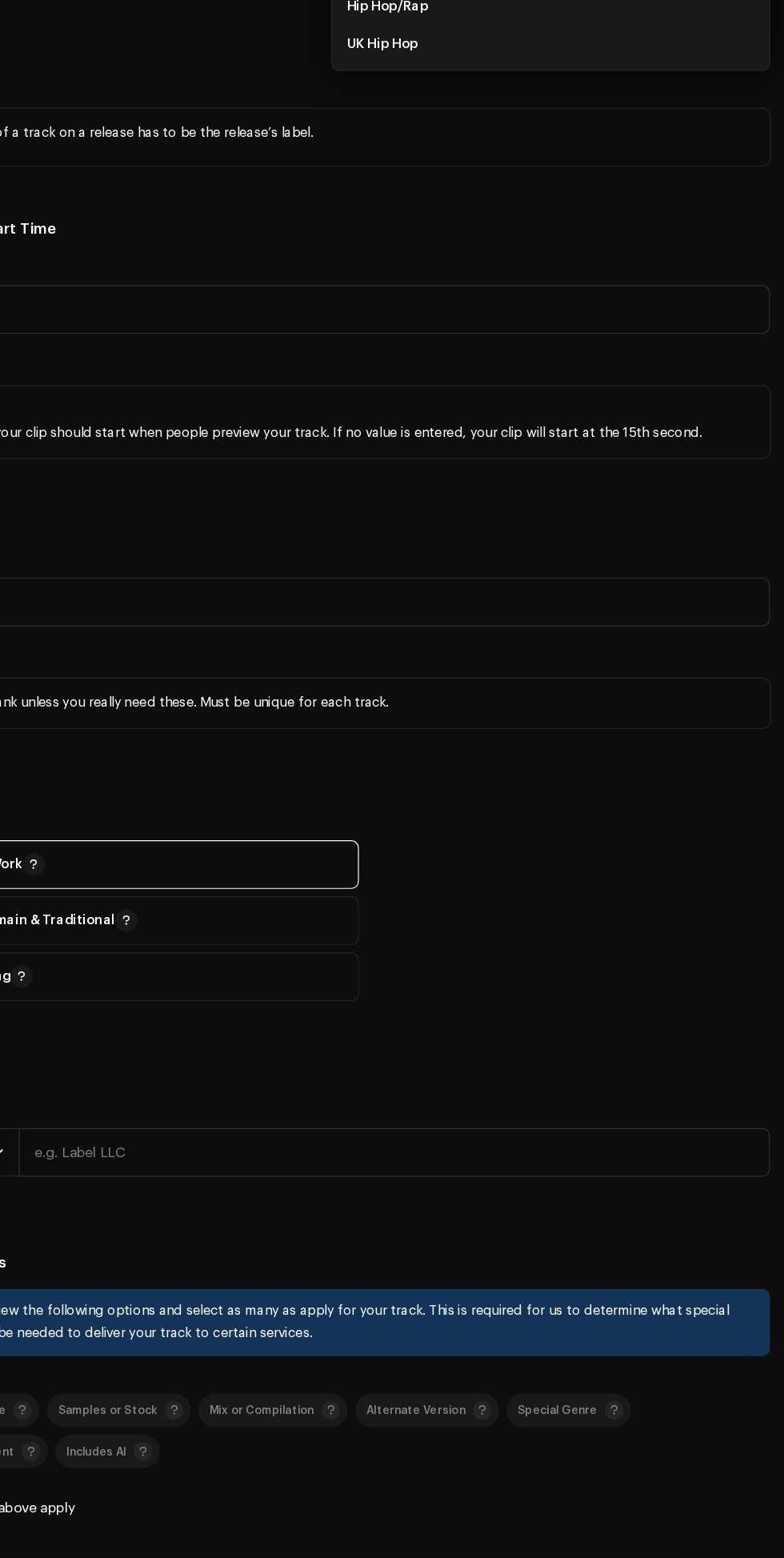
type input "Hip Hop"
click at [525, 149] on li "Hip Hop/Rap" at bounding box center [582, 133] width 362 height 32
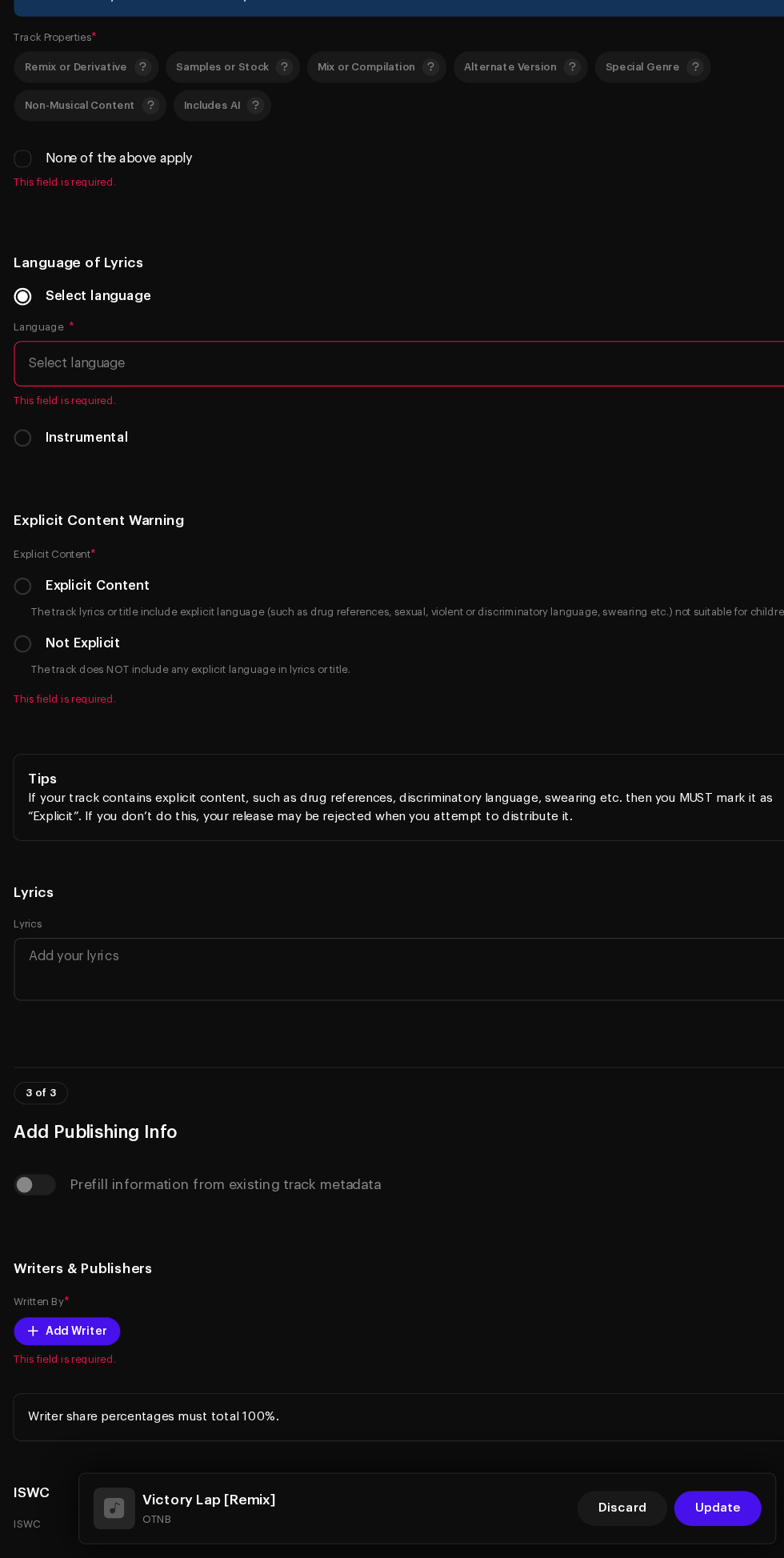
scroll to position [215, 0]
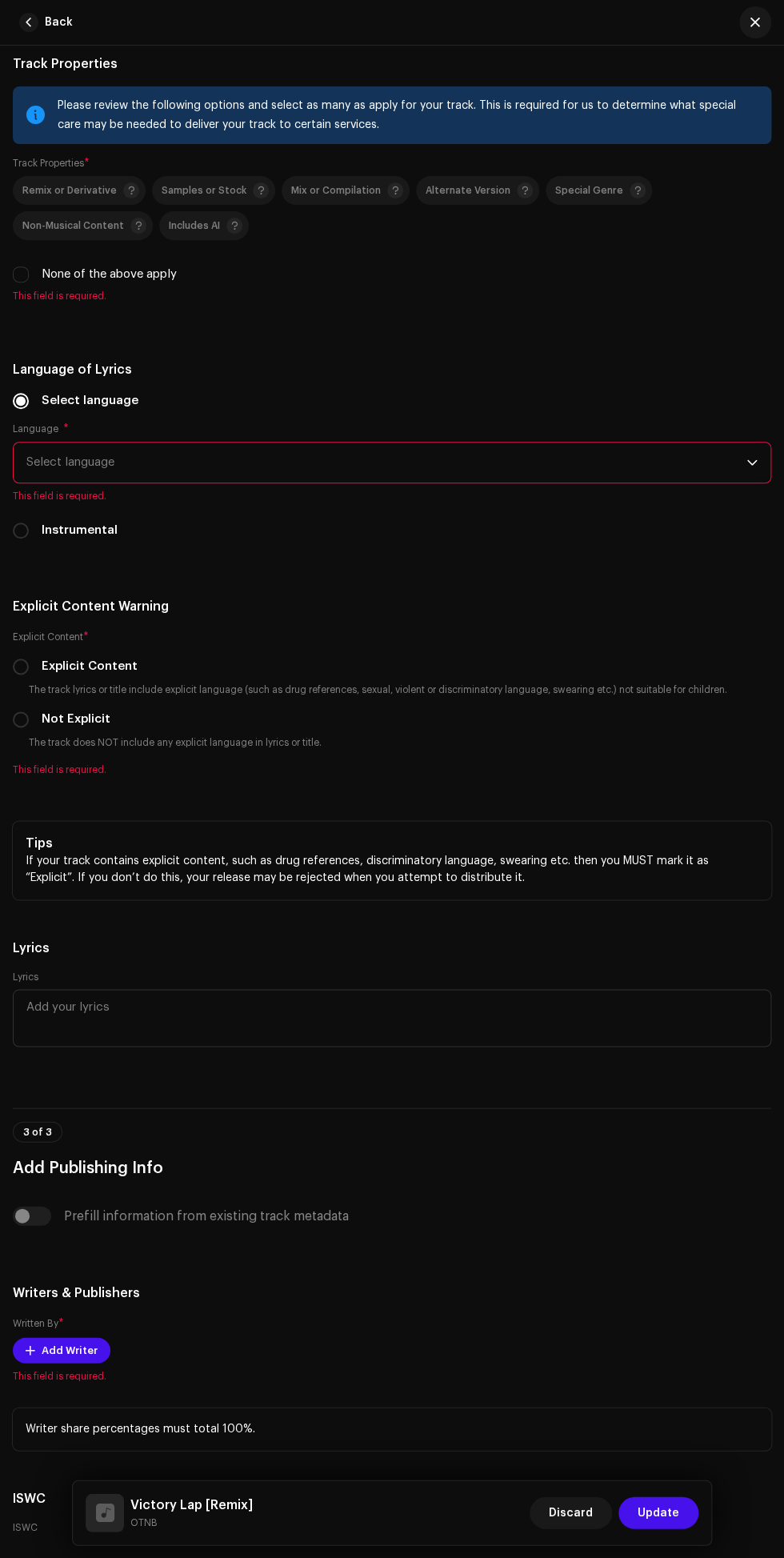
click at [372, 483] on span "Select language" at bounding box center [386, 462] width 721 height 40
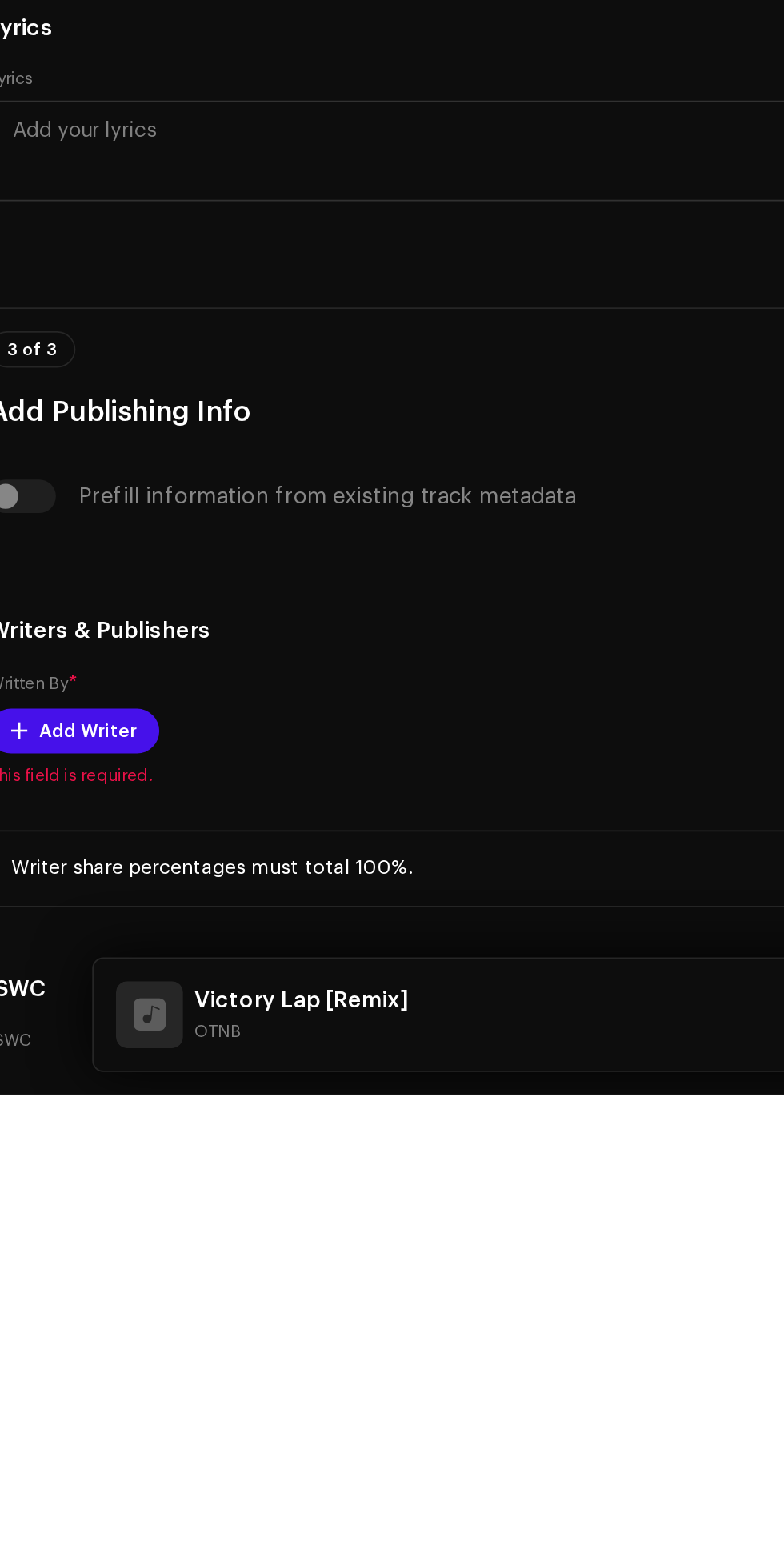
scroll to position [0, 0]
type input "Engl"
click at [57, 561] on span "English" at bounding box center [47, 553] width 41 height 16
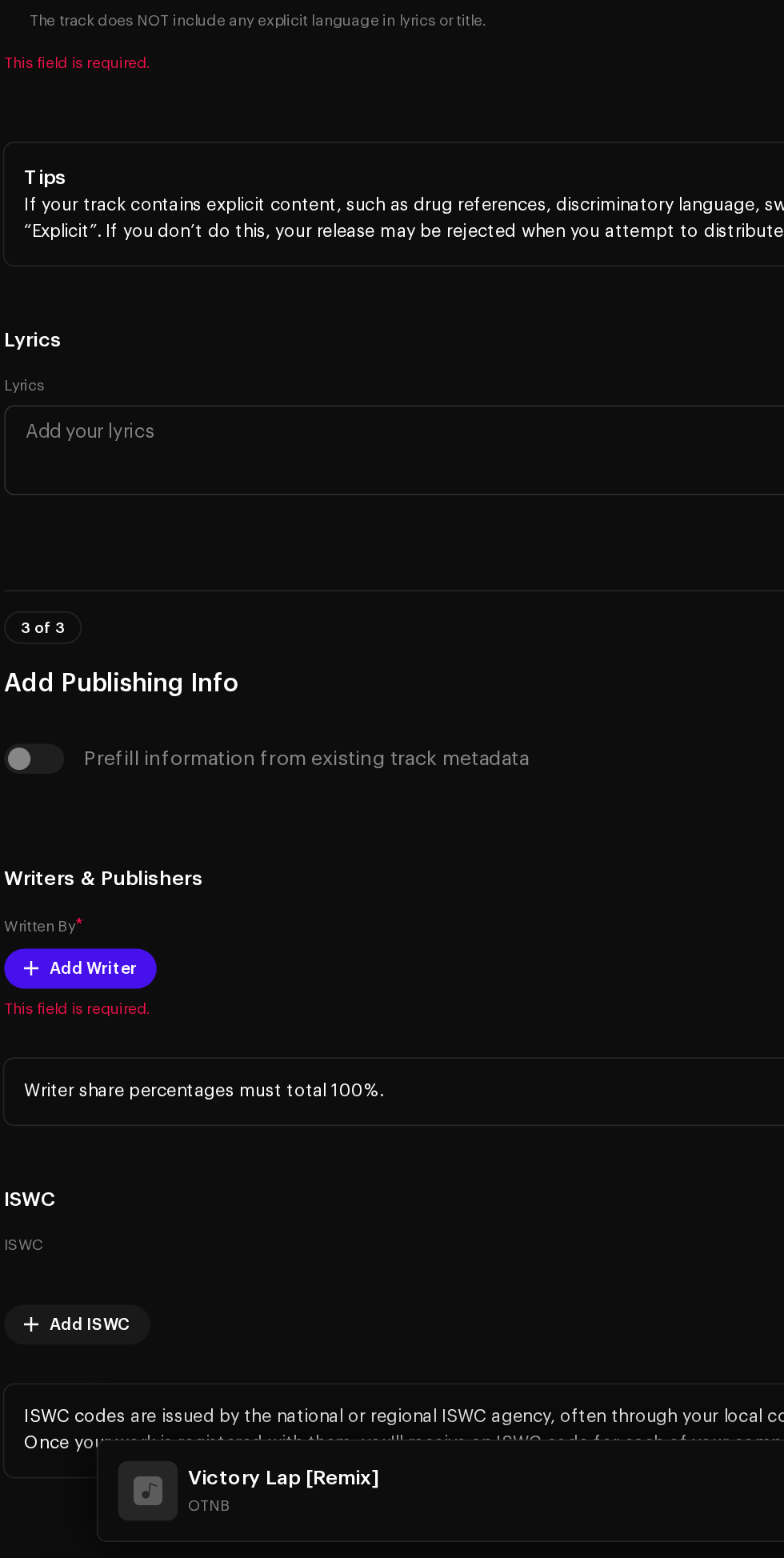
scroll to position [3143, 0]
click at [50, 555] on label "Not Explicit" at bounding box center [75, 546] width 69 height 18
click at [29, 555] on input "Not Explicit" at bounding box center [20, 546] width 16 height 16
radio input "true"
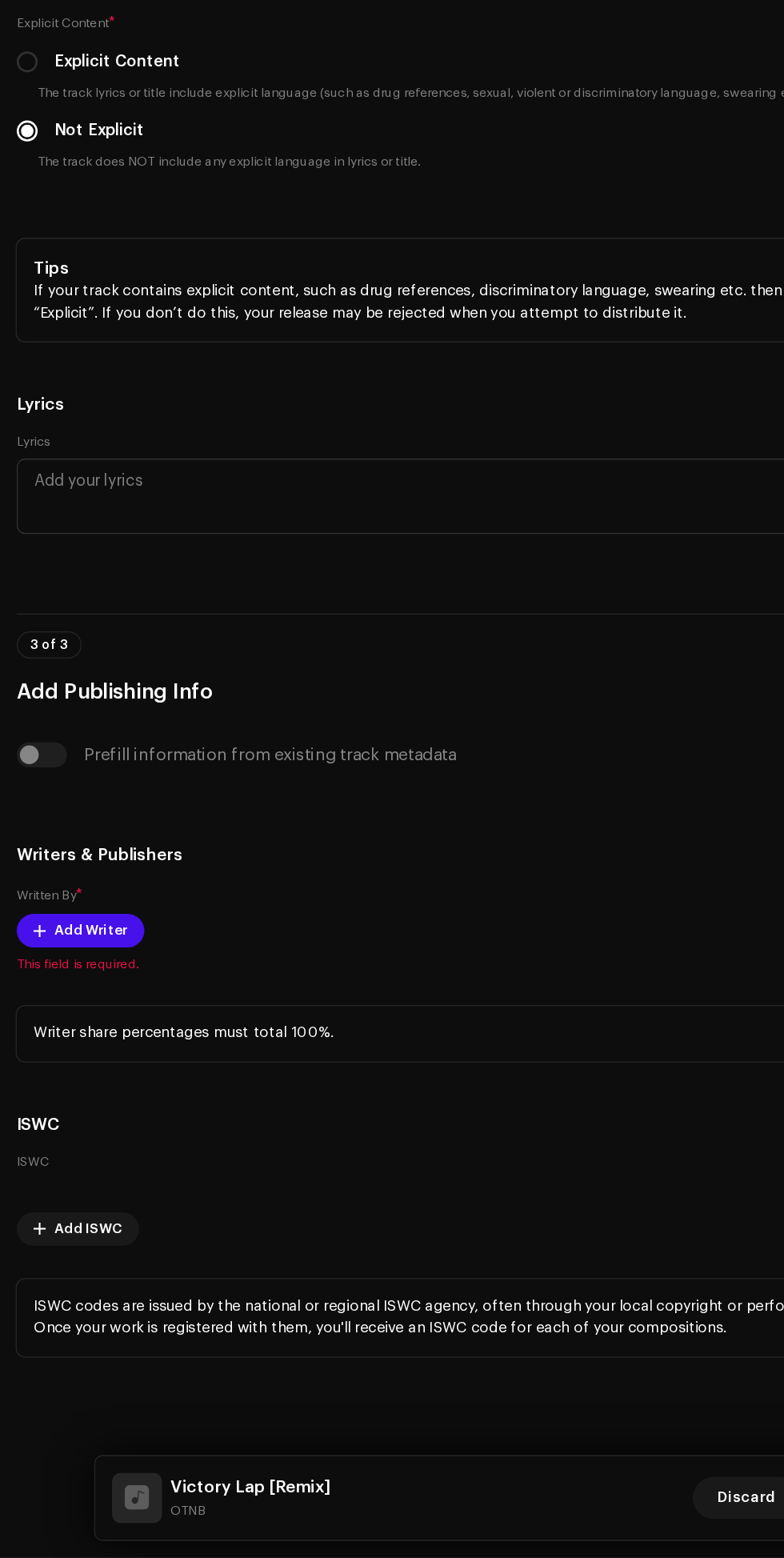
scroll to position [3675, 0]
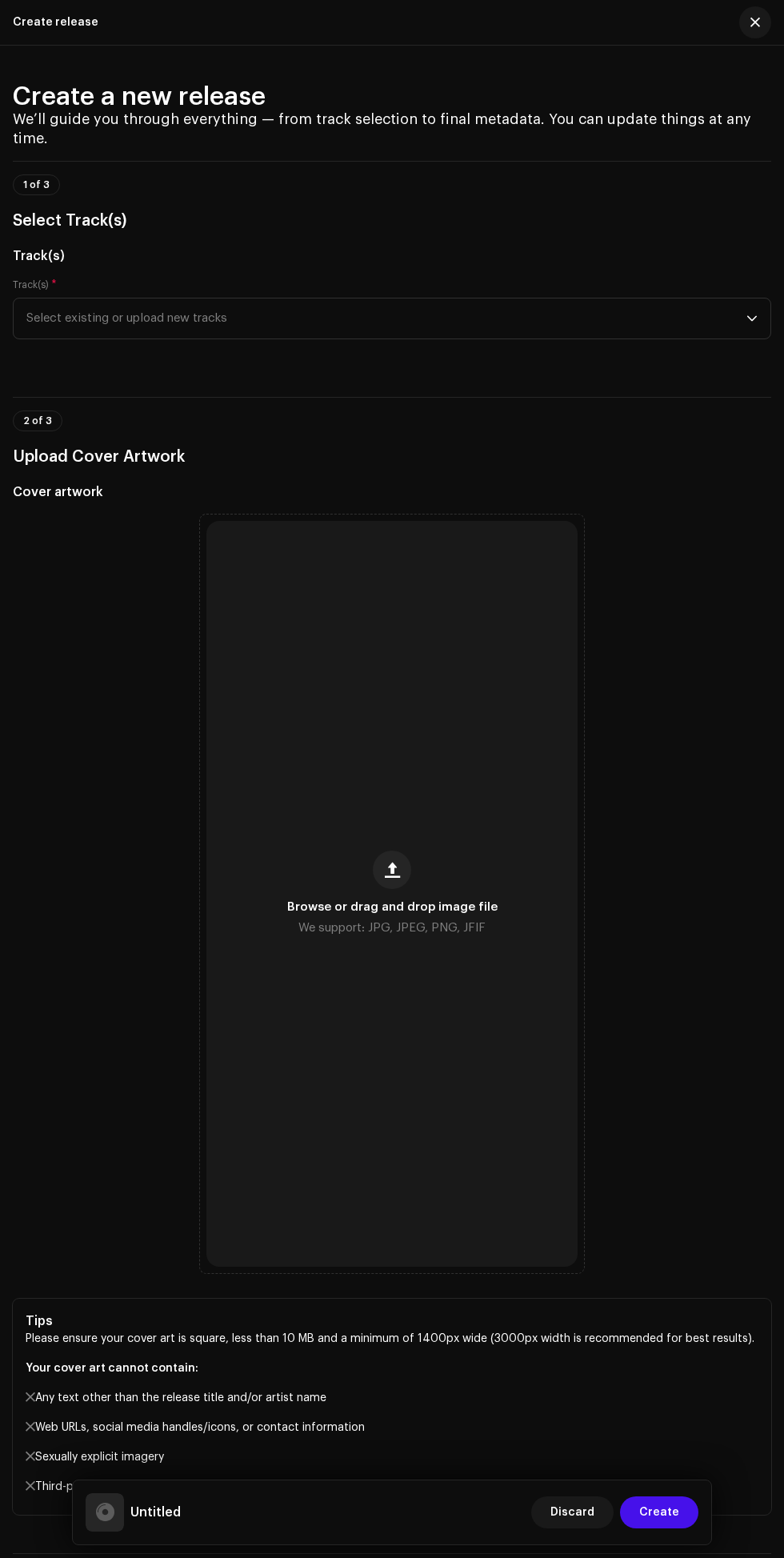
click at [396, 876] on span "button" at bounding box center [393, 870] width 15 height 13
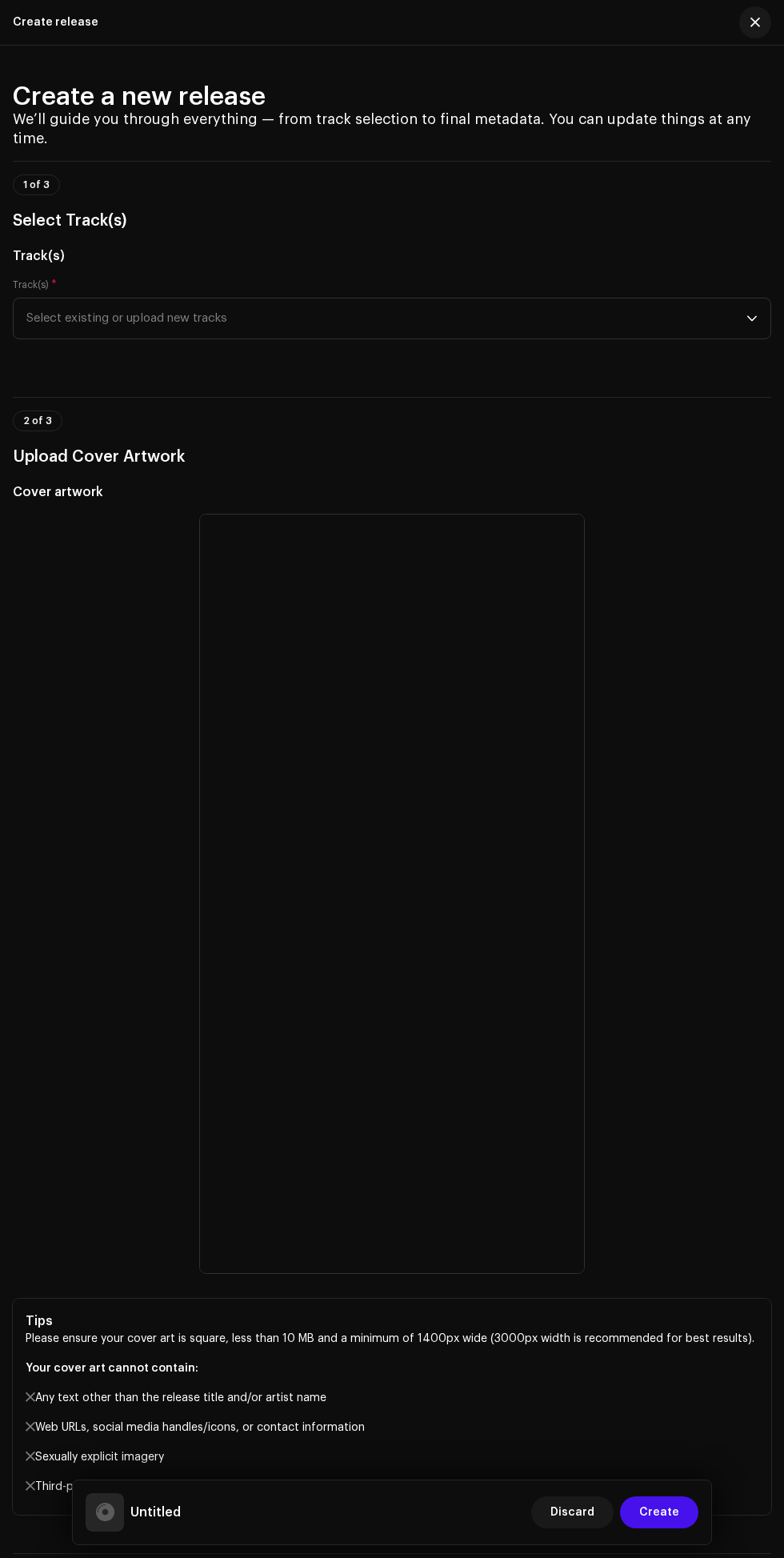
click at [580, 339] on span "Select existing or upload new tracks" at bounding box center [386, 318] width 721 height 40
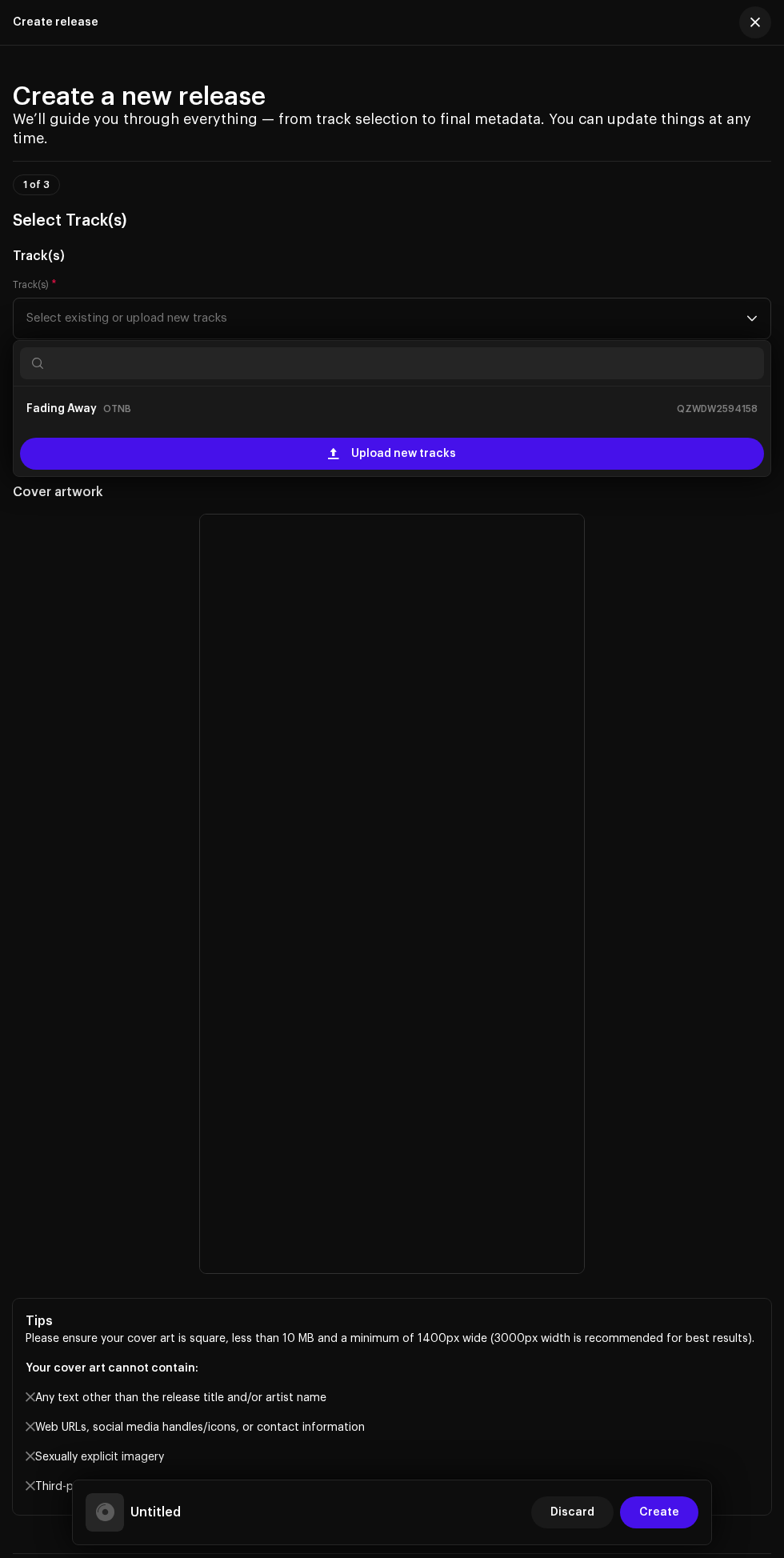
scroll to position [135, 0]
click at [500, 470] on div "Upload new tracks" at bounding box center [392, 454] width 744 height 32
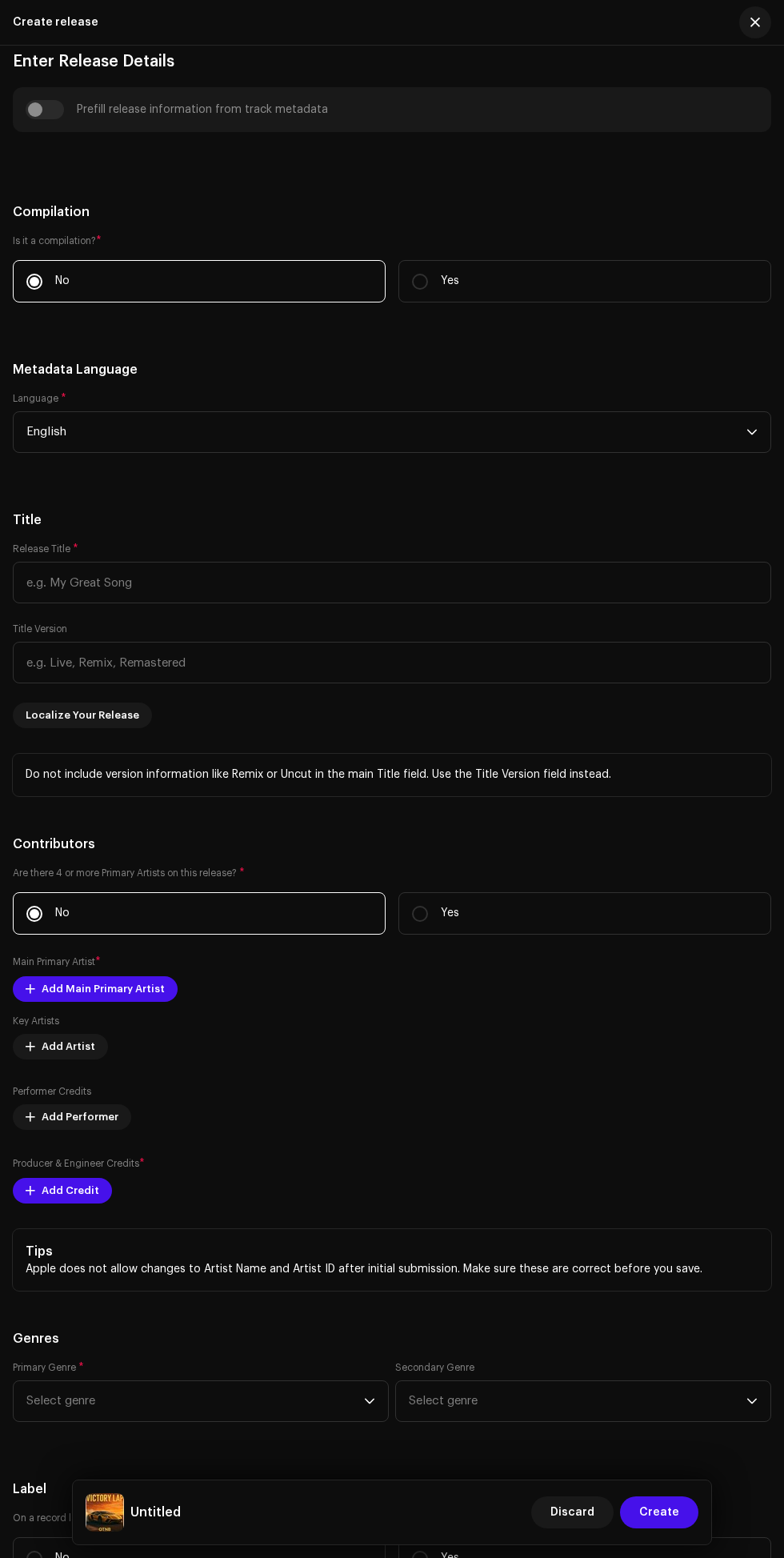
scroll to position [1682, 0]
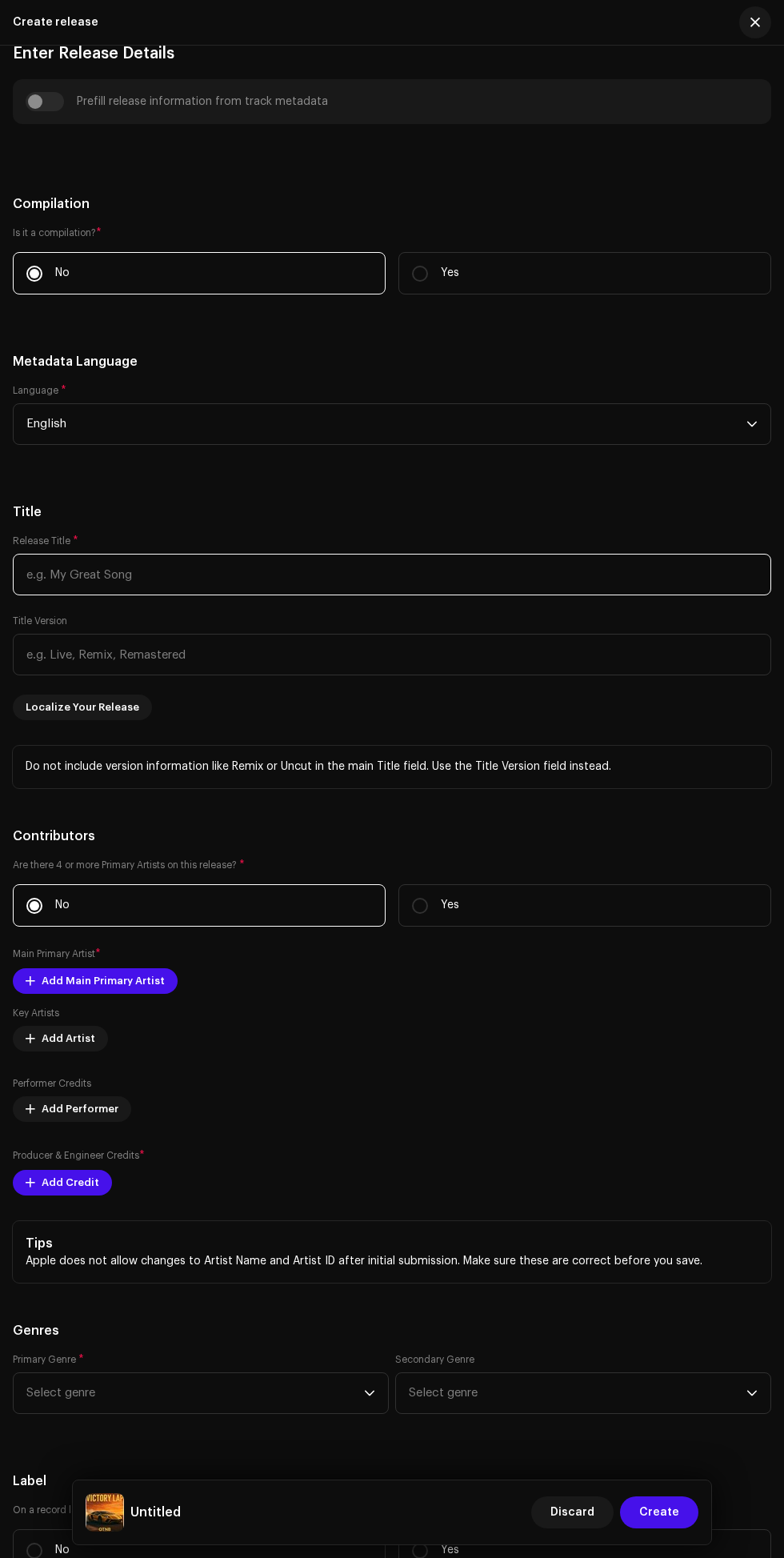
click at [432, 595] on input "text" at bounding box center [392, 574] width 759 height 41
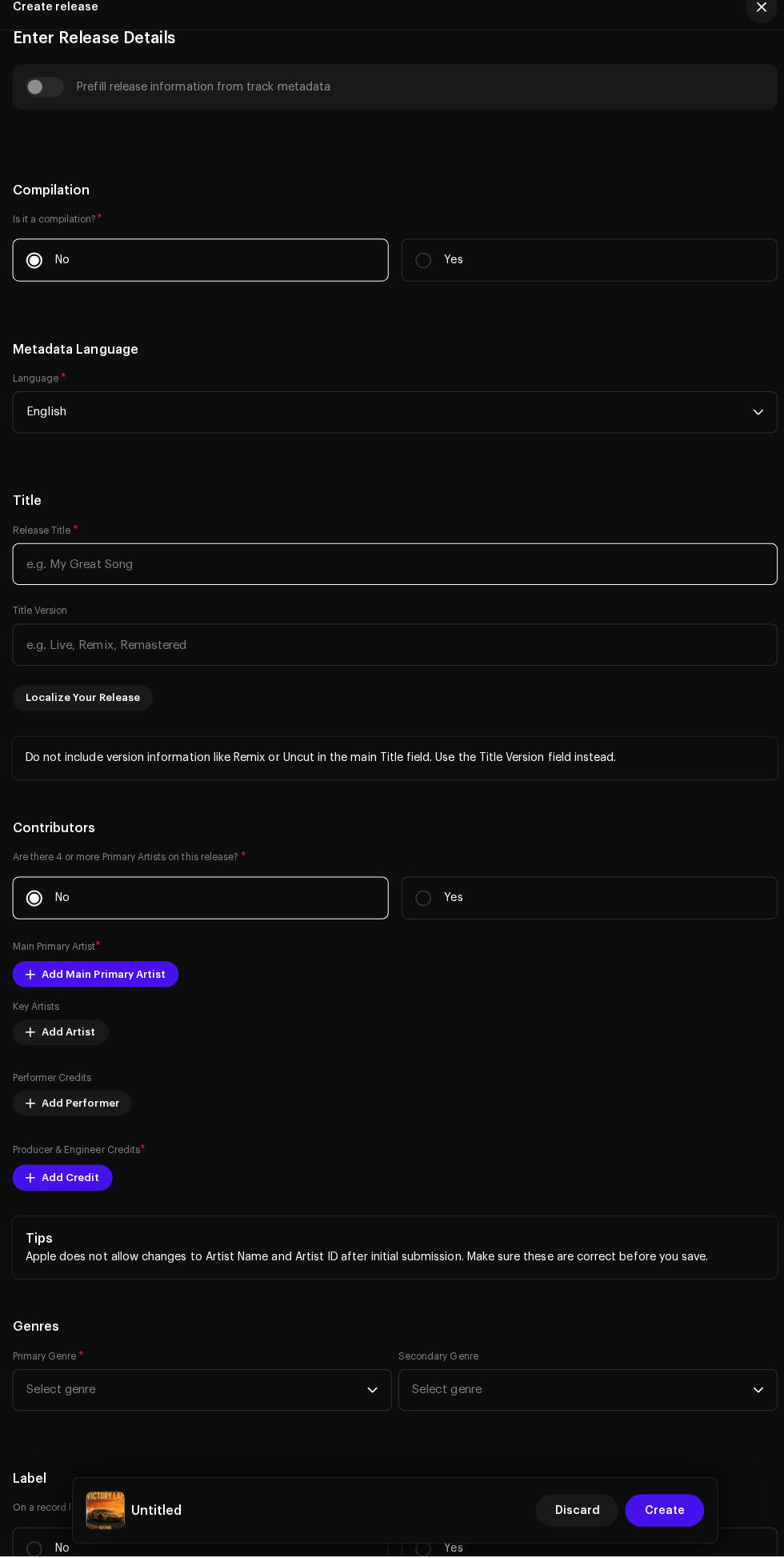
scroll to position [135, 0]
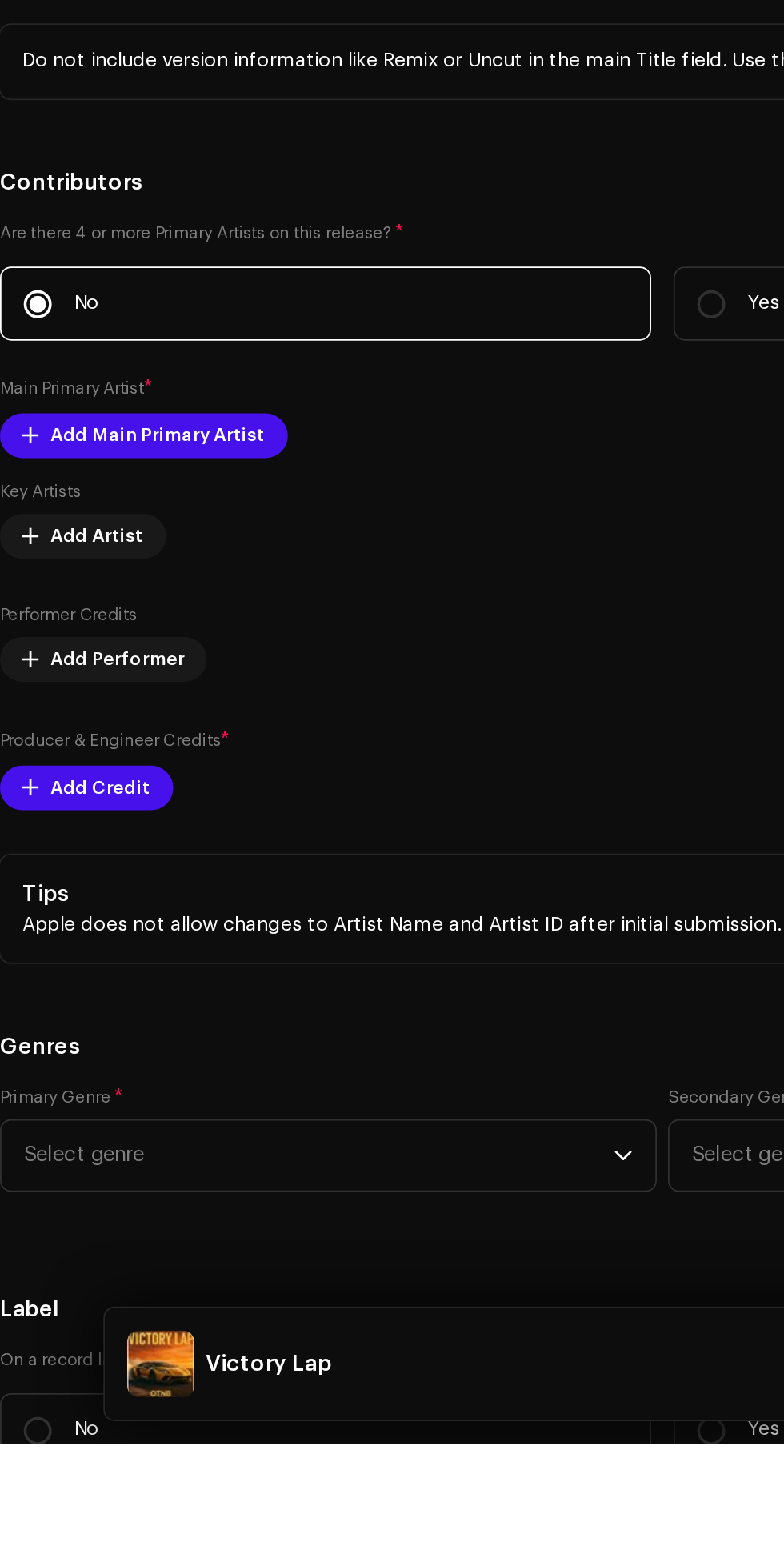
click at [84, 676] on input "text" at bounding box center [392, 655] width 759 height 41
type input "Victory Lap"
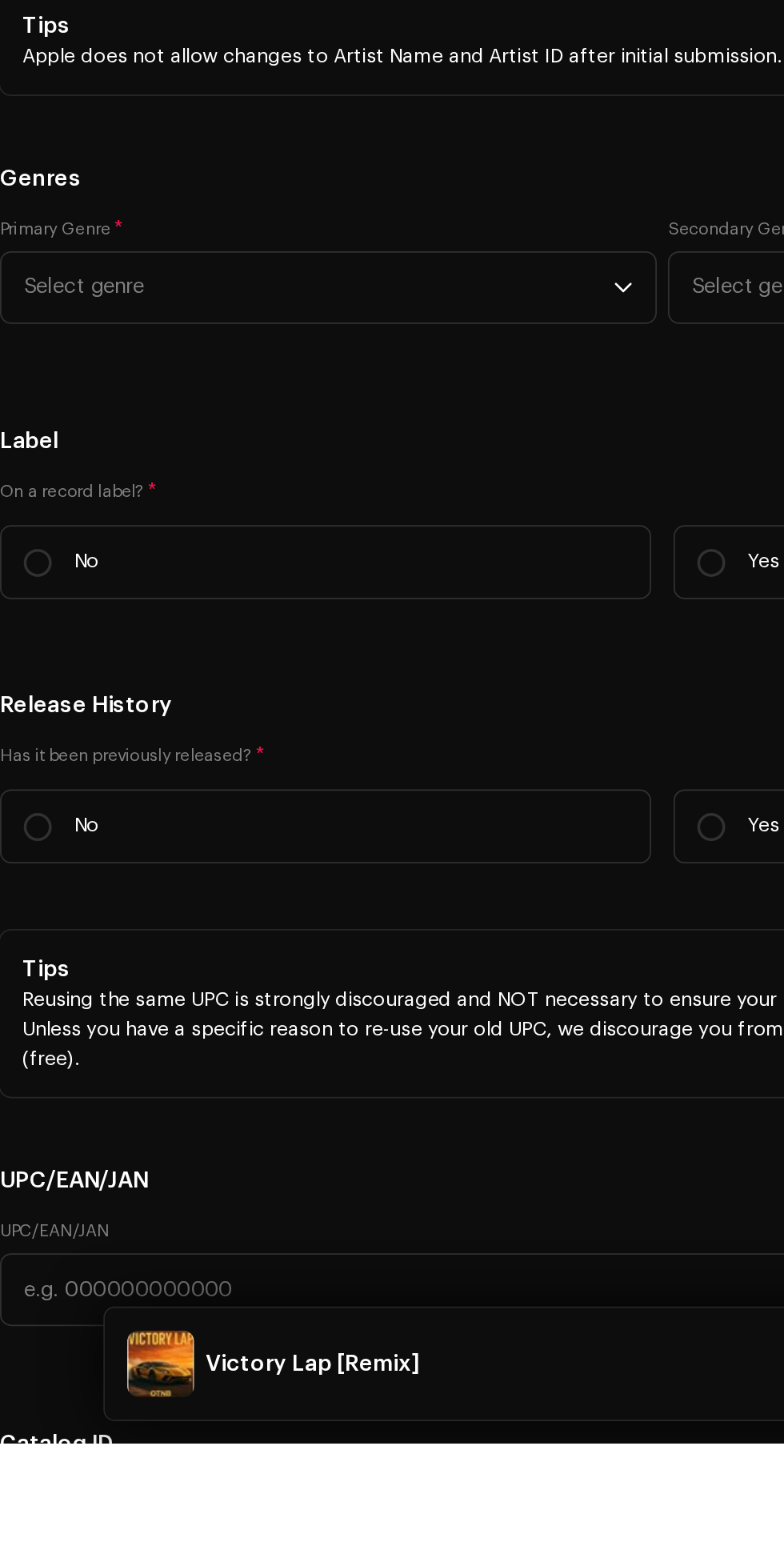
scroll to position [2178, 0]
type input "Remix"
click at [70, 501] on span "Add Main Primary Artist" at bounding box center [103, 485] width 124 height 32
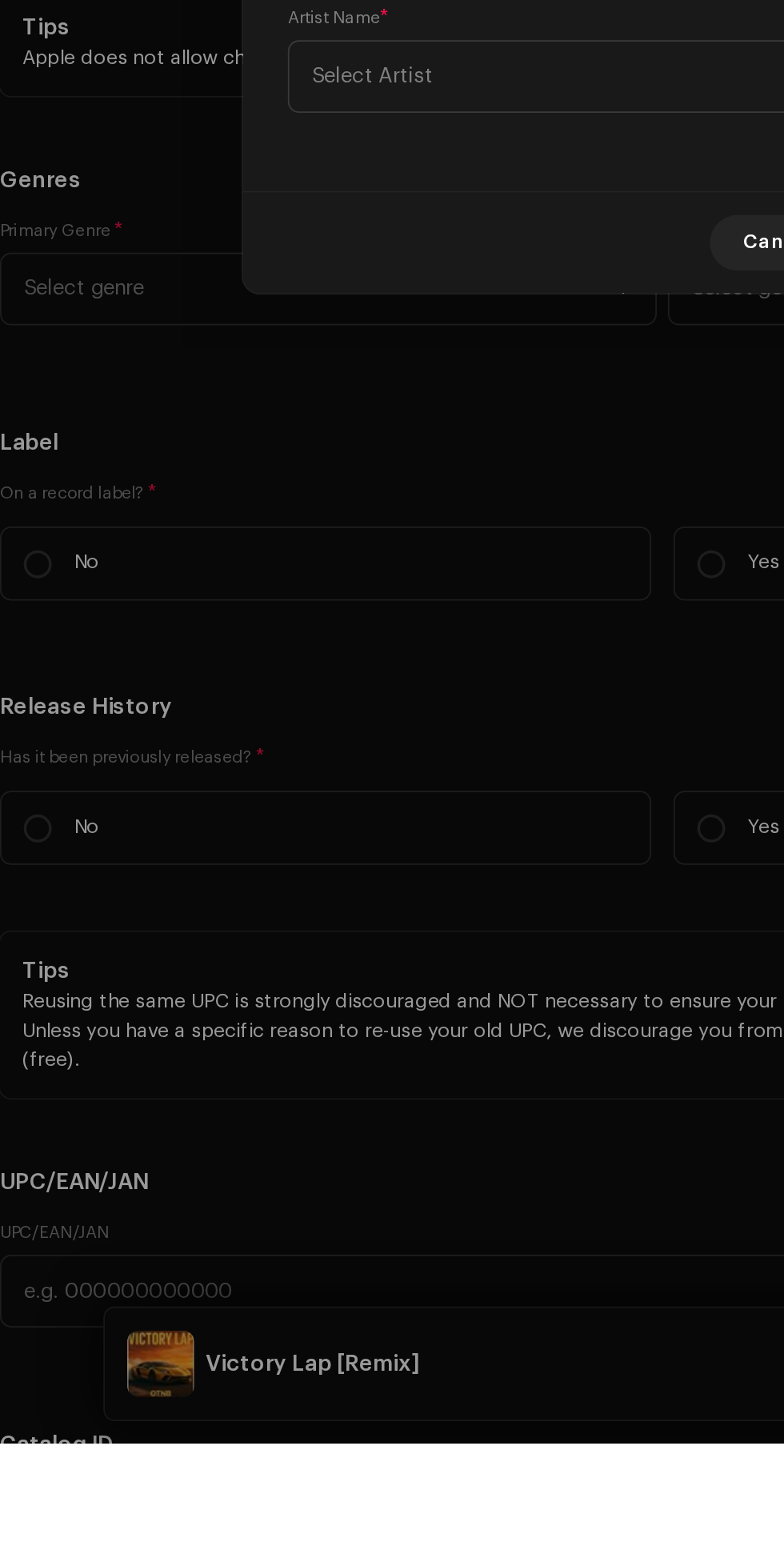
scroll to position [135, 0]
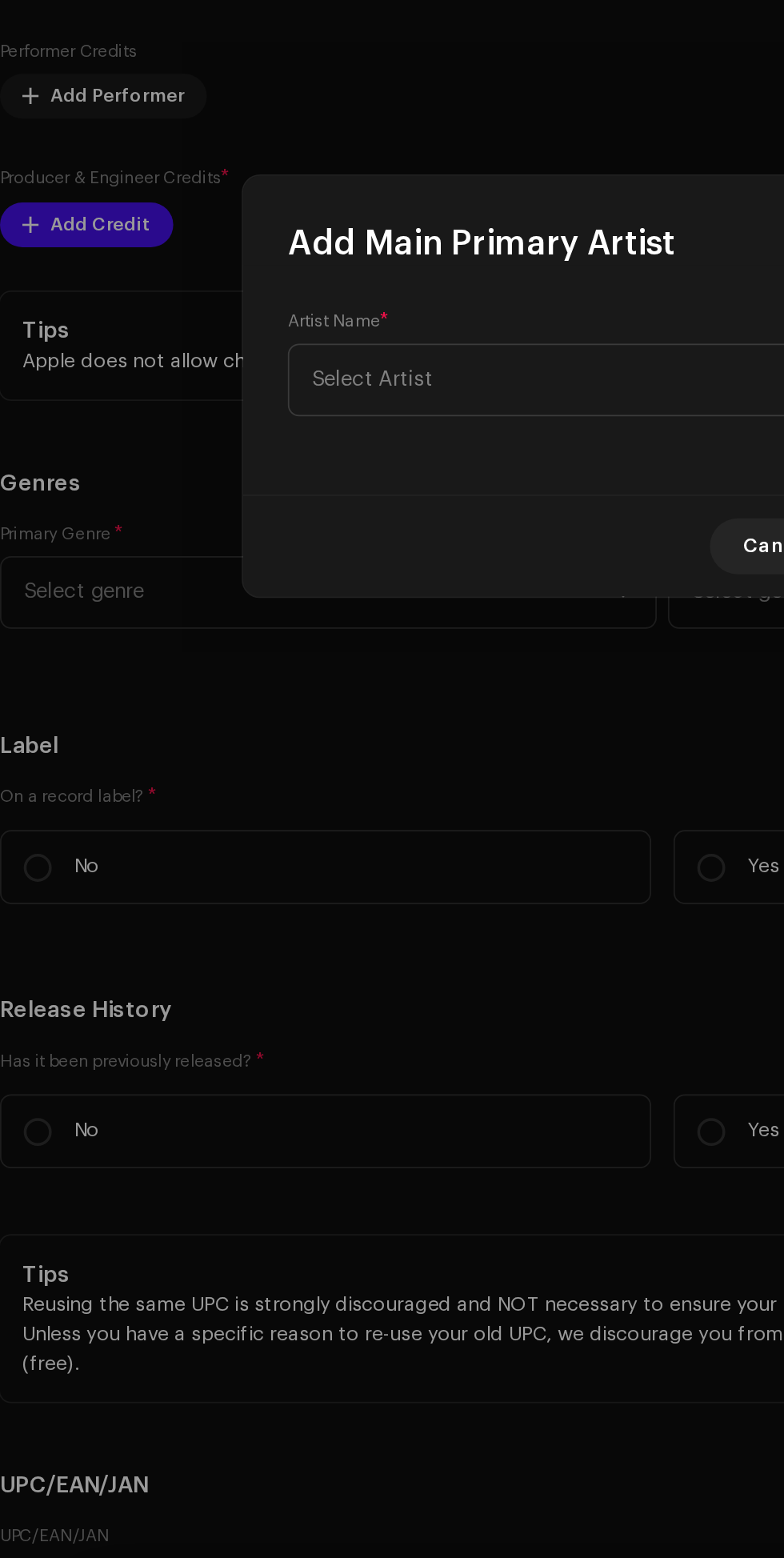
click at [336, 760] on span "Select Artist" at bounding box center [386, 775] width 390 height 40
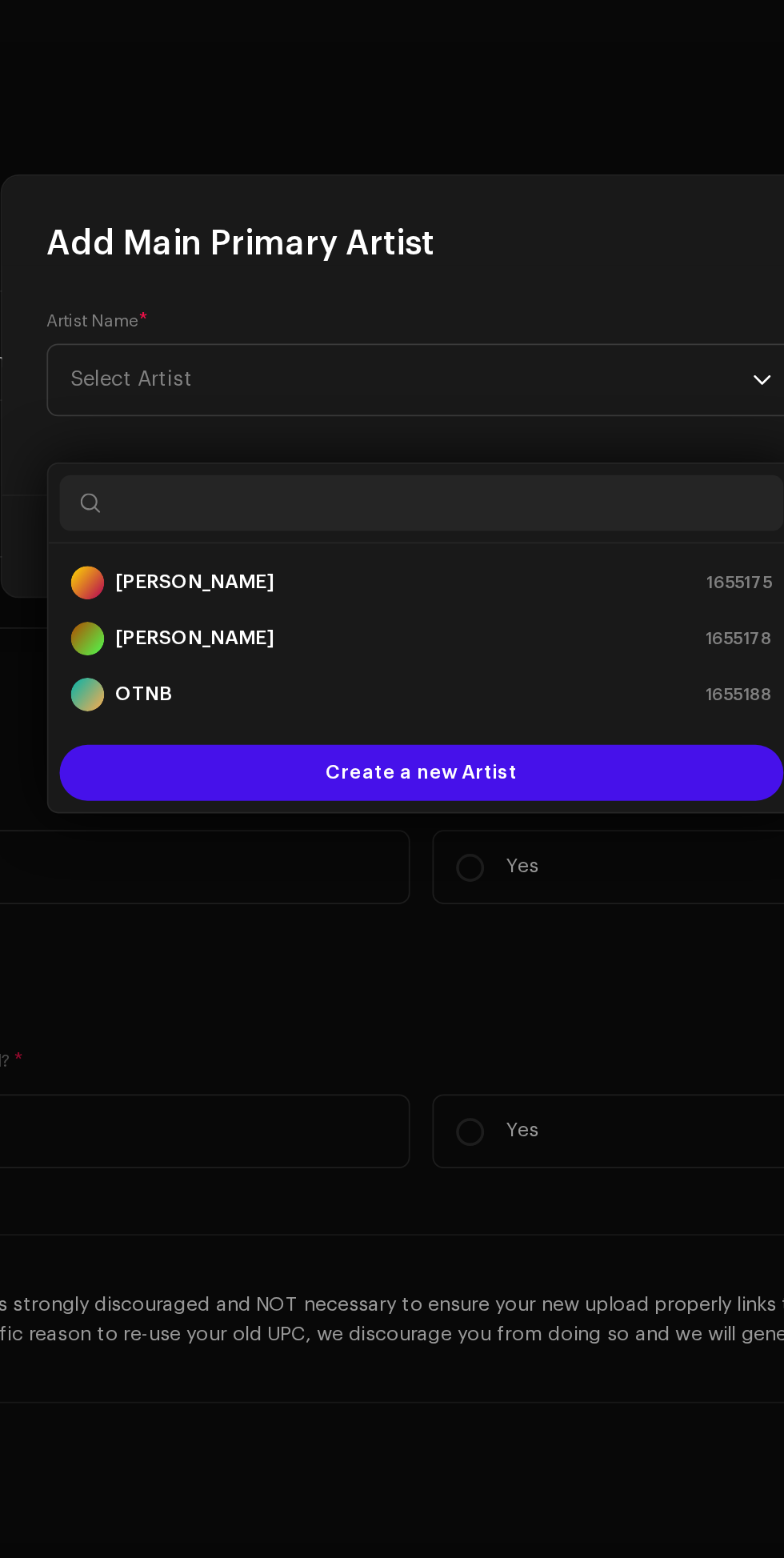
click at [407, 946] on div "OTNB 1655188" at bounding box center [392, 955] width 401 height 19
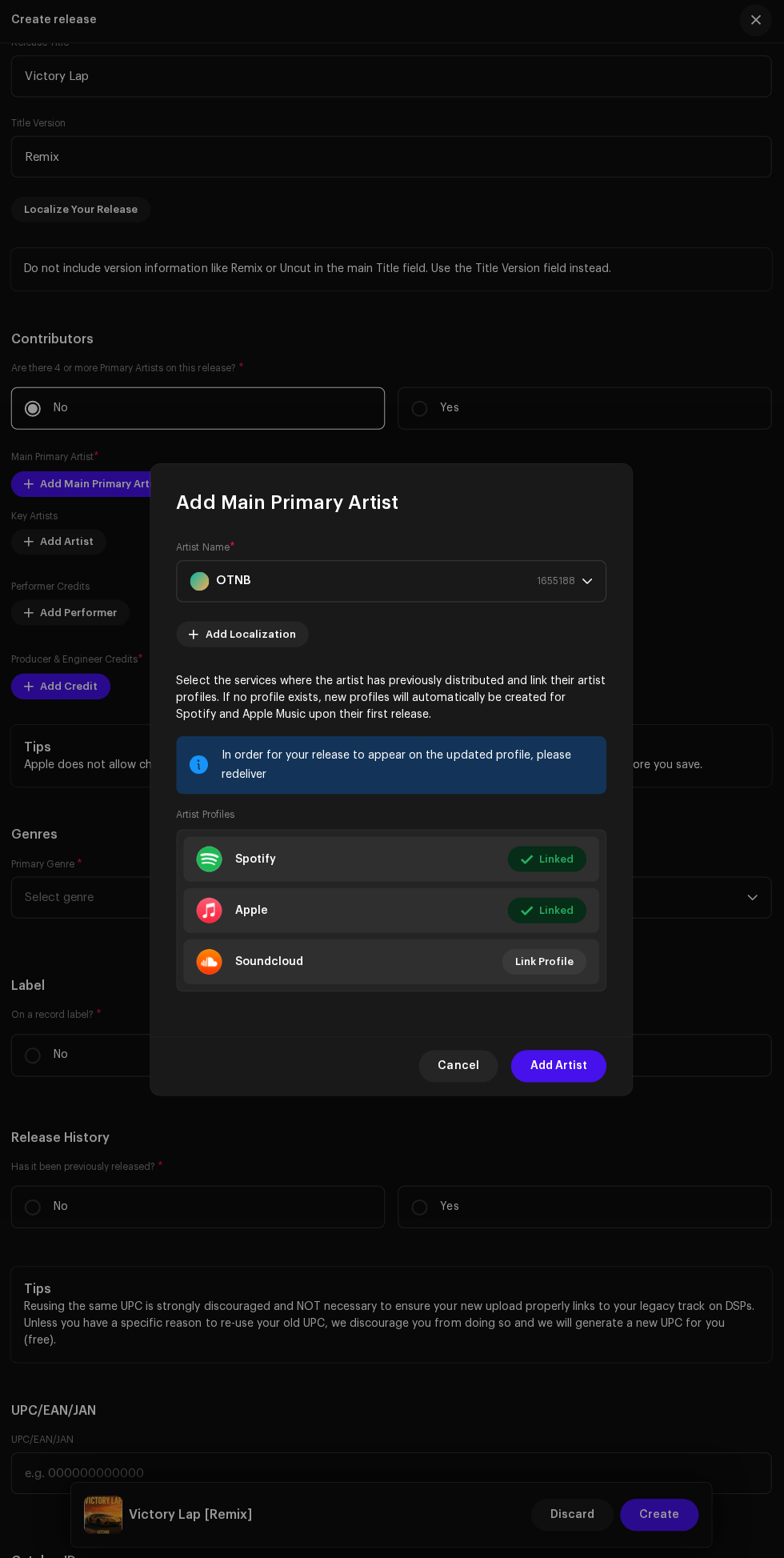
scroll to position [135, 0]
click at [563, 1077] on span "Add Artist" at bounding box center [559, 1065] width 57 height 32
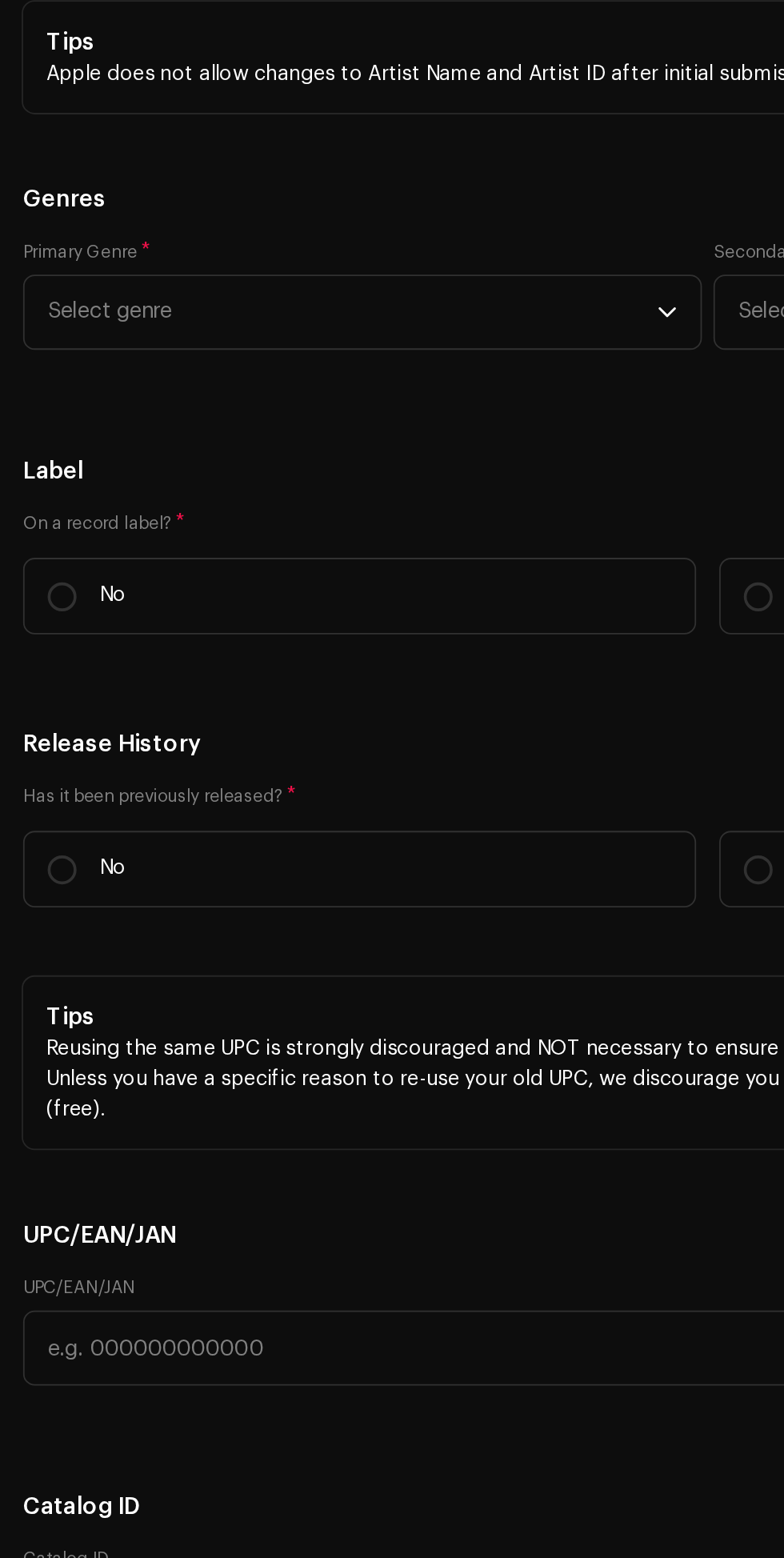
scroll to position [2659, 0]
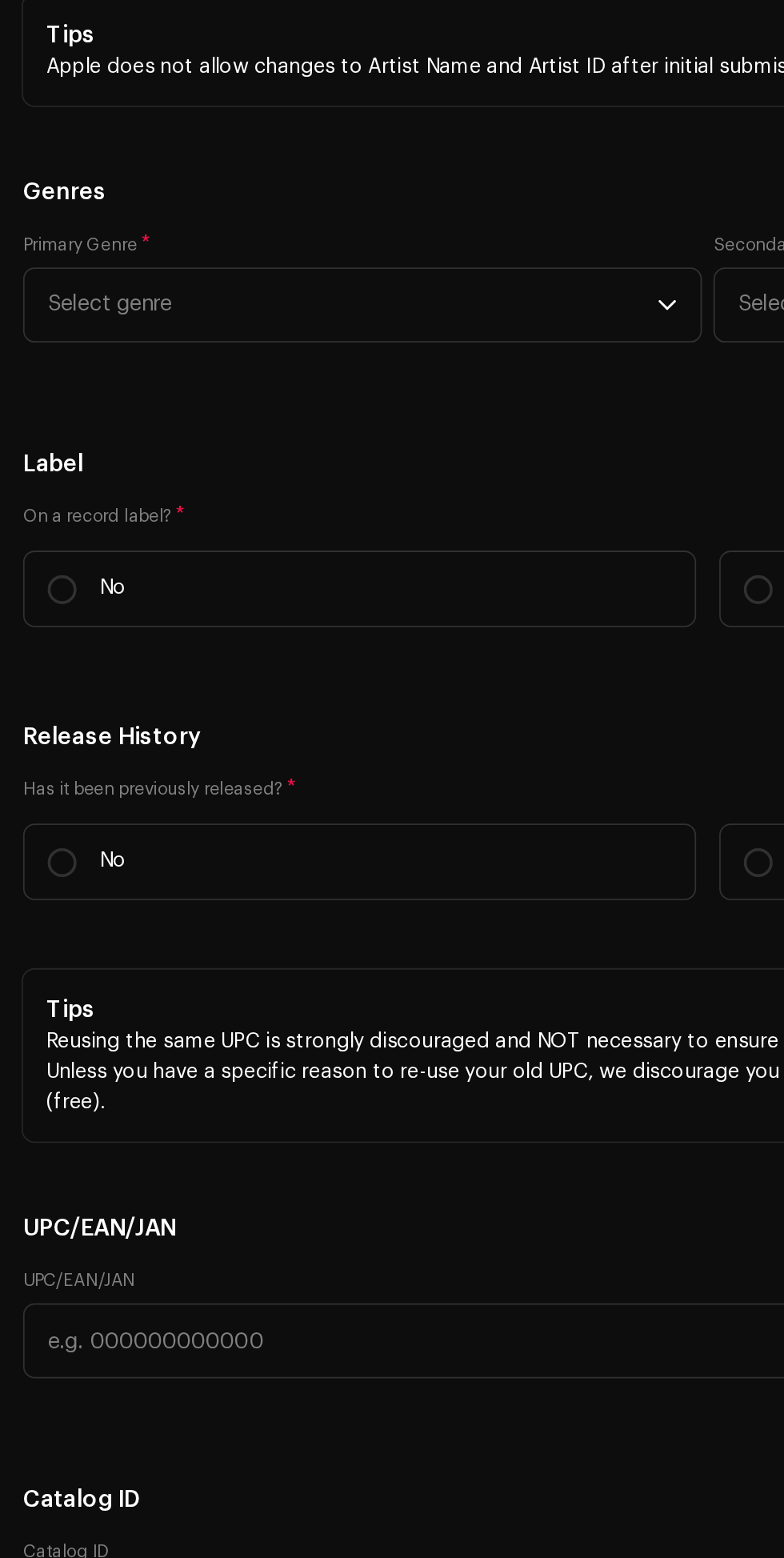
click at [69, 240] on span "Add Credit" at bounding box center [70, 224] width 58 height 32
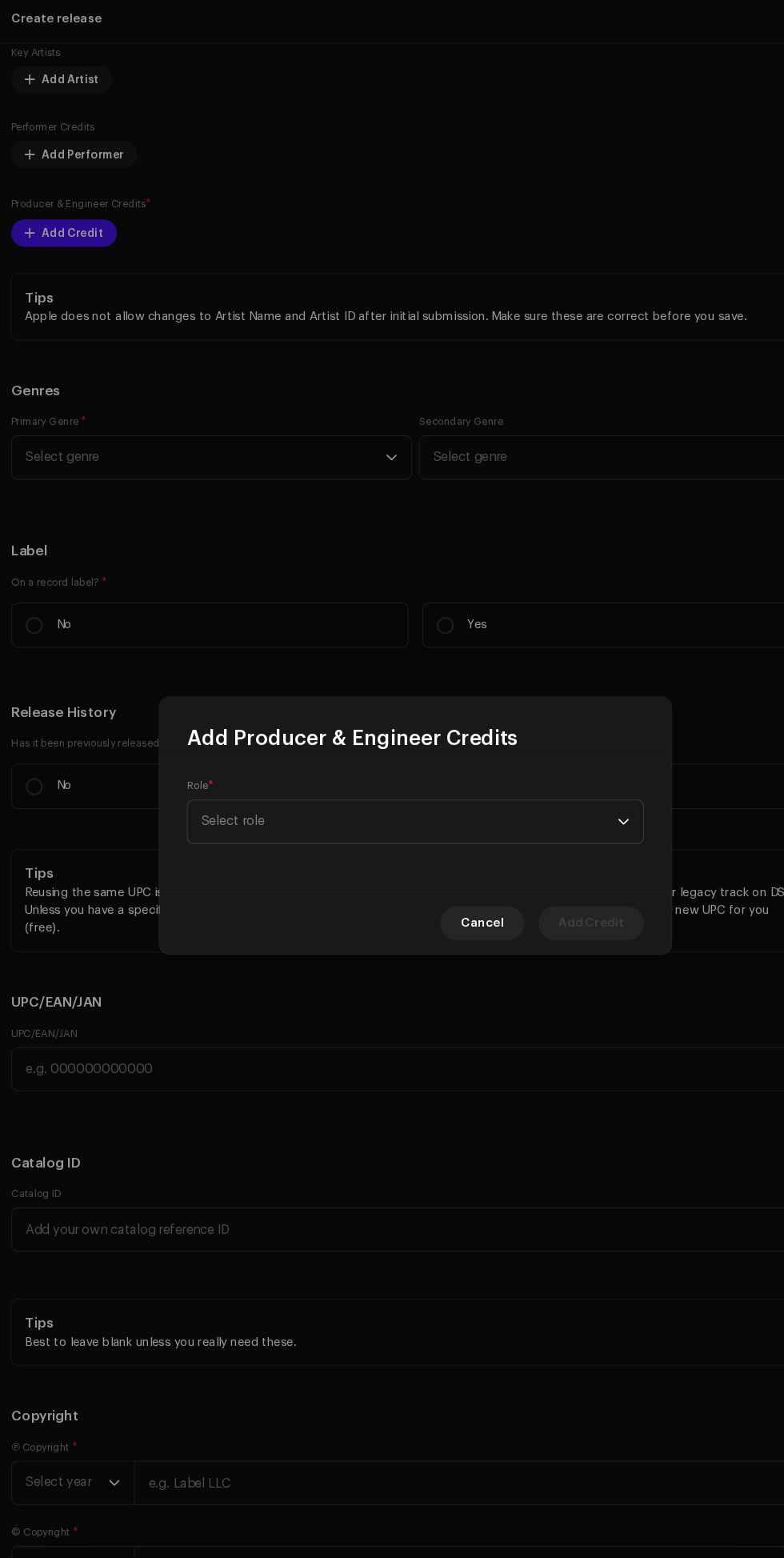
scroll to position [124, 0]
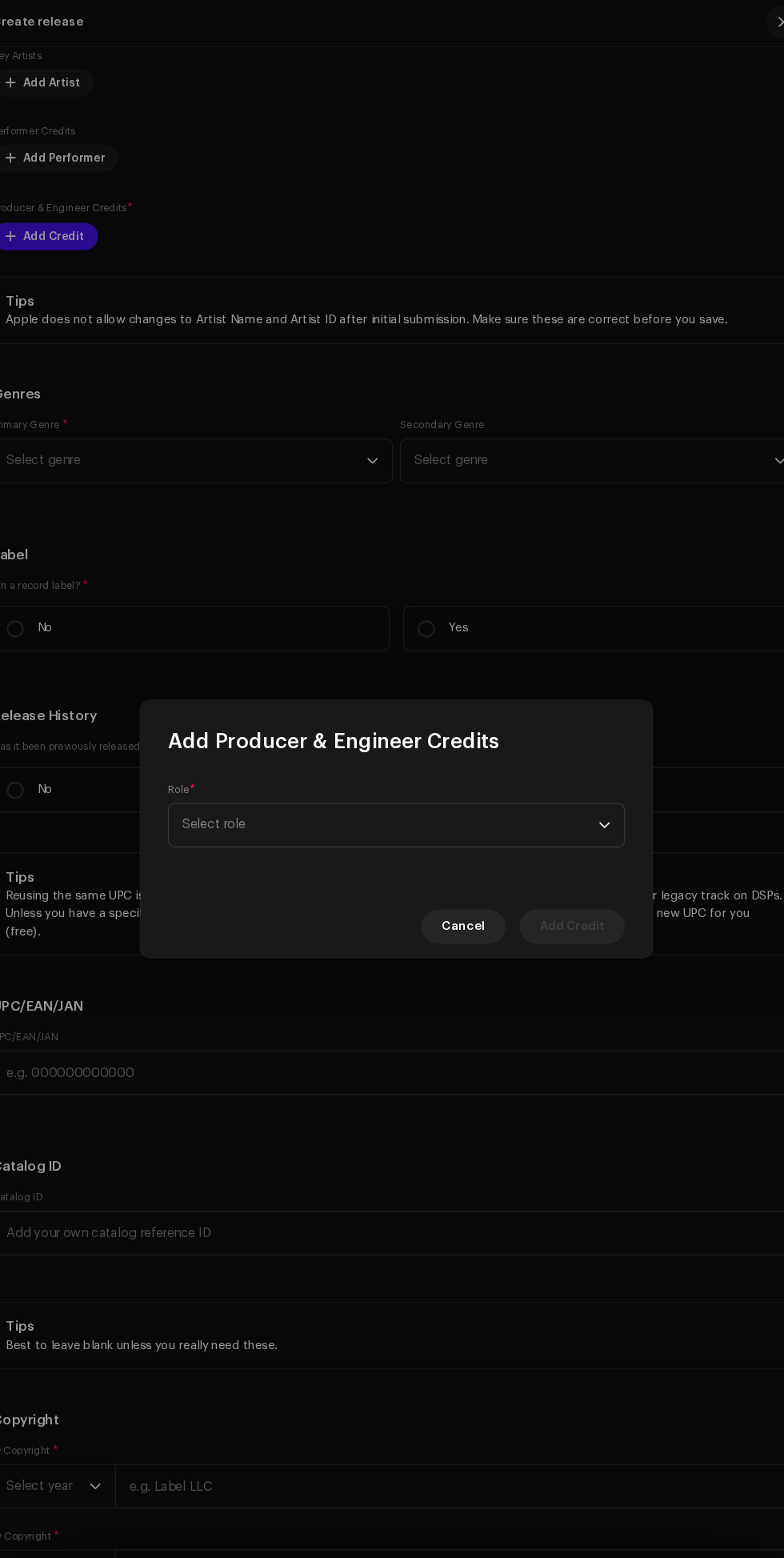
click at [551, 773] on span "Select role" at bounding box center [386, 775] width 390 height 40
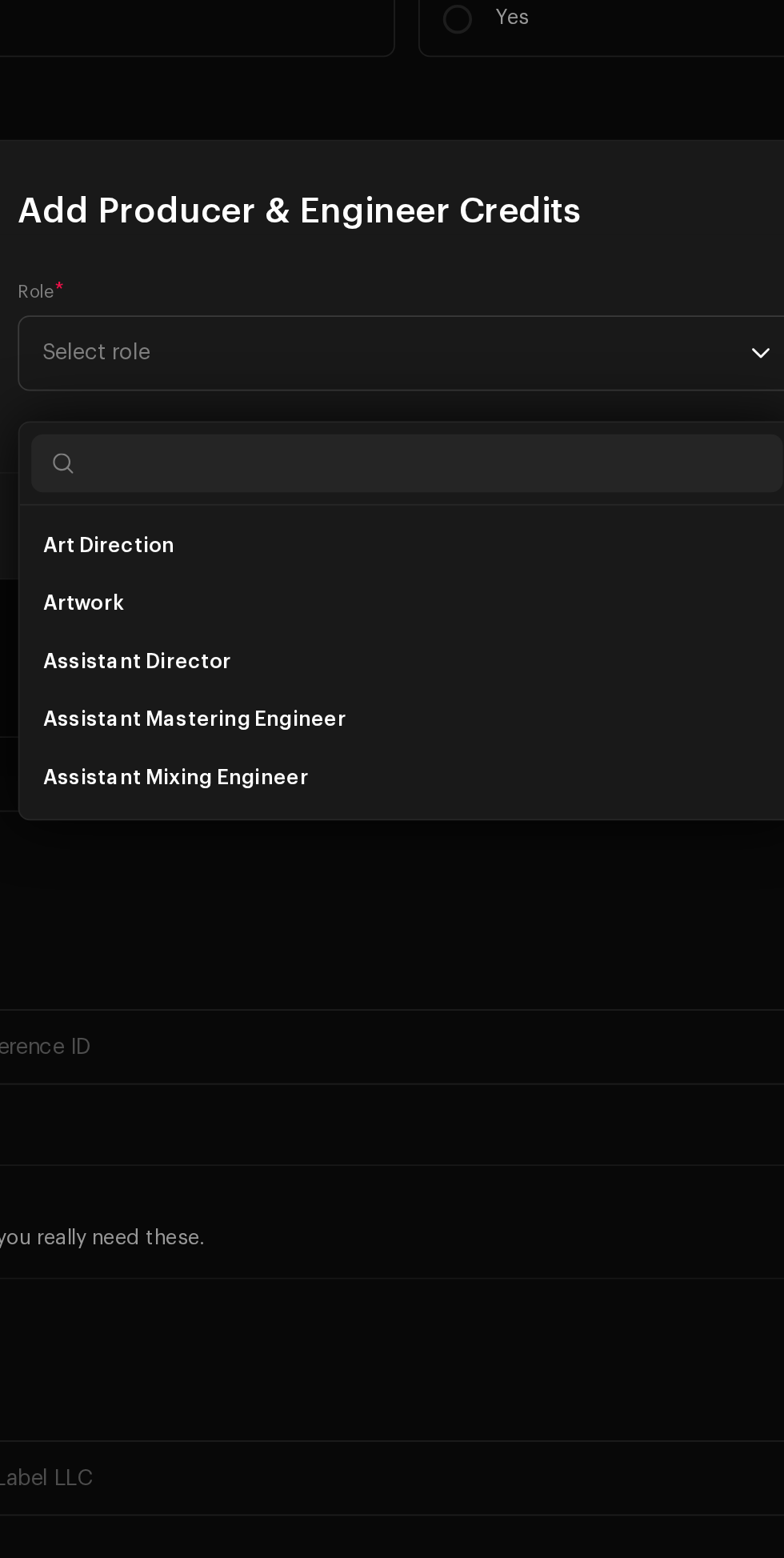
click at [317, 1002] on span "Assistant Mixing Engineer" at bounding box center [264, 1009] width 146 height 16
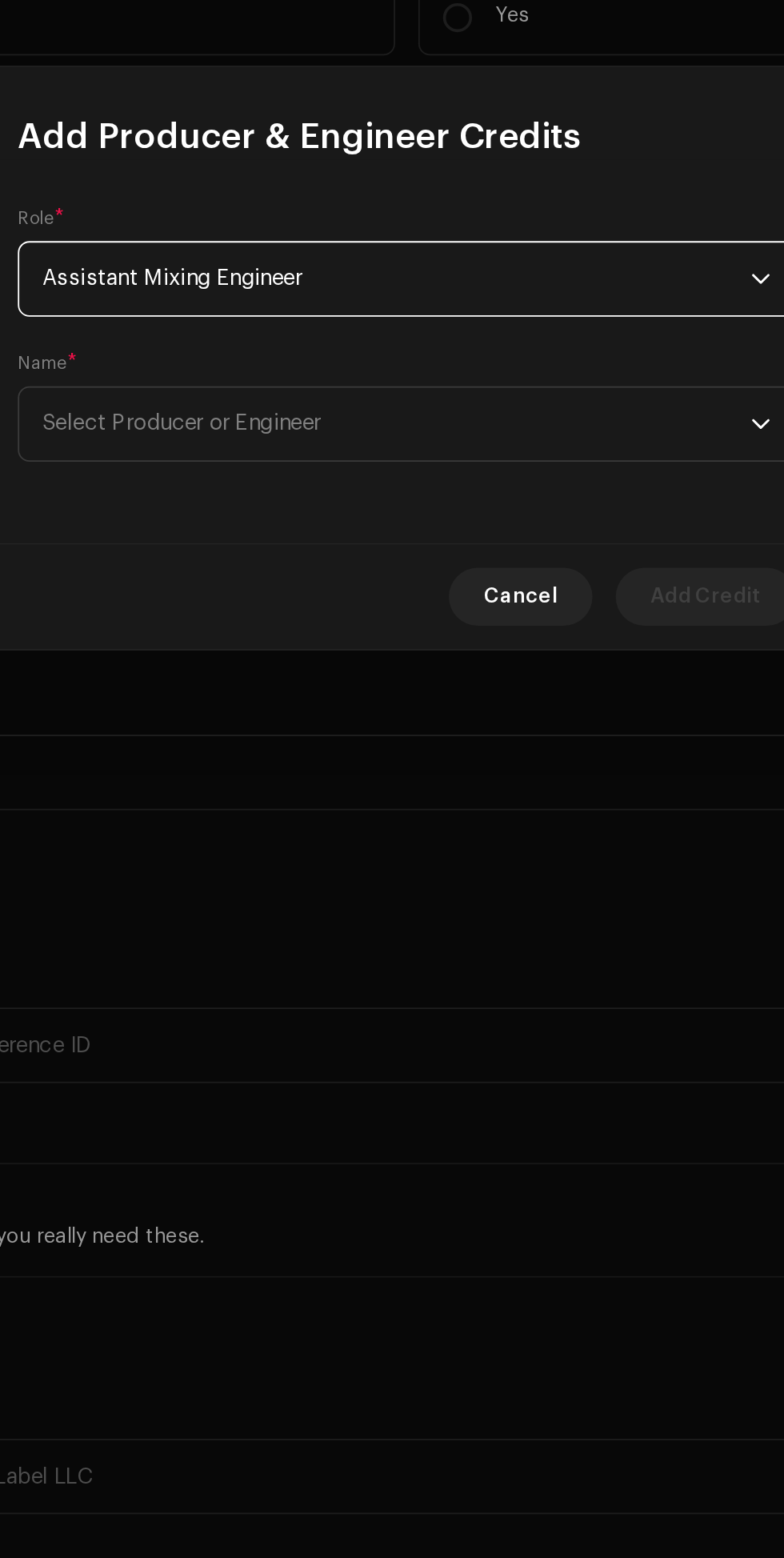
click at [503, 820] on span "Select Producer or Engineer" at bounding box center [386, 815] width 390 height 40
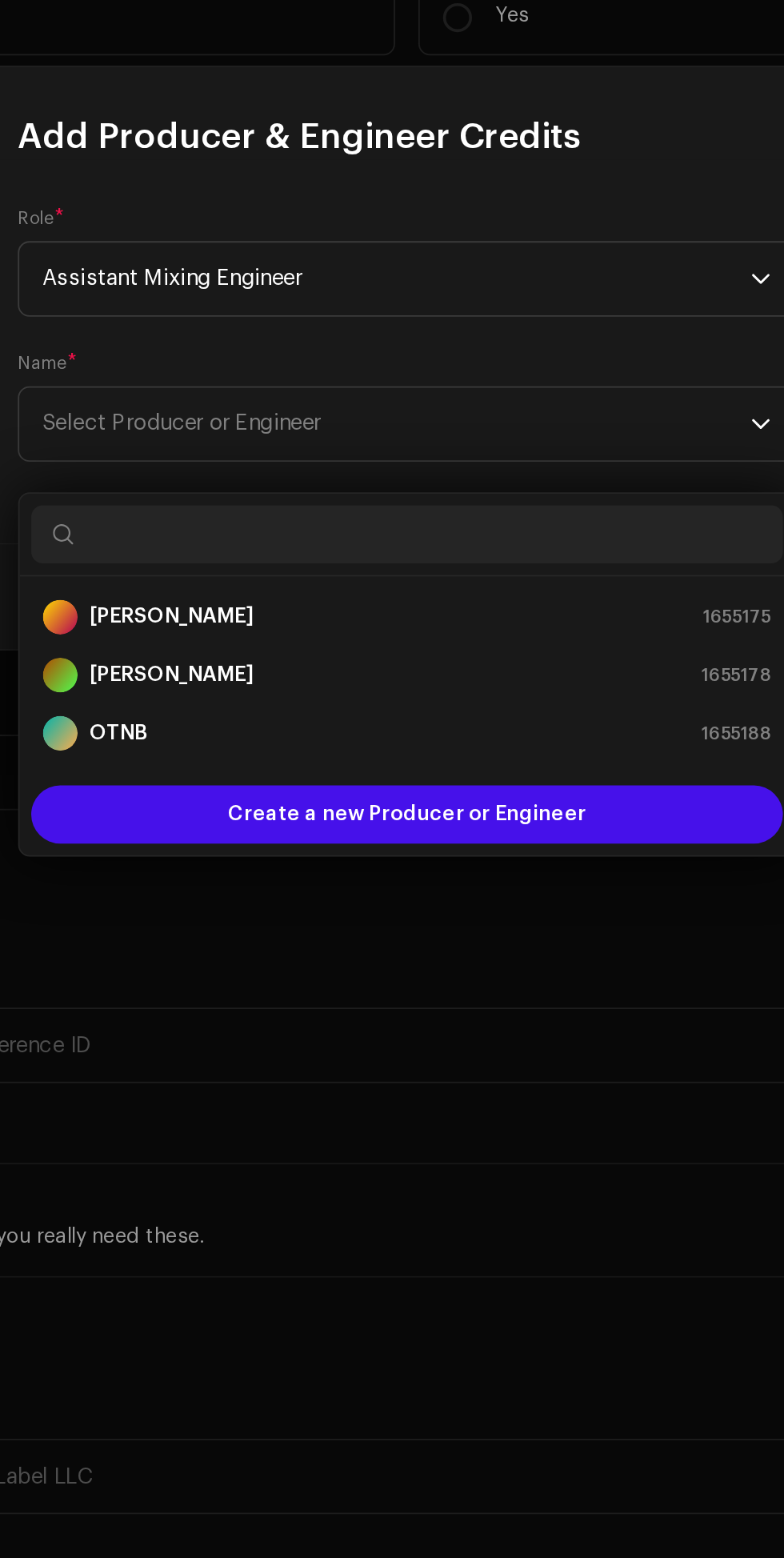
click at [367, 913] on div "[PERSON_NAME] 1655175" at bounding box center [392, 922] width 401 height 19
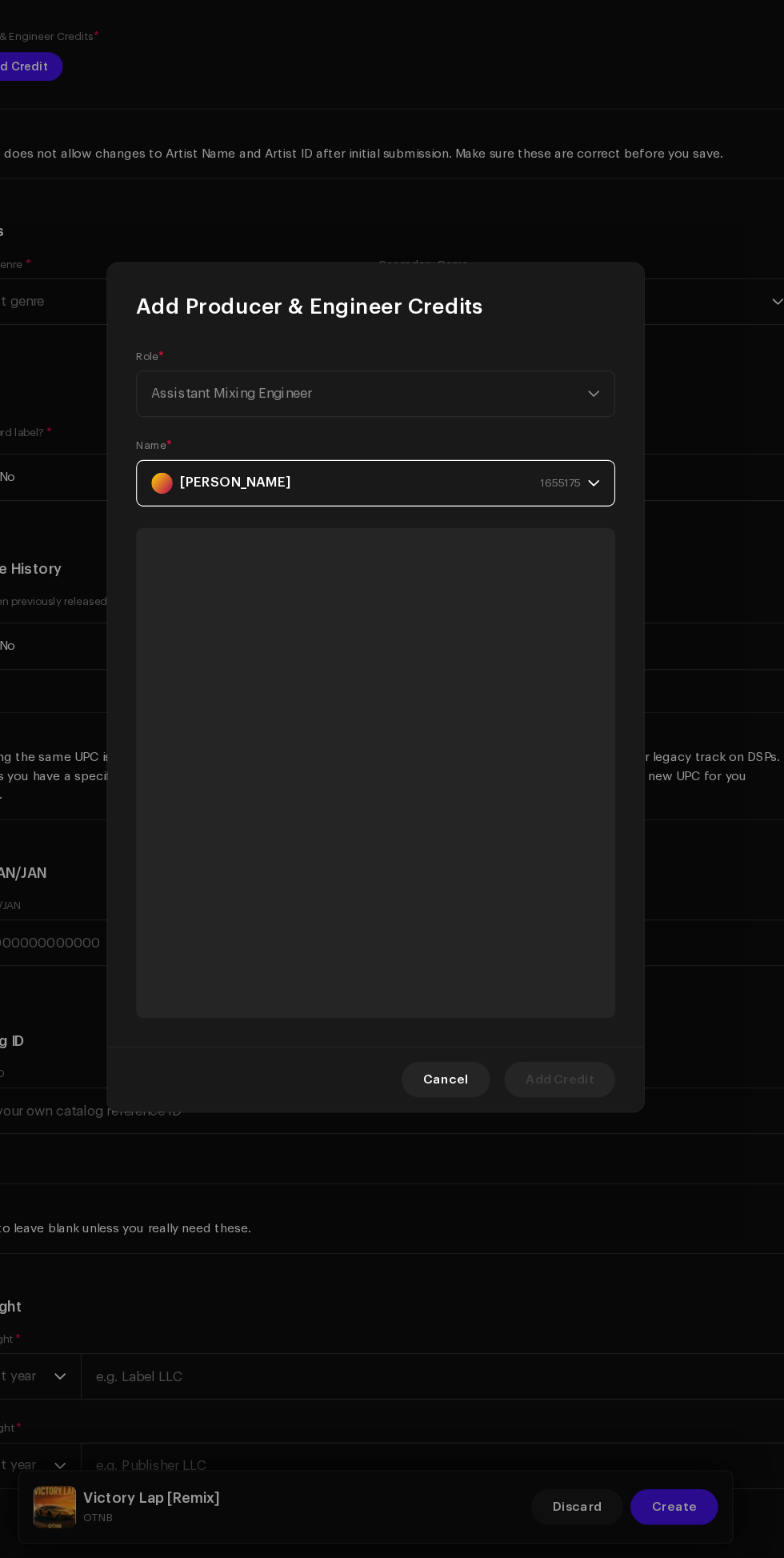
scroll to position [123, 0]
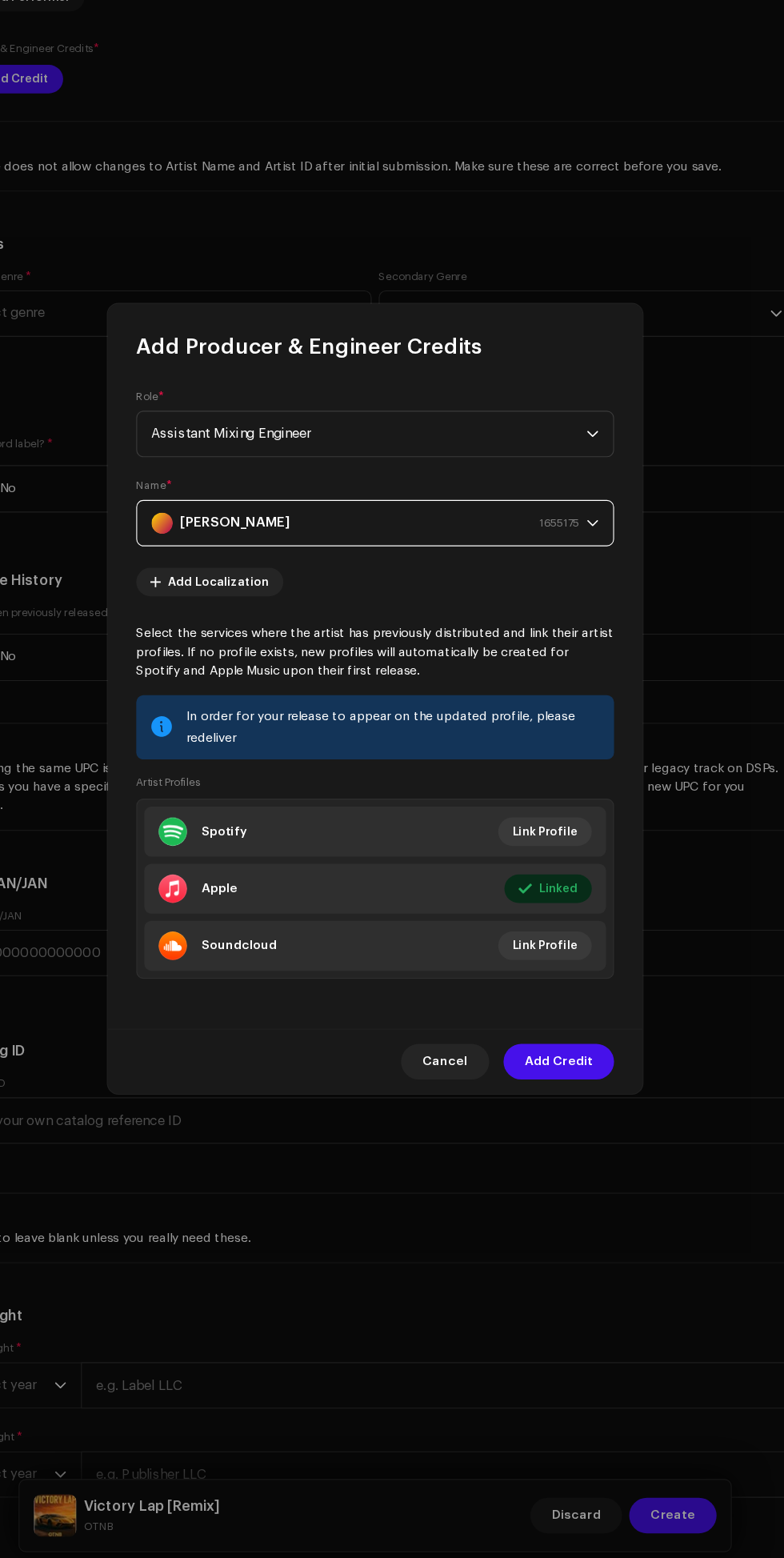
click at [564, 1112] on span "Add Credit" at bounding box center [557, 1105] width 61 height 32
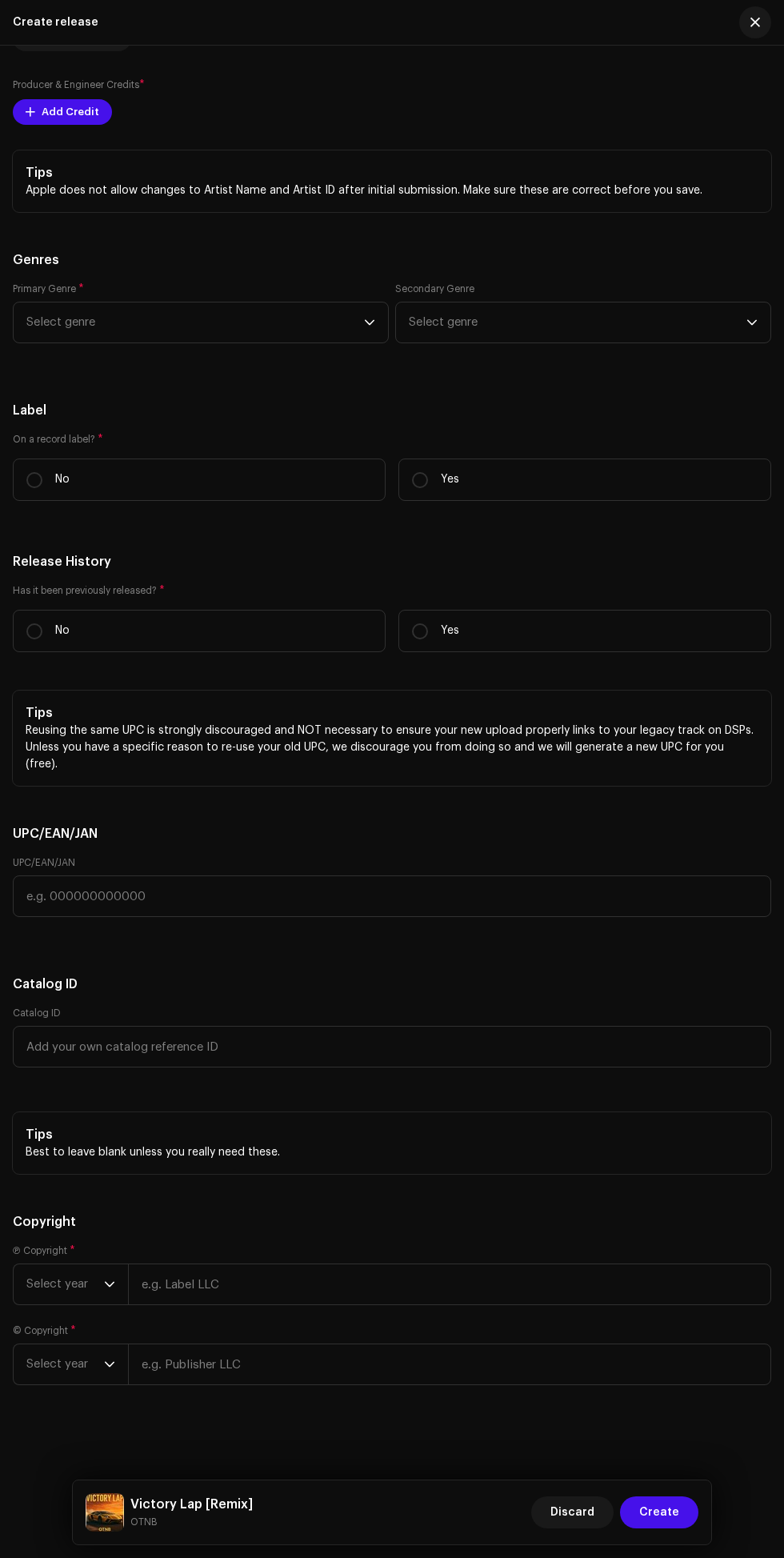
scroll to position [2850, 0]
click at [371, 326] on icon "dropdown trigger" at bounding box center [369, 323] width 9 height 6
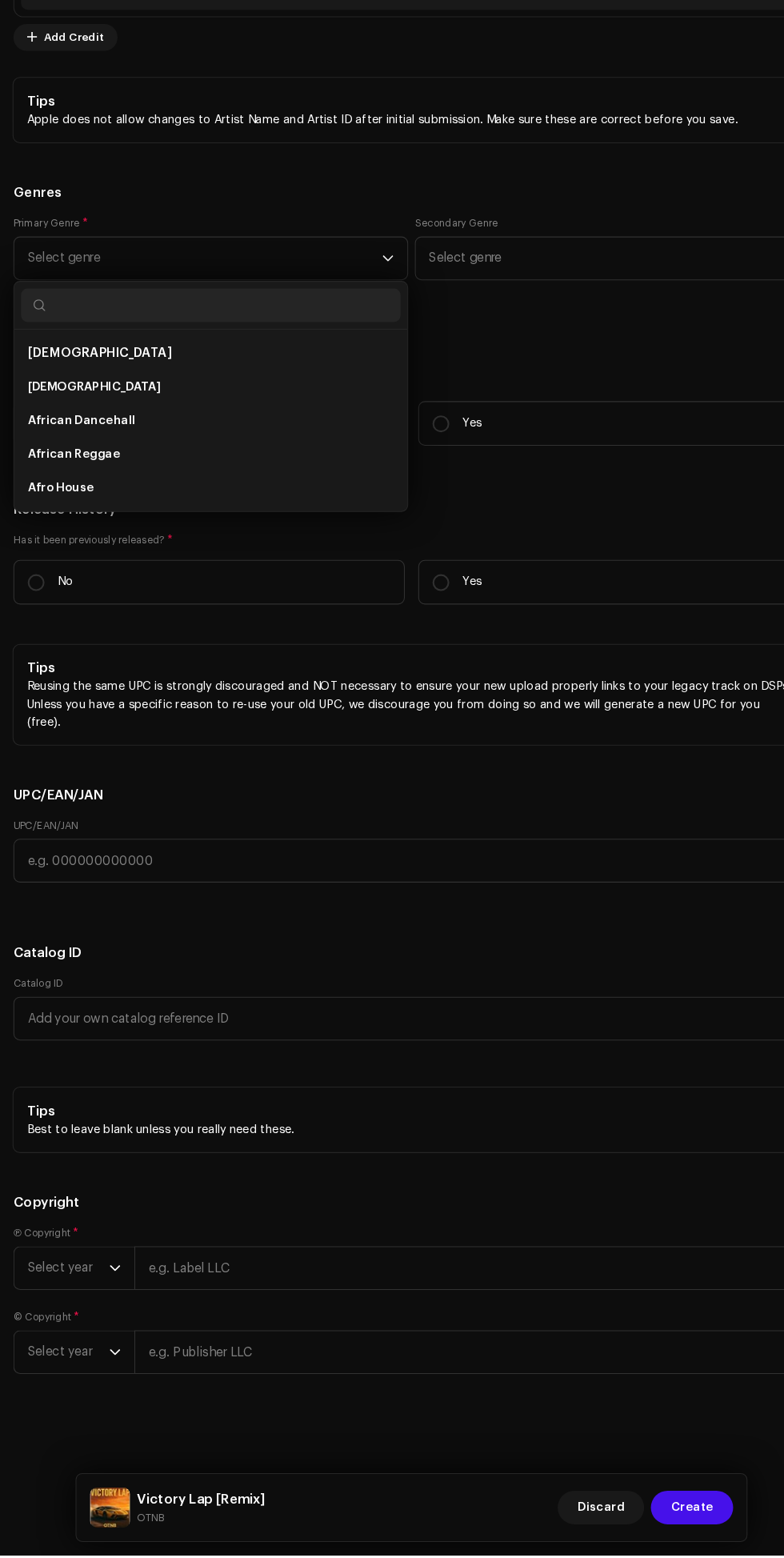
scroll to position [215, 0]
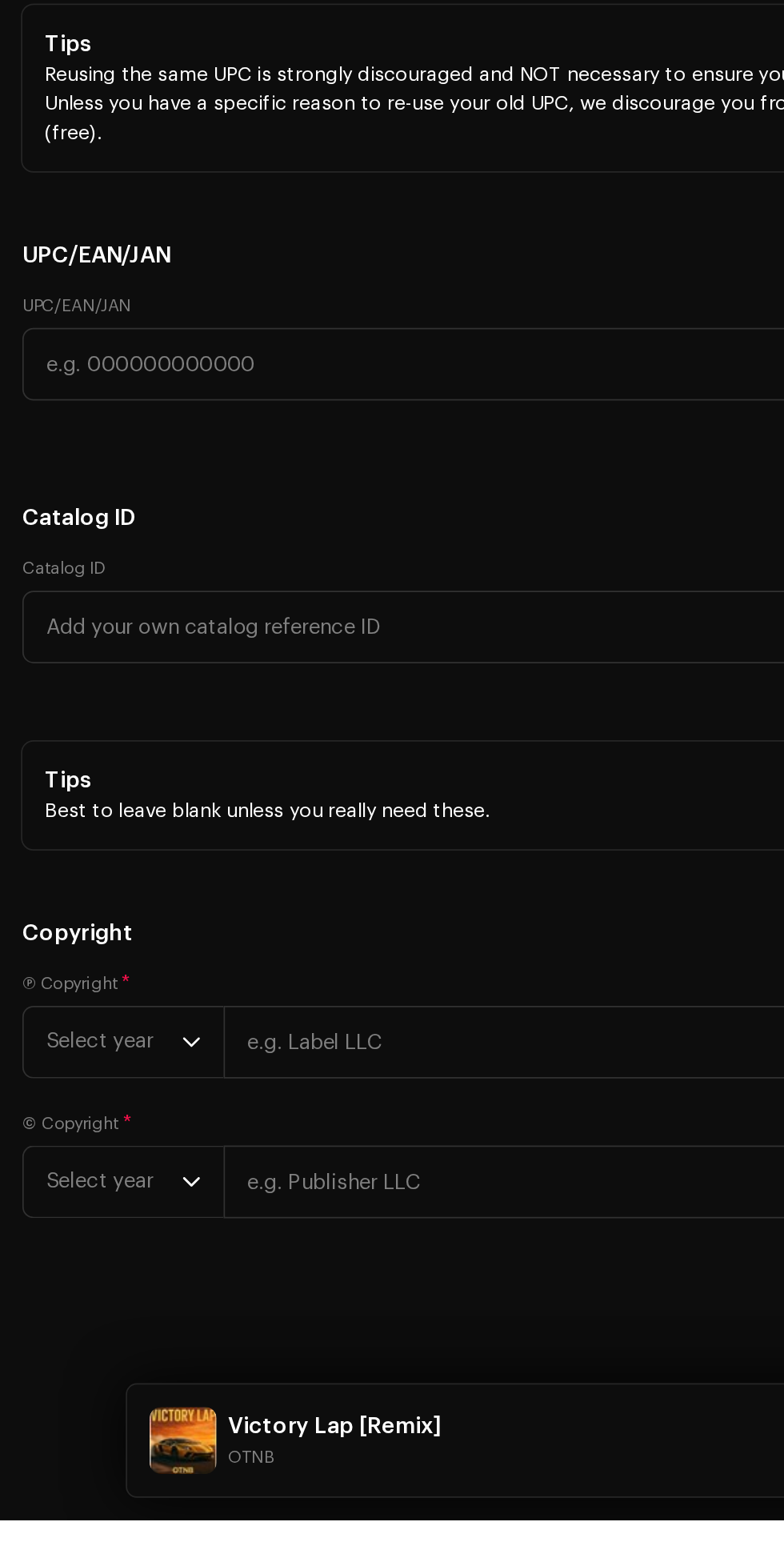
type input "Emo"
click at [136, 461] on li "EMO" at bounding box center [201, 445] width 362 height 32
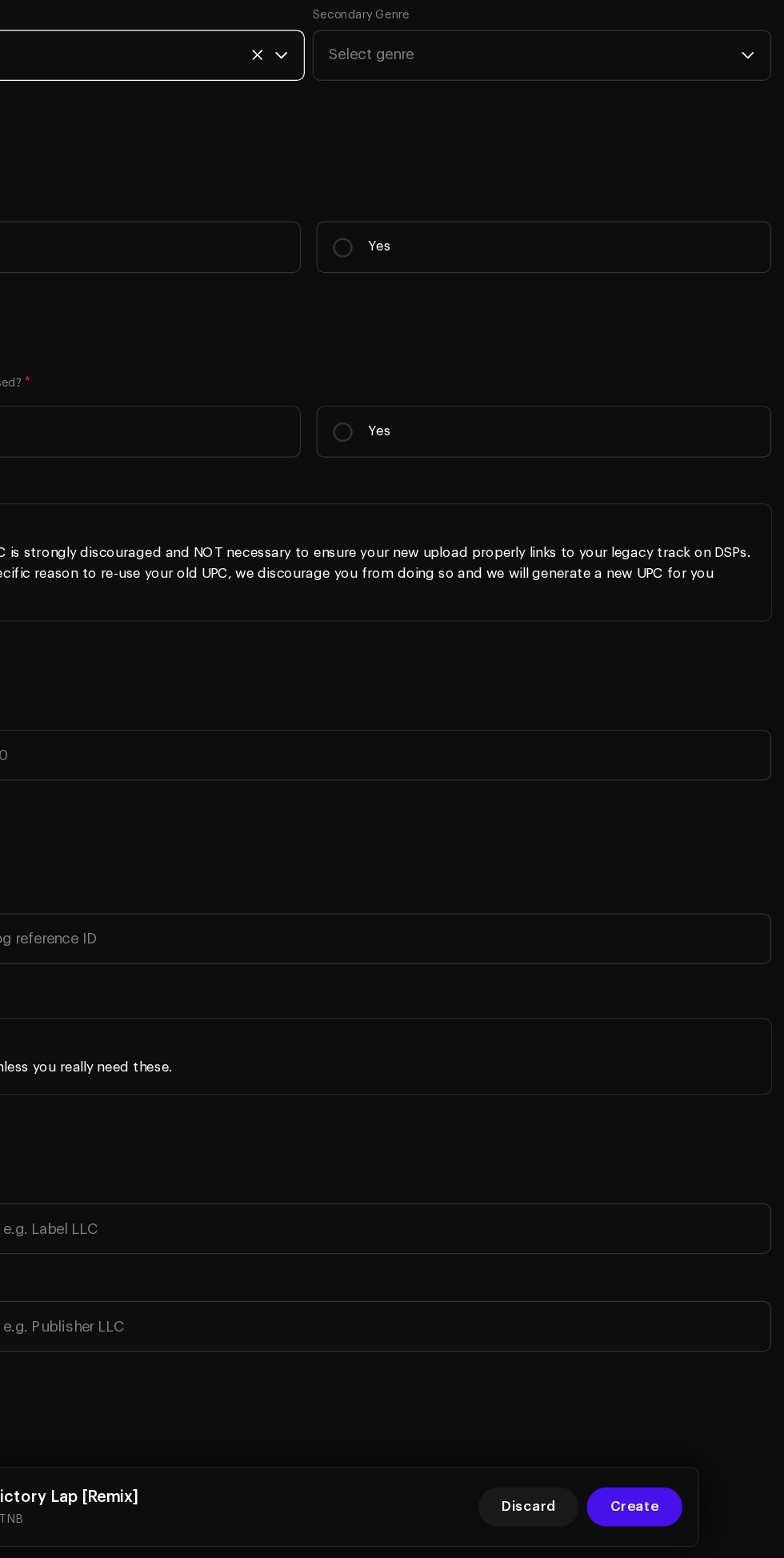
click at [671, 343] on span "Select genre" at bounding box center [577, 322] width 338 height 40
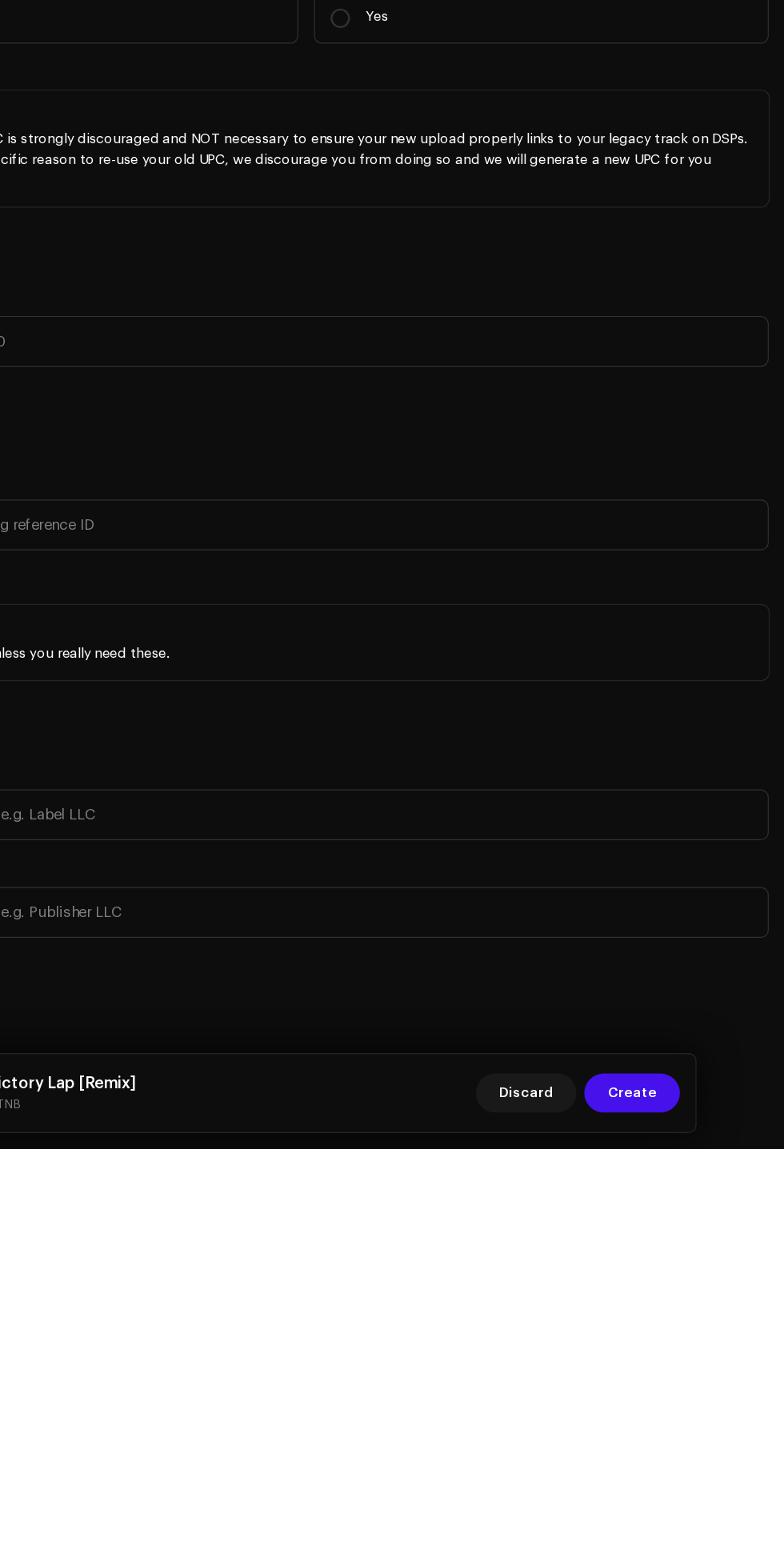
type input "Hip Hop"
click at [526, 461] on li "Hip Hop/Rap" at bounding box center [582, 445] width 362 height 32
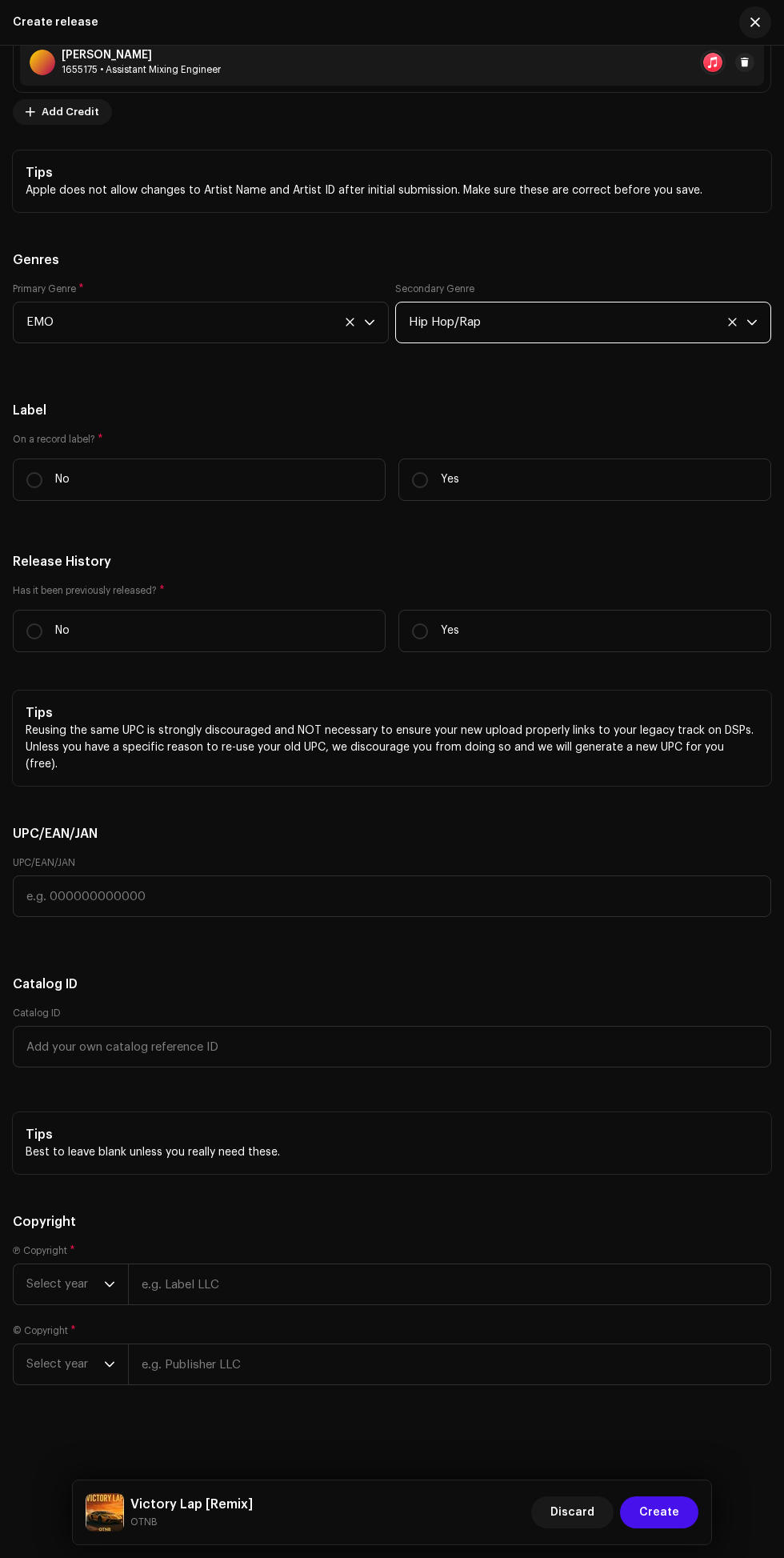
scroll to position [2859, 0]
click at [62, 489] on p "No" at bounding box center [62, 480] width 14 height 17
click at [42, 489] on input "No" at bounding box center [34, 480] width 16 height 16
radio input "true"
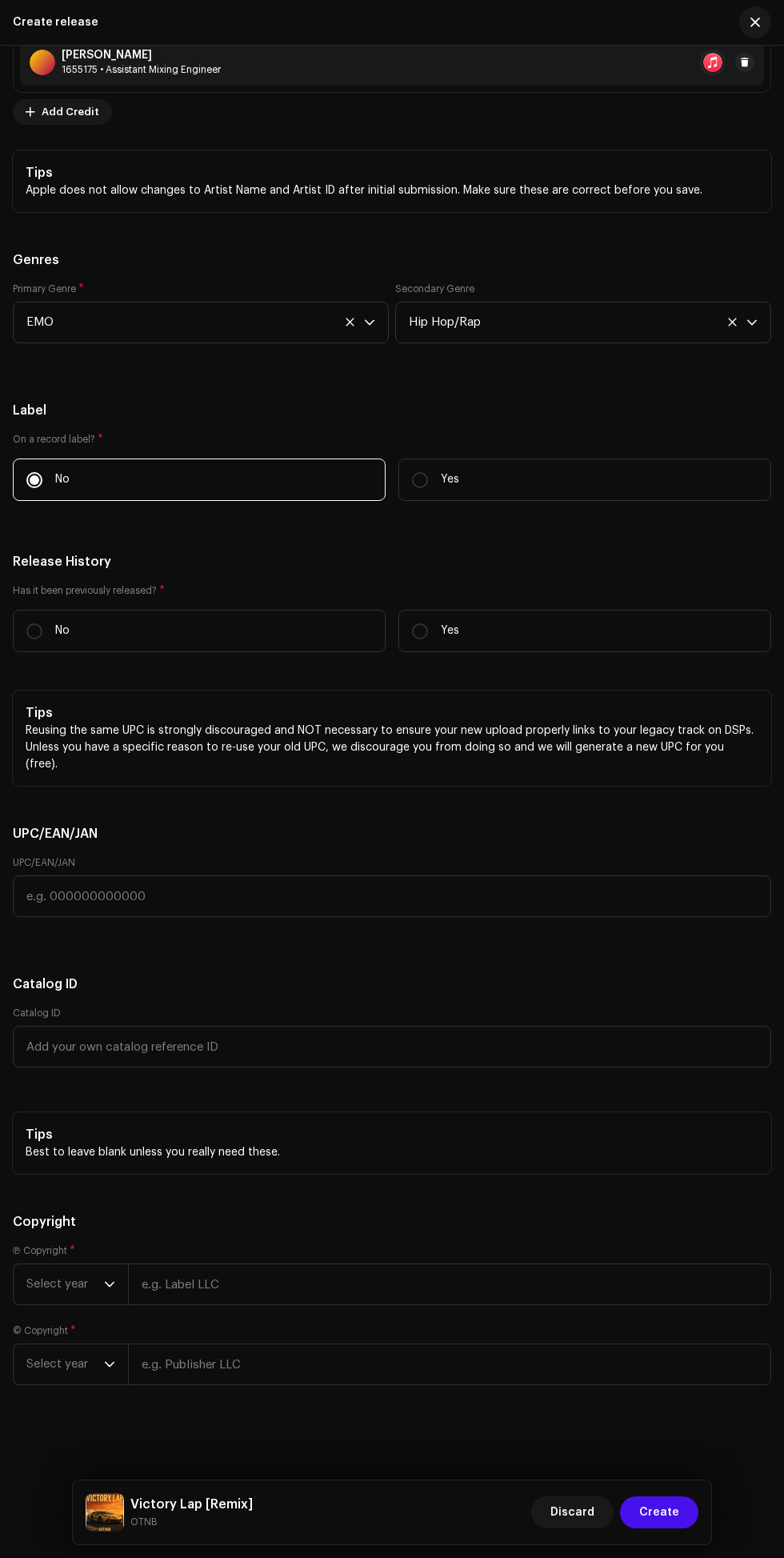
click at [62, 639] on p "No" at bounding box center [62, 631] width 14 height 17
click at [42, 639] on input "No" at bounding box center [34, 631] width 16 height 16
radio input "true"
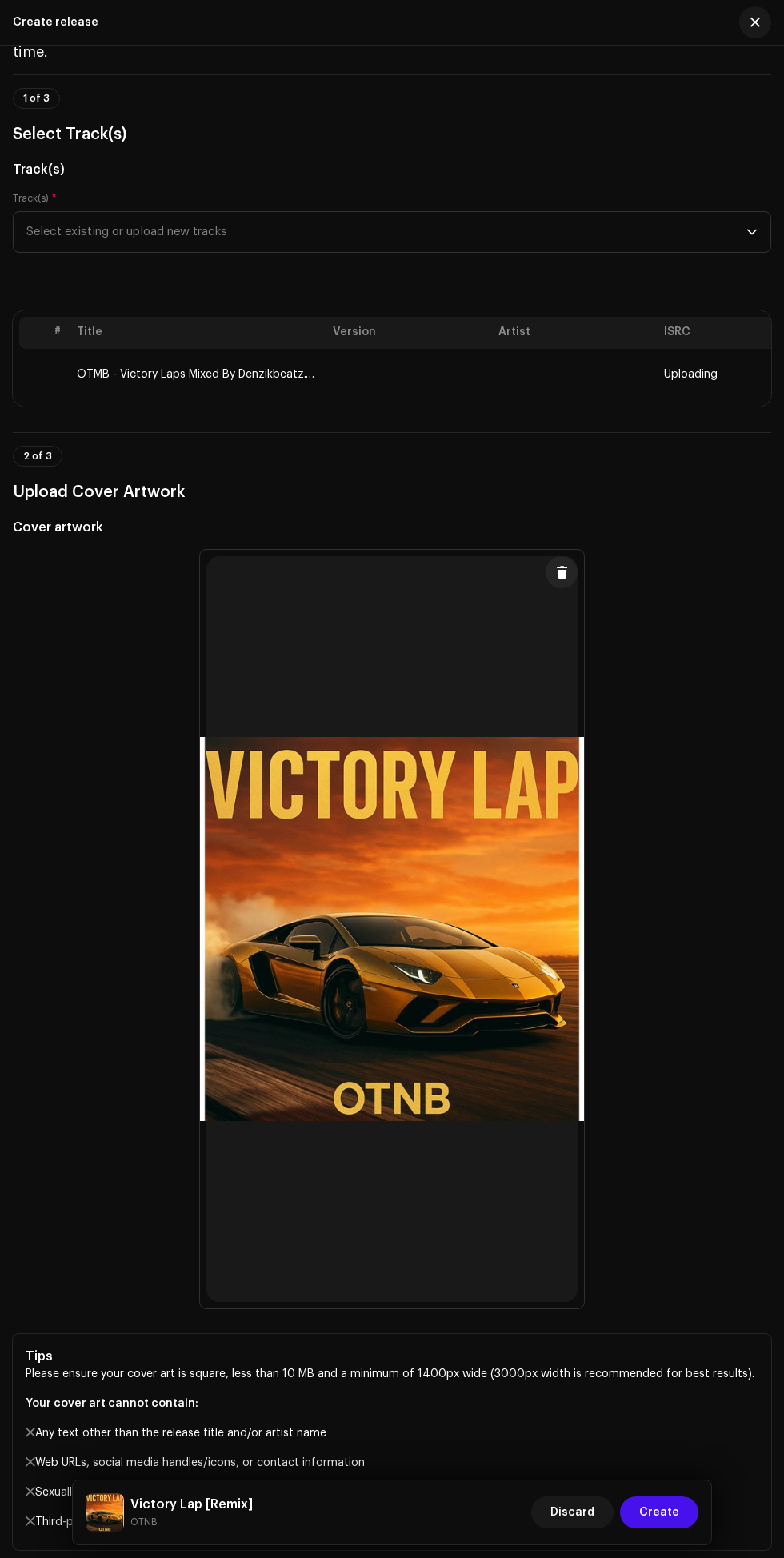
scroll to position [0, 0]
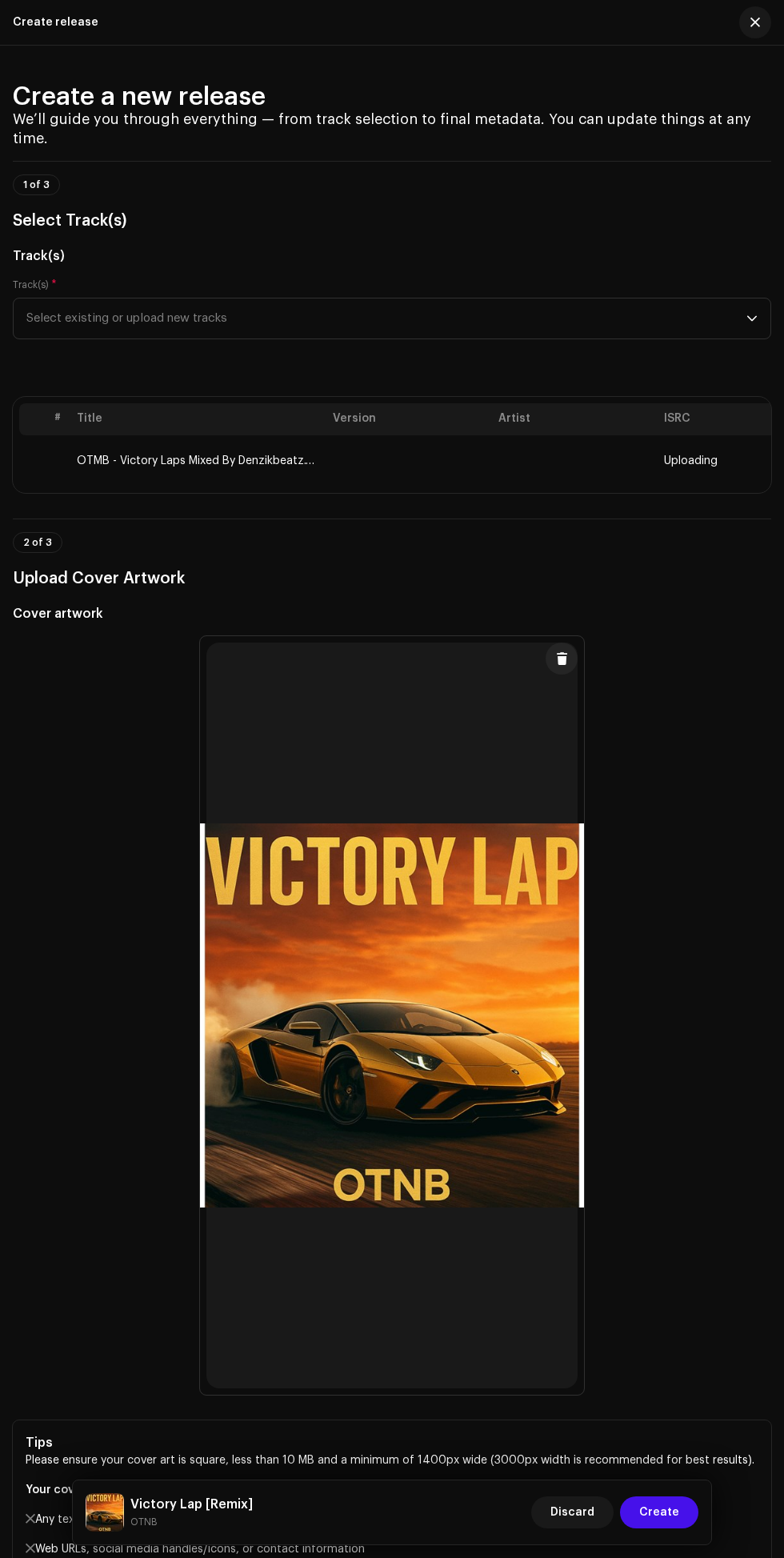
click at [522, 435] on th "Artist" at bounding box center [575, 419] width 166 height 32
click at [649, 1395] on div "Browse or drag and drop image file We support: JPG, JPEG, PNG, JFIF Choose image" at bounding box center [392, 1015] width 759 height 759
click at [513, 435] on th "Artist" at bounding box center [575, 419] width 166 height 32
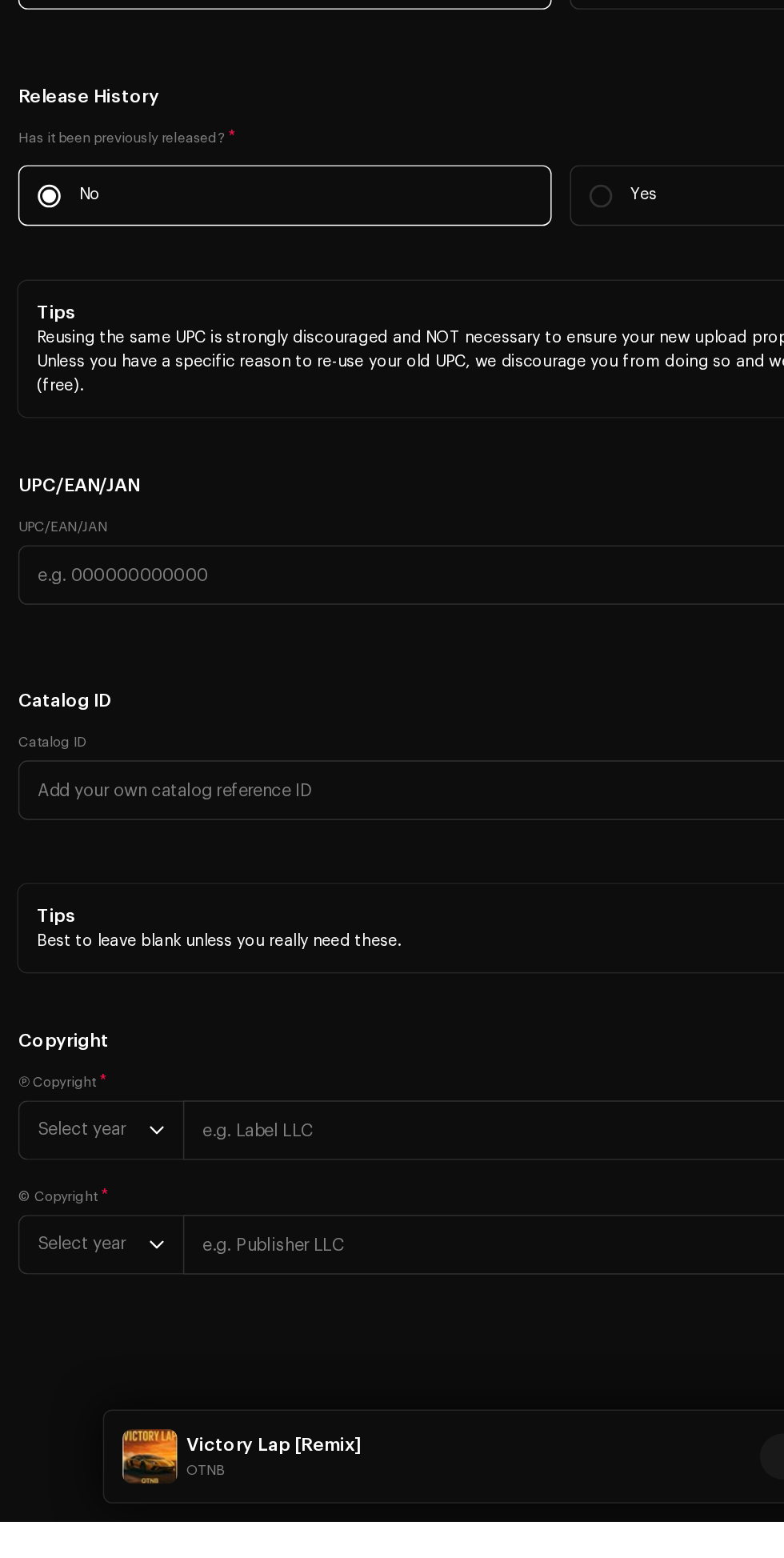
scroll to position [3559, 0]
click at [109, 1290] on icon "dropdown trigger" at bounding box center [109, 1284] width 11 height 11
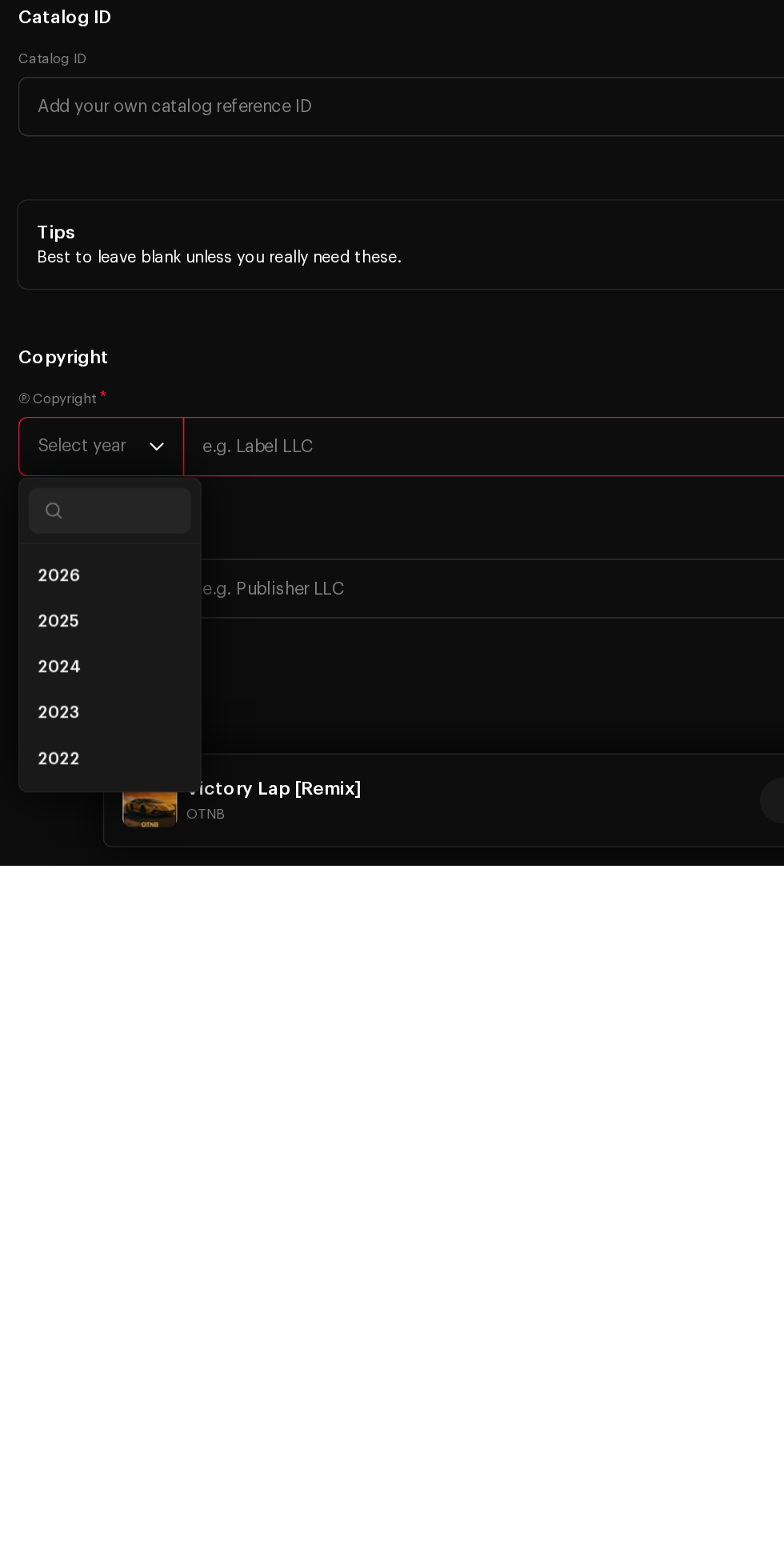
scroll to position [214, 0]
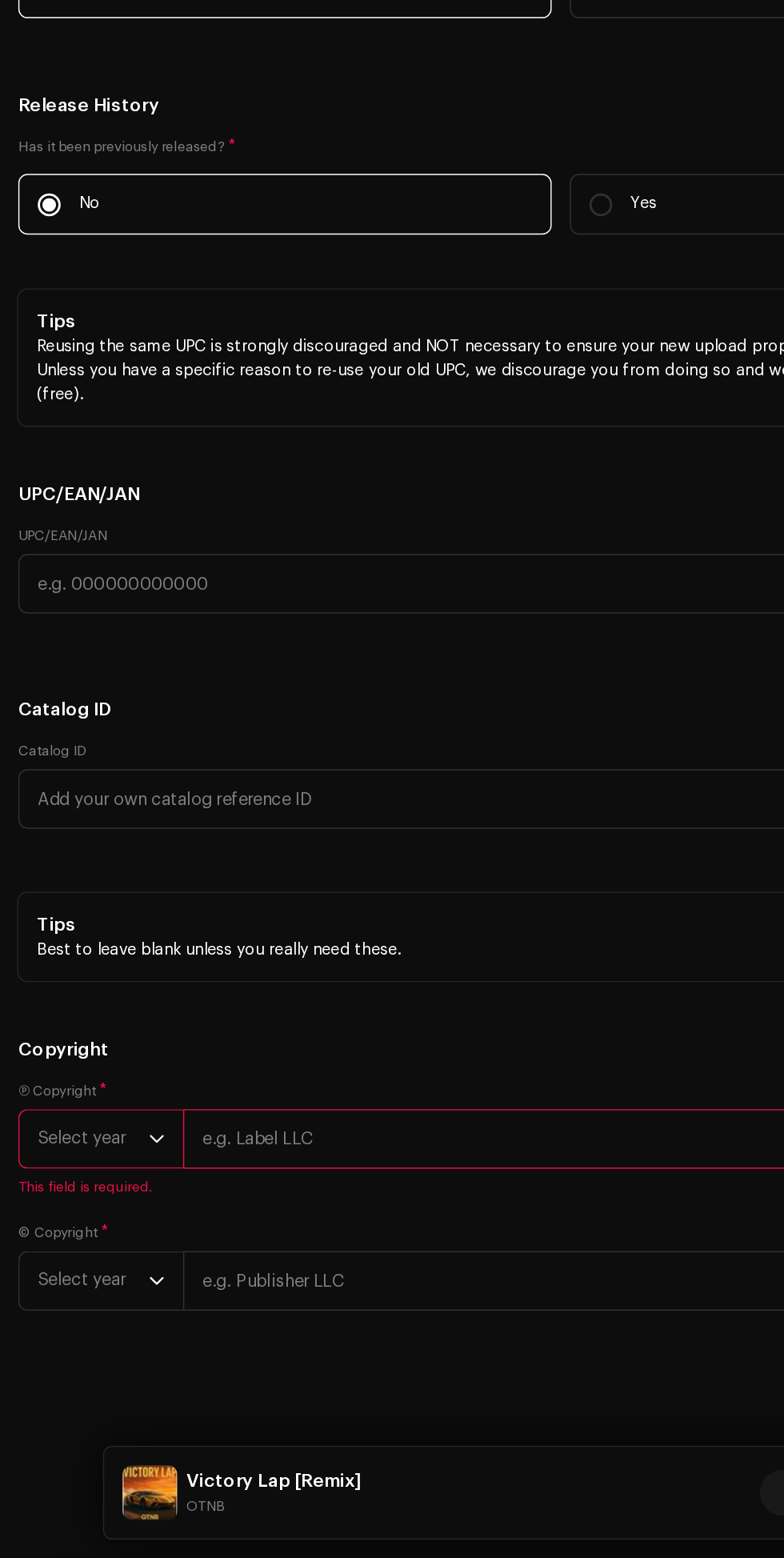
click at [109, 1271] on icon "dropdown trigger" at bounding box center [109, 1265] width 11 height 11
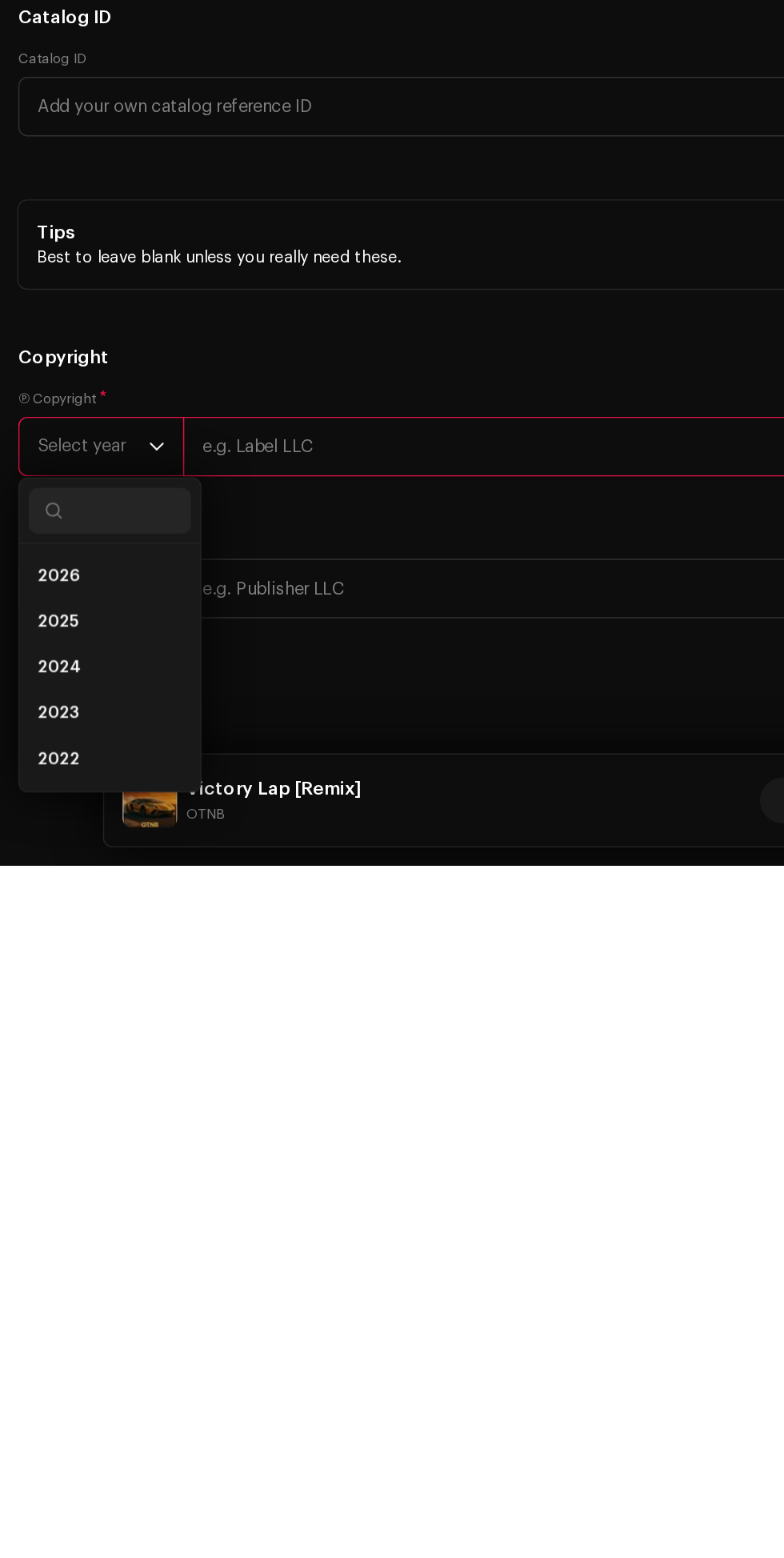
click at [83, 1404] on li "2025" at bounding box center [77, 1388] width 113 height 32
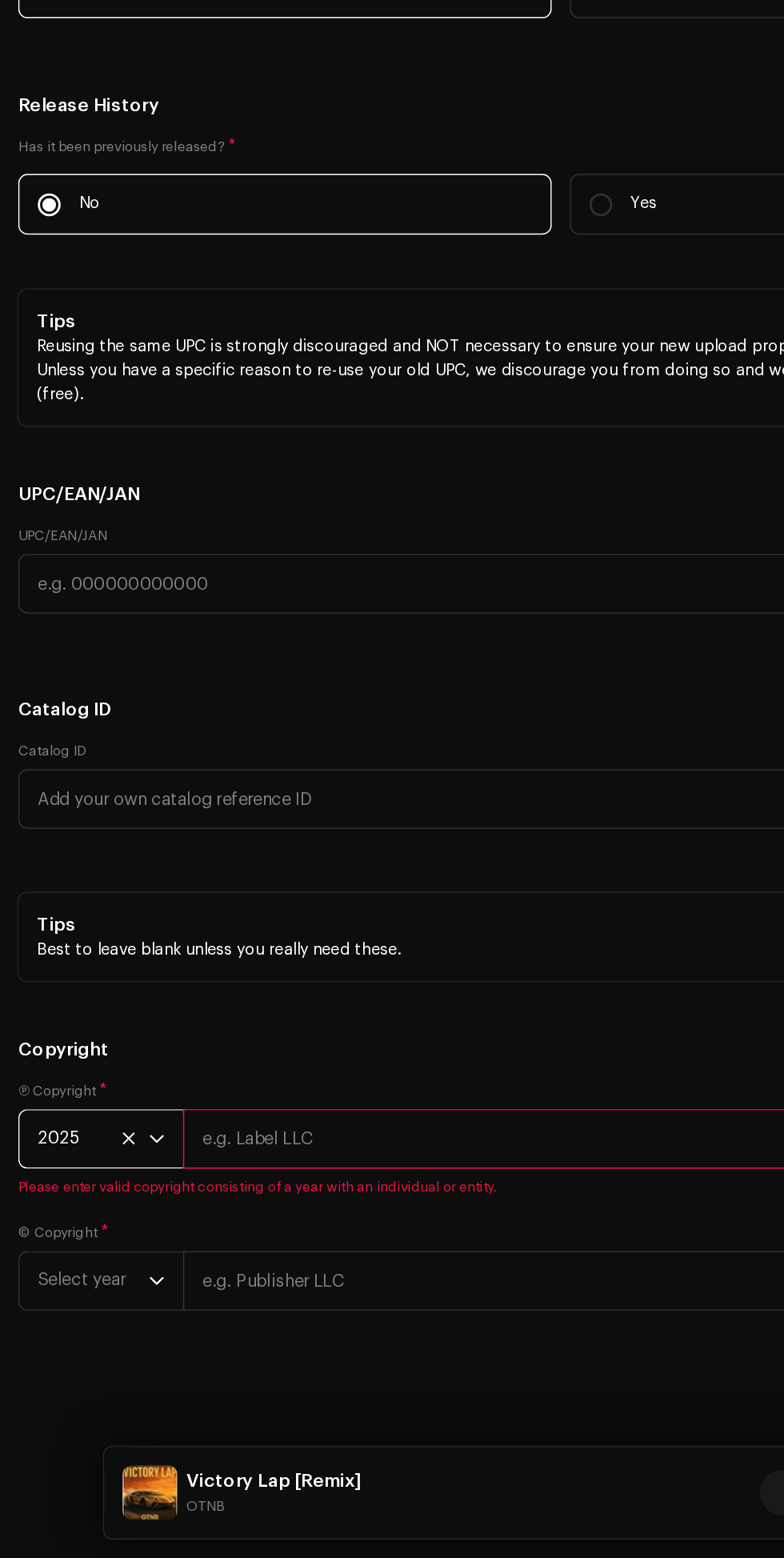
click at [270, 1286] on input "text" at bounding box center [450, 1265] width 643 height 41
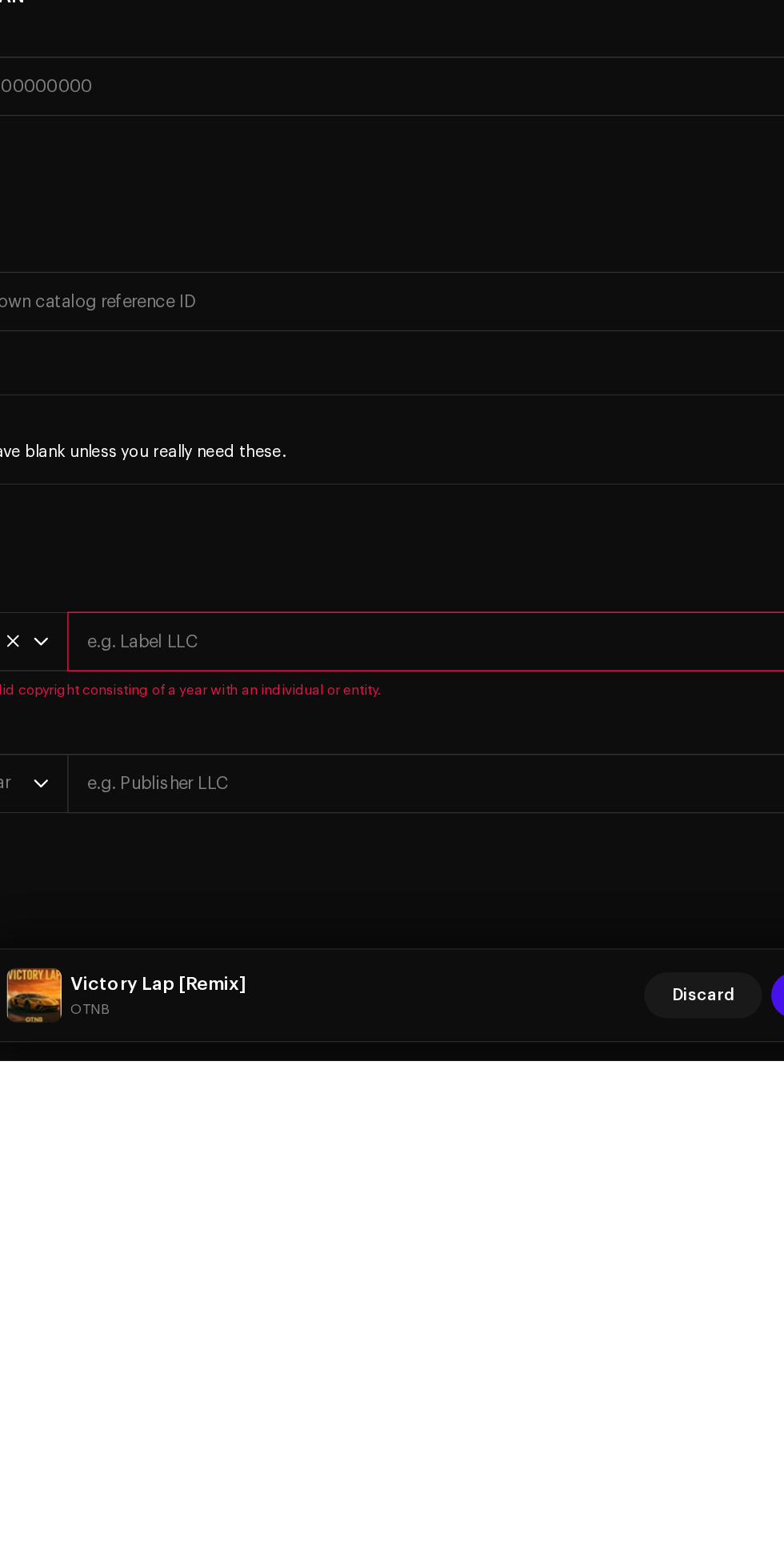
scroll to position [215, 0]
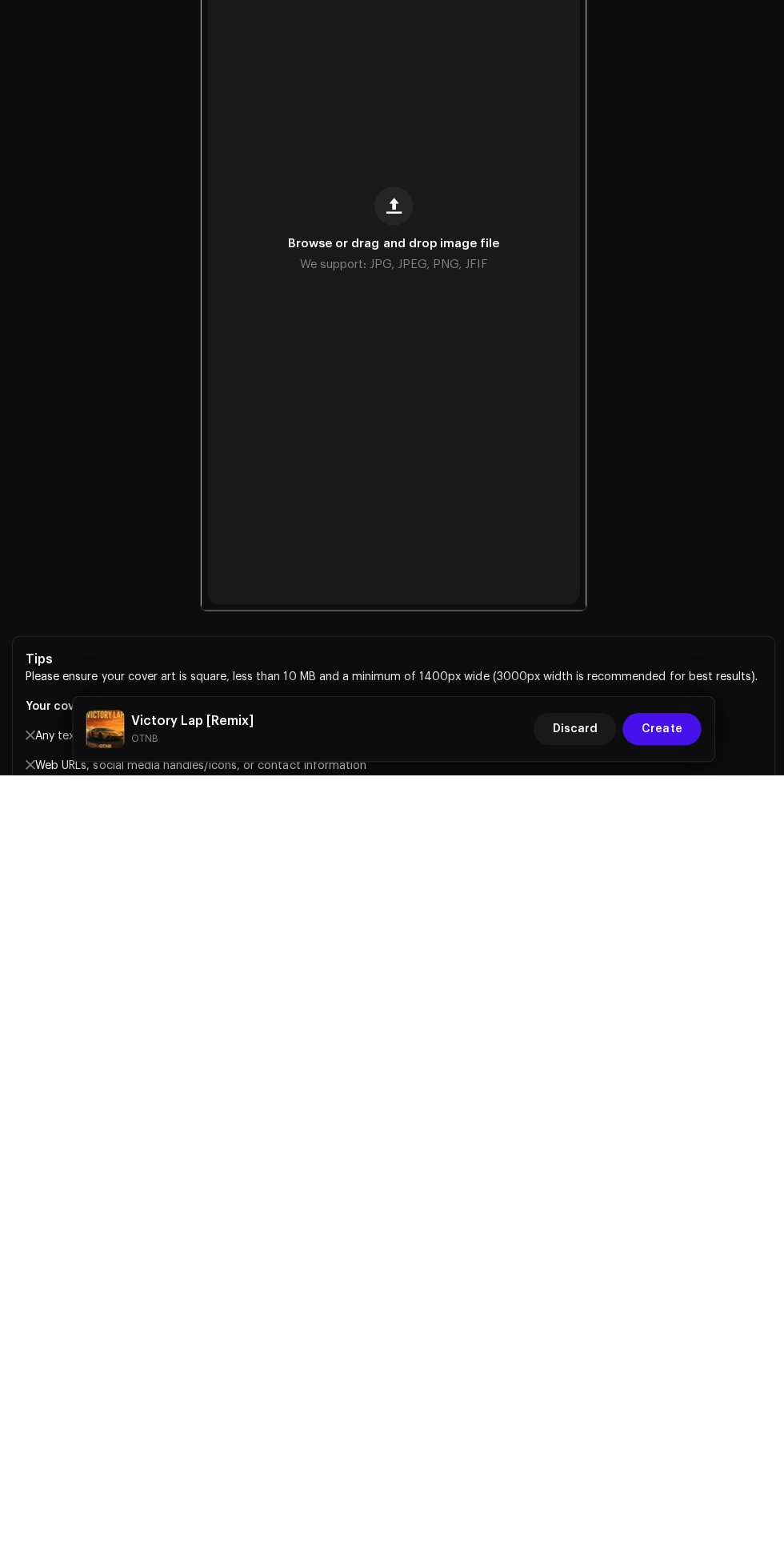
scroll to position [3648, 0]
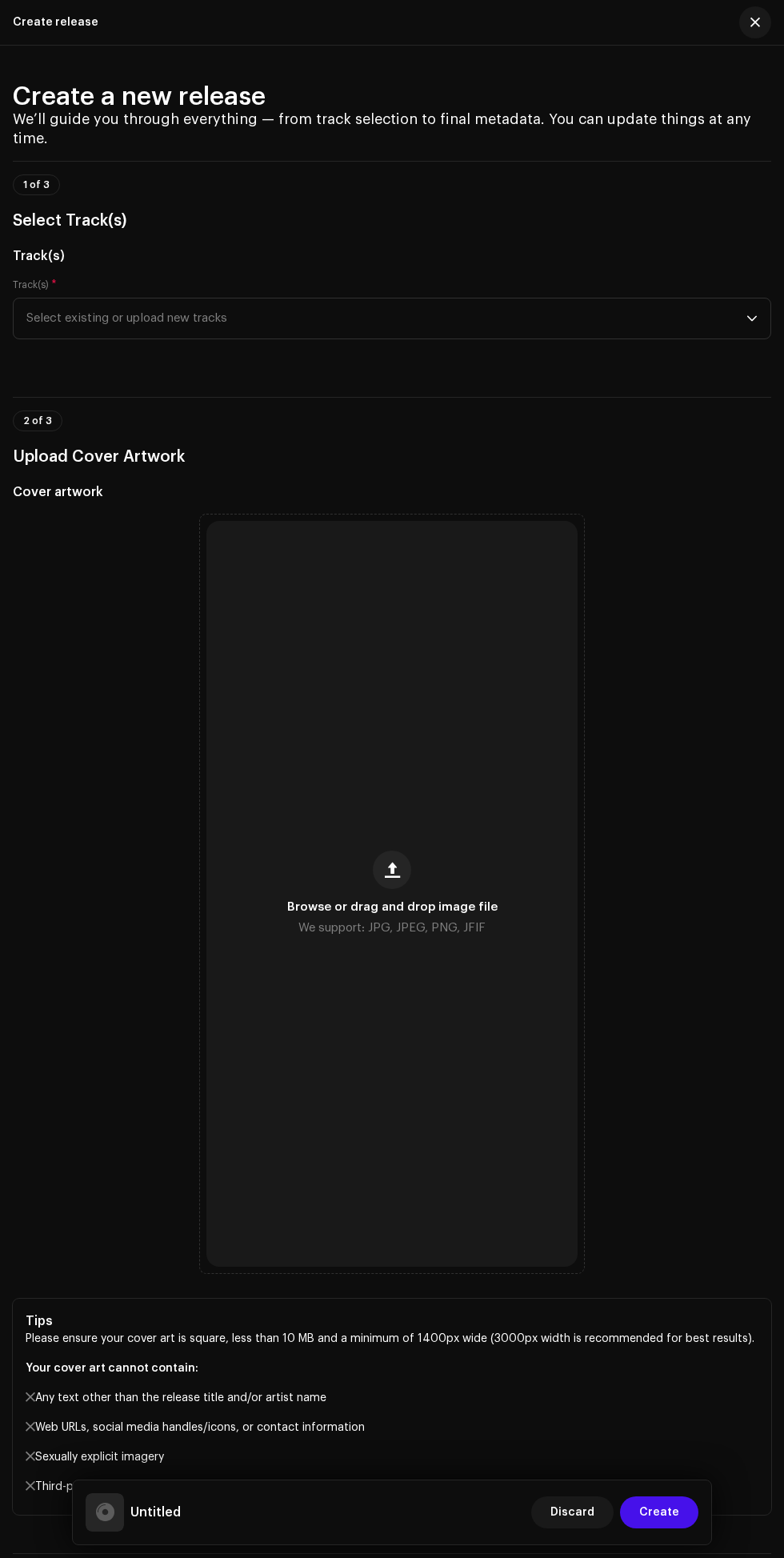
click at [391, 864] on span "button" at bounding box center [393, 870] width 15 height 13
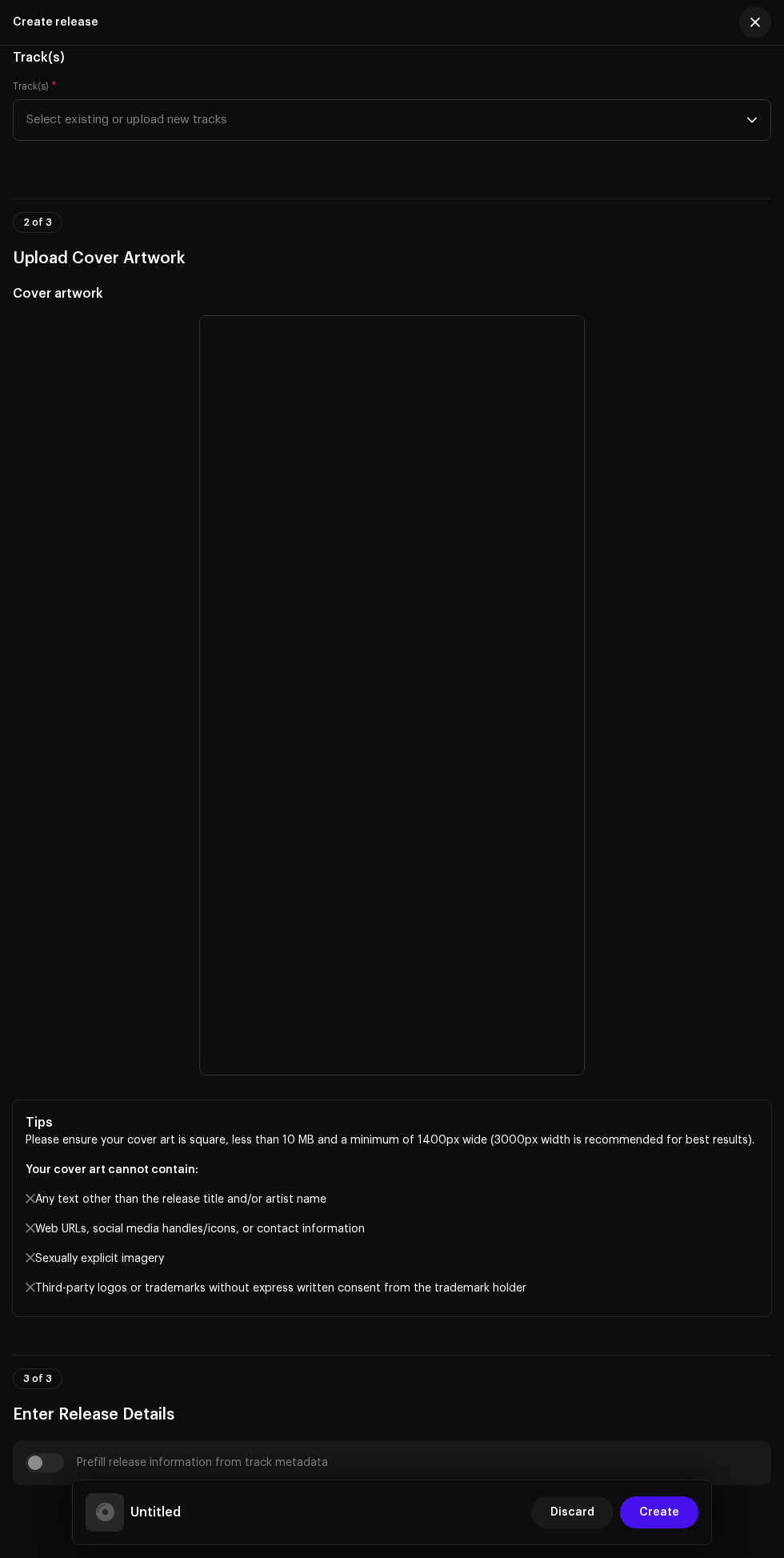
click at [679, 140] on span "Select existing or upload new tracks" at bounding box center [386, 119] width 721 height 40
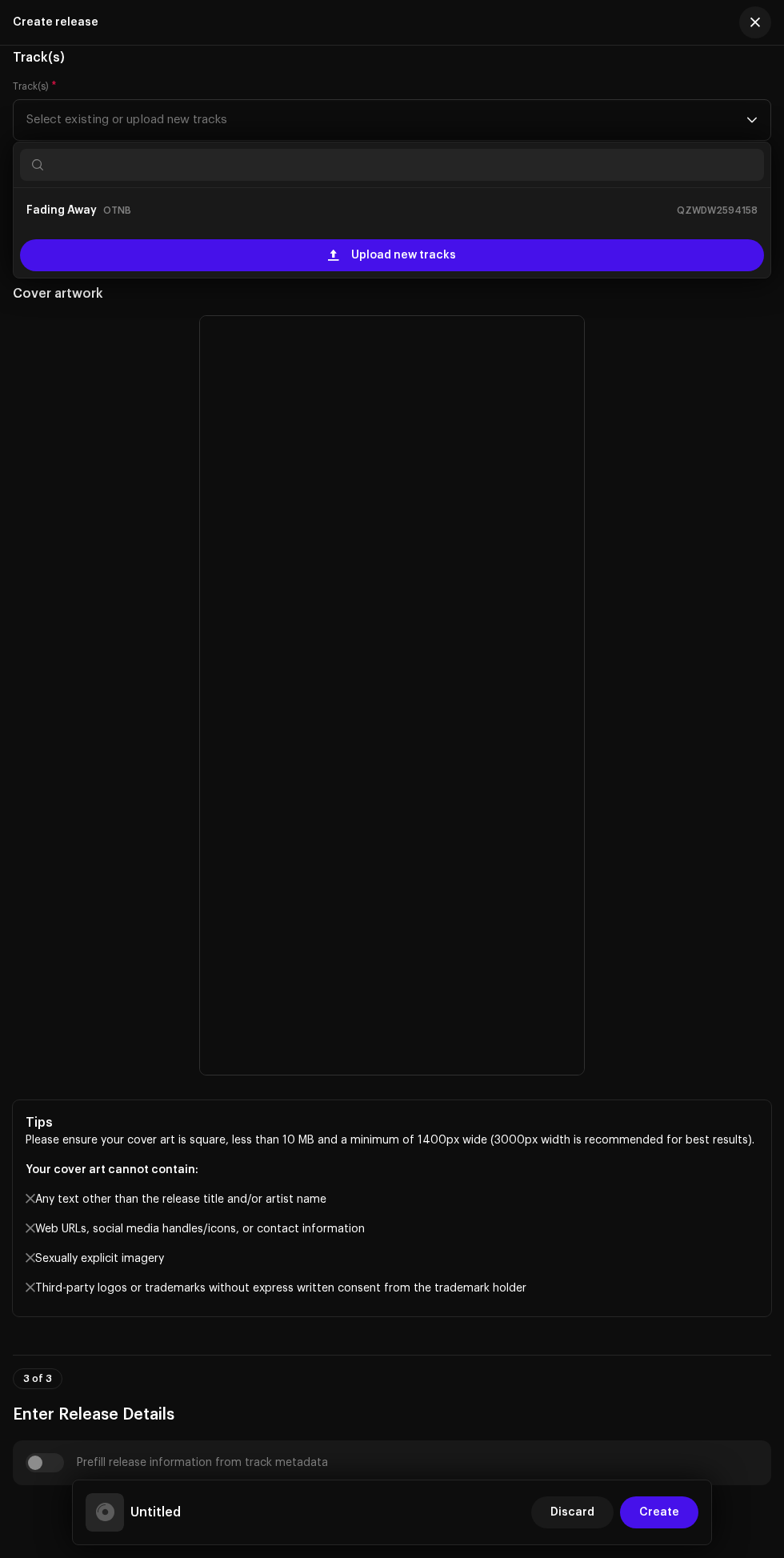
click at [605, 271] on div "Upload new tracks" at bounding box center [392, 256] width 744 height 32
